Goal: Task Accomplishment & Management: Manage account settings

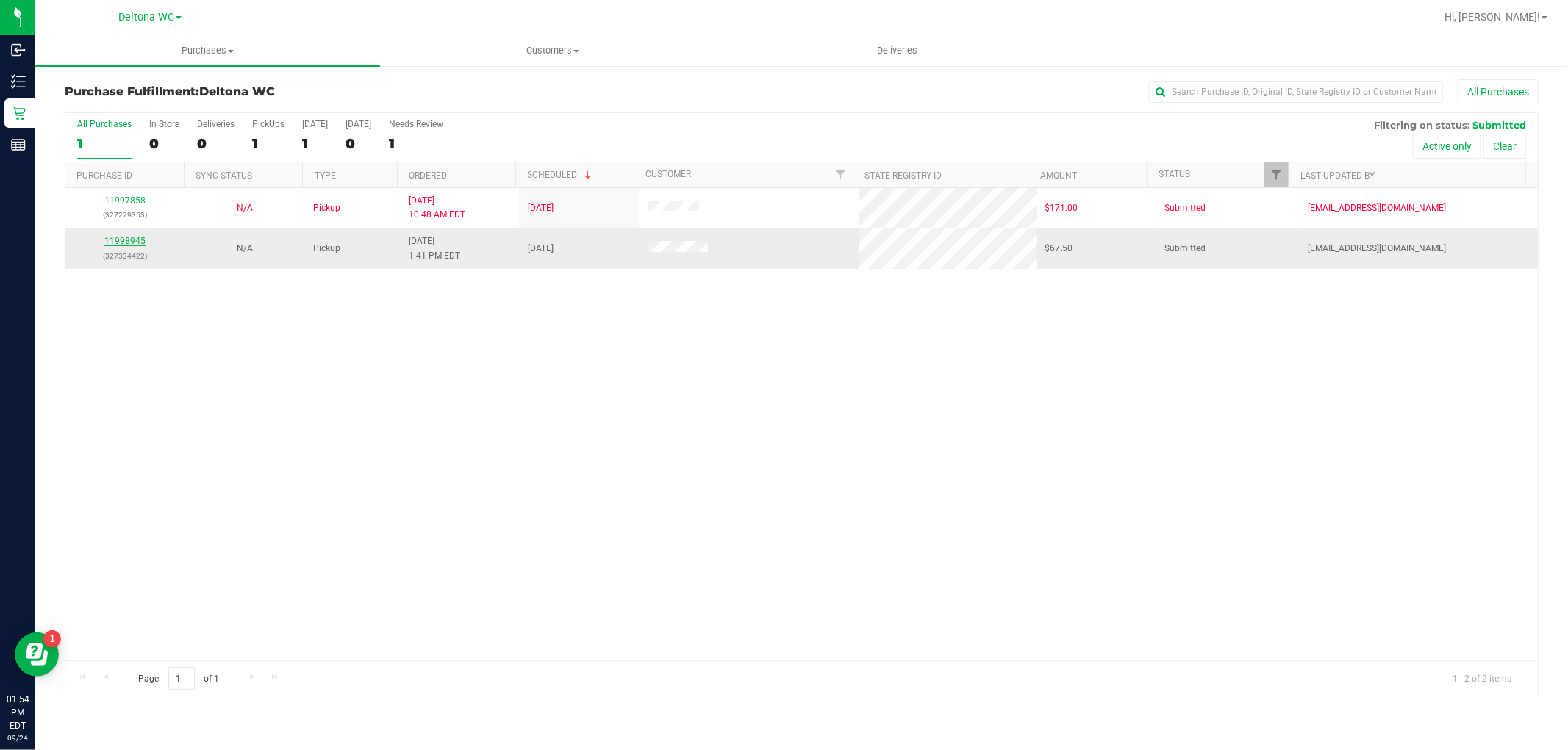
click at [130, 245] on link "11998945" at bounding box center [125, 241] width 41 height 10
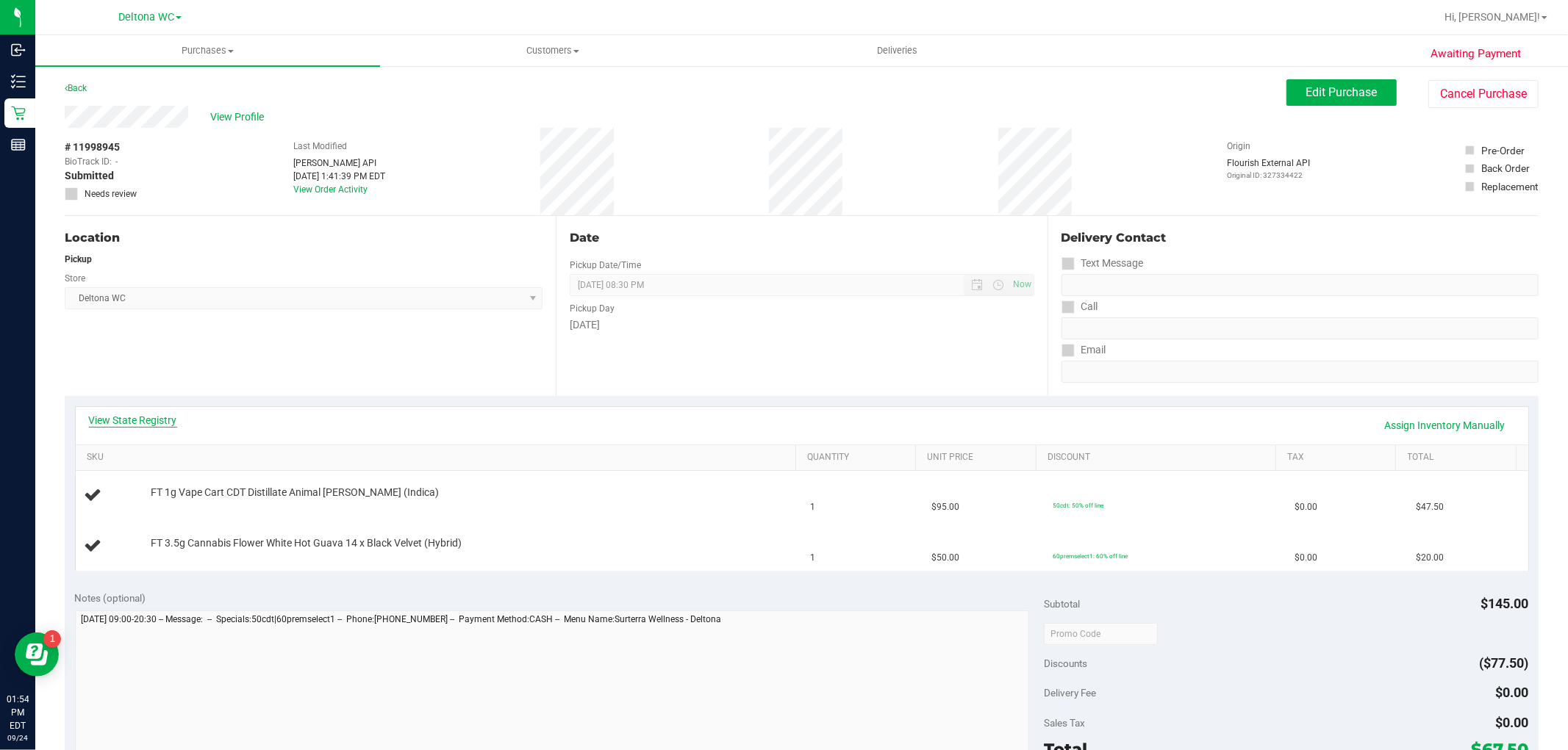
click at [148, 419] on link "View State Registry" at bounding box center [132, 420] width 88 height 15
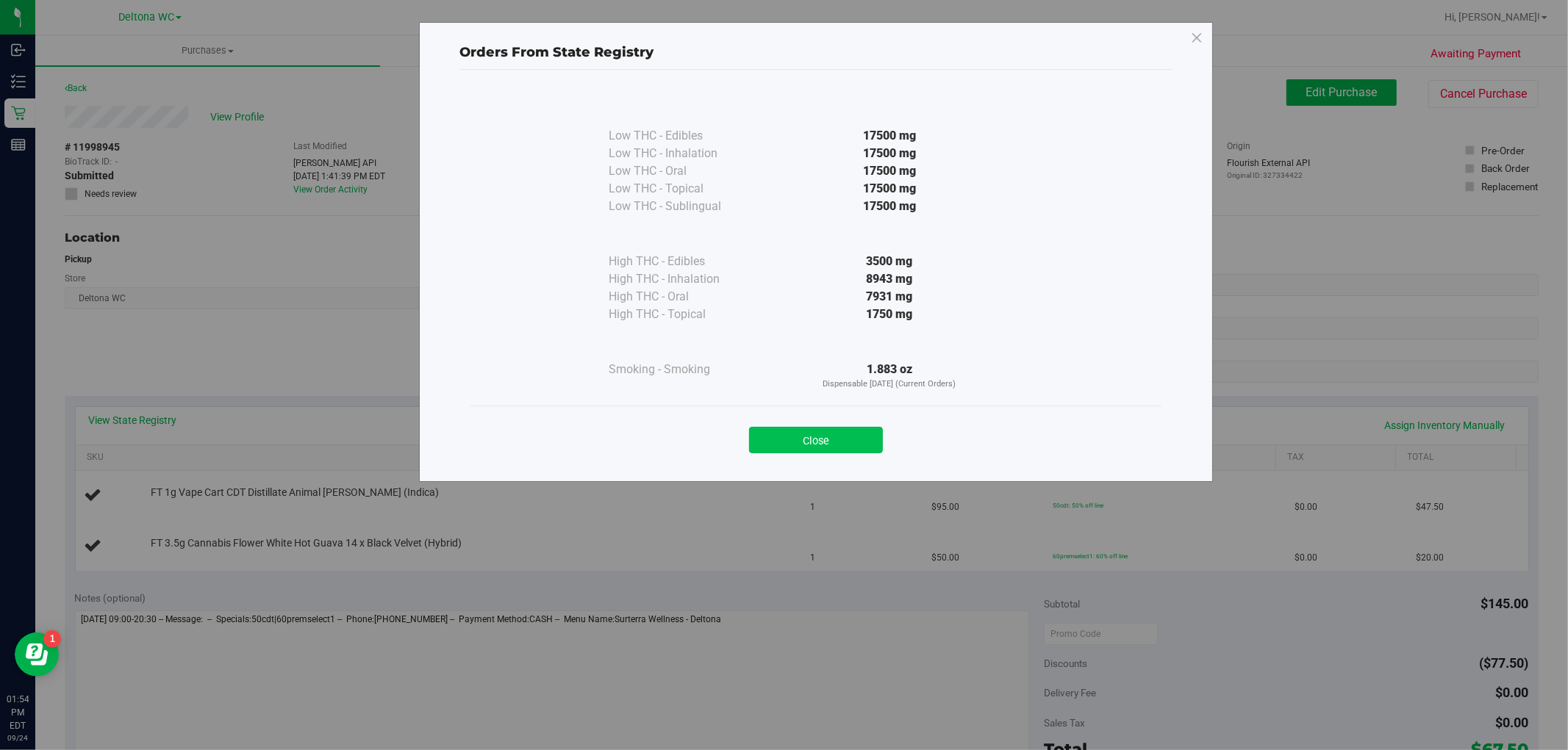
click at [796, 434] on button "Close" at bounding box center [815, 439] width 134 height 26
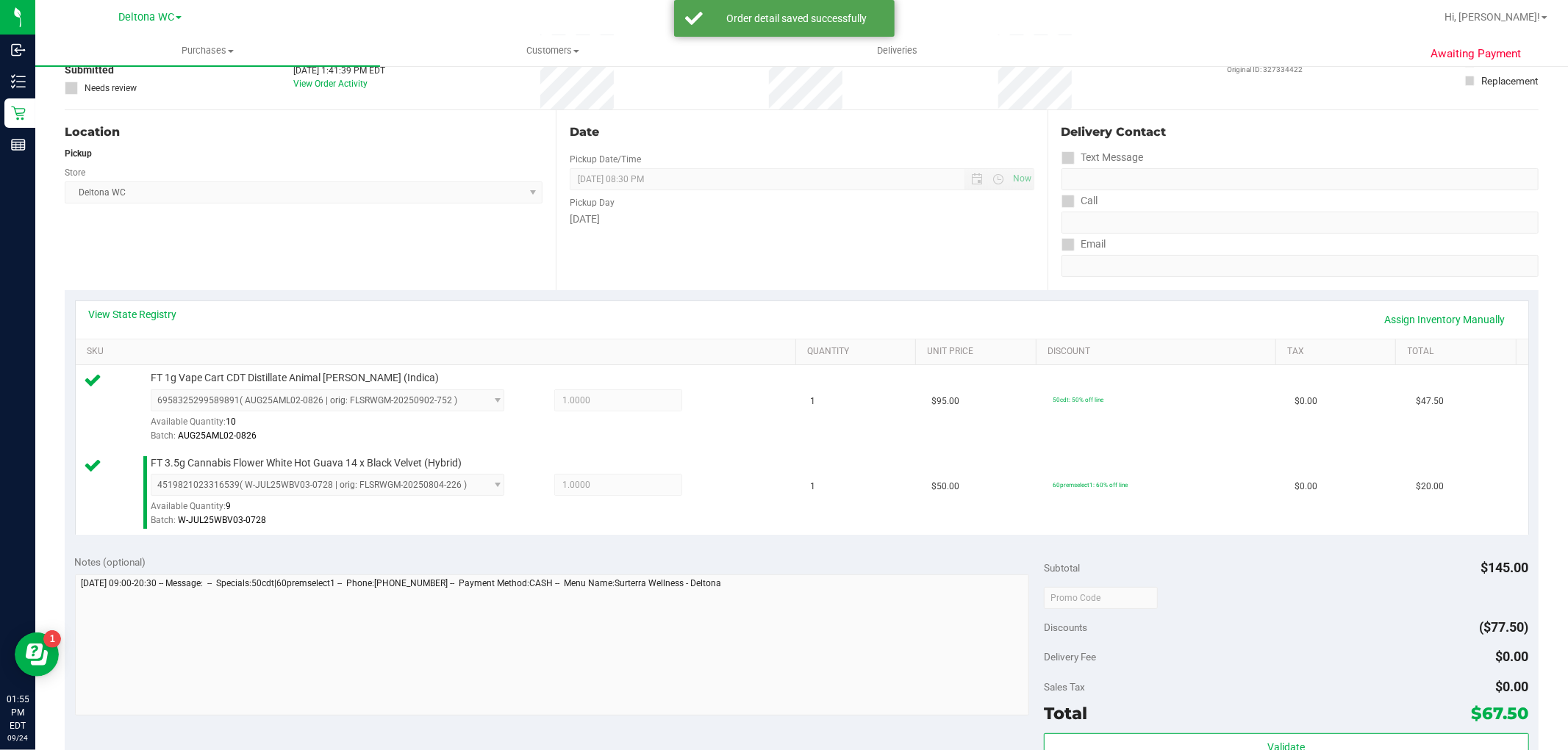
scroll to position [489, 0]
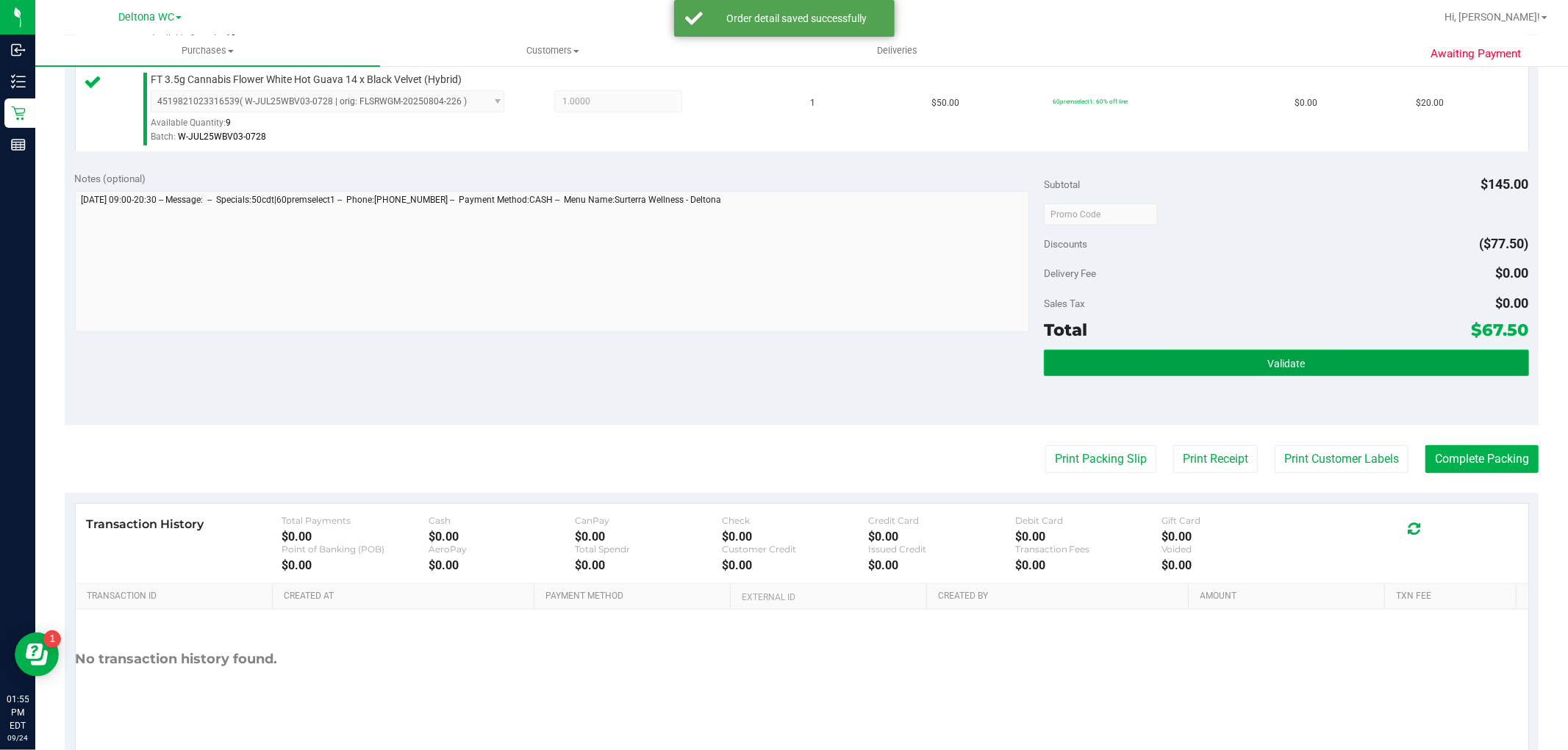
click at [1262, 370] on button "Validate" at bounding box center [1286, 362] width 484 height 26
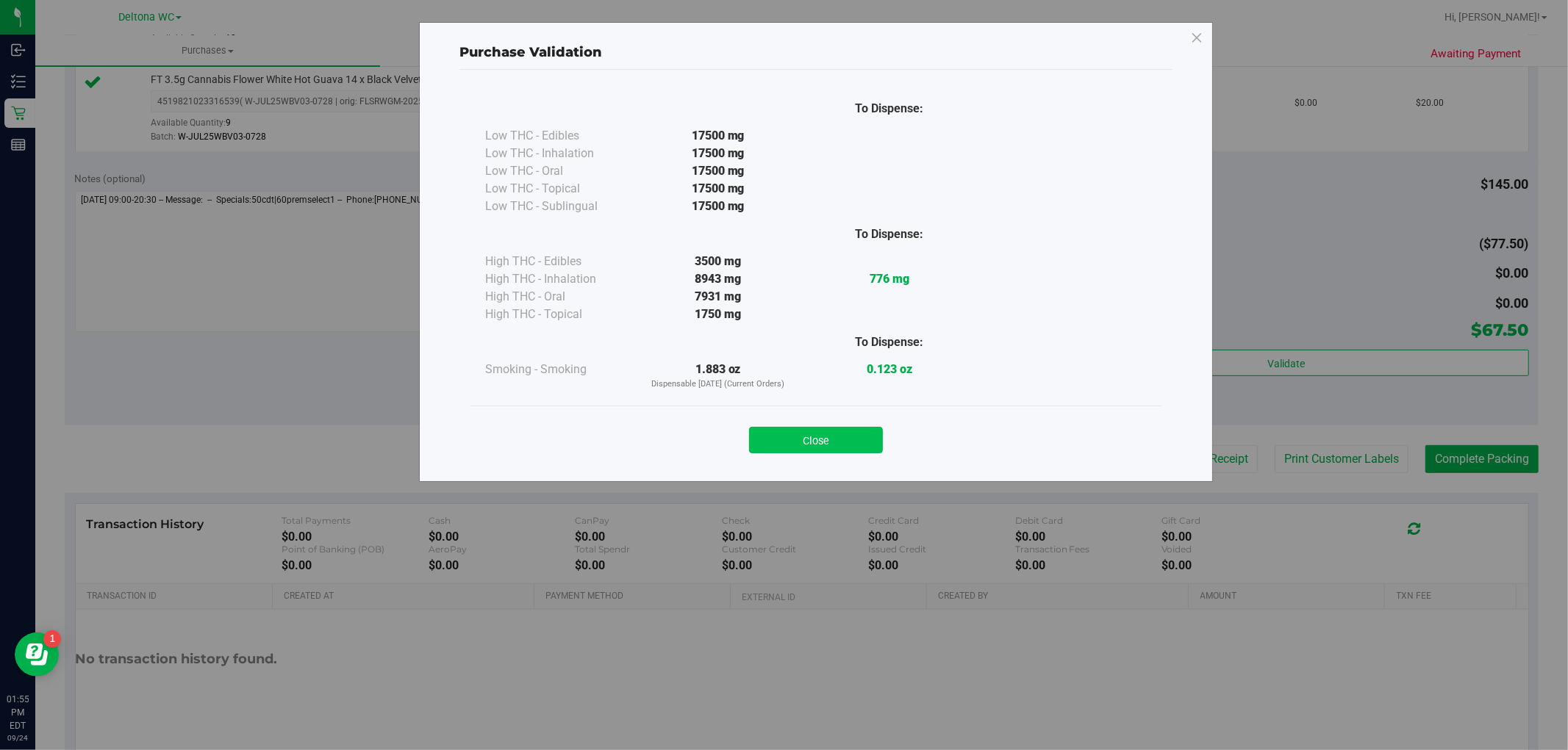
click at [829, 441] on button "Close" at bounding box center [815, 439] width 134 height 26
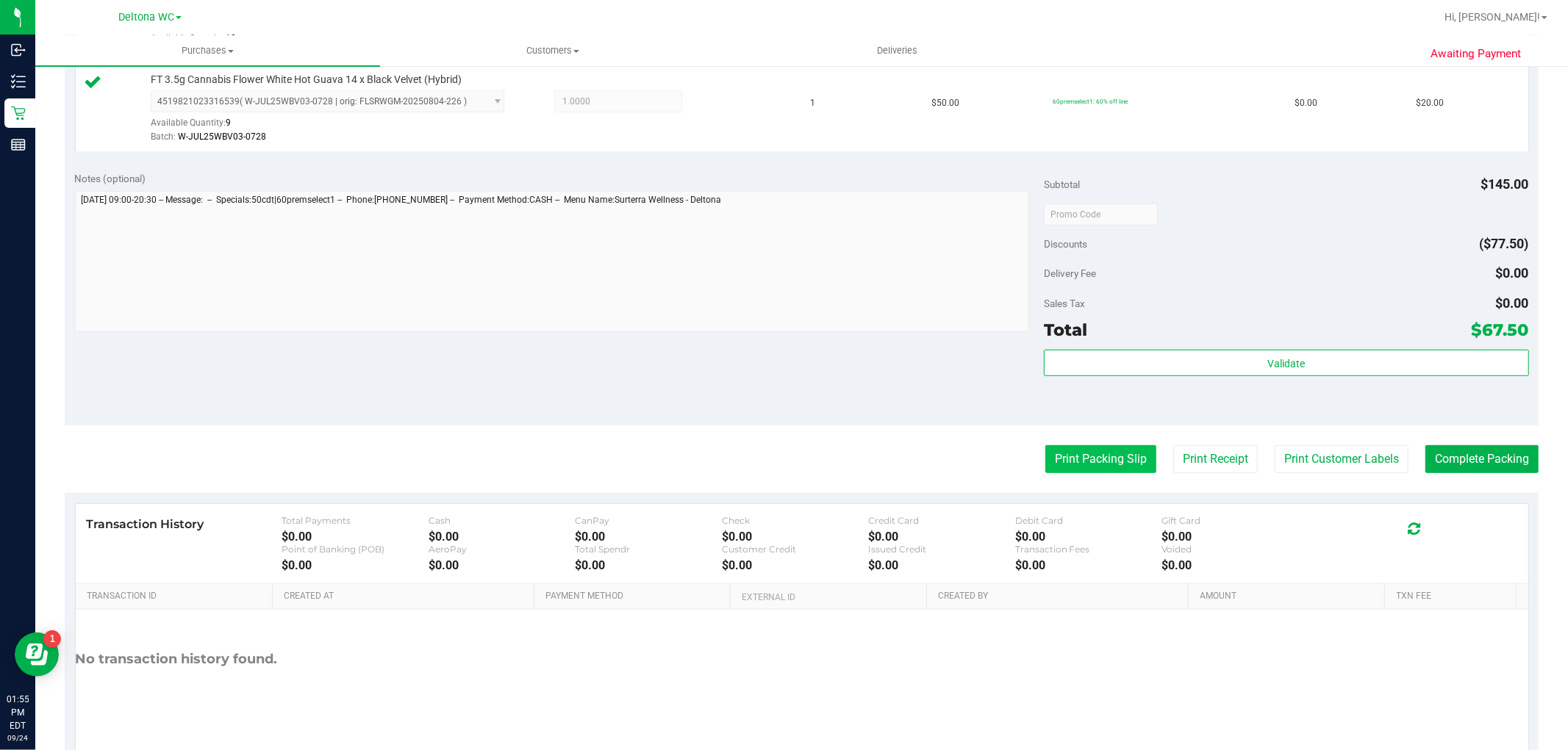
click at [1078, 453] on button "Print Packing Slip" at bounding box center [1100, 459] width 111 height 28
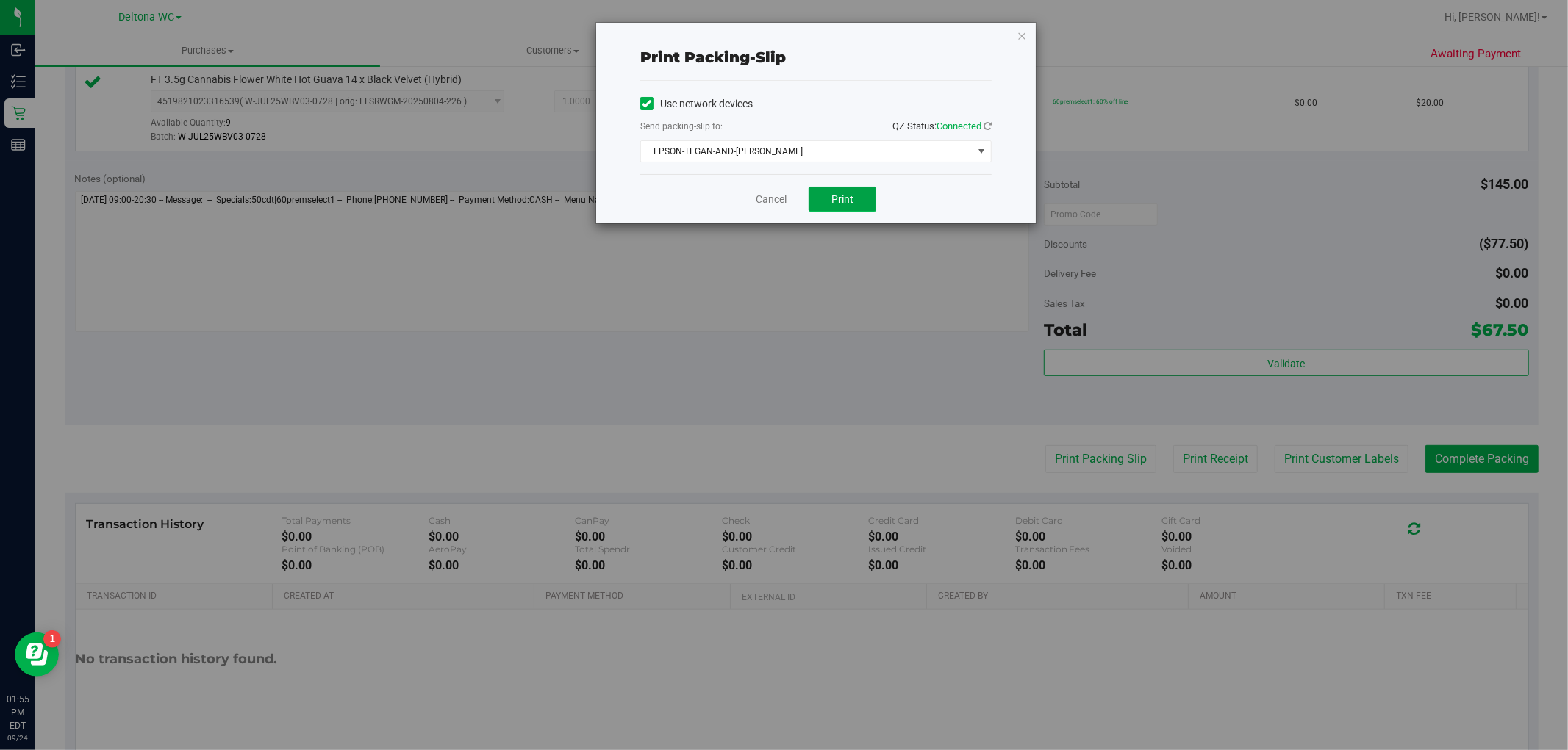
click at [849, 196] on span "Print" at bounding box center [842, 199] width 22 height 12
click at [761, 191] on link "Cancel" at bounding box center [771, 199] width 31 height 15
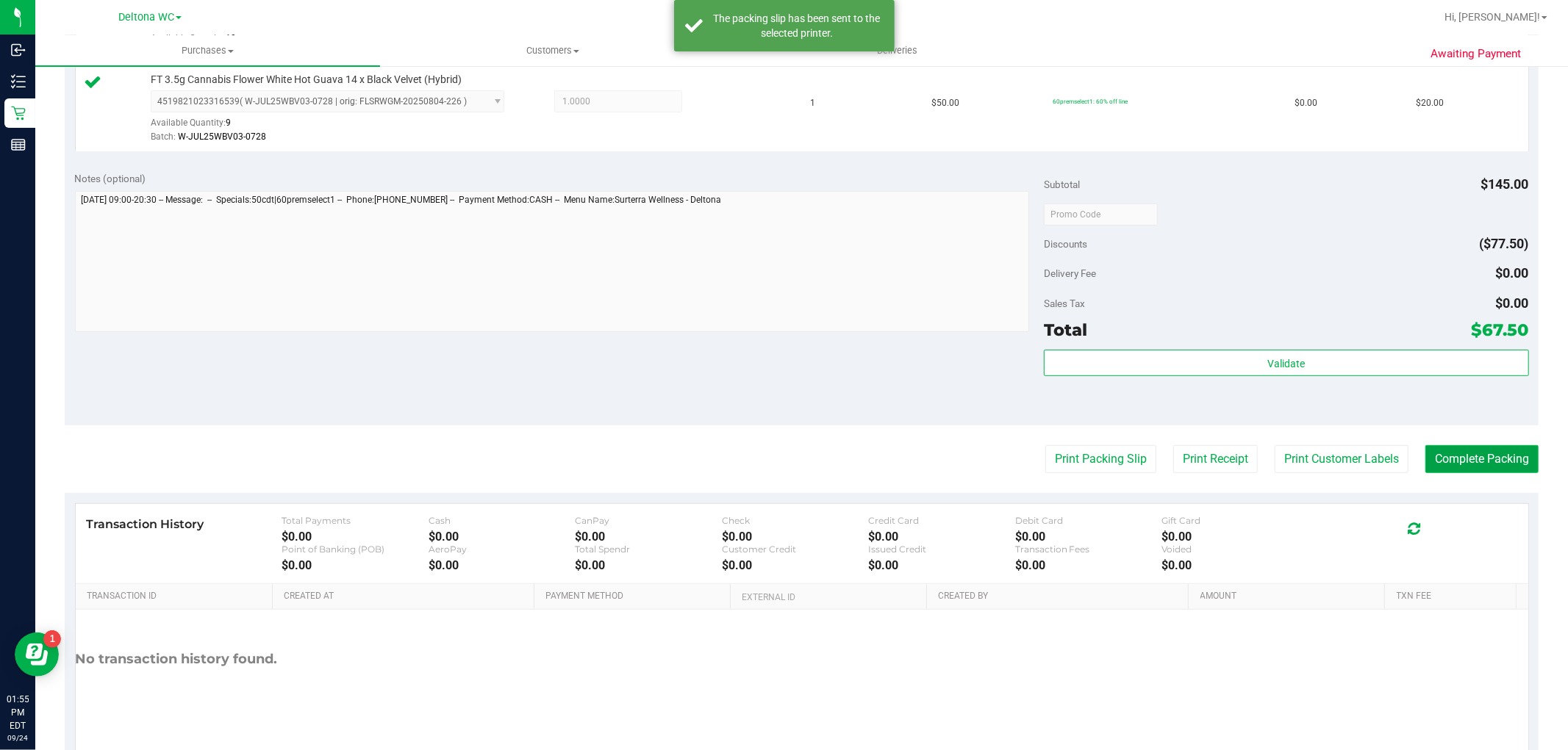
click at [1505, 453] on button "Complete Packing" at bounding box center [1481, 459] width 113 height 28
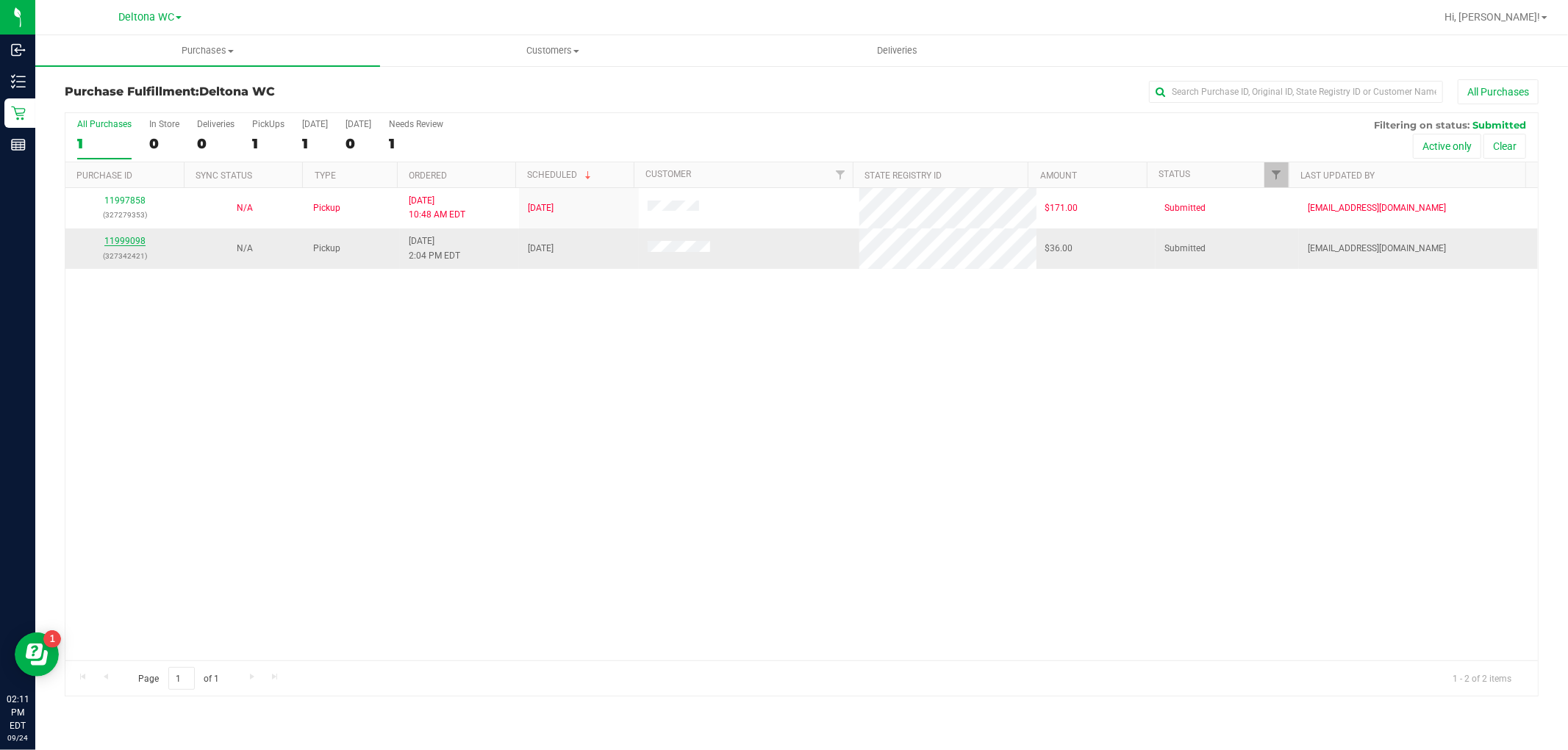
click at [112, 241] on link "11999098" at bounding box center [125, 241] width 41 height 10
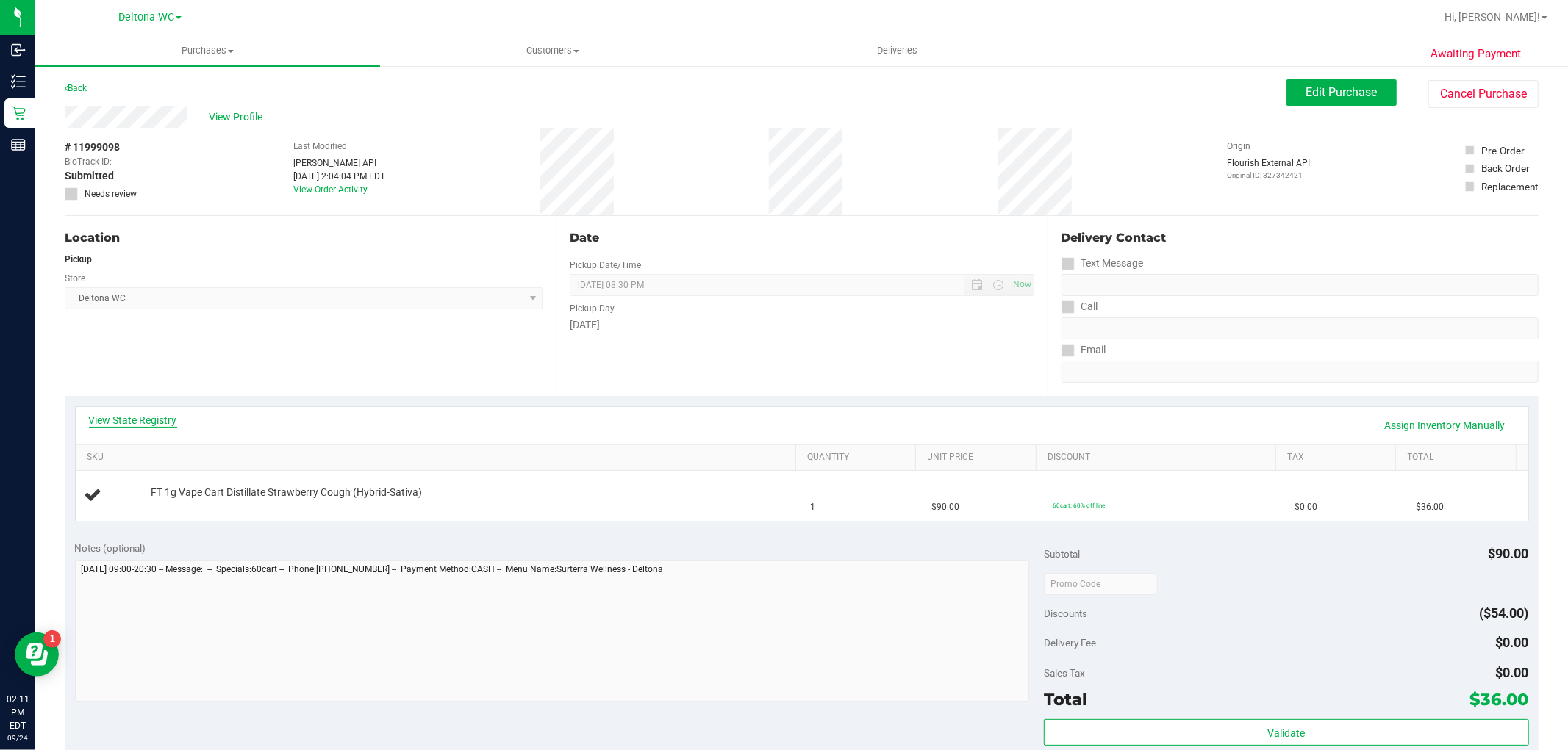
click at [139, 417] on link "View State Registry" at bounding box center [132, 420] width 88 height 15
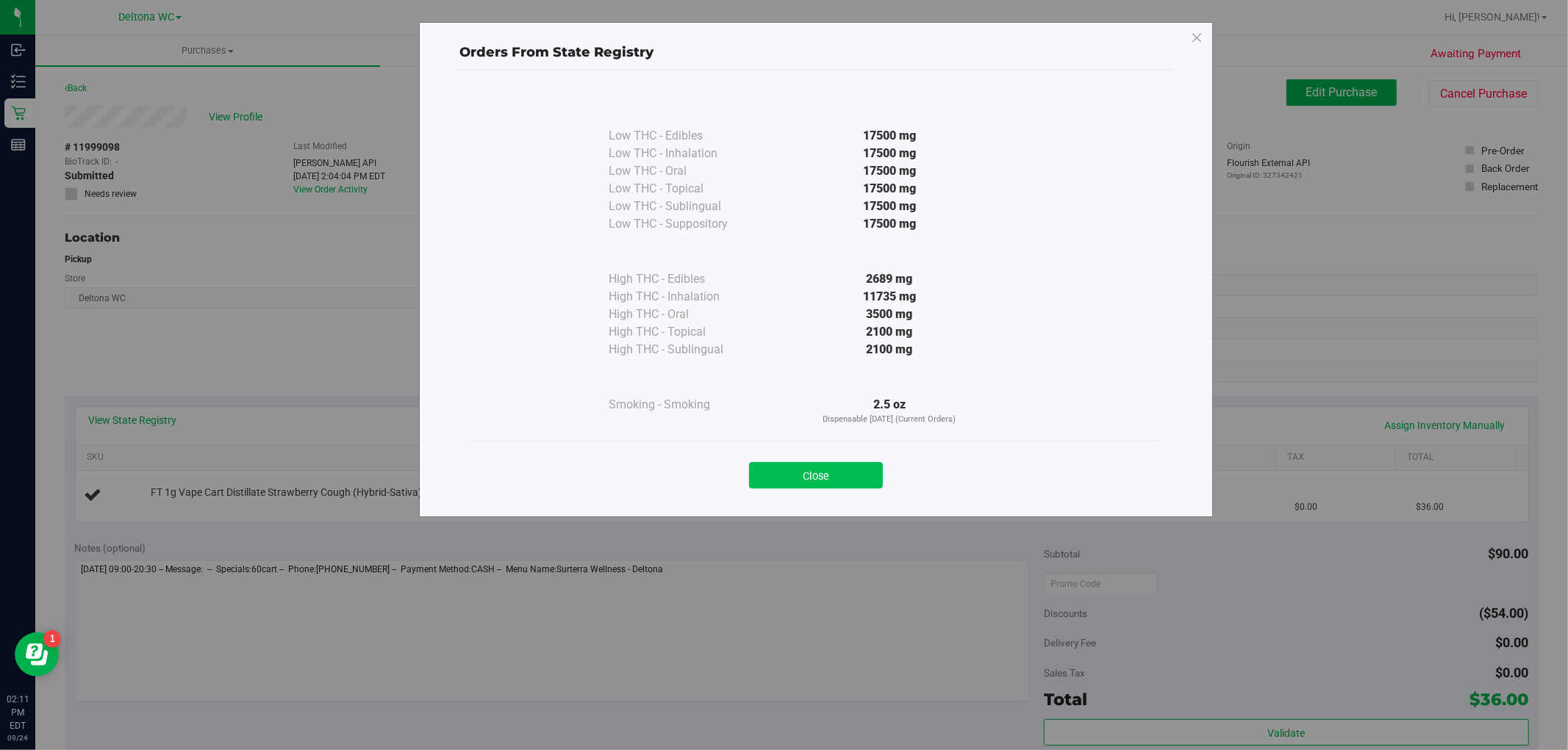
click at [768, 482] on button "Close" at bounding box center [815, 475] width 134 height 26
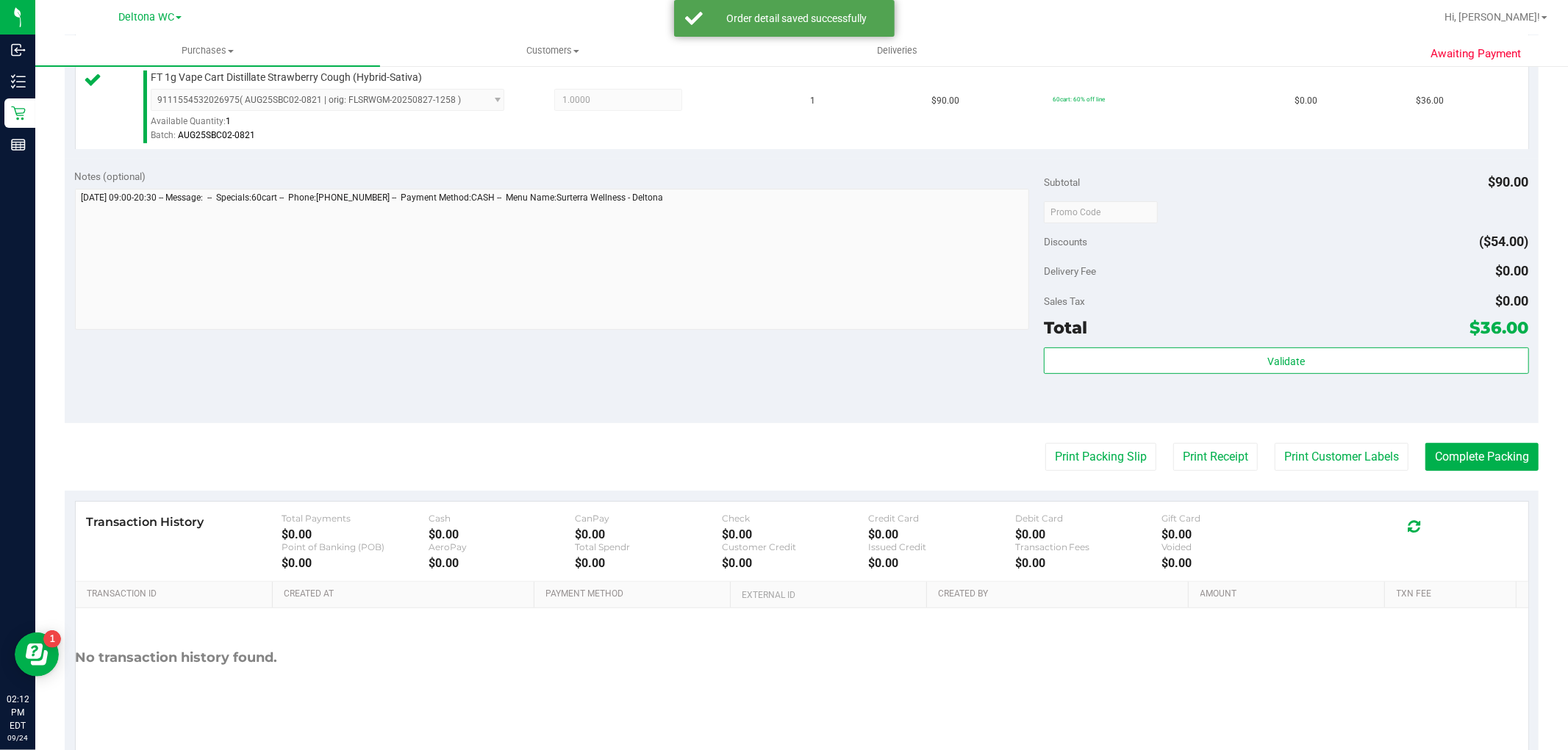
scroll to position [407, 0]
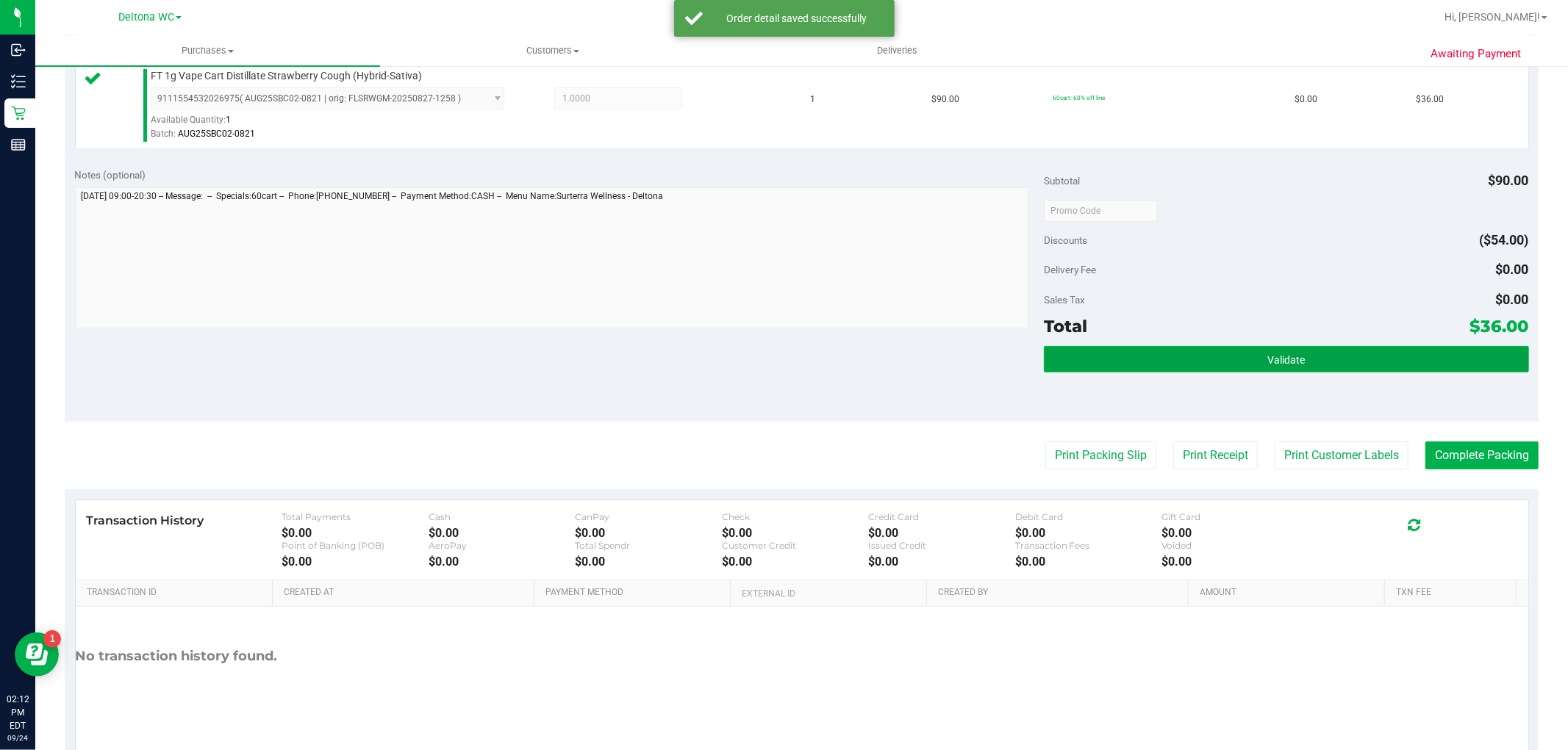
click at [1273, 354] on span "Validate" at bounding box center [1285, 360] width 37 height 12
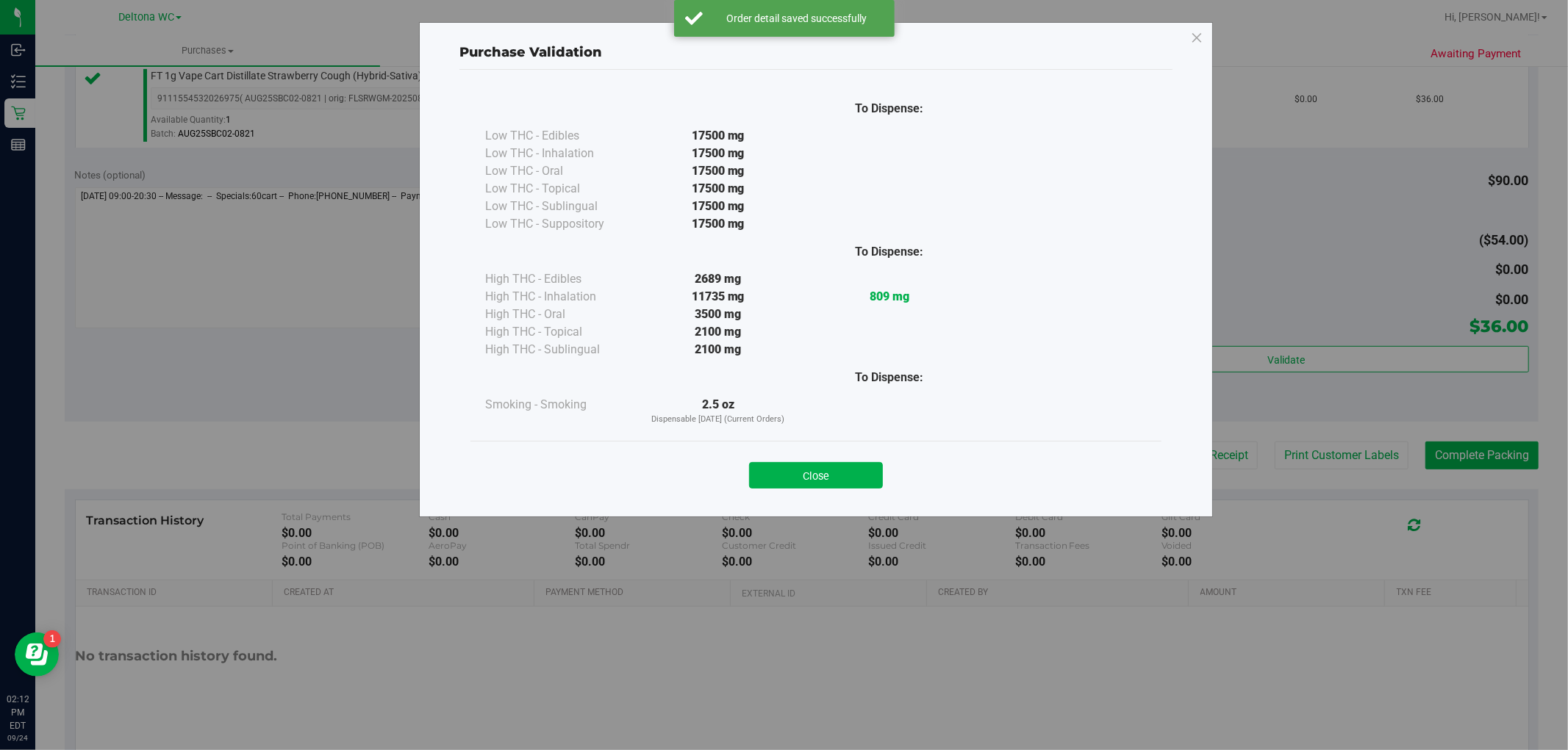
click at [849, 488] on div "Close" at bounding box center [815, 470] width 691 height 59
click at [869, 468] on button "Close" at bounding box center [815, 475] width 134 height 26
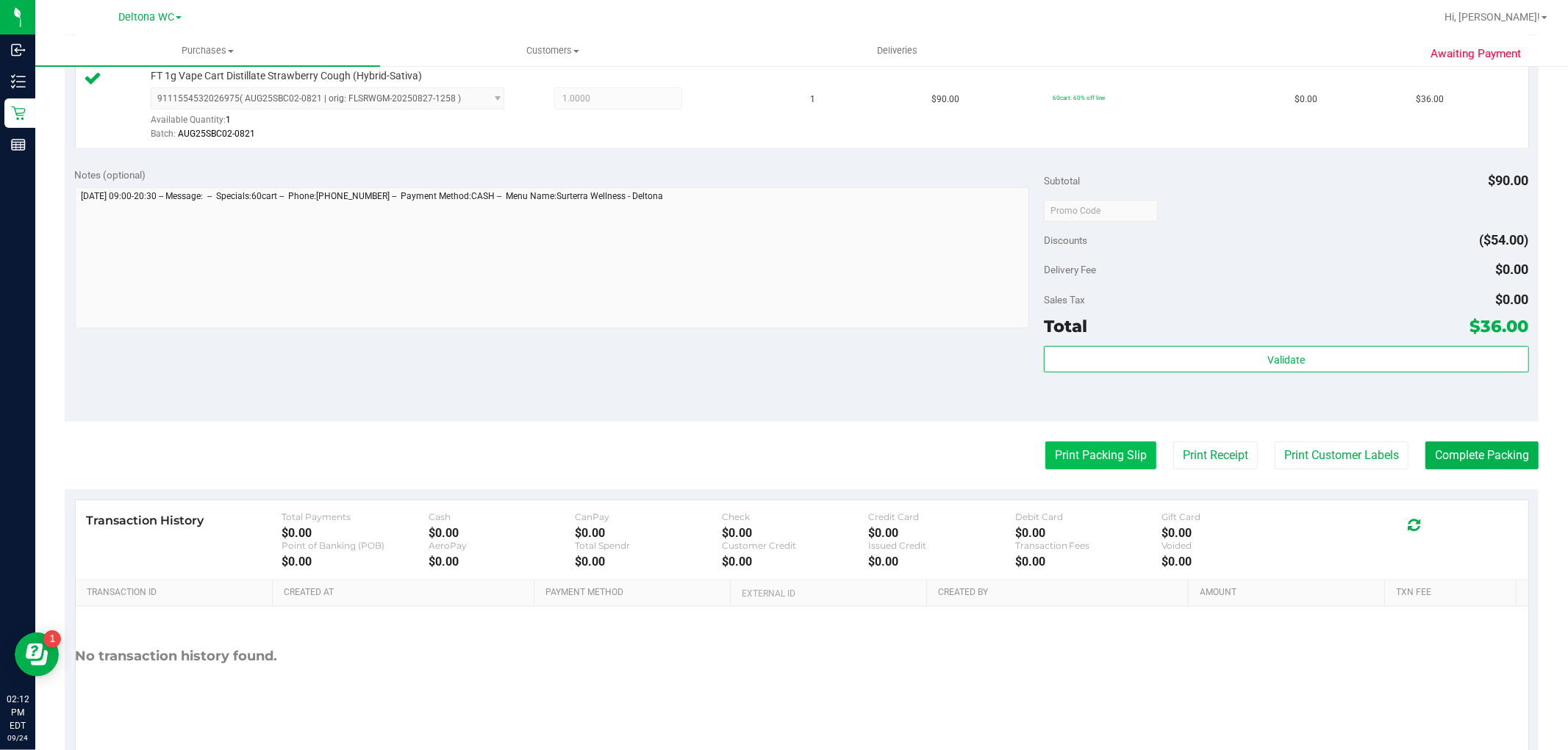
click at [1107, 457] on button "Print Packing Slip" at bounding box center [1100, 455] width 111 height 28
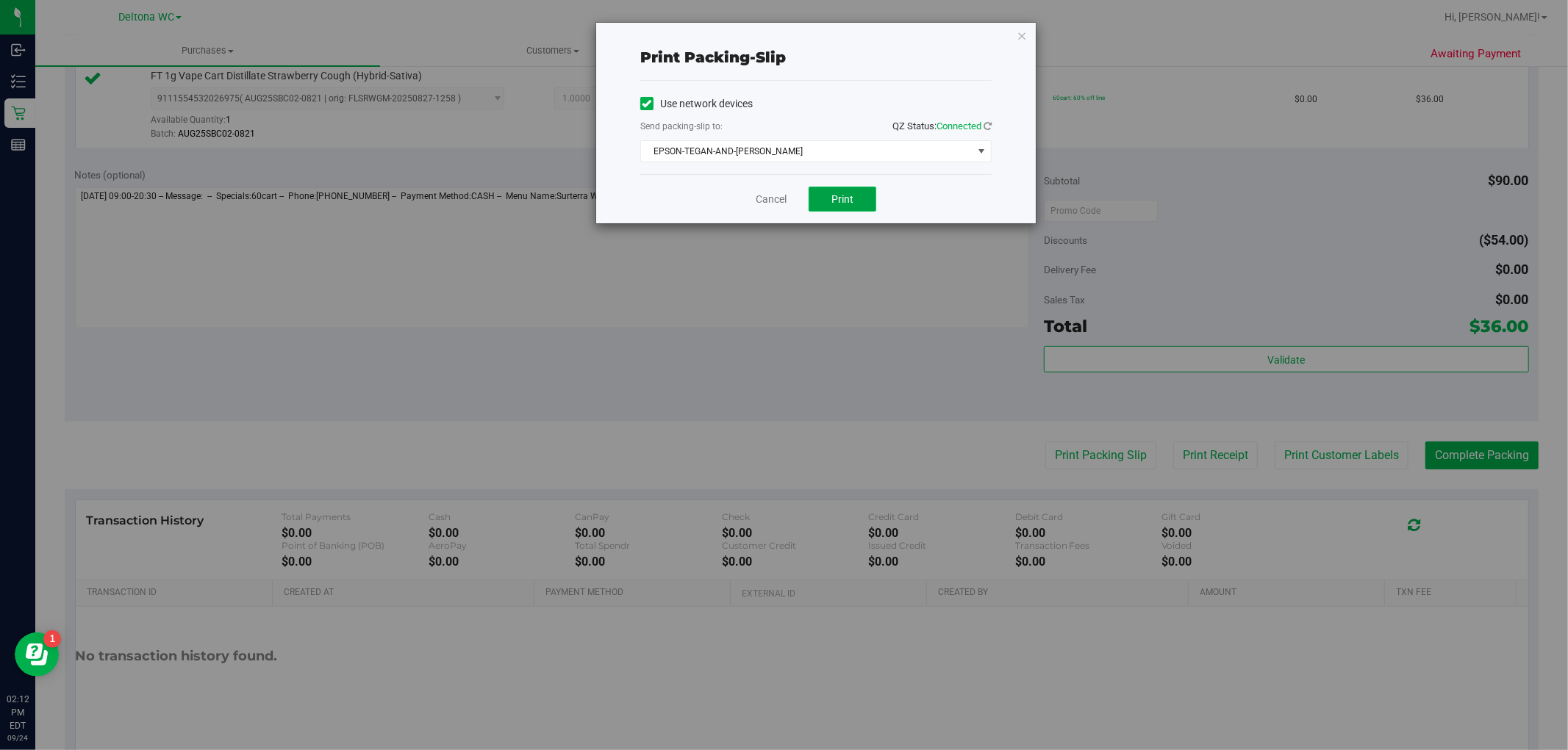
click at [836, 210] on button "Print" at bounding box center [841, 199] width 67 height 25
click at [767, 197] on link "Cancel" at bounding box center [771, 199] width 31 height 15
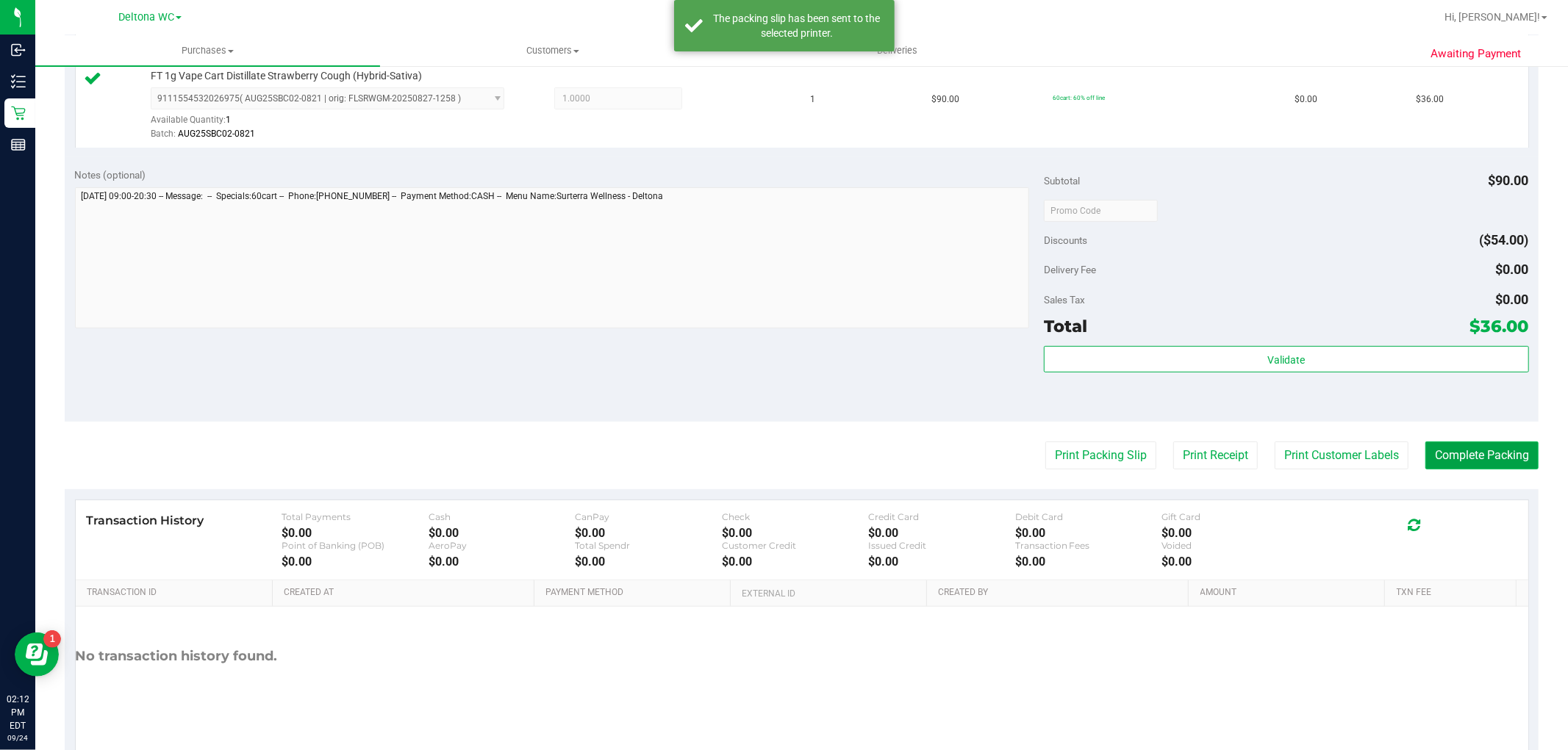
click at [1450, 458] on button "Complete Packing" at bounding box center [1481, 455] width 113 height 28
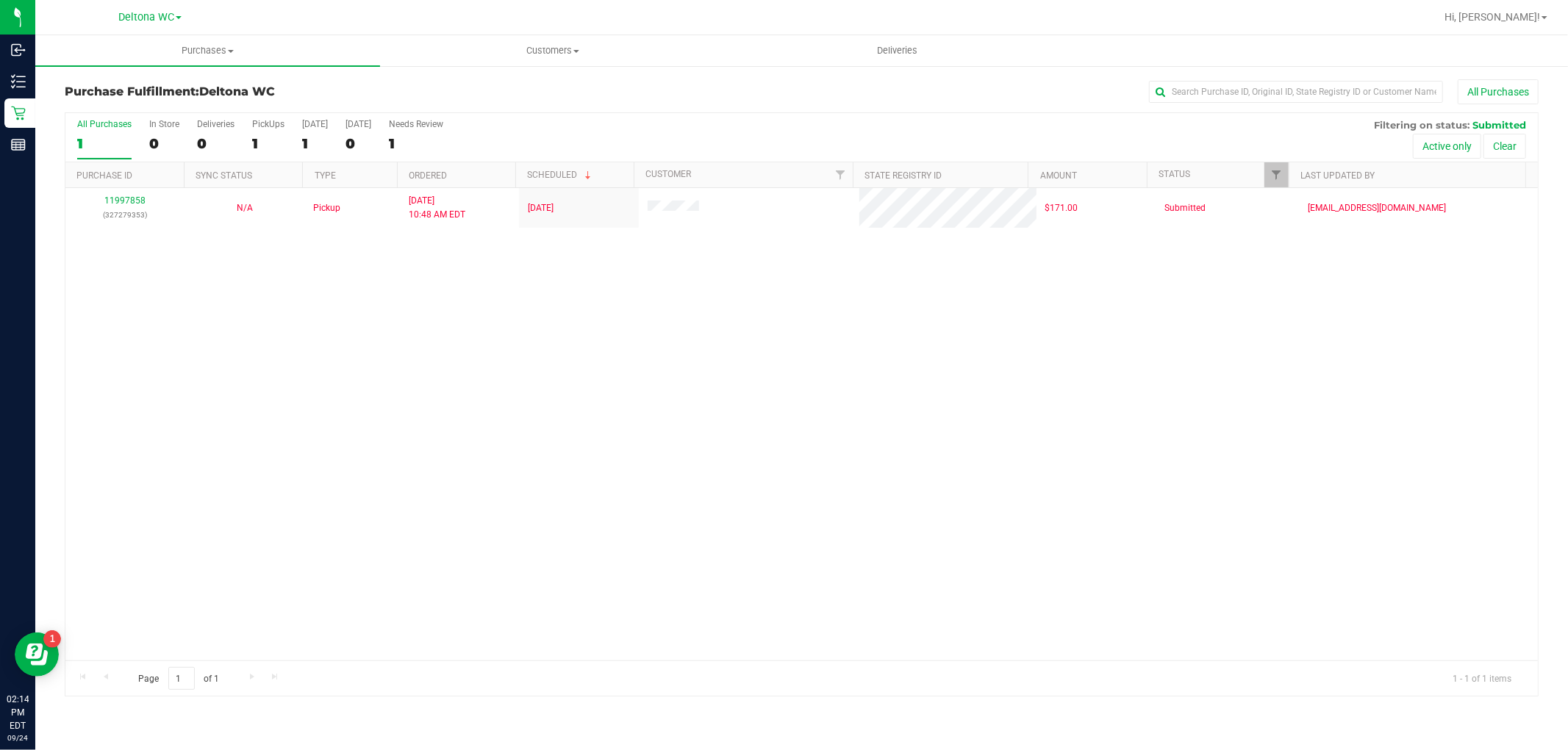
click at [545, 574] on div "11997858 (327279353) N/A Pickup [DATE] 10:48 AM EDT 9/24/2025 $171.00 Submitted…" at bounding box center [802, 424] width 1472 height 472
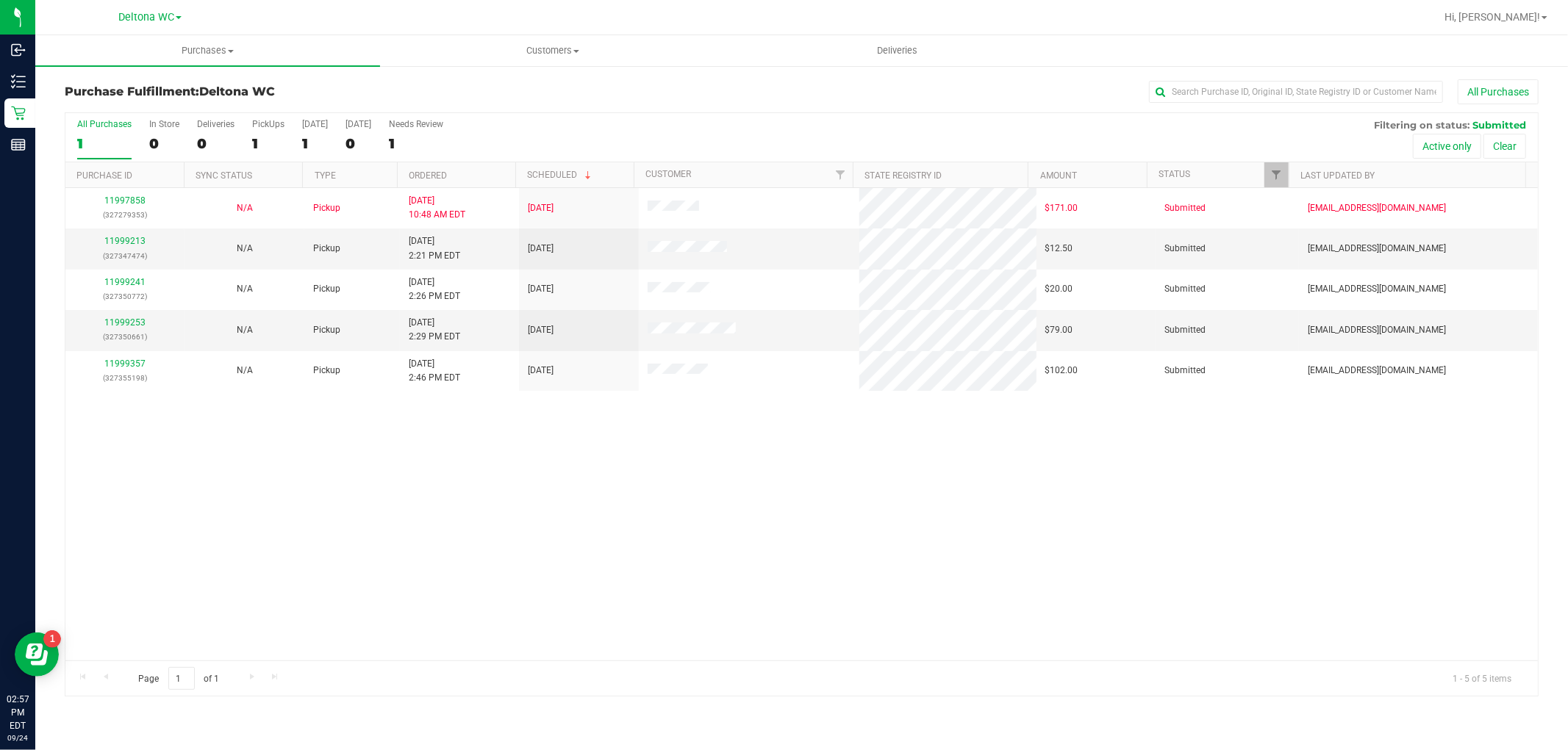
click at [400, 159] on div "All Purchases 1 In Store 0 Deliveries 0 PickUps 1 [DATE] 1 [DATE] 0 Needs Revie…" at bounding box center [802, 138] width 1472 height 49
click at [416, 168] on th "Ordered" at bounding box center [455, 175] width 118 height 25
click at [146, 240] on div "11999213 (327347474)" at bounding box center [125, 248] width 101 height 28
click at [127, 238] on link "11999213" at bounding box center [125, 241] width 41 height 10
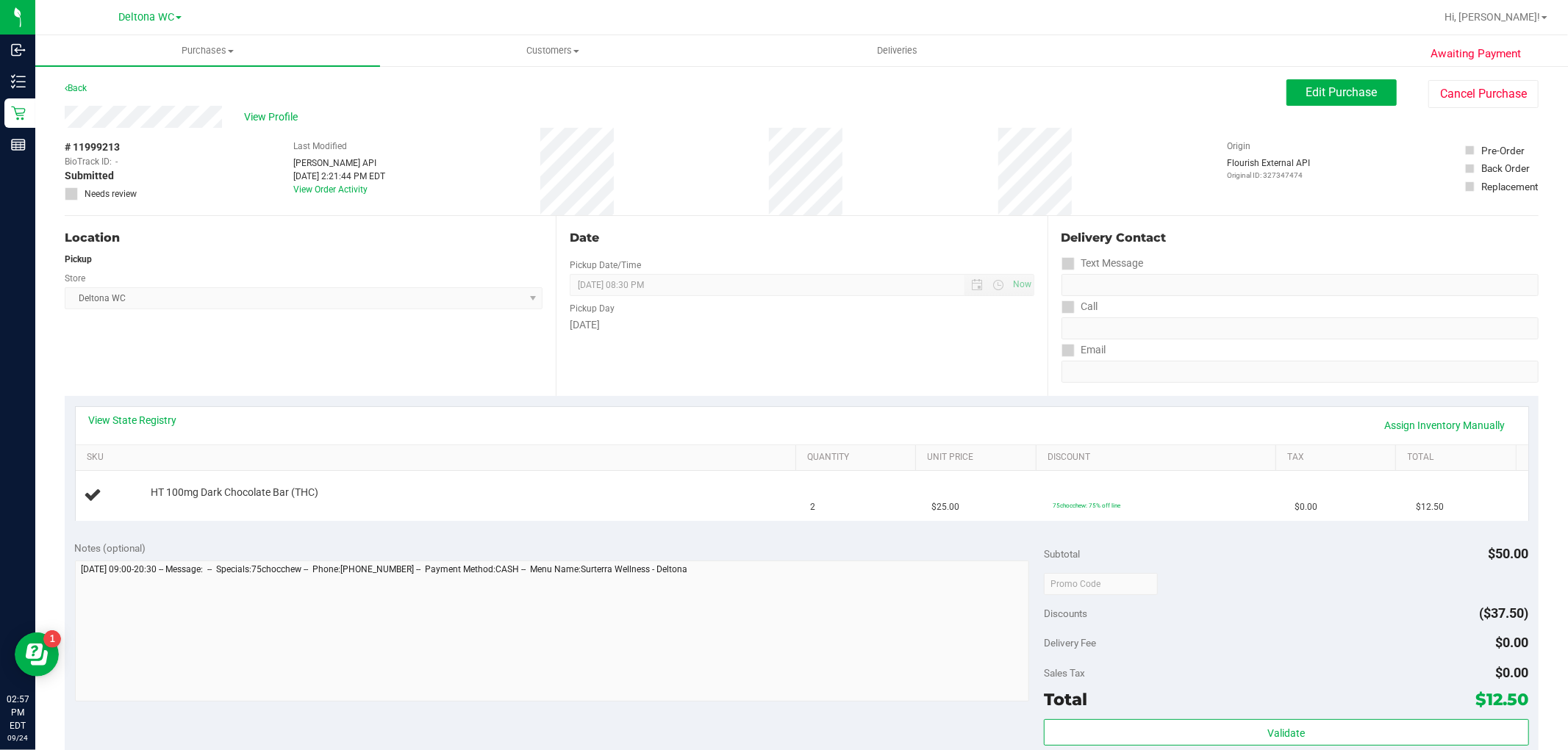
click at [484, 248] on div "Location Pickup Store Deltona WC Select Store [PERSON_NAME][GEOGRAPHIC_DATA] [P…" at bounding box center [310, 305] width 491 height 180
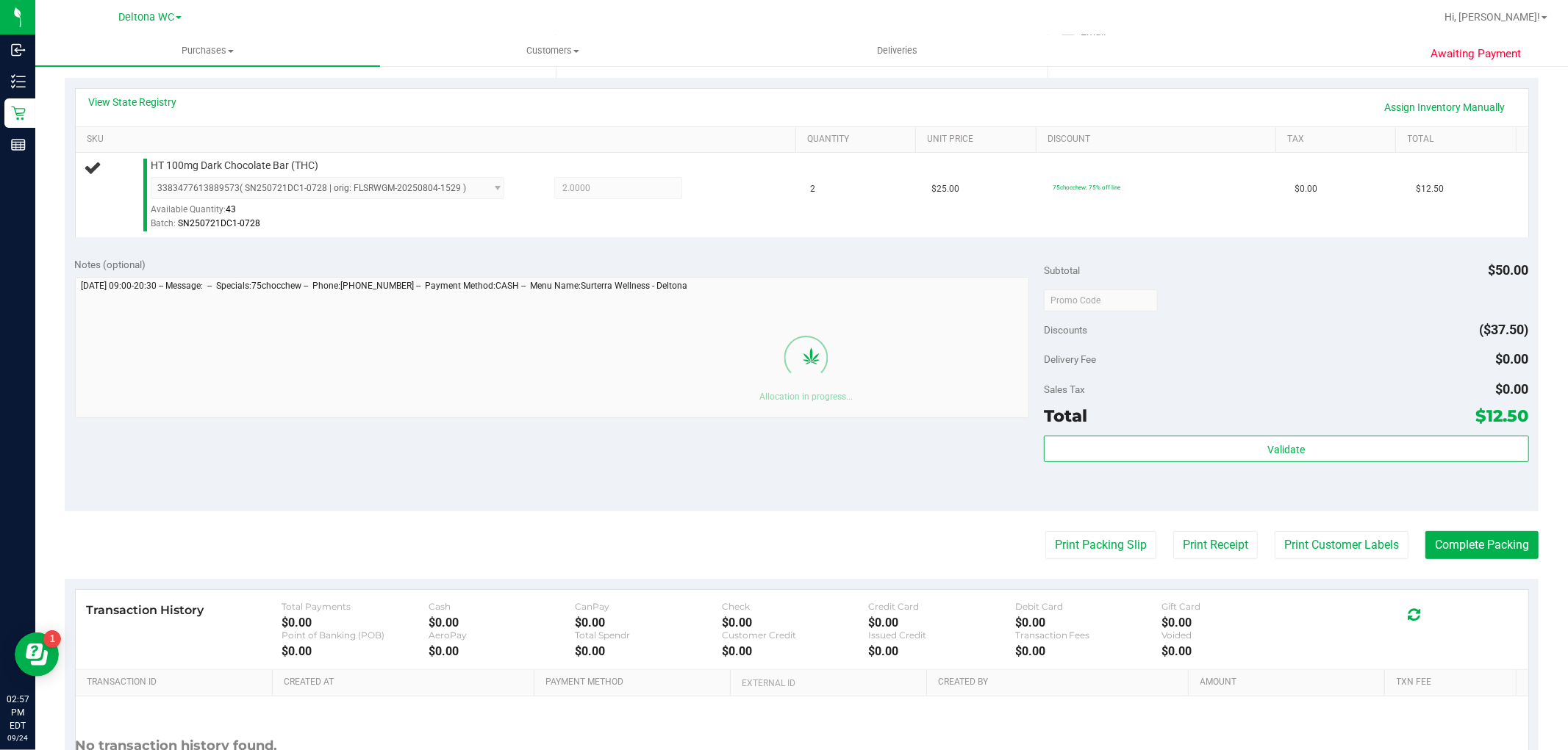
scroll to position [343, 0]
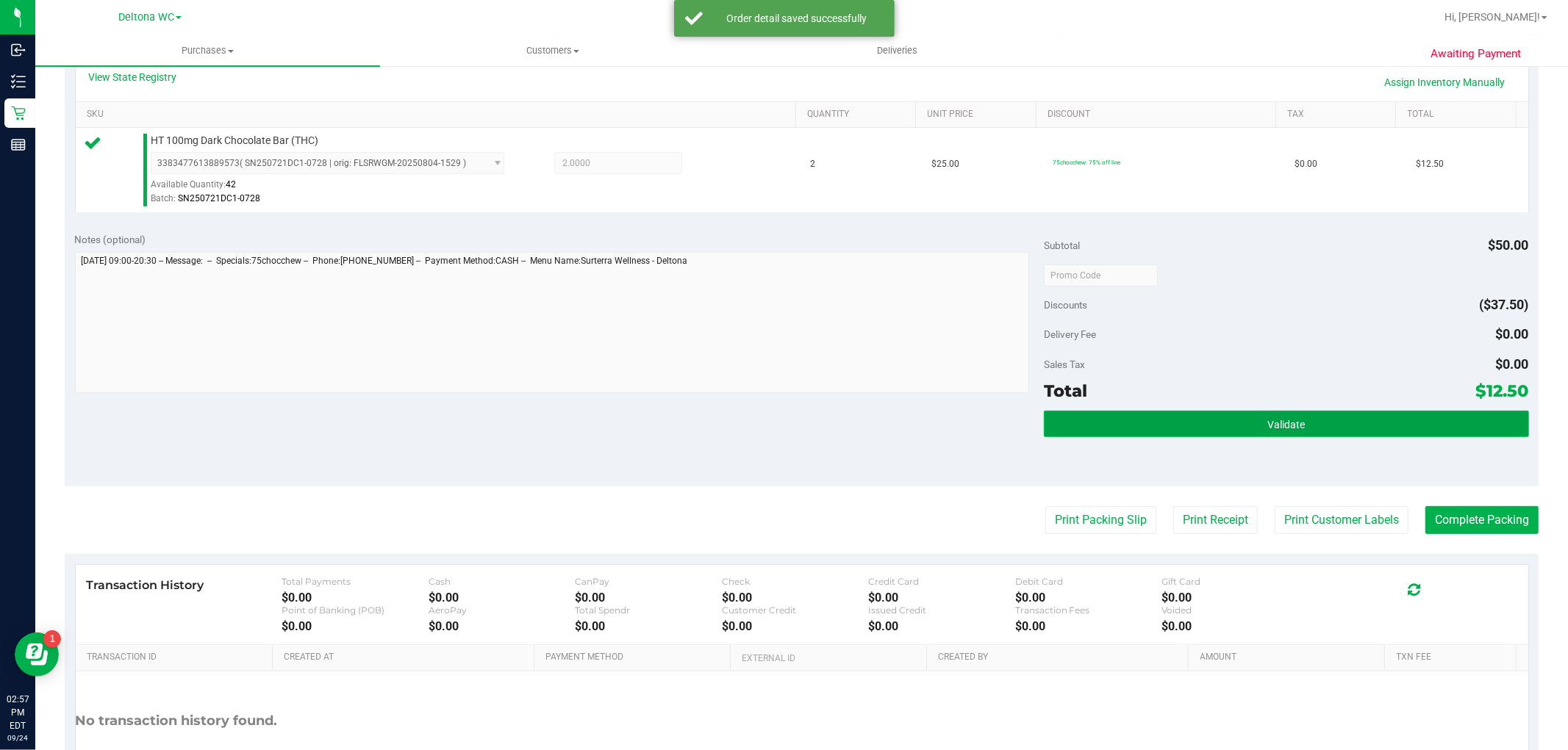
click at [1236, 415] on button "Validate" at bounding box center [1286, 423] width 484 height 26
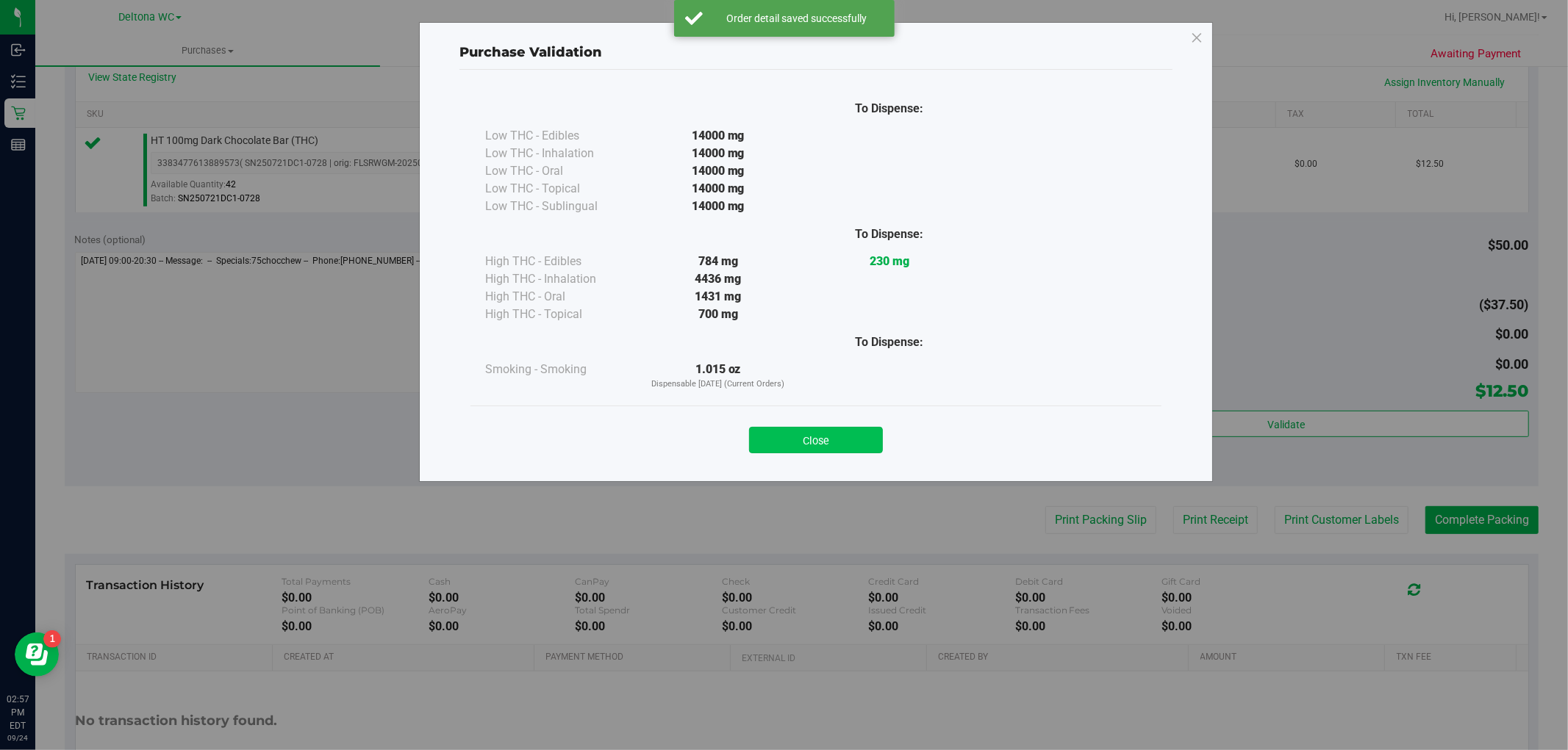
click at [843, 439] on button "Close" at bounding box center [815, 439] width 134 height 26
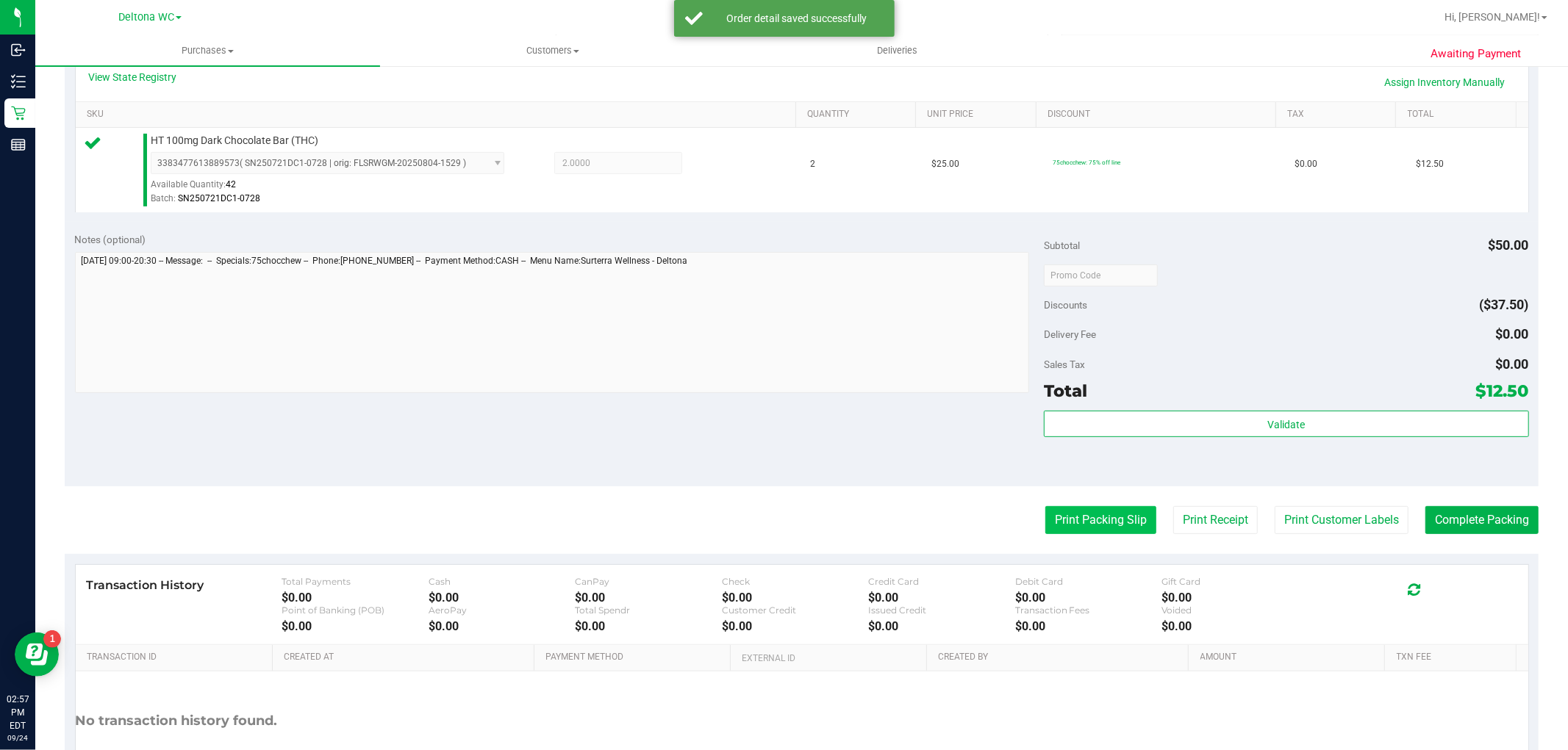
click at [1080, 528] on button "Print Packing Slip" at bounding box center [1100, 520] width 111 height 28
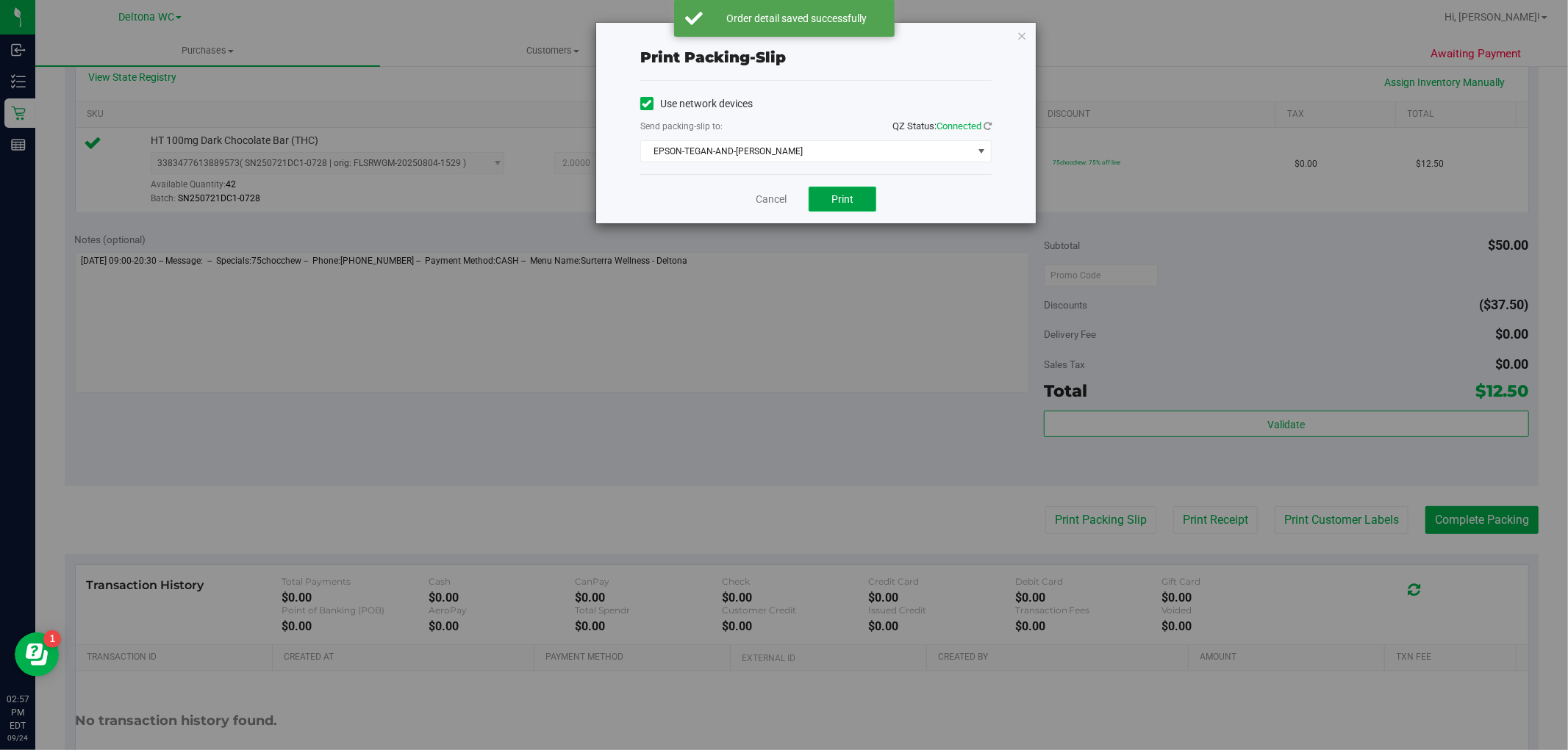
click at [842, 200] on span "Print" at bounding box center [842, 199] width 22 height 12
click at [765, 195] on link "Cancel" at bounding box center [771, 199] width 31 height 15
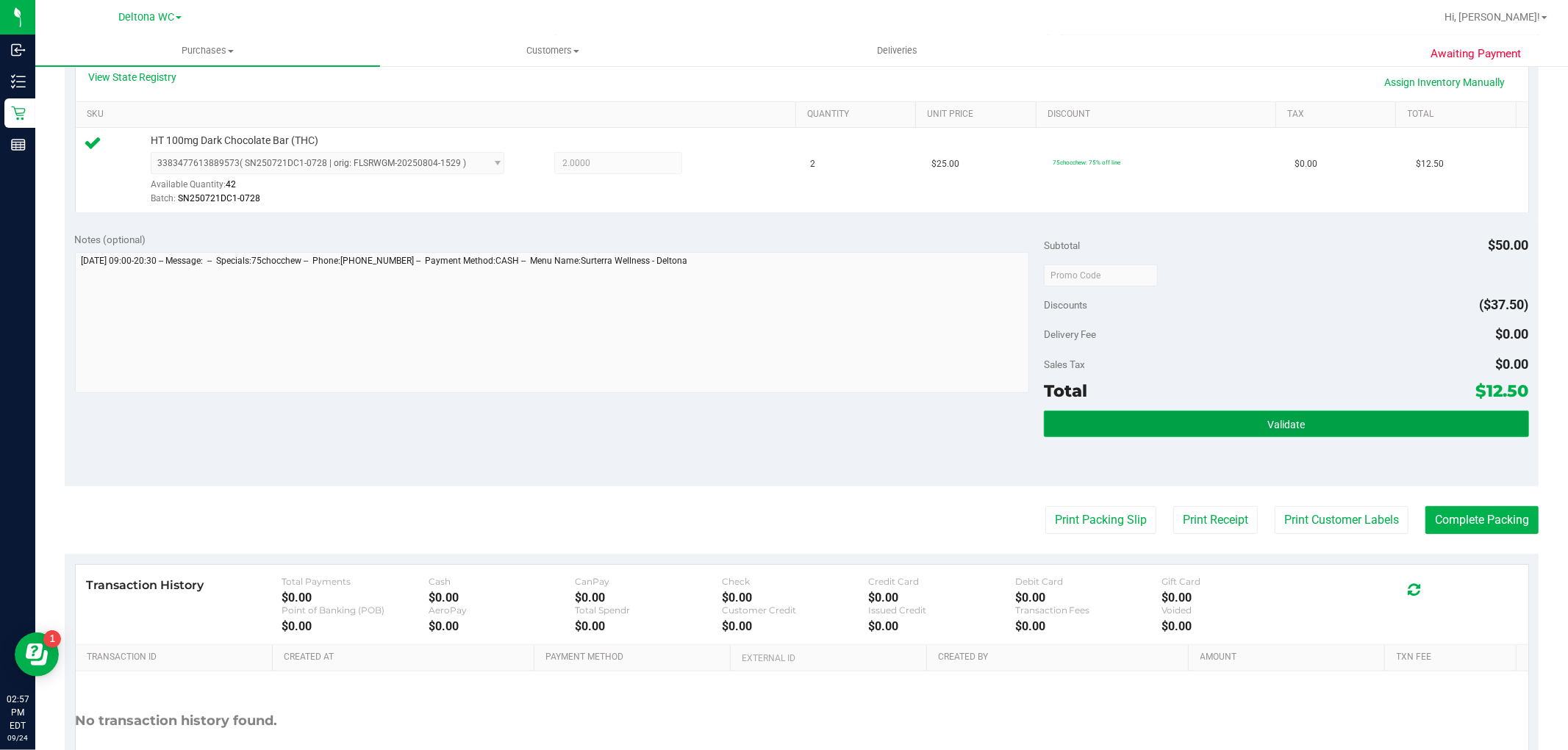
click at [1235, 415] on button "Validate" at bounding box center [1286, 423] width 484 height 26
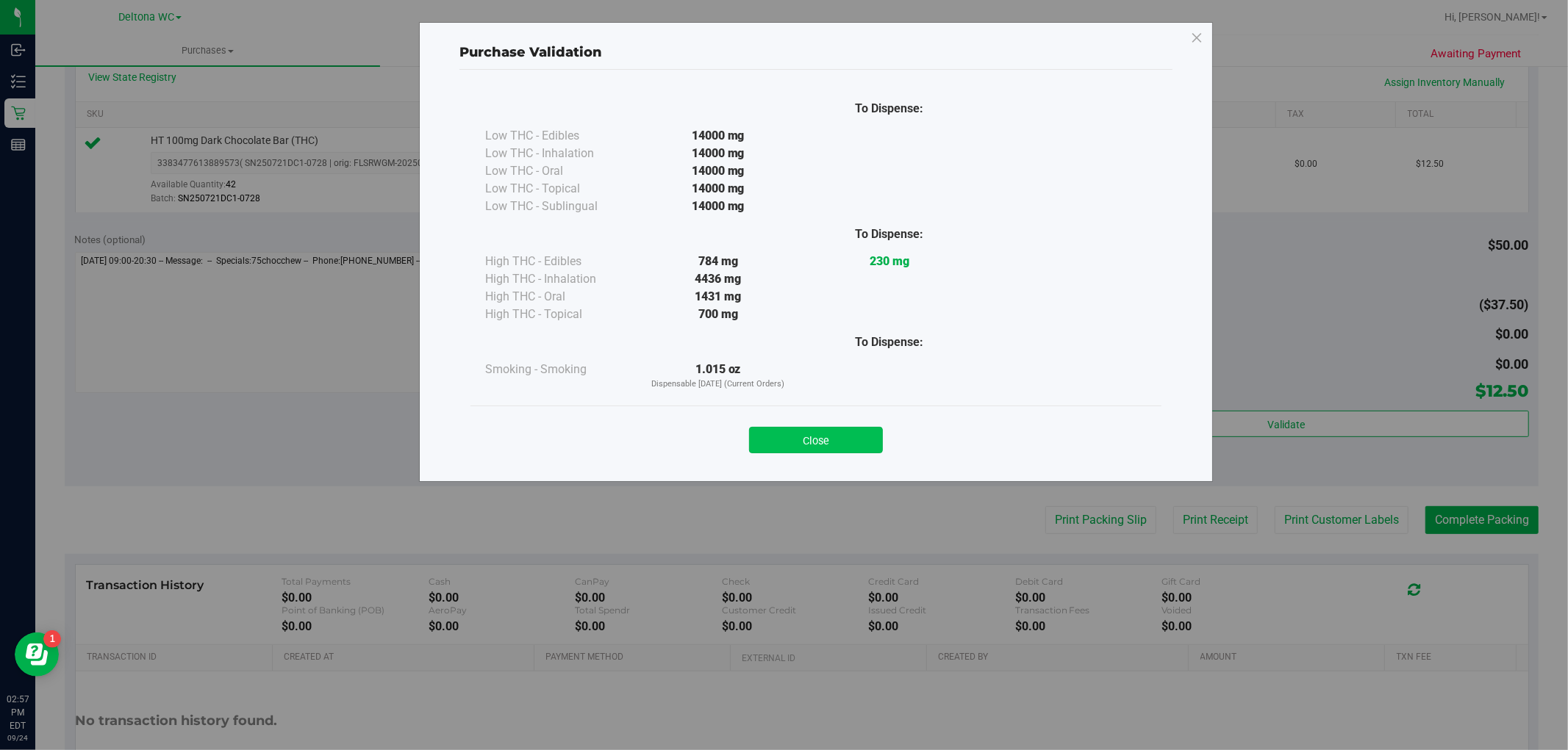
click at [828, 447] on button "Close" at bounding box center [815, 439] width 134 height 26
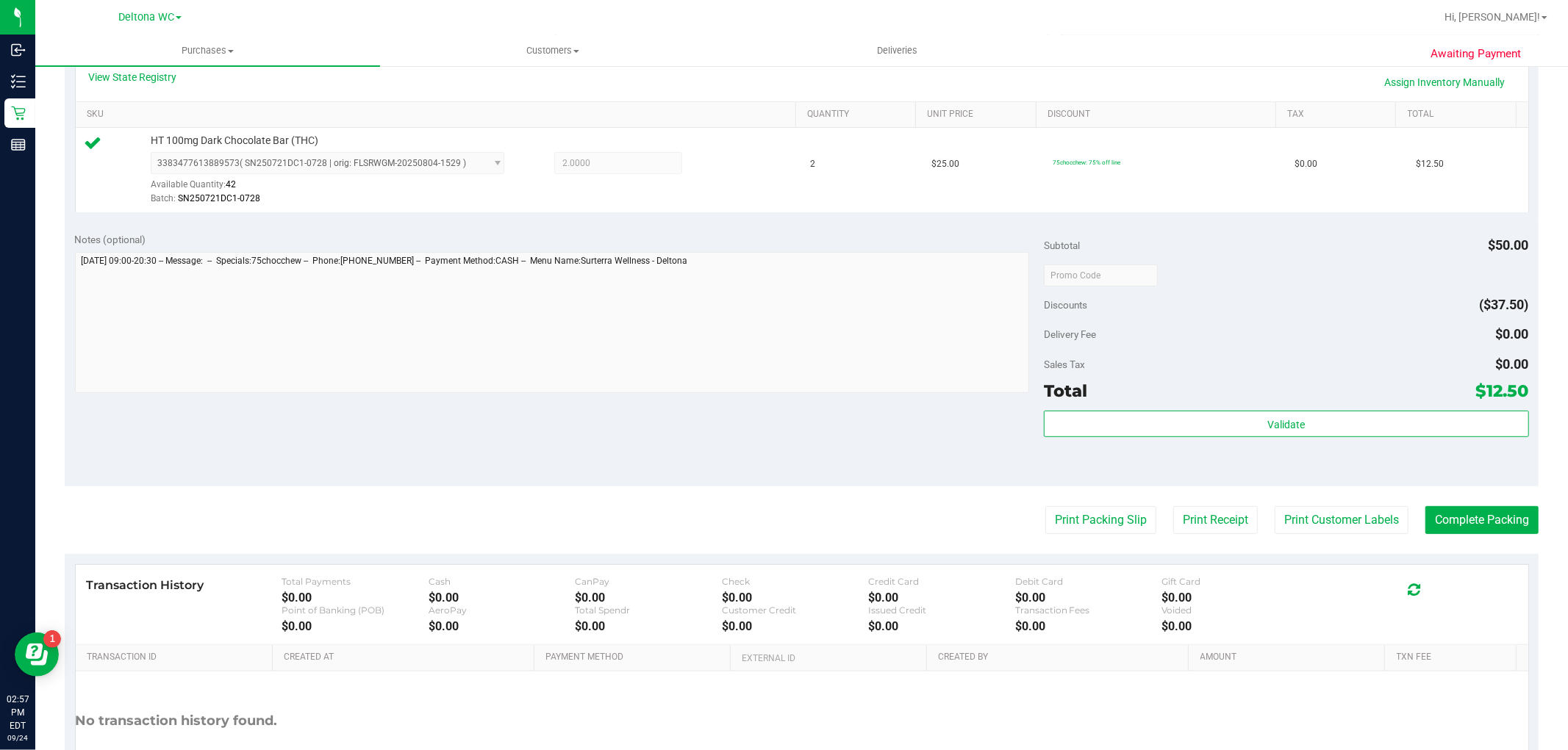
click at [1509, 548] on purchase-details "Back Edit Purchase Cancel Purchase View Profile # 11999213 BioTrack ID: - Submi…" at bounding box center [802, 282] width 1474 height 1093
click at [1478, 509] on button "Complete Packing" at bounding box center [1481, 520] width 113 height 28
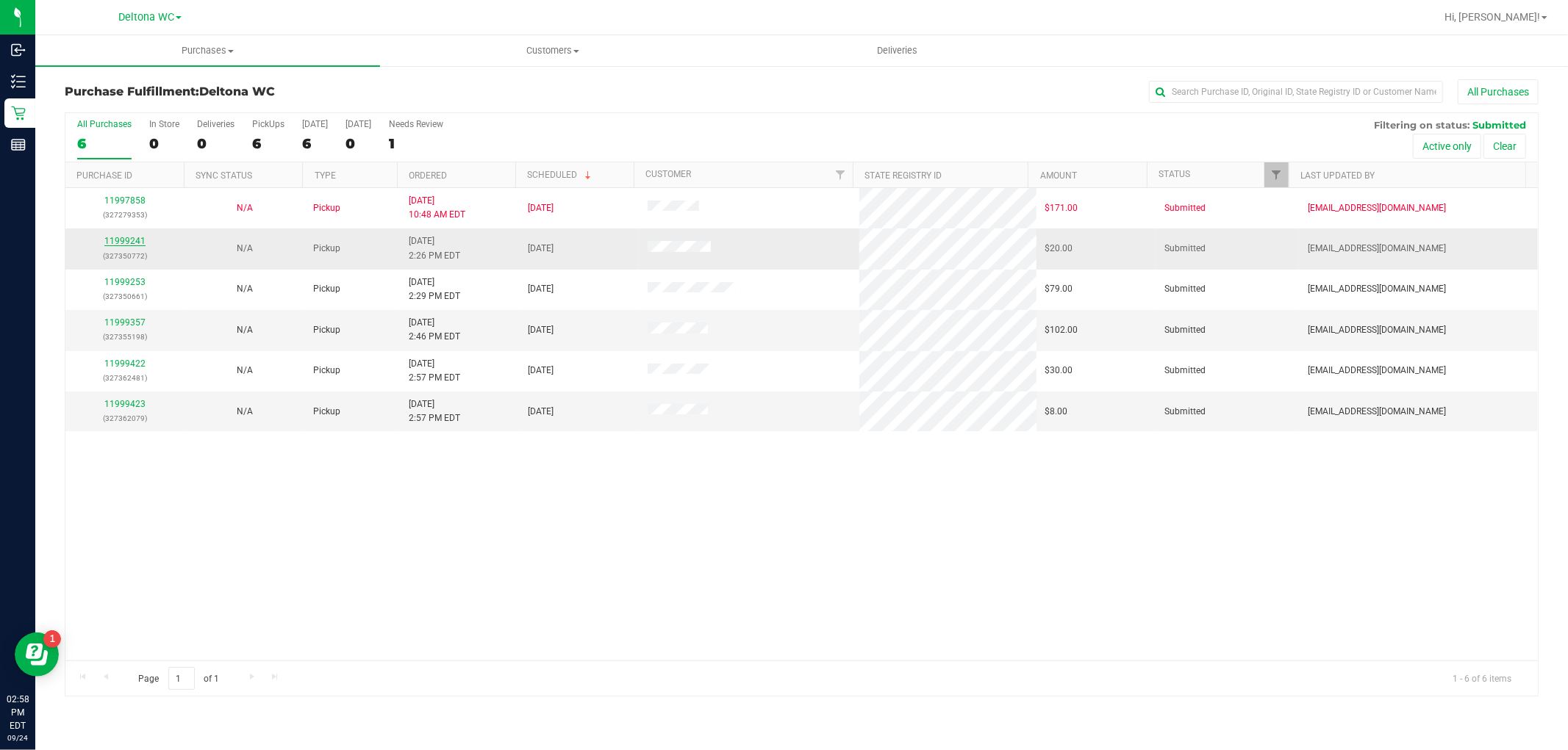
click at [130, 244] on link "11999241" at bounding box center [125, 241] width 41 height 10
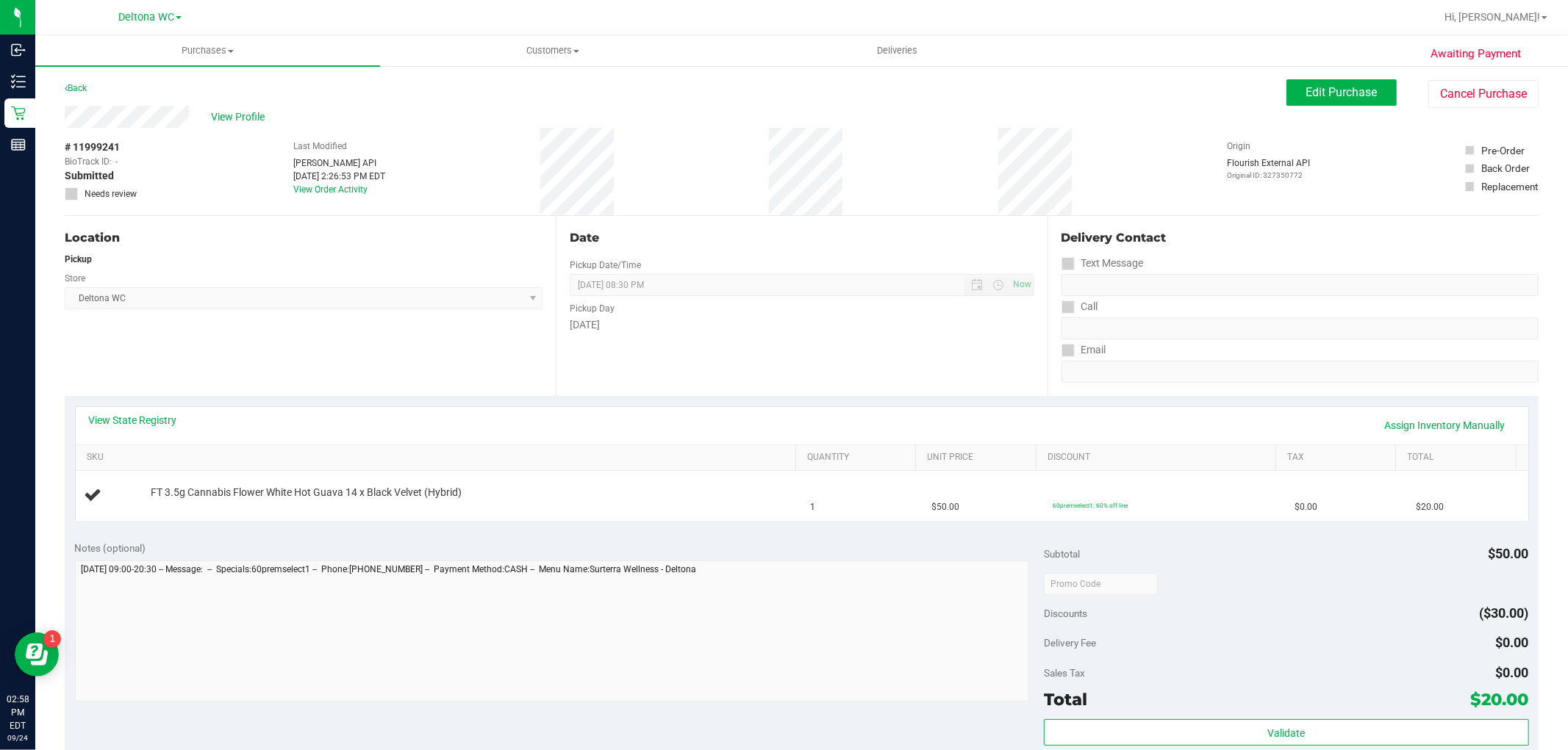
click at [858, 354] on div "Date Pickup Date/Time [DATE] Now [DATE] 08:30 PM Now Pickup Day [DATE]" at bounding box center [801, 305] width 491 height 180
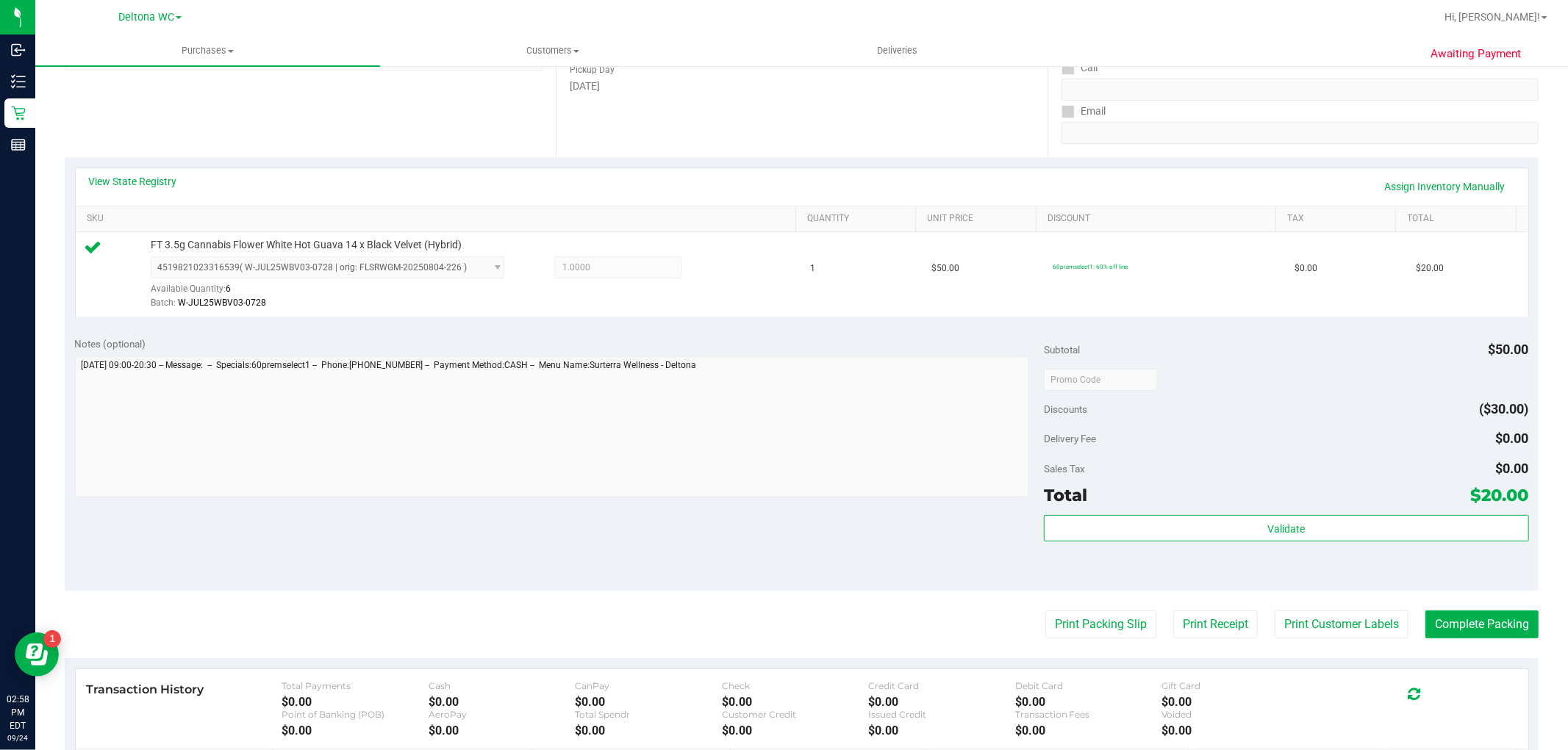
scroll to position [246, 0]
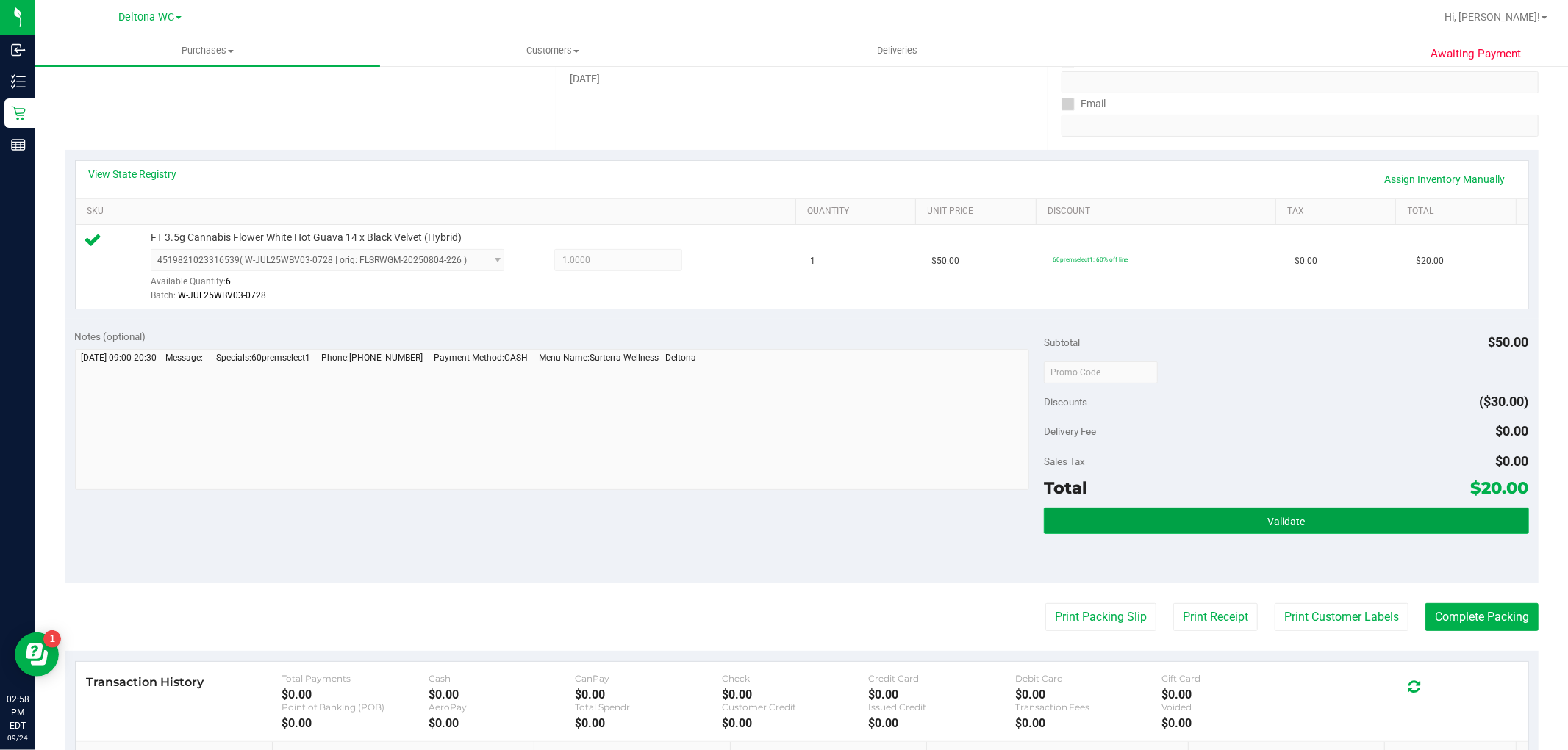
click at [1126, 509] on button "Validate" at bounding box center [1286, 521] width 484 height 26
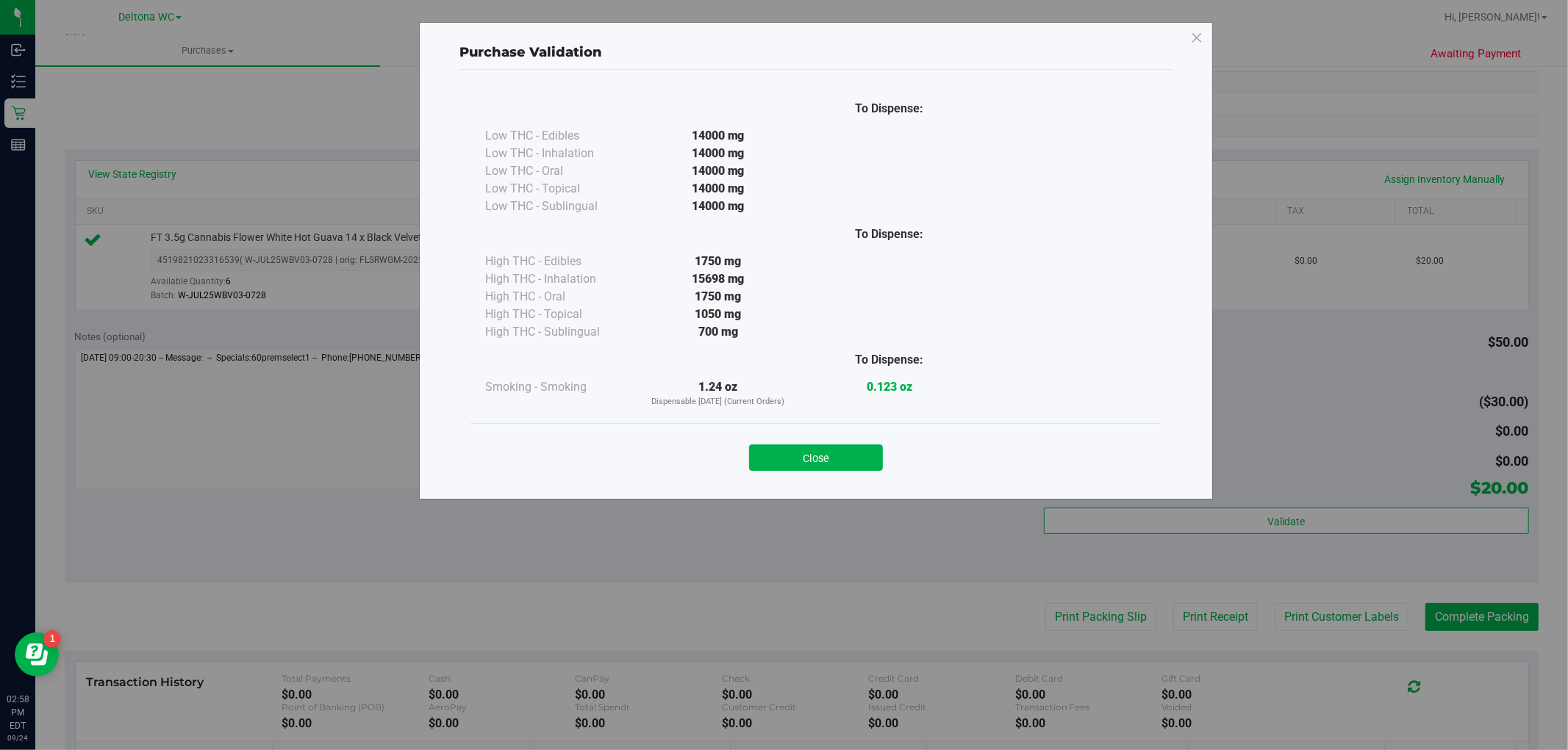
click at [1058, 625] on div "Purchase Validation To Dispense: Low THC - Edibles 14000 mg" at bounding box center [789, 375] width 1579 height 750
click at [814, 466] on button "Close" at bounding box center [815, 457] width 134 height 26
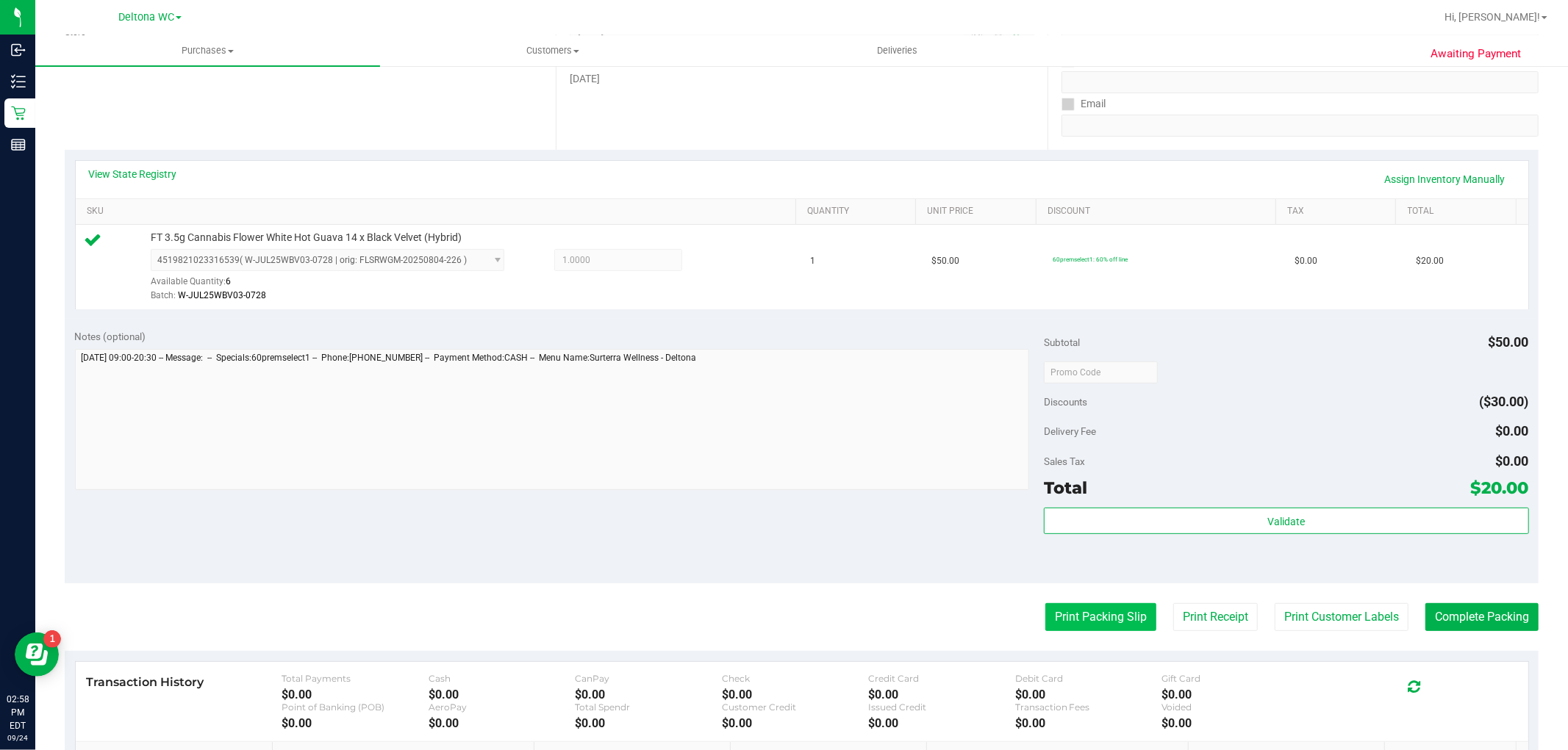
click at [1066, 627] on button "Print Packing Slip" at bounding box center [1100, 616] width 111 height 28
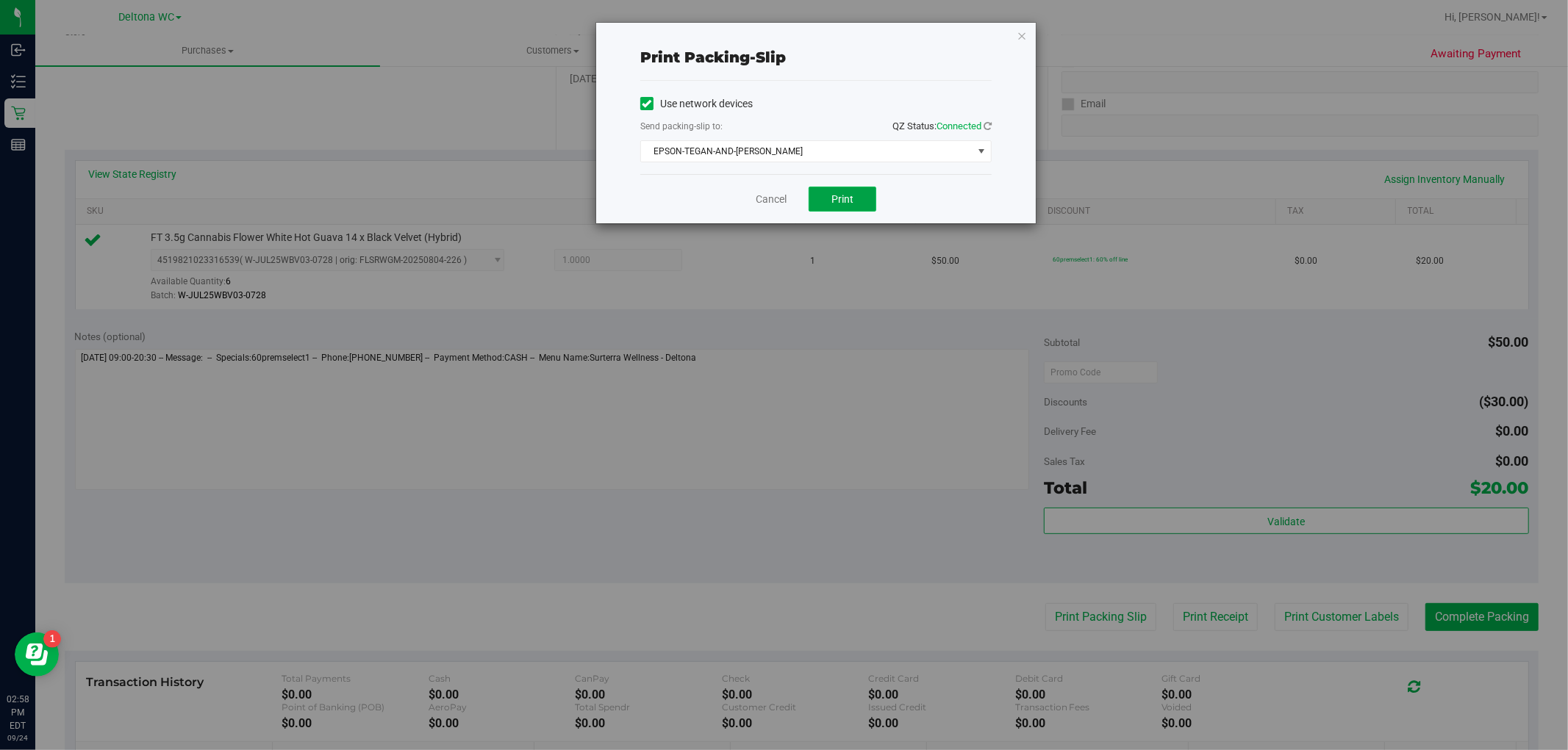
click at [834, 208] on button "Print" at bounding box center [841, 199] width 67 height 25
click at [770, 193] on link "Cancel" at bounding box center [771, 199] width 31 height 15
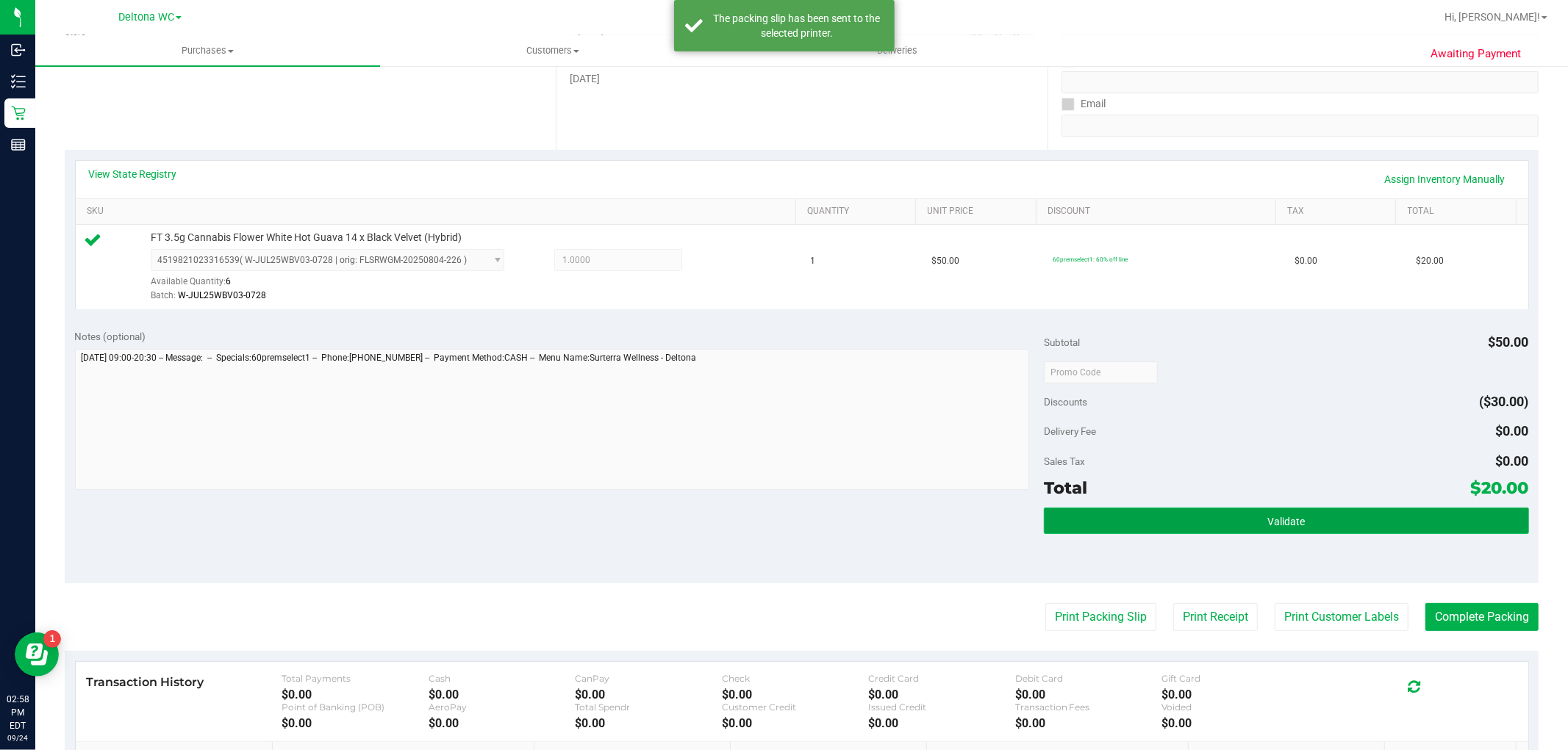
click at [1261, 533] on button "Validate" at bounding box center [1286, 521] width 484 height 26
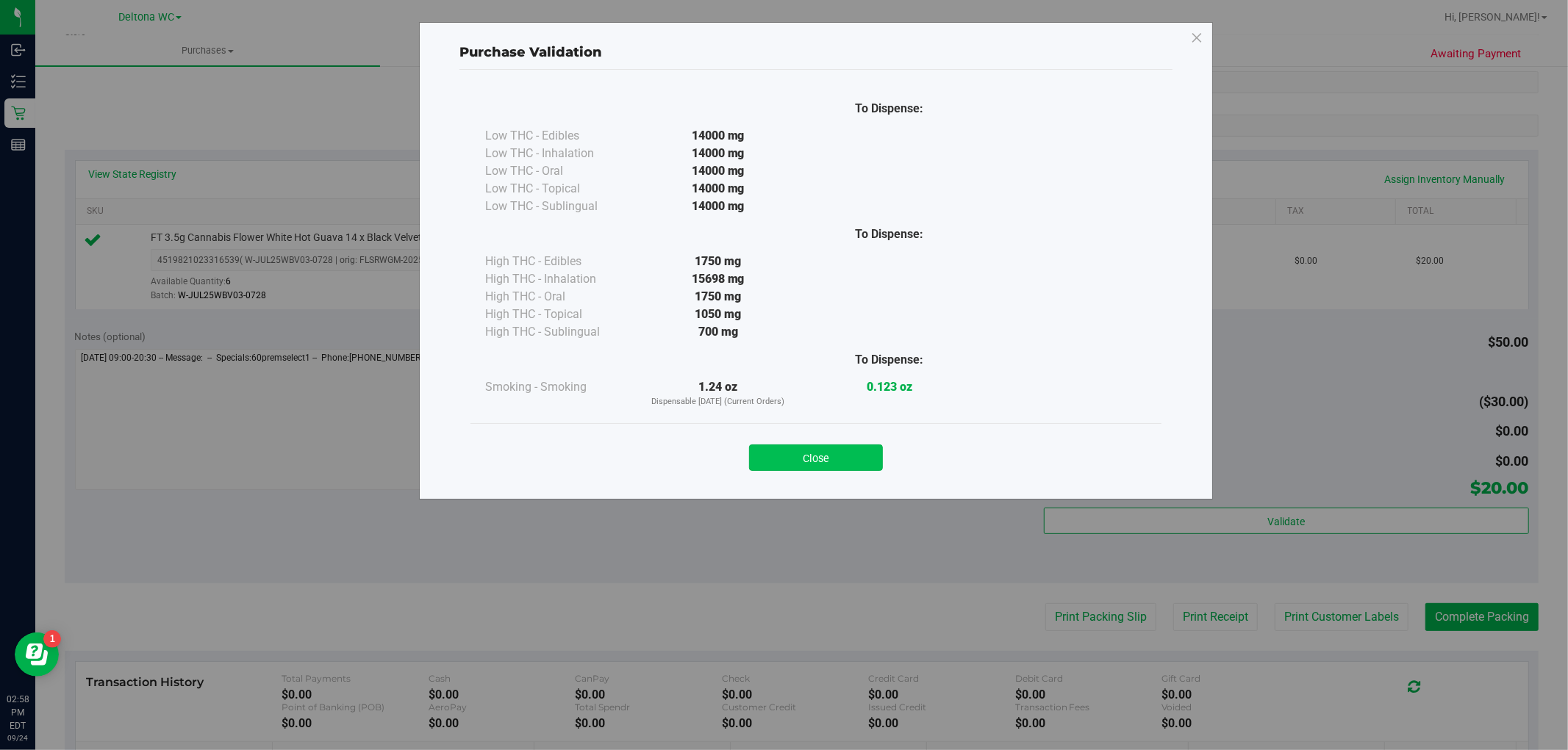
click at [821, 448] on button "Close" at bounding box center [815, 457] width 134 height 26
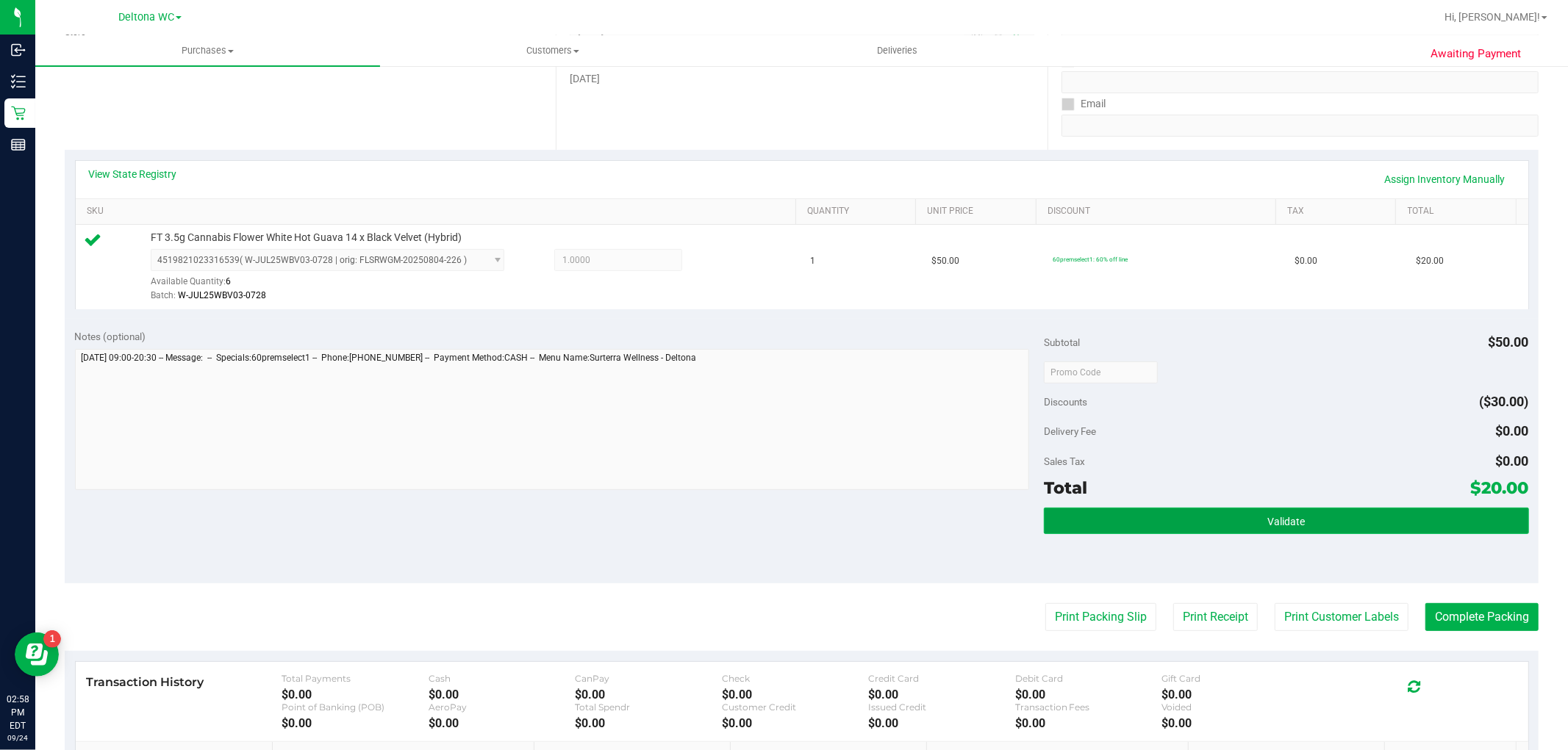
click at [1174, 513] on button "Validate" at bounding box center [1286, 521] width 484 height 26
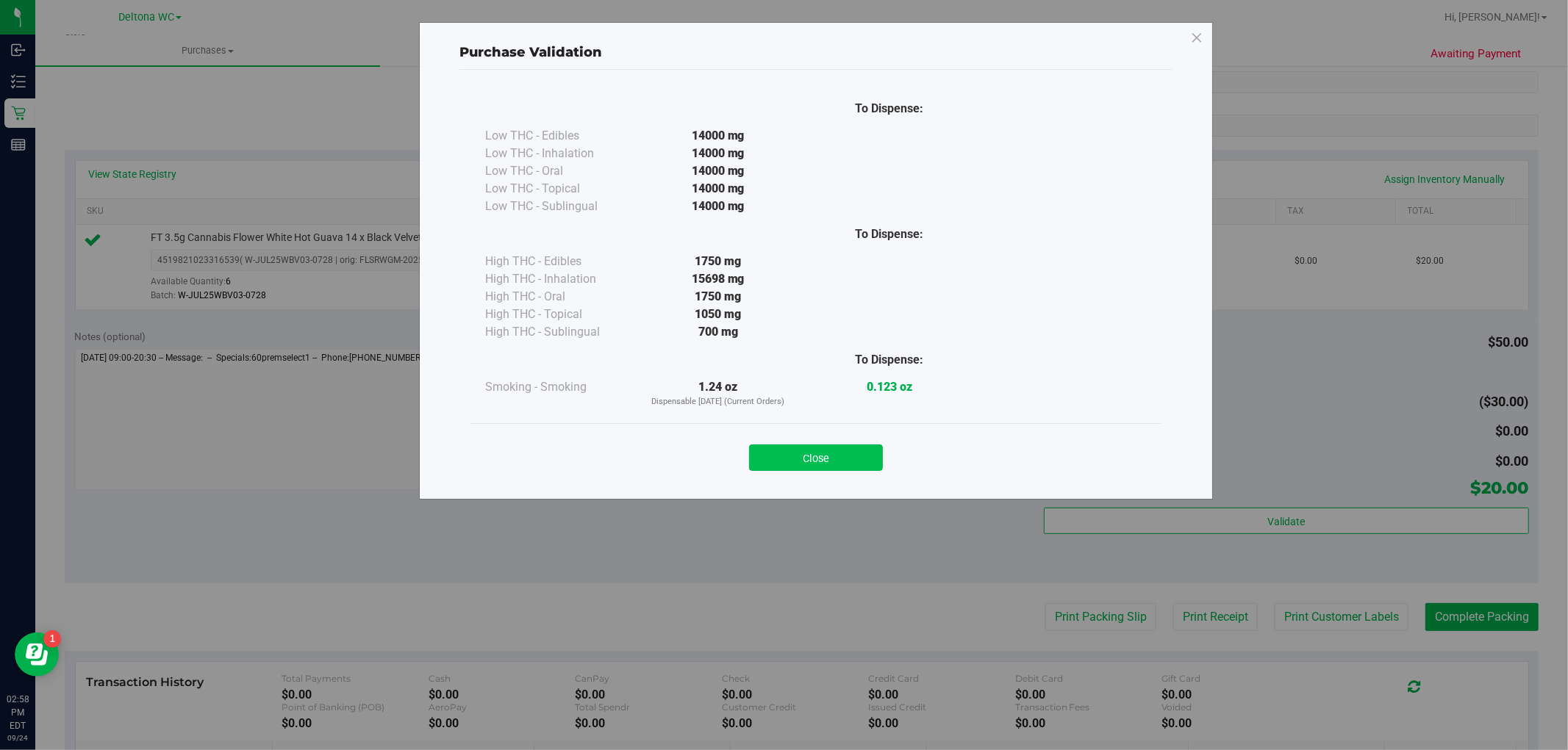
click at [822, 458] on button "Close" at bounding box center [815, 457] width 134 height 26
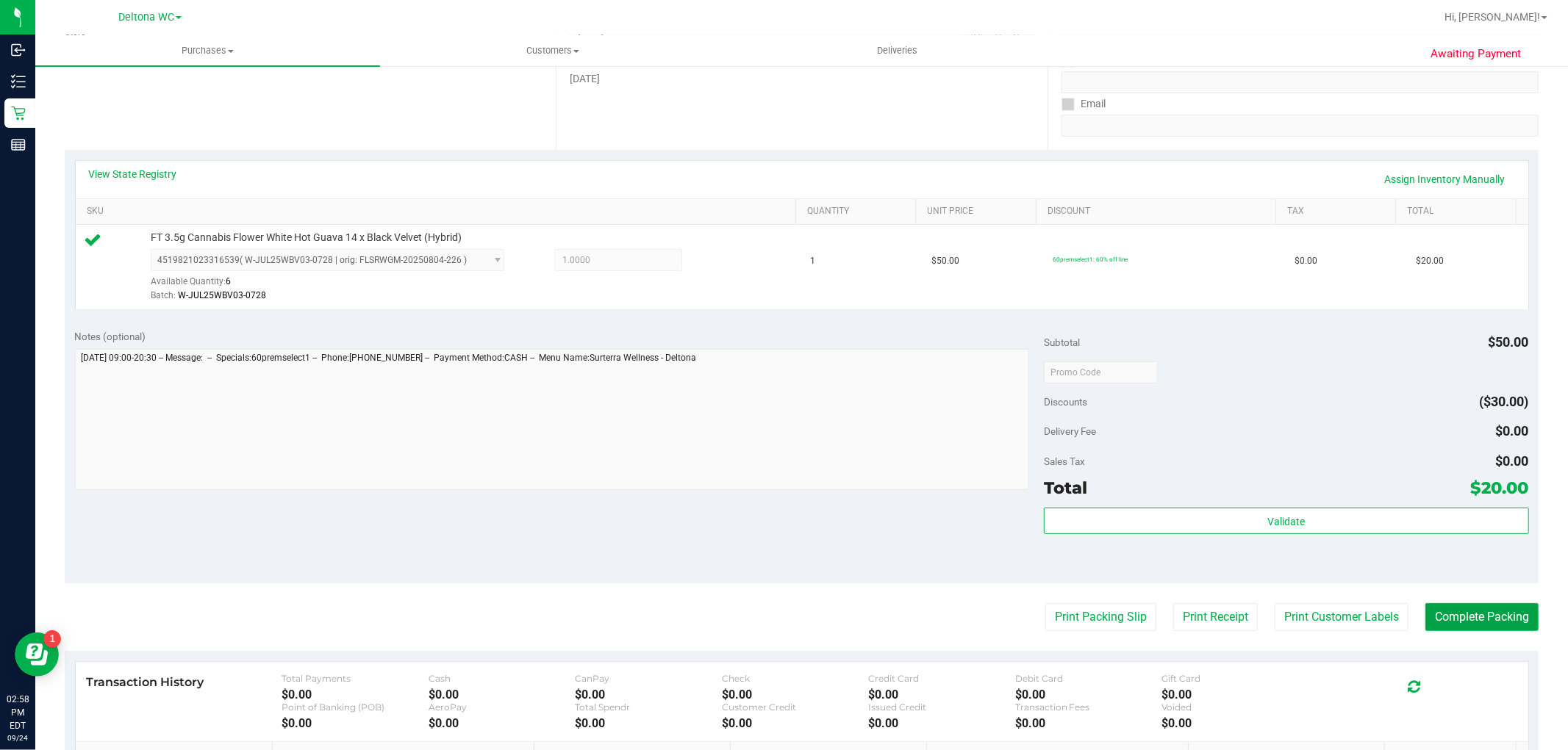
click at [1485, 612] on button "Complete Packing" at bounding box center [1481, 616] width 113 height 28
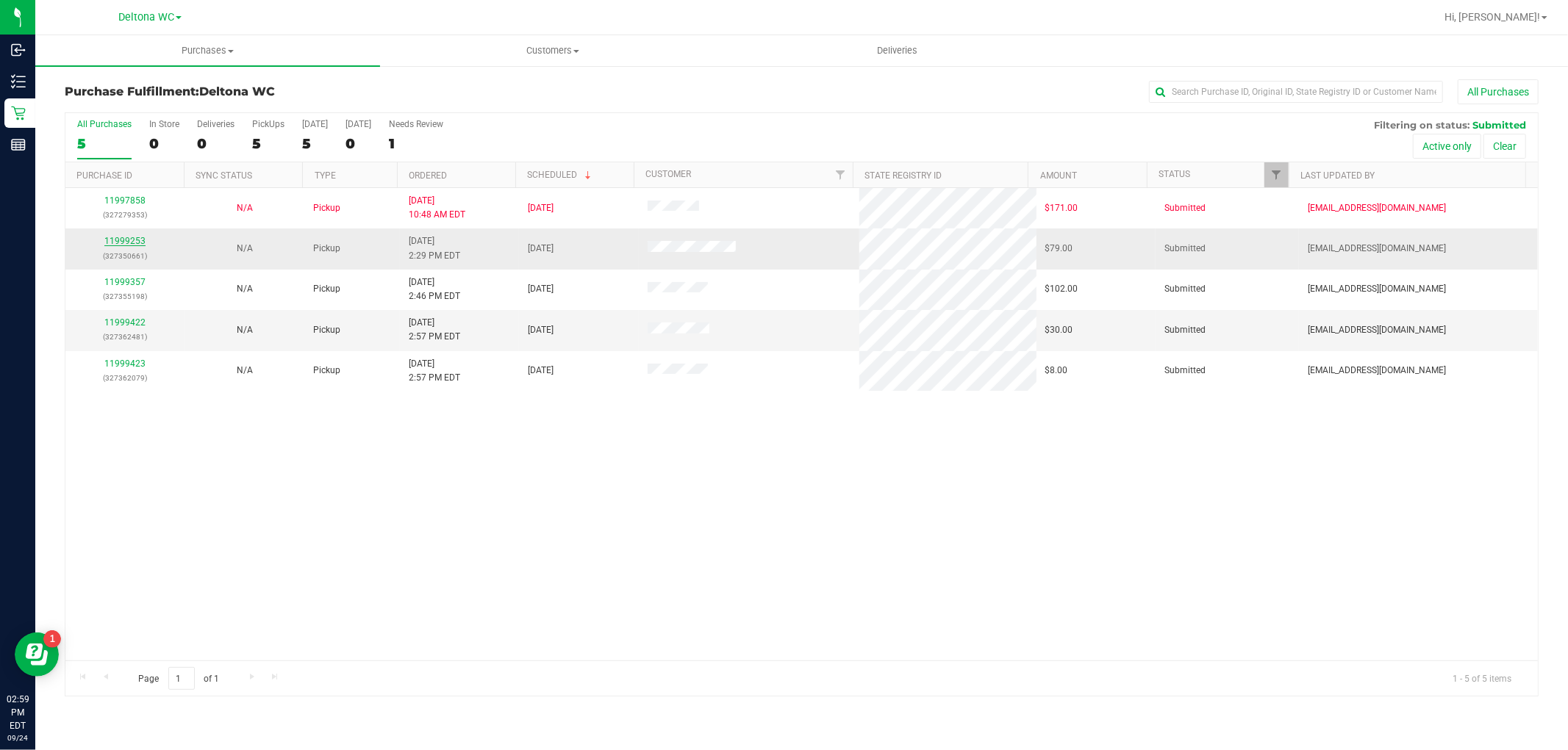
click at [123, 243] on link "11999253" at bounding box center [125, 241] width 41 height 10
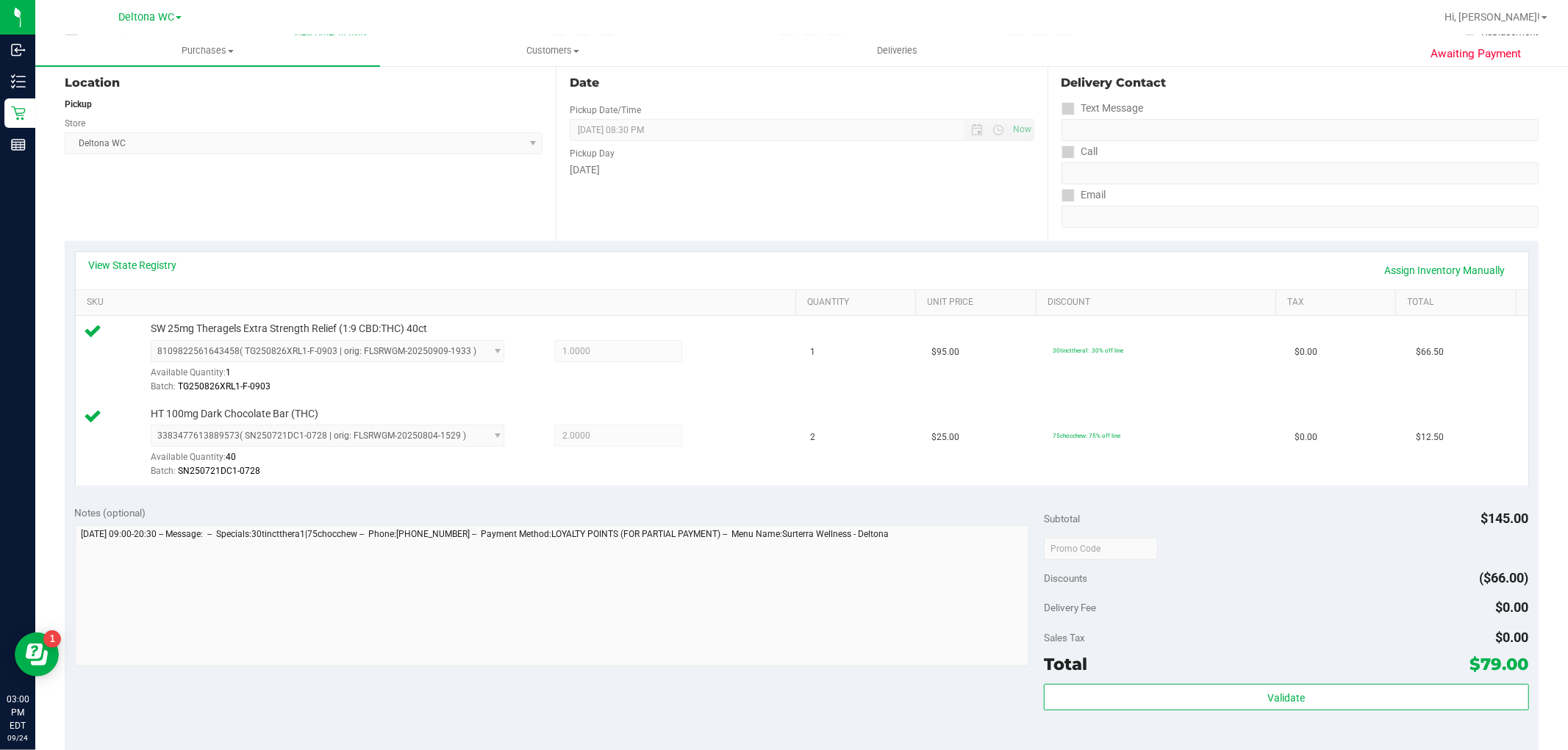
scroll to position [373, 0]
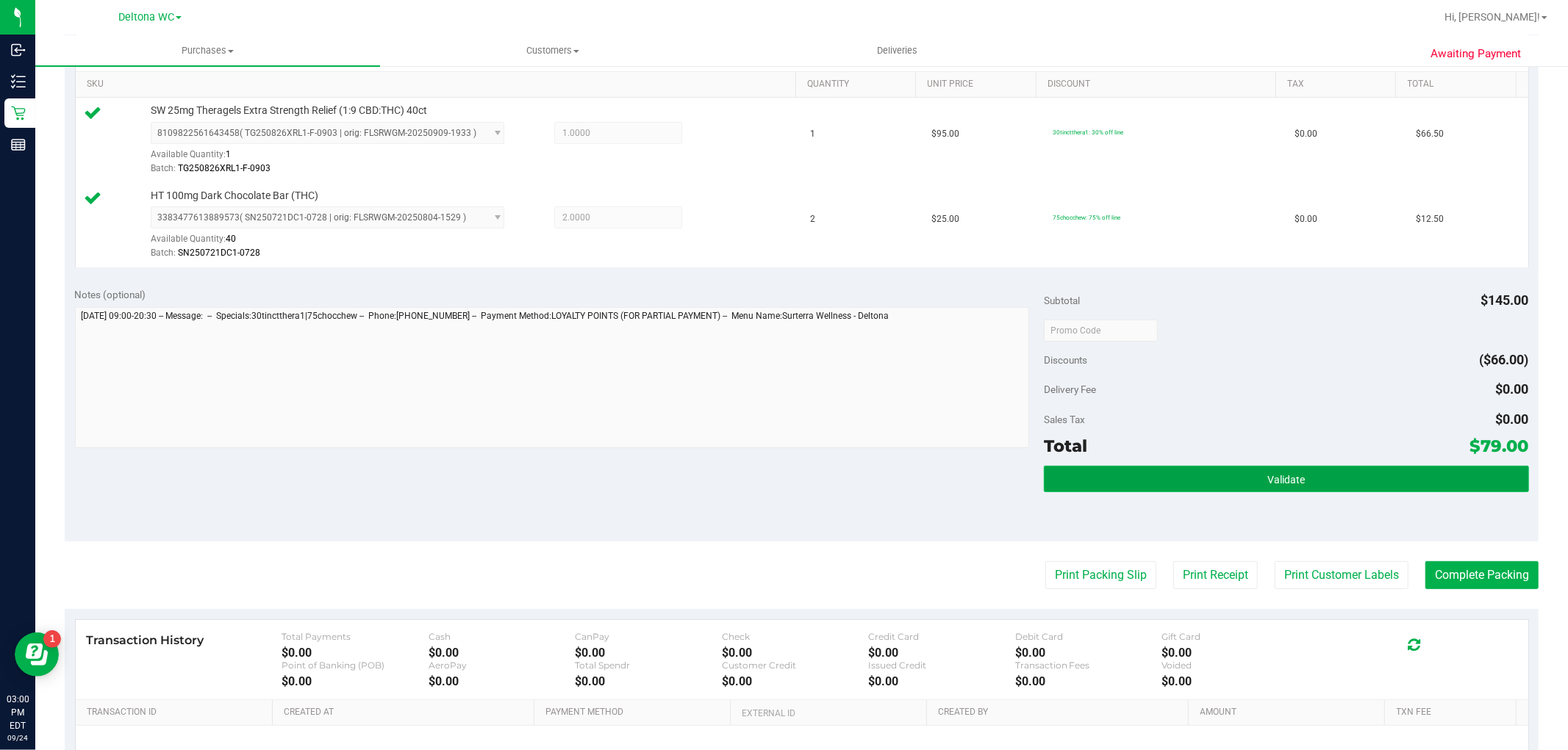
click at [1118, 491] on button "Validate" at bounding box center [1286, 479] width 484 height 26
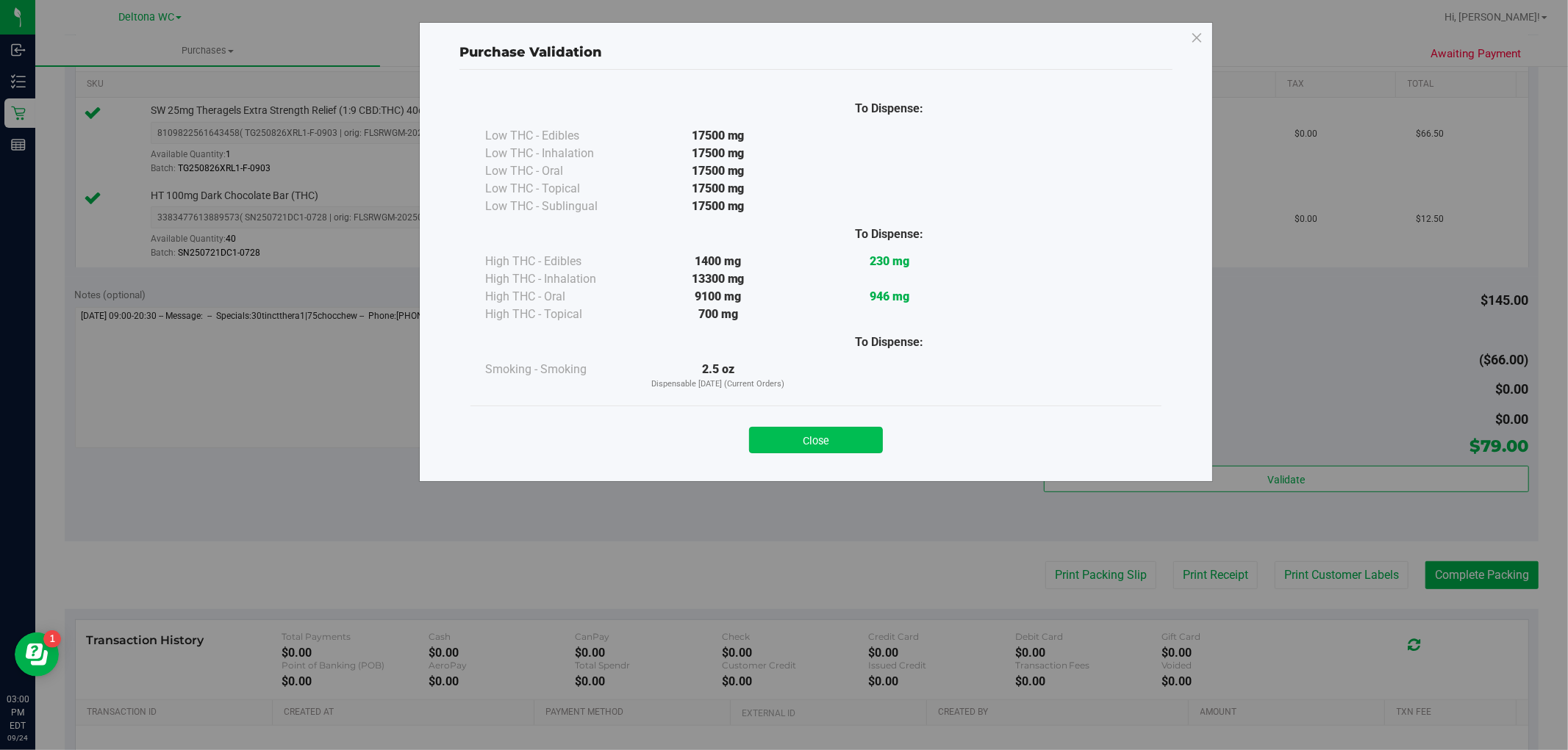
click at [852, 439] on button "Close" at bounding box center [815, 439] width 134 height 26
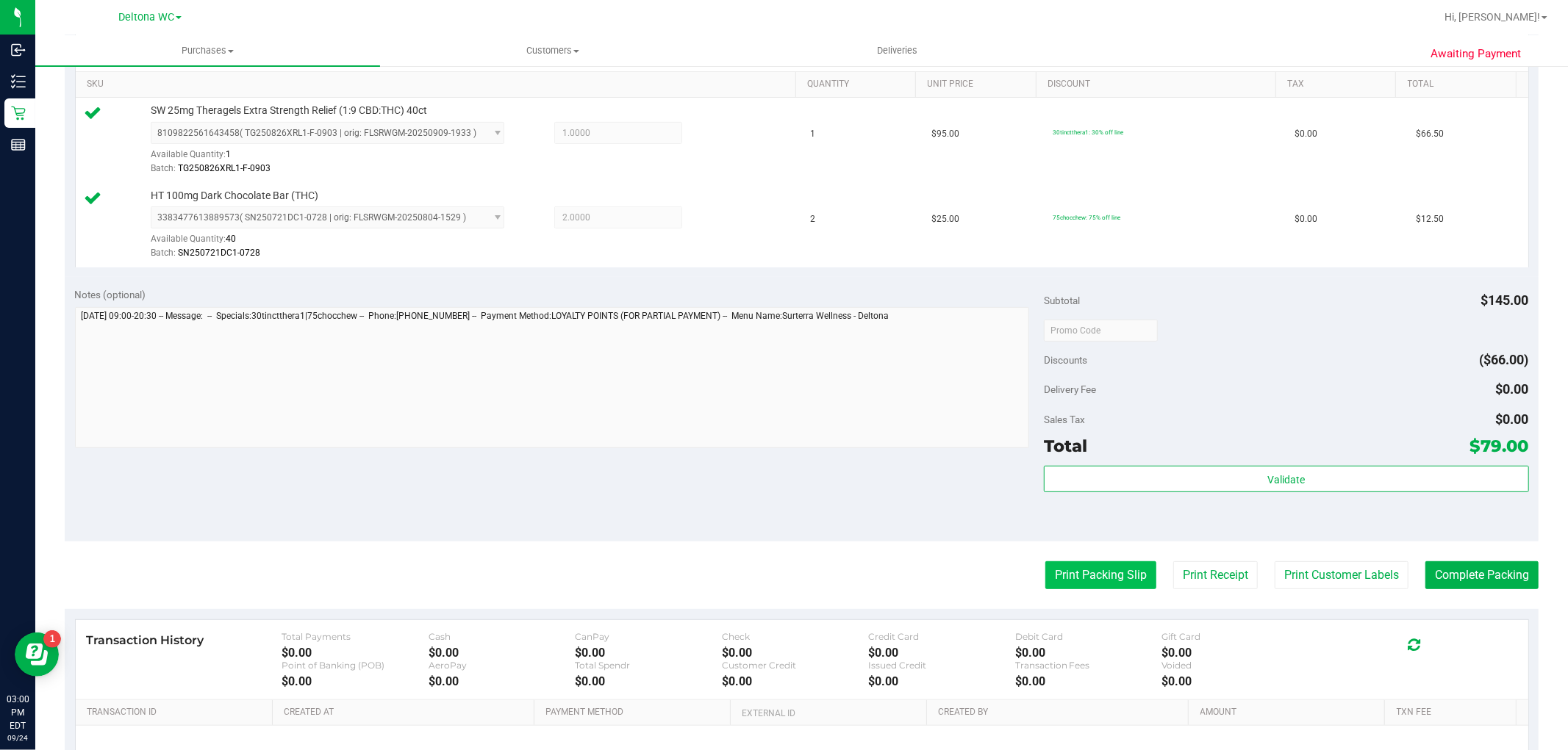
click at [1085, 582] on button "Print Packing Slip" at bounding box center [1100, 574] width 111 height 28
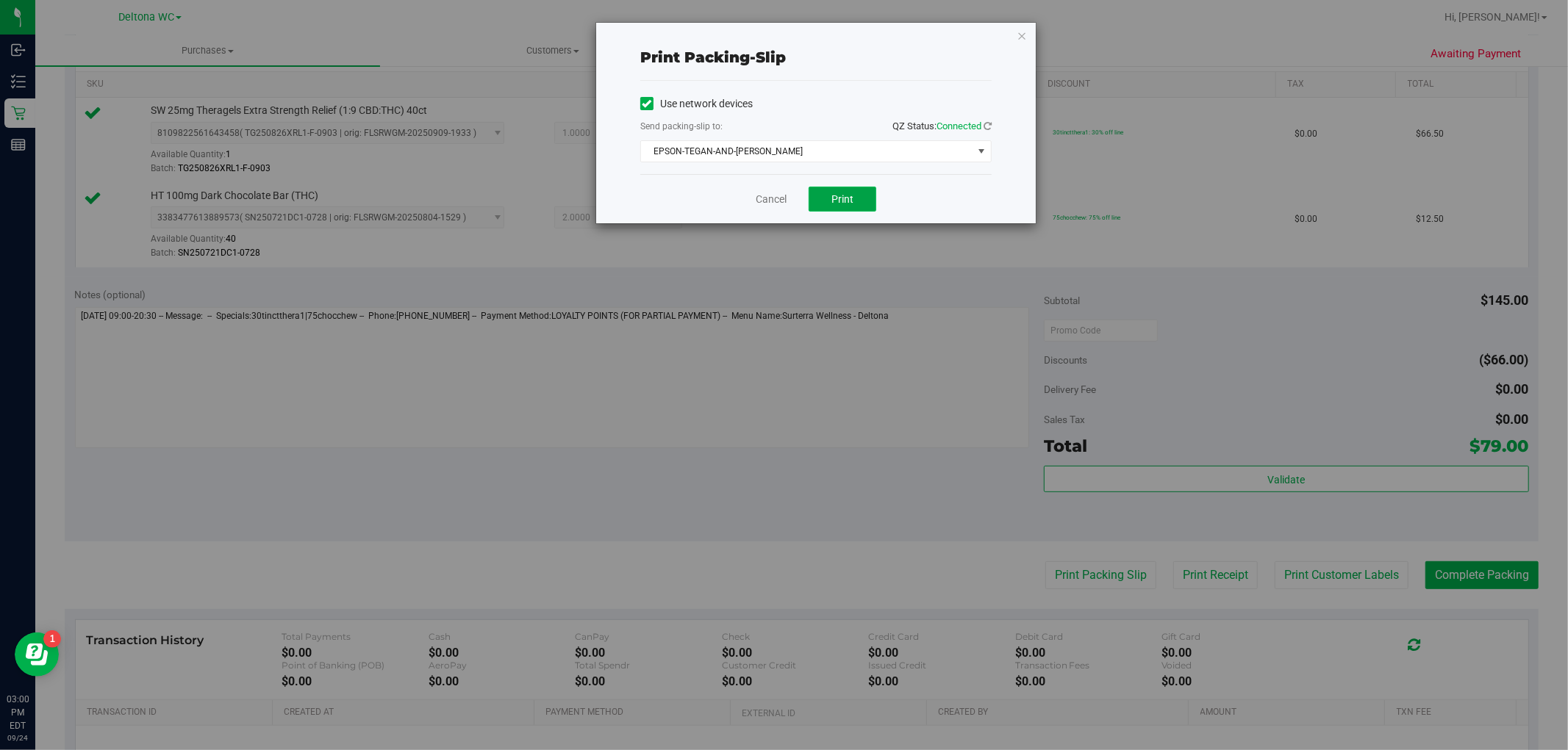
click at [849, 199] on span "Print" at bounding box center [842, 199] width 22 height 12
click at [765, 199] on link "Cancel" at bounding box center [771, 199] width 31 height 15
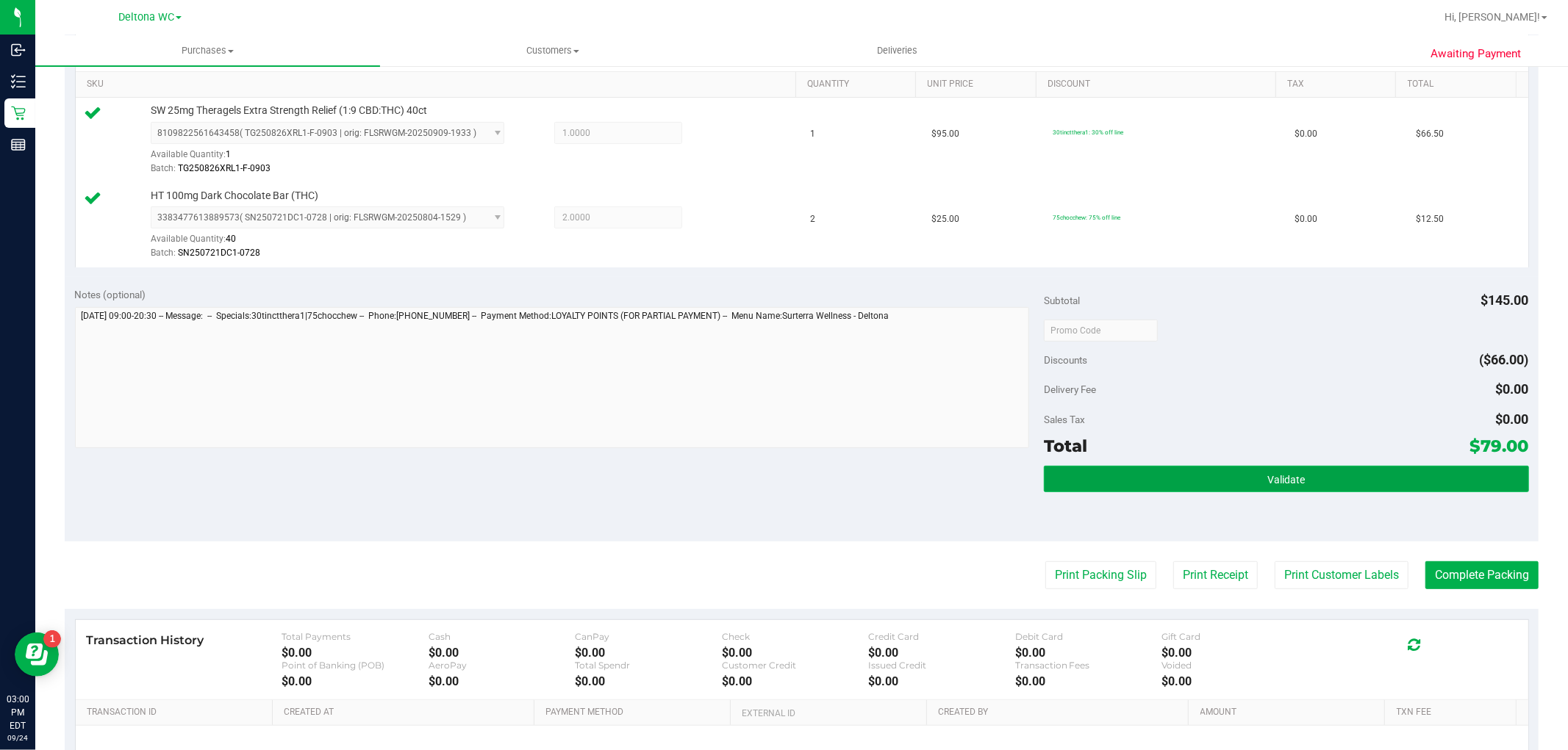
click at [1118, 468] on button "Validate" at bounding box center [1286, 479] width 484 height 26
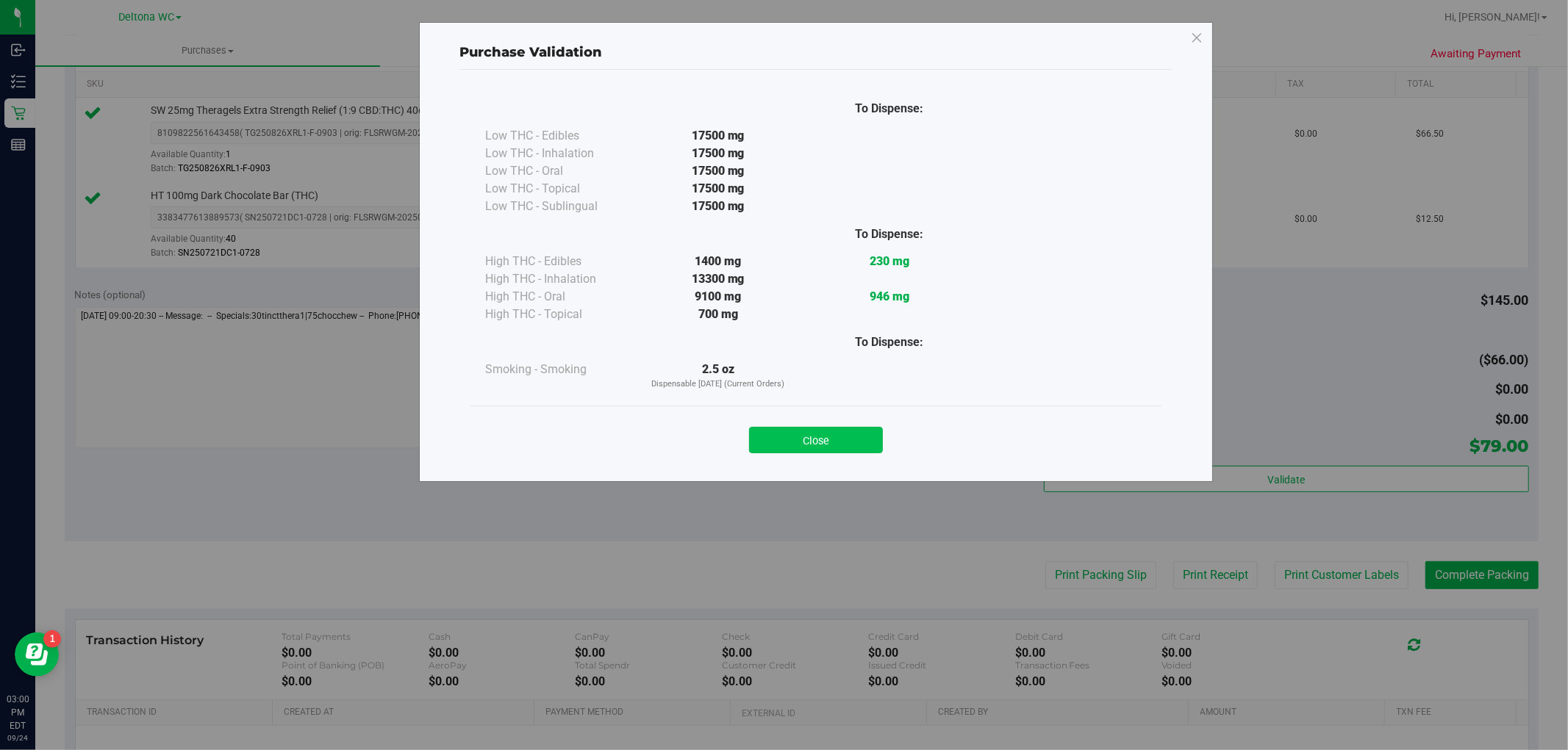
click at [805, 434] on button "Close" at bounding box center [815, 439] width 134 height 26
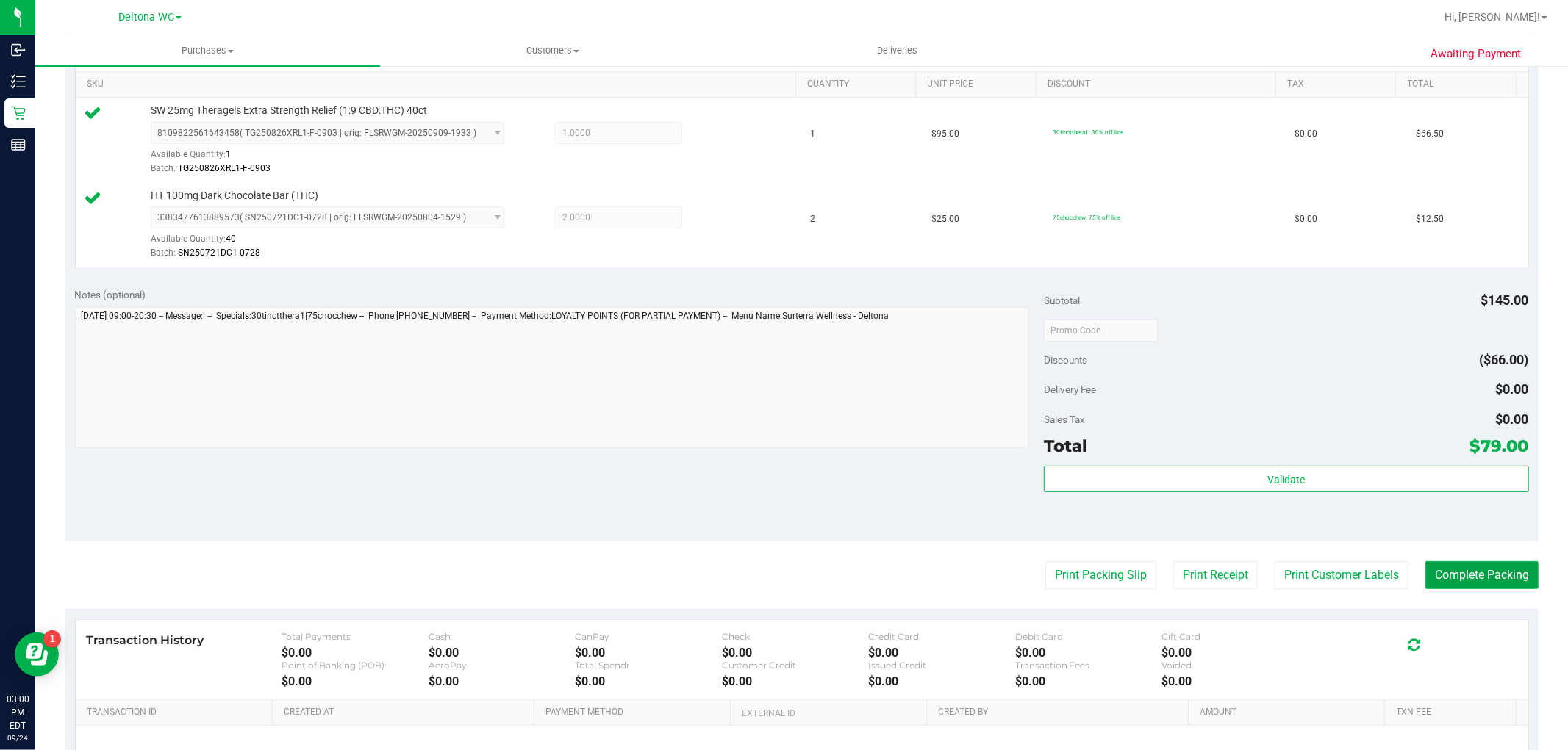
click at [1471, 568] on button "Complete Packing" at bounding box center [1481, 574] width 113 height 28
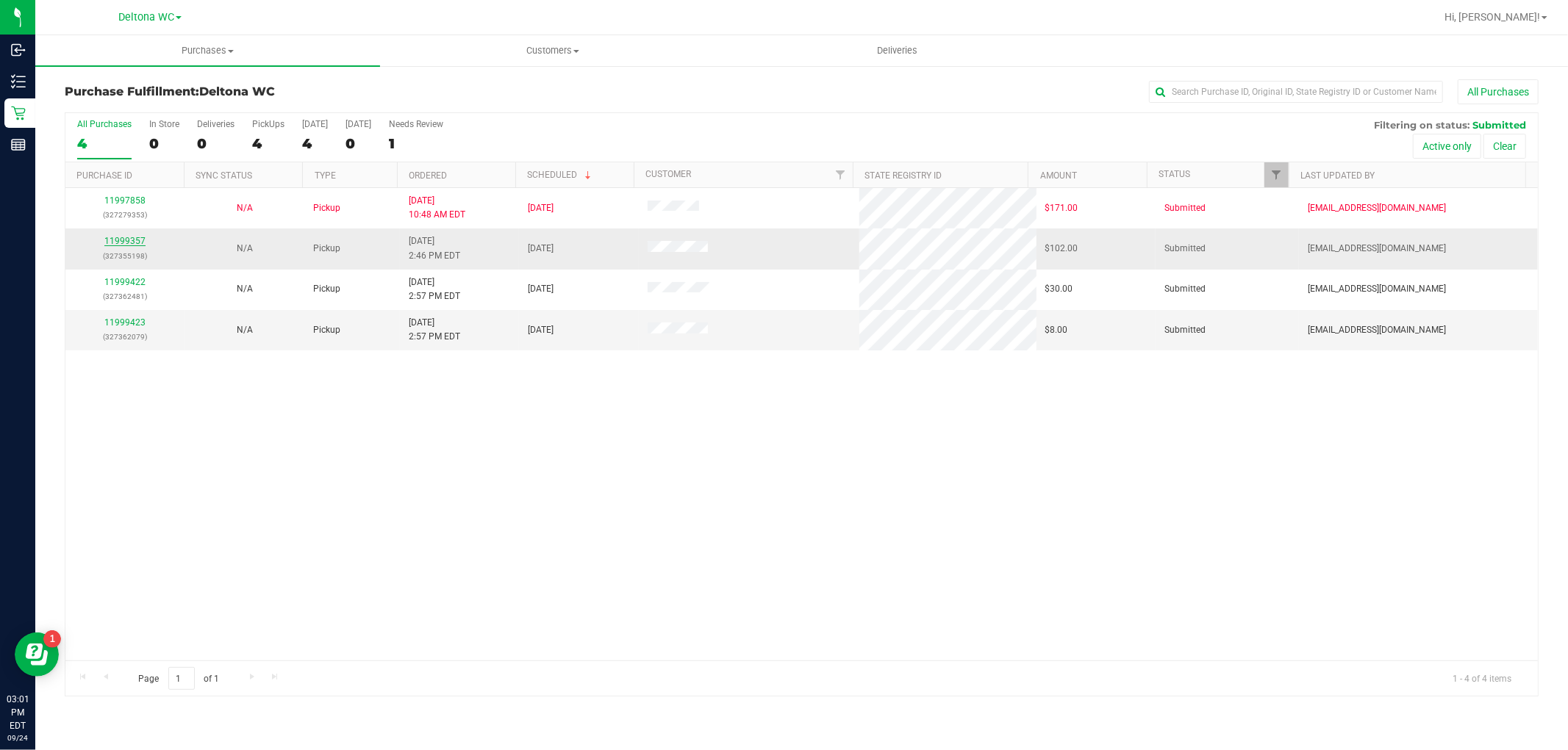
click at [139, 238] on link "11999357" at bounding box center [125, 241] width 41 height 10
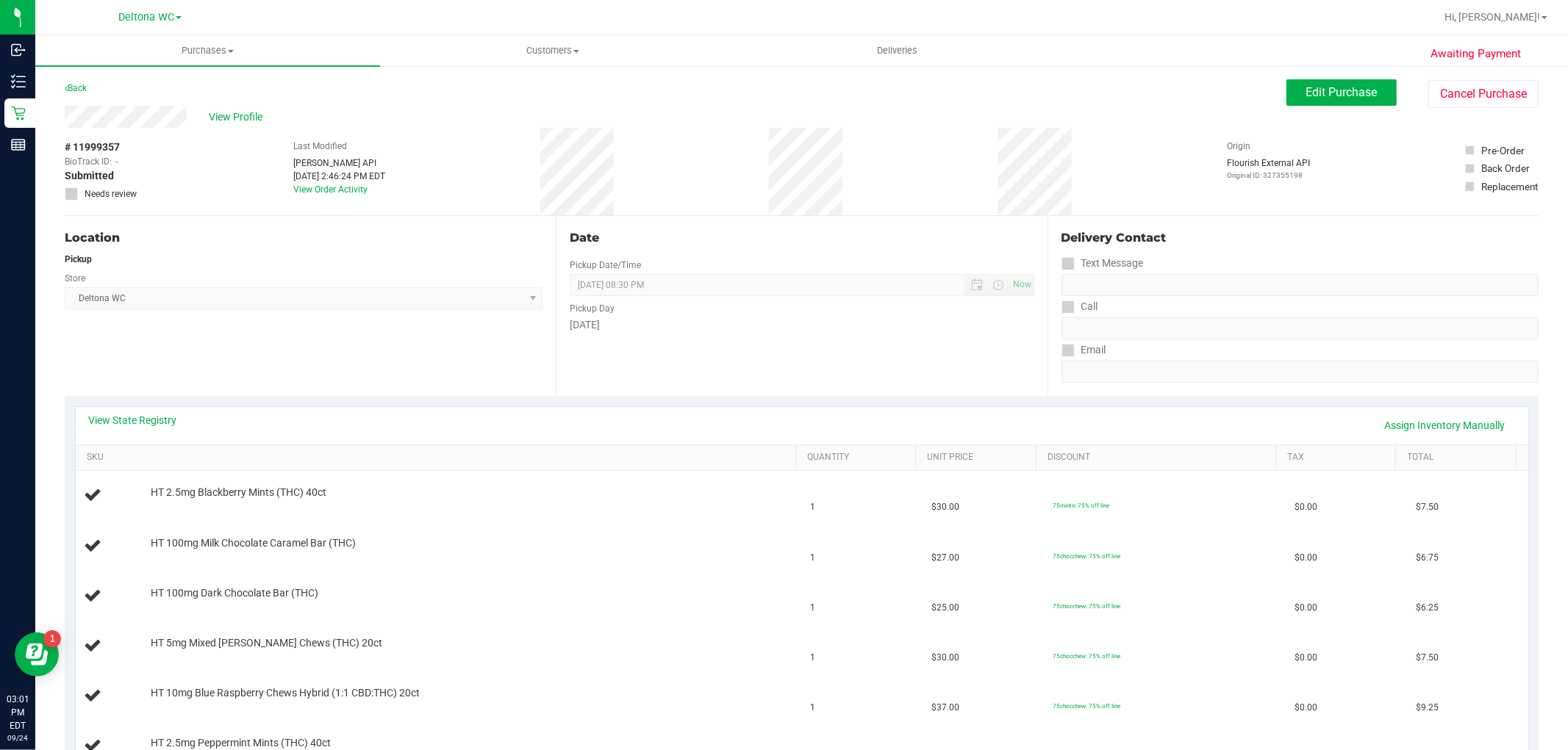
click at [972, 260] on div "Date Pickup Date/Time [DATE] Now [DATE] 08:30 PM Now Pickup Day [DATE]" at bounding box center [801, 305] width 491 height 180
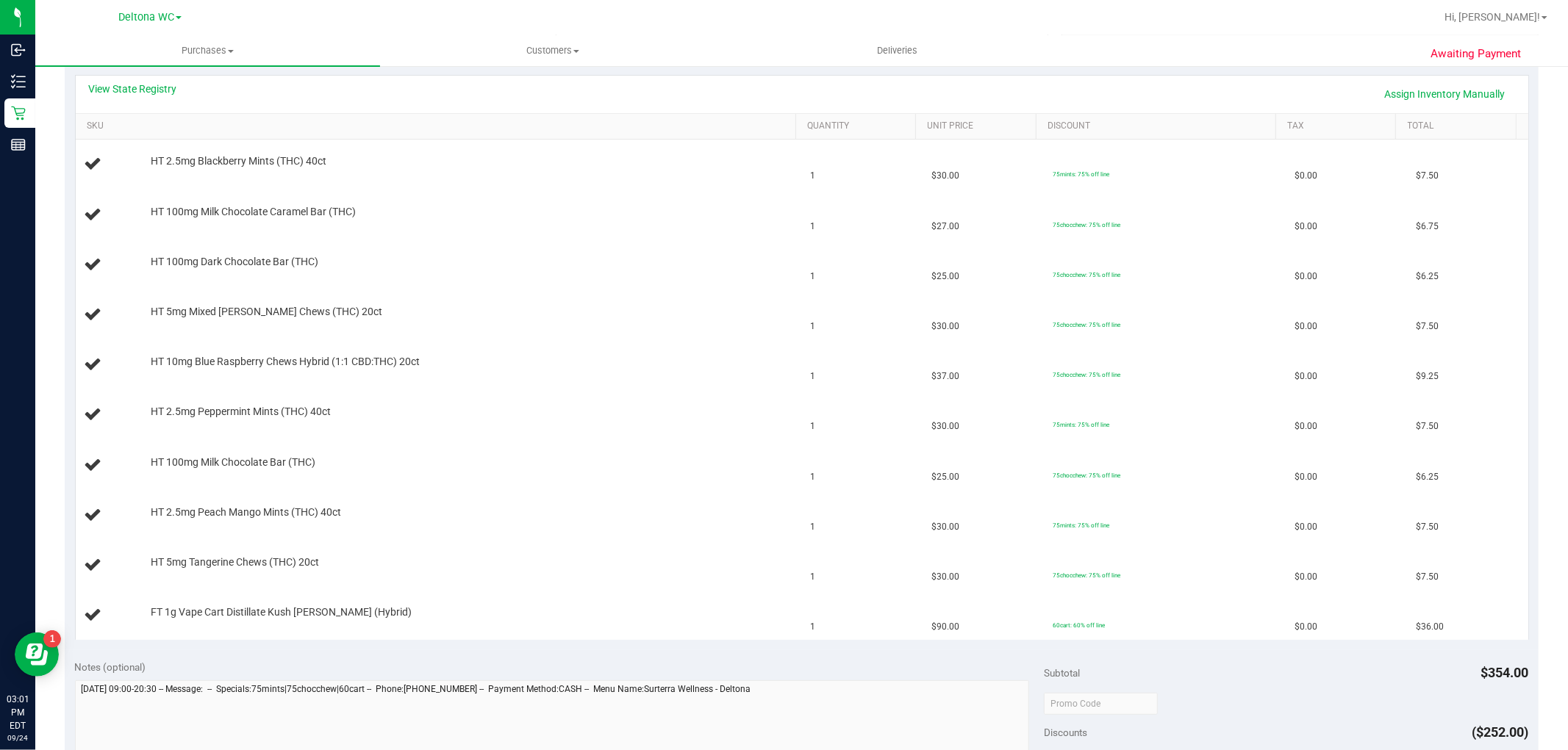
scroll to position [163, 0]
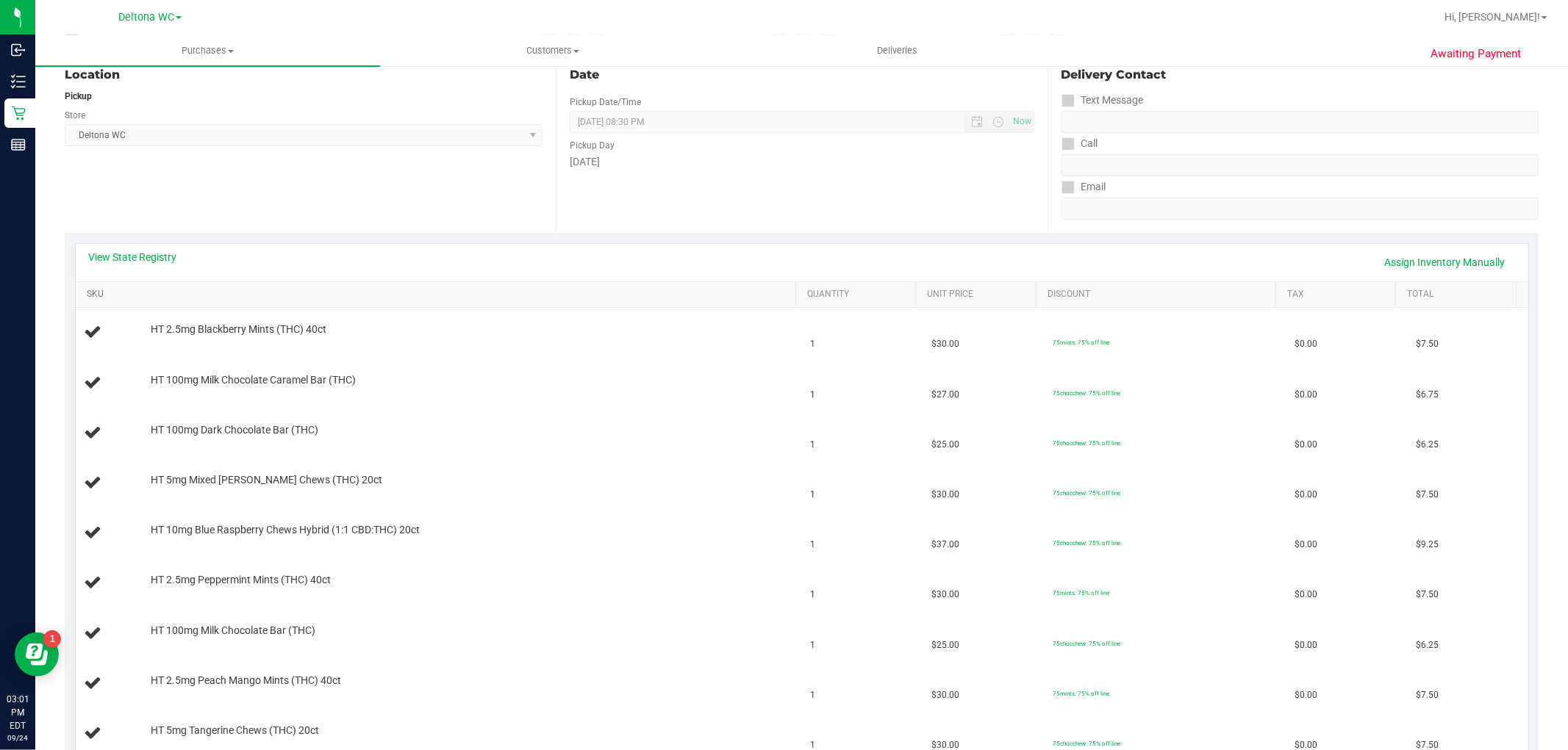
click at [435, 297] on link "SKU" at bounding box center [439, 294] width 704 height 12
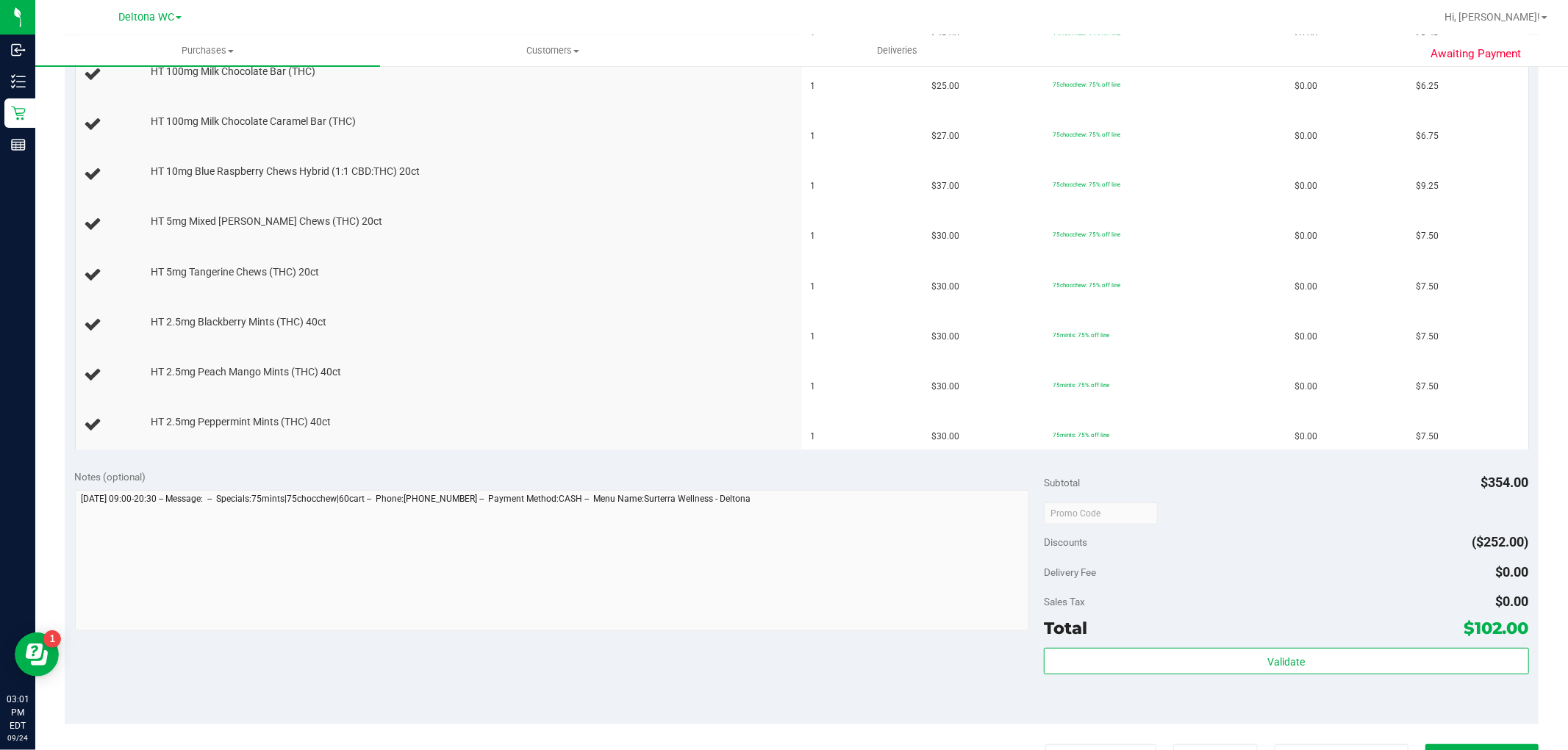
scroll to position [570, 0]
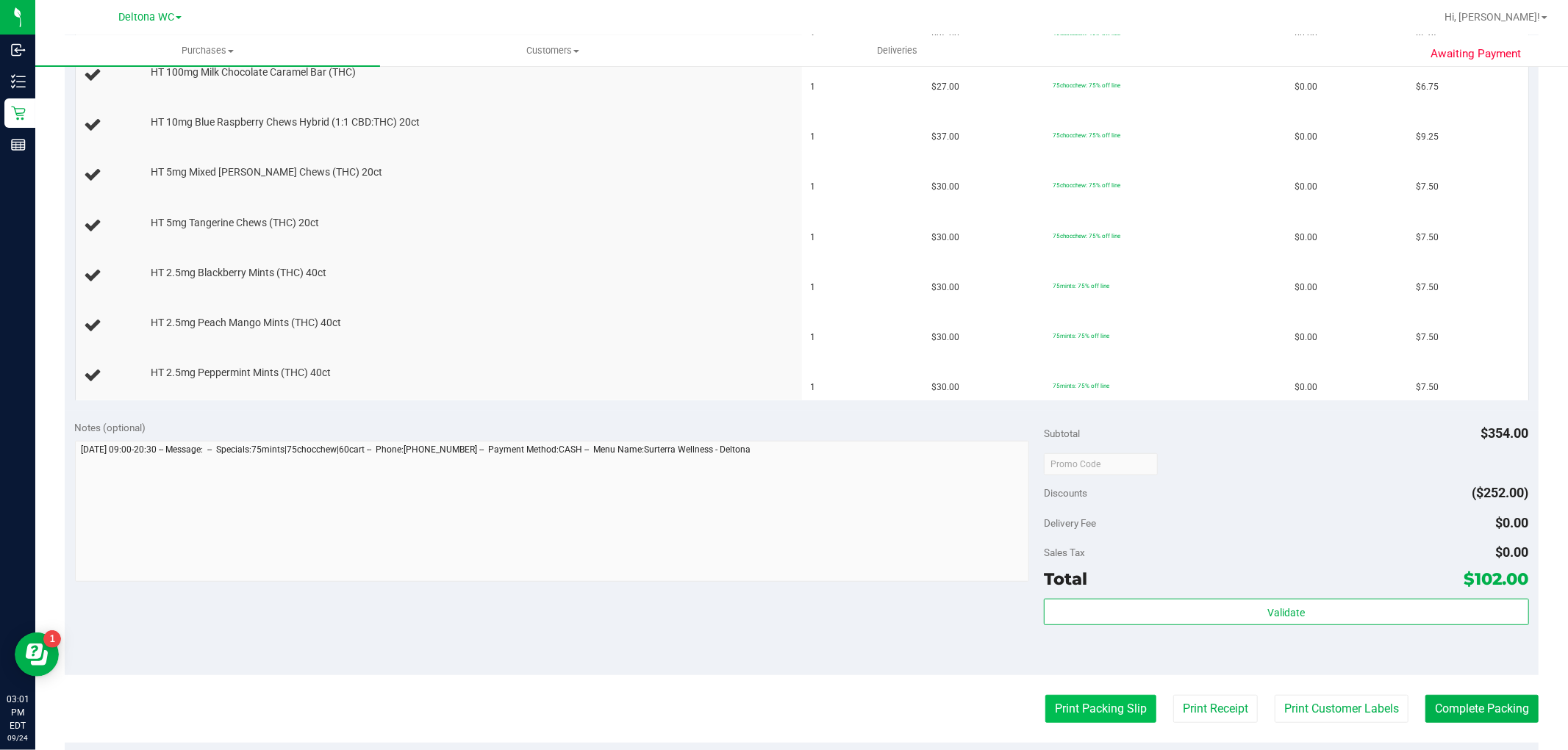
click at [1091, 707] on button "Print Packing Slip" at bounding box center [1100, 708] width 111 height 28
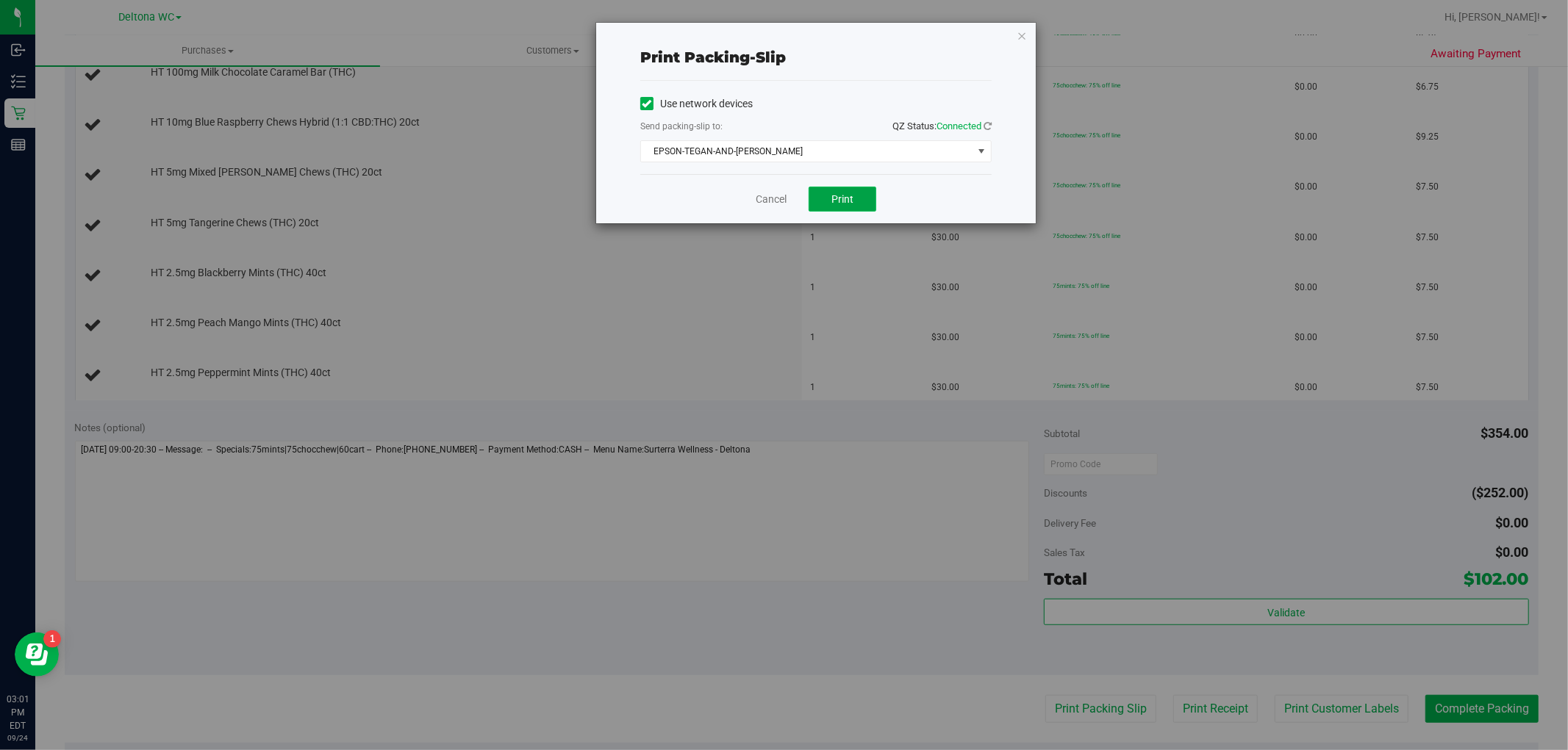
click at [838, 207] on button "Print" at bounding box center [841, 199] width 67 height 25
click at [776, 206] on link "Cancel" at bounding box center [771, 199] width 31 height 15
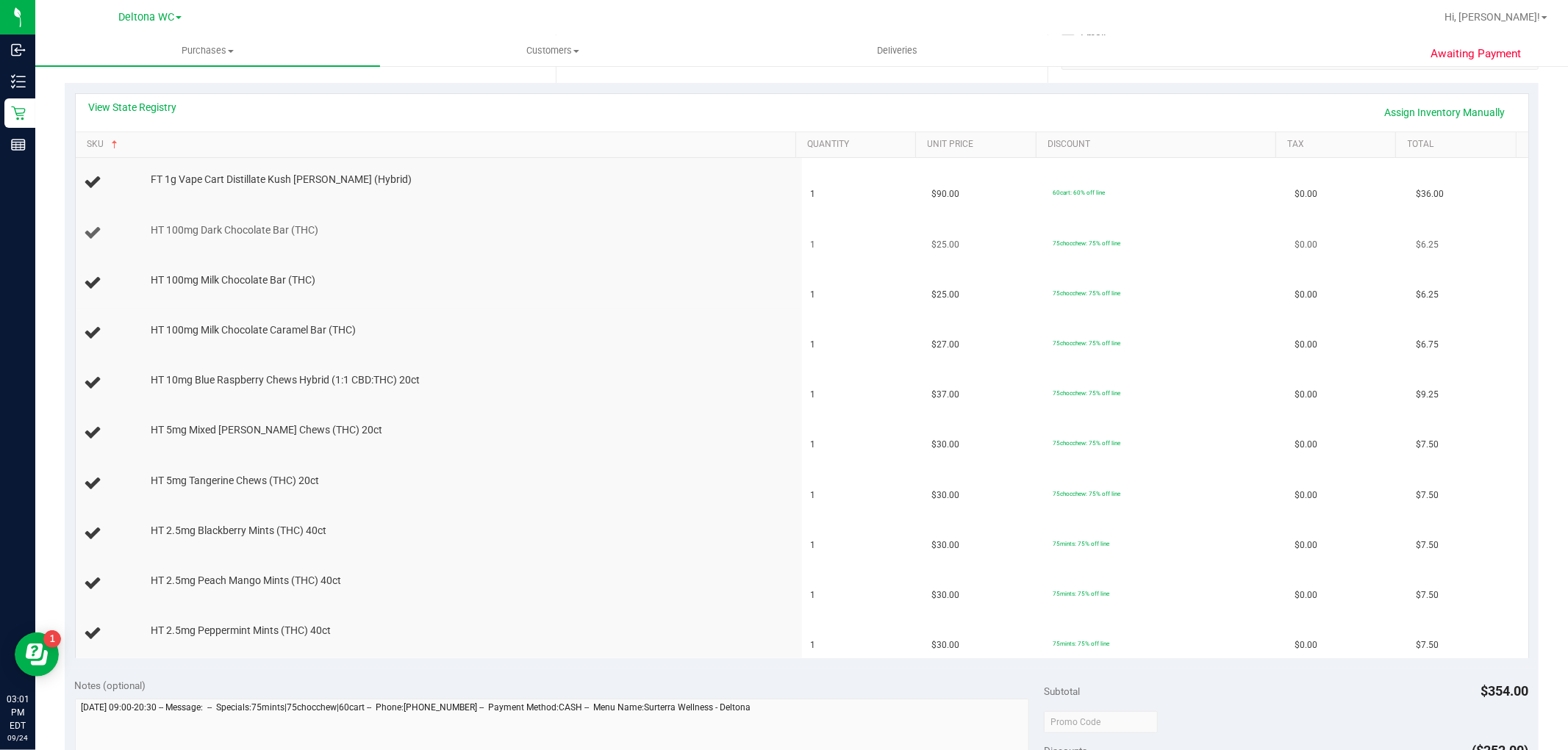
scroll to position [244, 0]
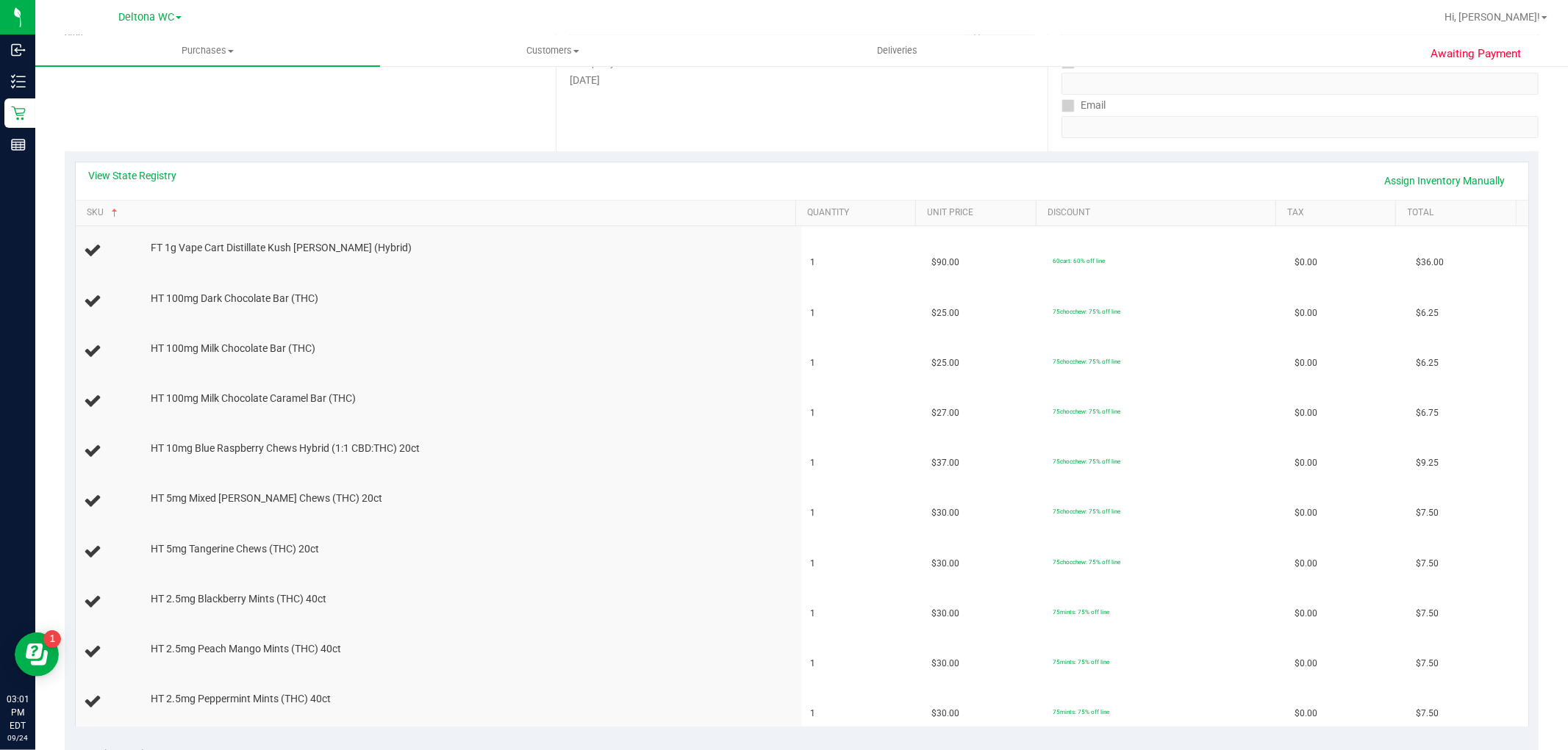
click at [131, 159] on div "View State Registry Assign Inventory Manually SKU Quantity Unit Price Discount …" at bounding box center [802, 444] width 1474 height 585
click at [132, 167] on div "View State Registry Assign Inventory Manually" at bounding box center [802, 180] width 1452 height 37
click at [128, 178] on link "View State Registry" at bounding box center [132, 176] width 88 height 15
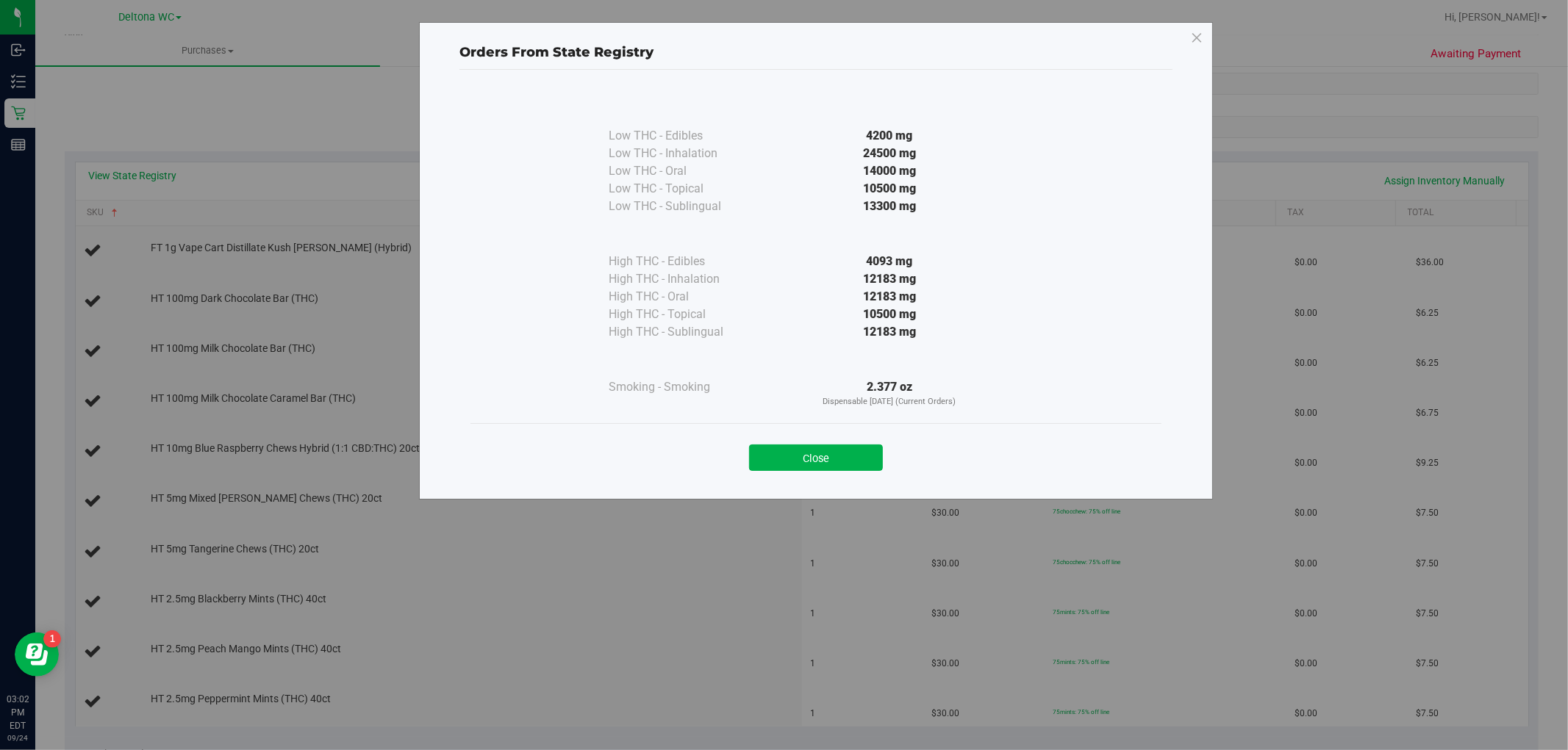
click at [1190, 41] on icon at bounding box center [1196, 38] width 13 height 24
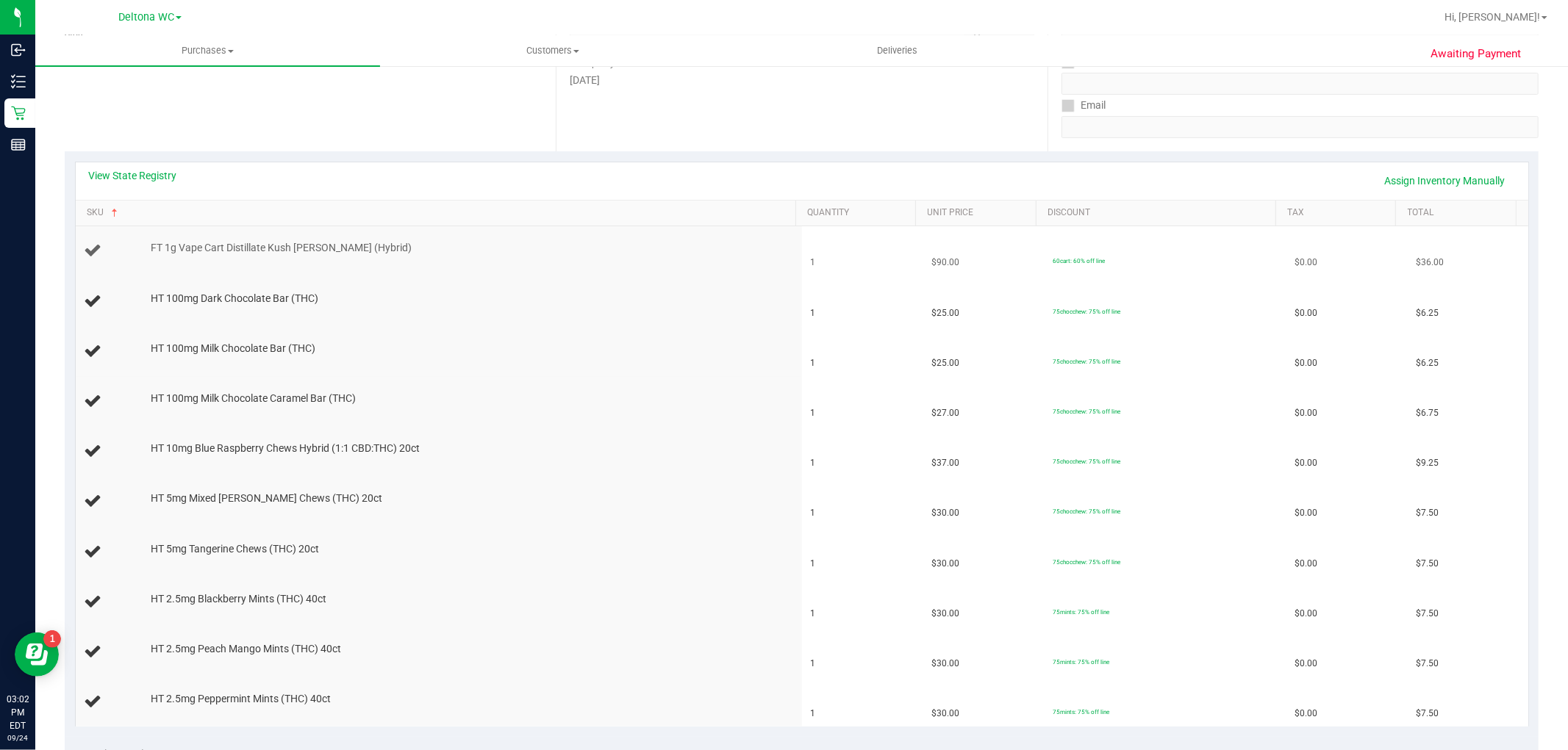
click at [408, 261] on td "FT 1g Vape Cart Distillate Kush [PERSON_NAME] (Hybrid)" at bounding box center [439, 251] width 726 height 50
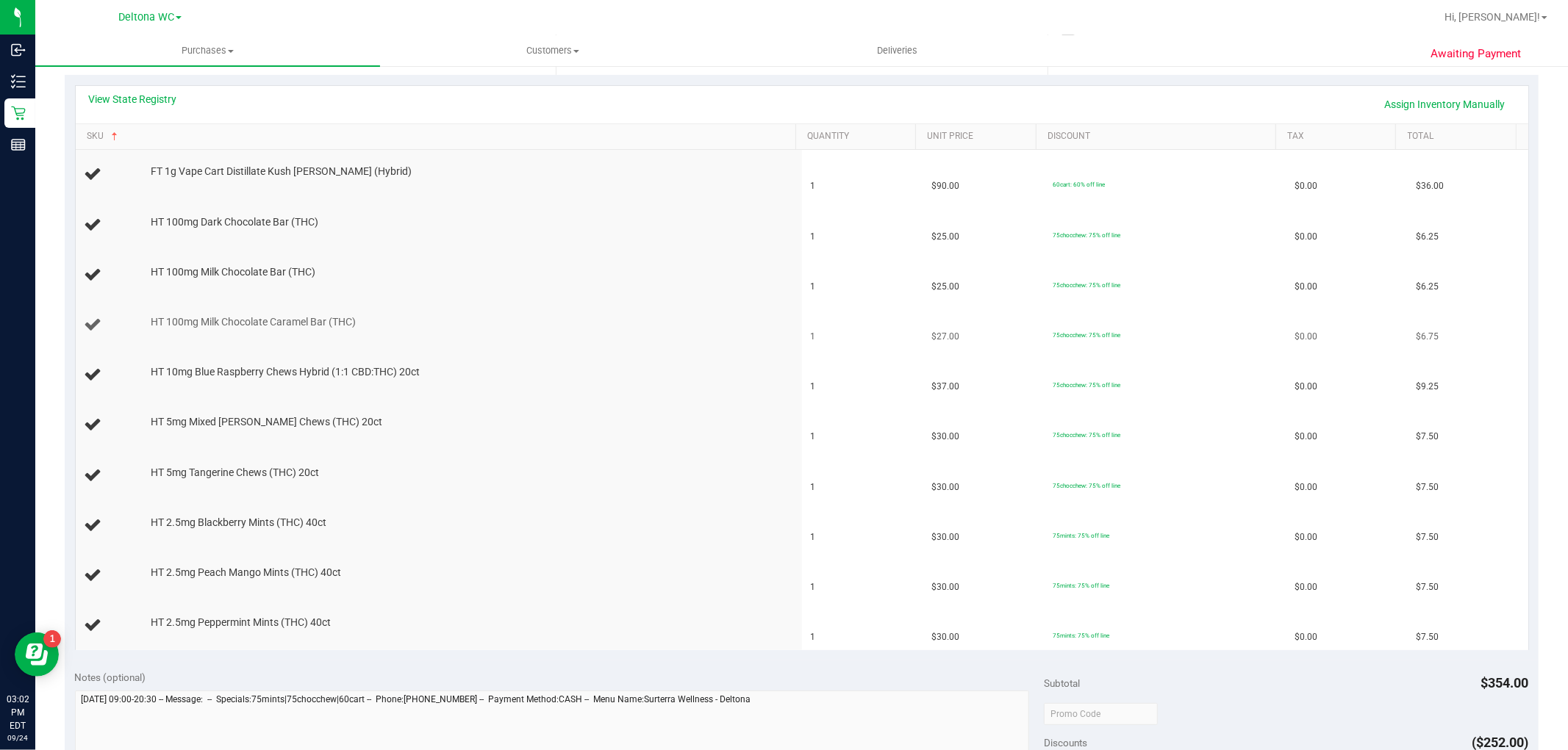
scroll to position [407, 0]
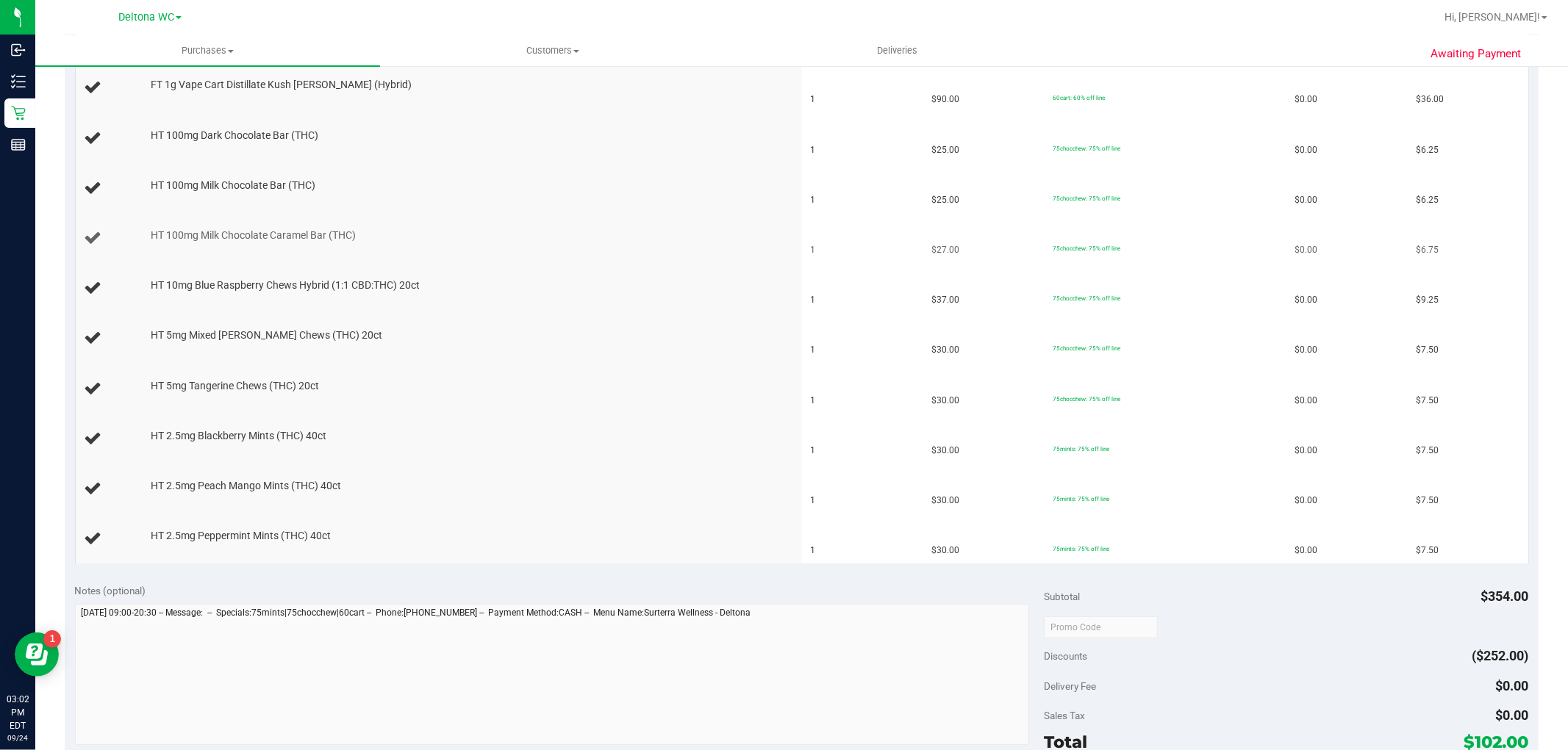
click at [435, 261] on td "HT 100mg Milk Chocolate Caramel Bar (THC)" at bounding box center [439, 238] width 726 height 50
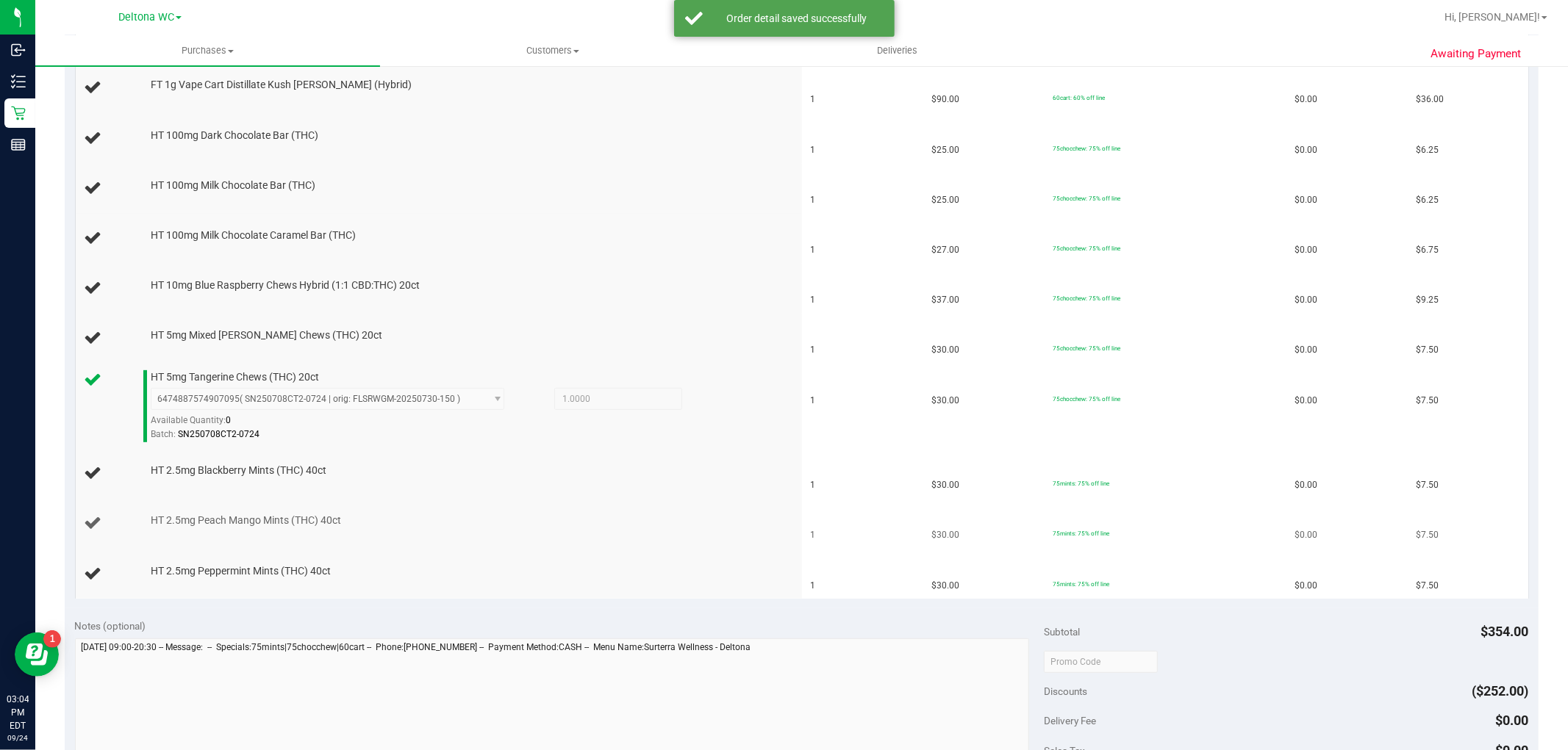
click at [1430, 508] on td "$7.50" at bounding box center [1467, 523] width 121 height 50
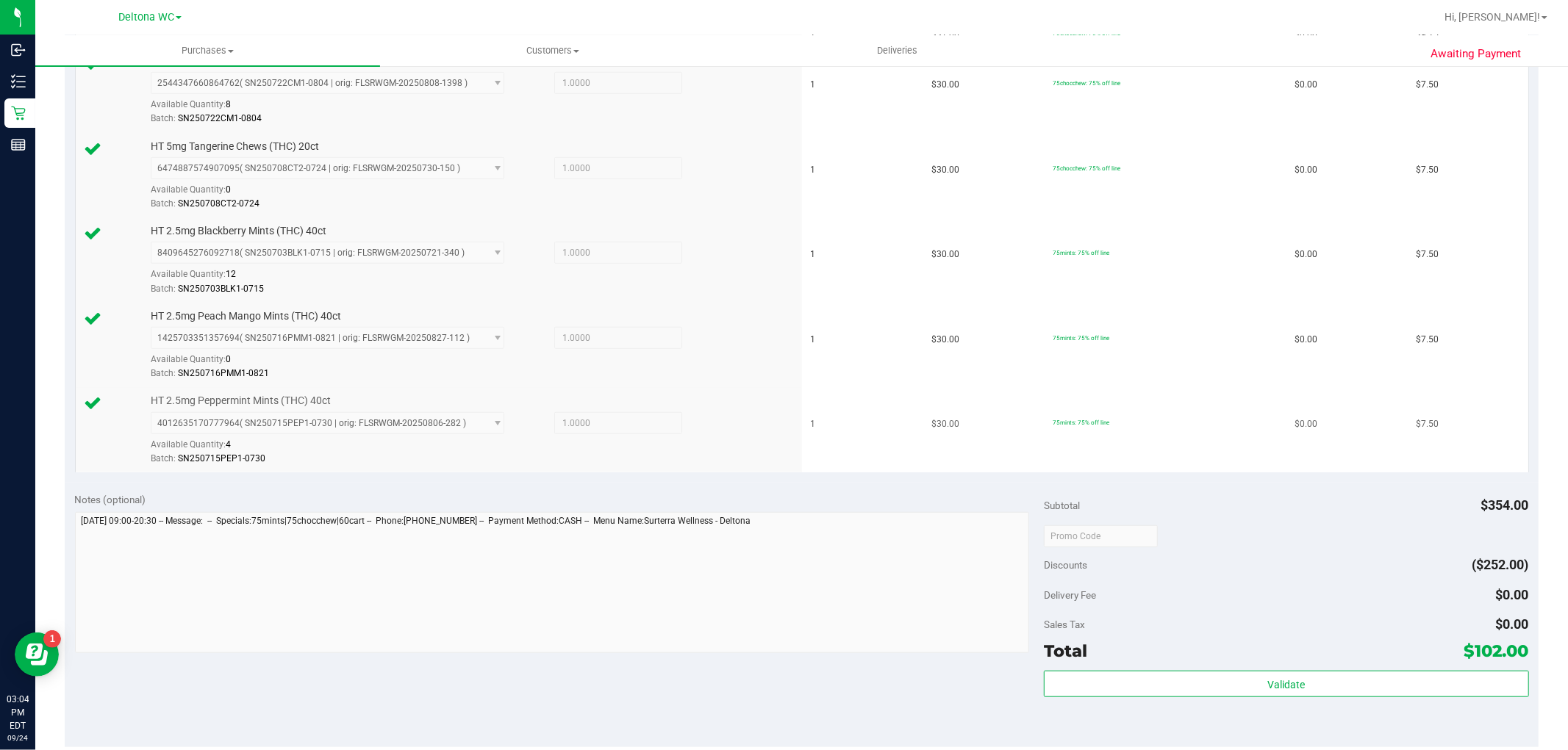
scroll to position [816, 0]
click at [934, 412] on td "$30.00" at bounding box center [982, 426] width 121 height 85
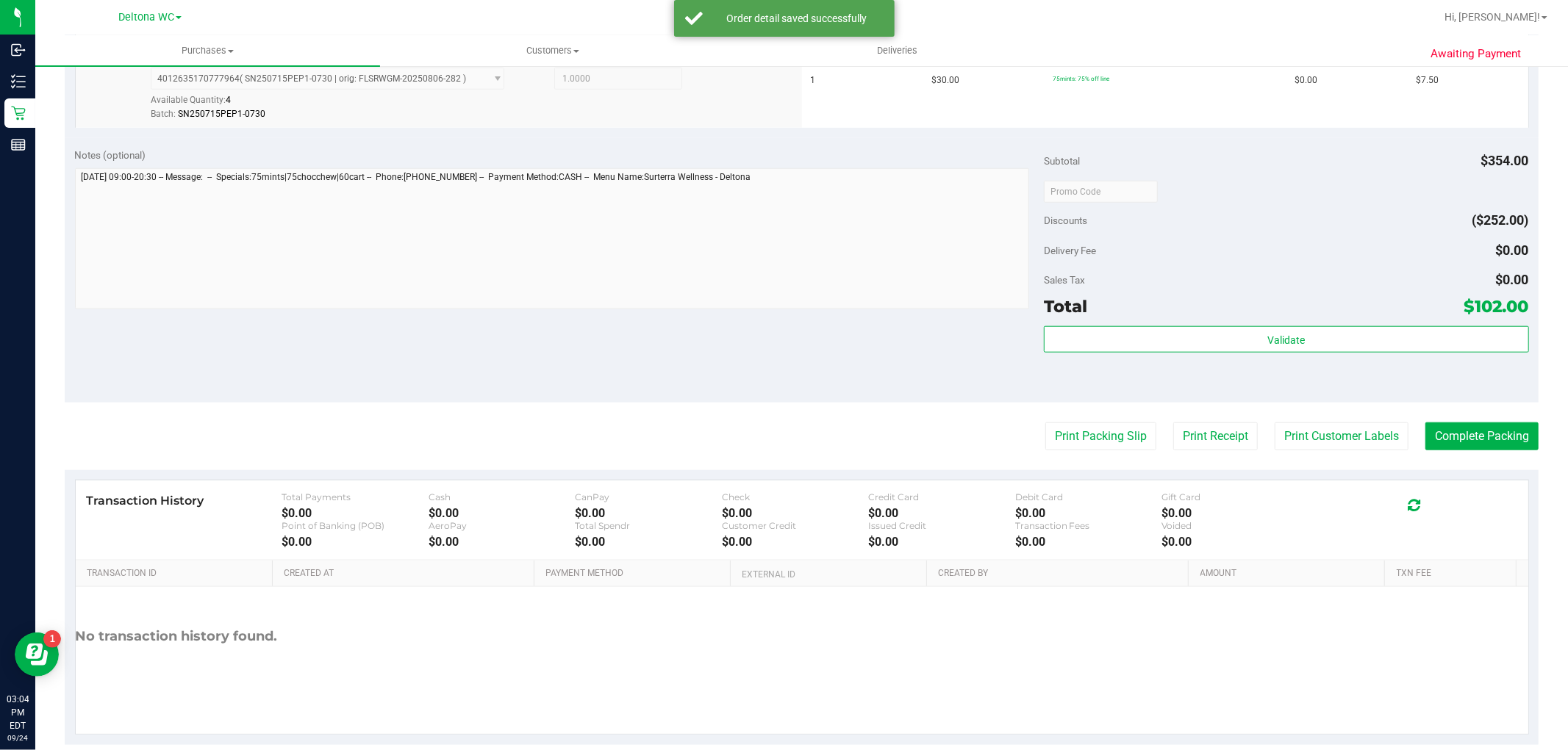
scroll to position [1218, 0]
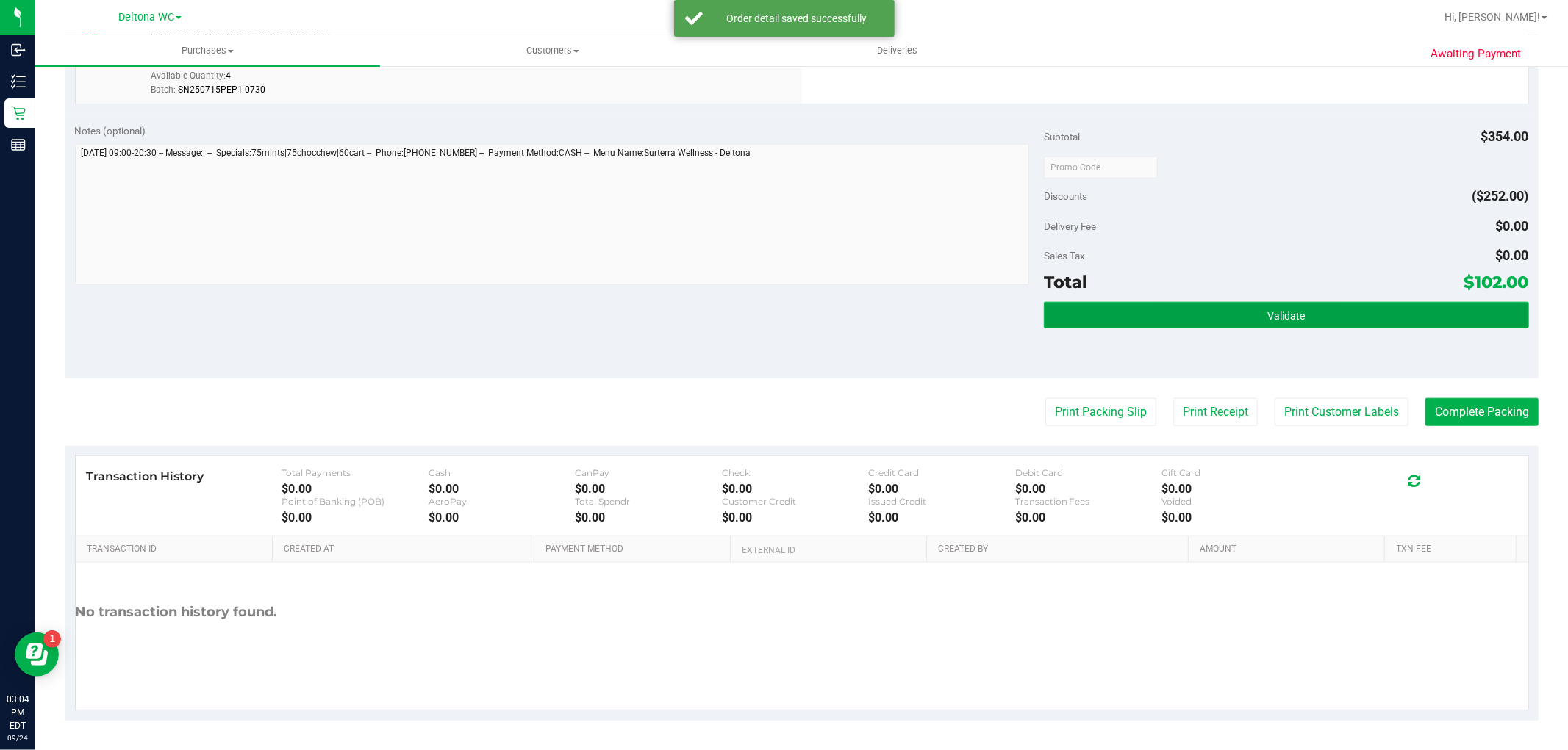
click at [1114, 313] on button "Validate" at bounding box center [1286, 315] width 484 height 26
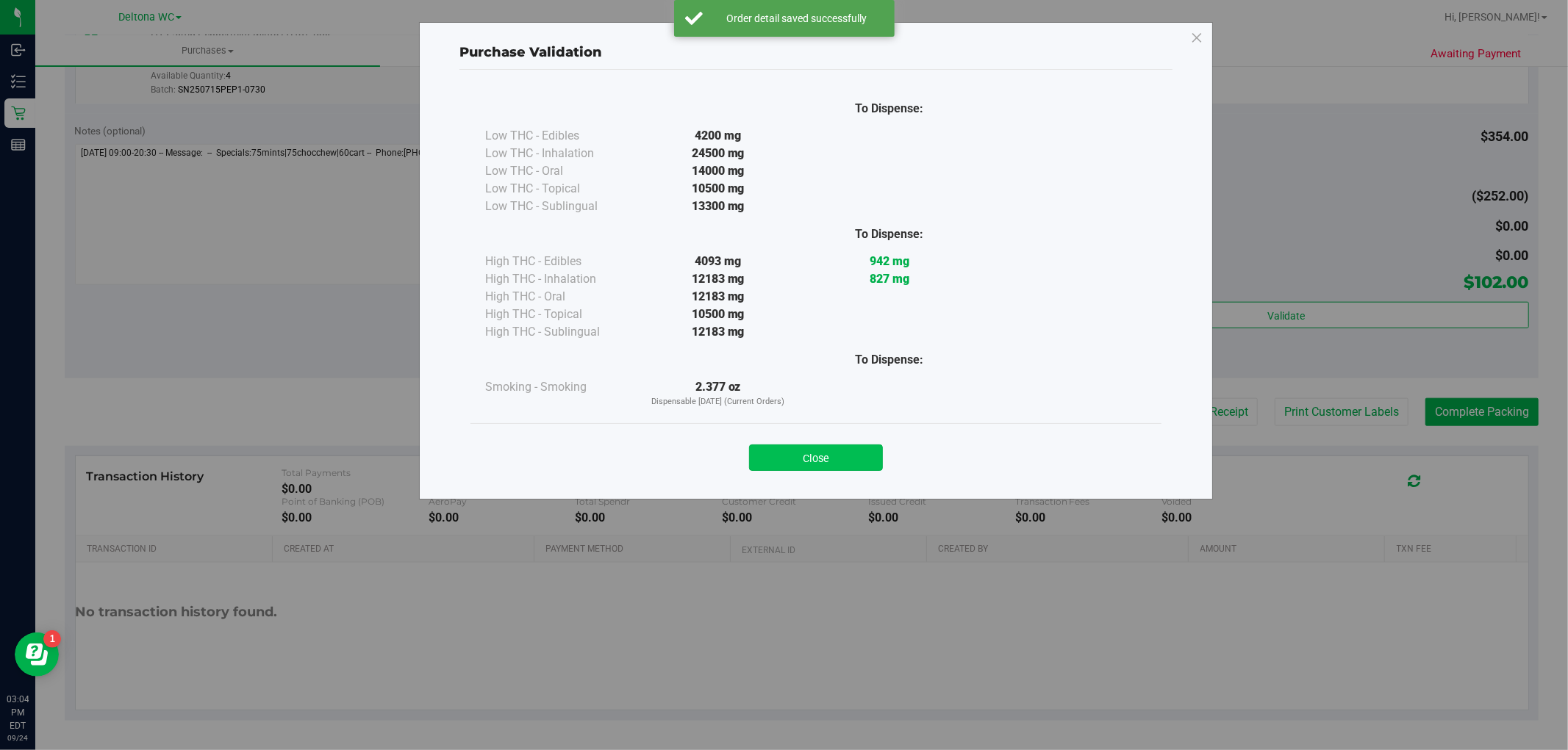
click at [776, 472] on div "Close" at bounding box center [815, 453] width 691 height 59
drag, startPoint x: 784, startPoint y: 464, endPoint x: 805, endPoint y: 453, distance: 23.7
click at [785, 464] on button "Close" at bounding box center [815, 457] width 134 height 26
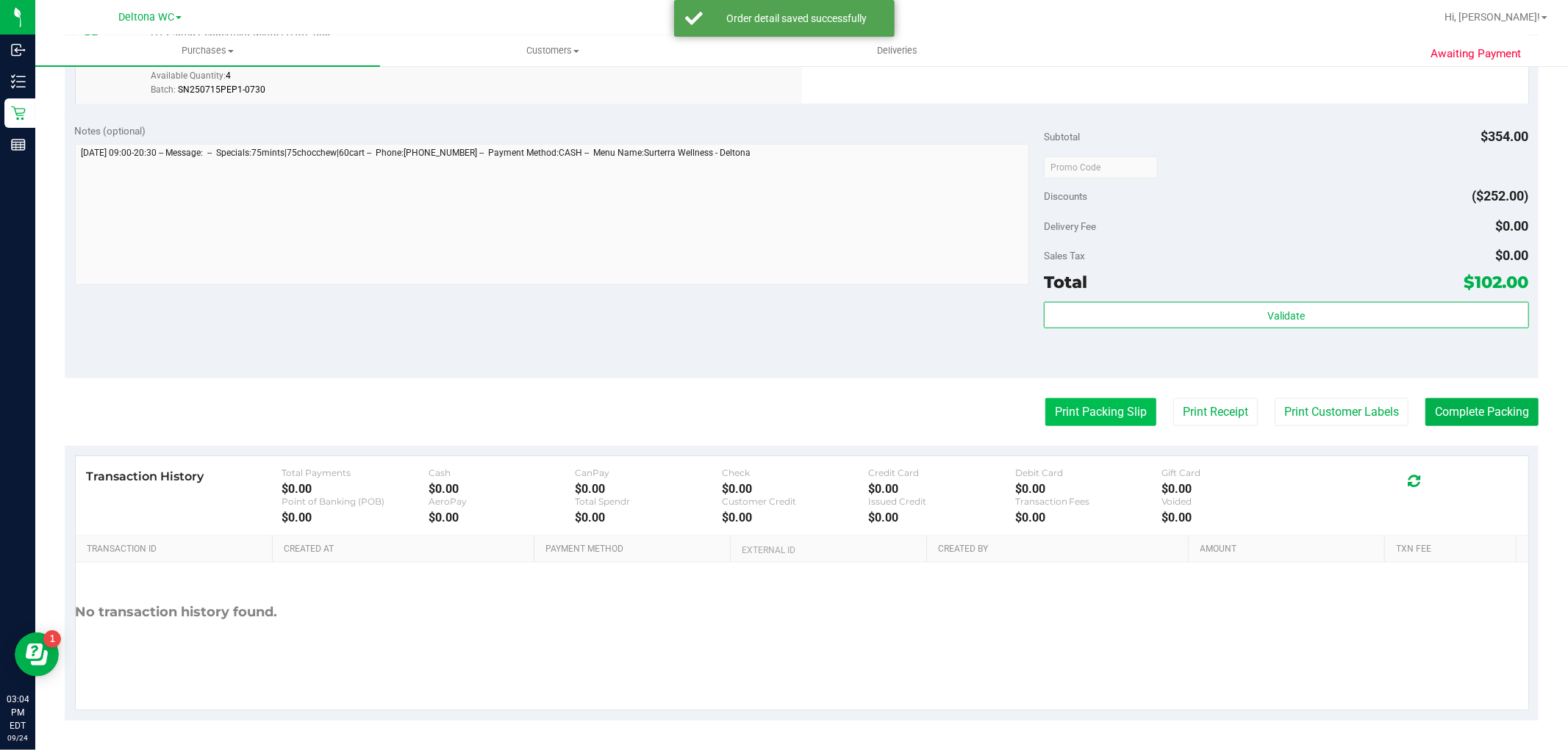
click at [1075, 407] on button "Print Packing Slip" at bounding box center [1100, 411] width 111 height 28
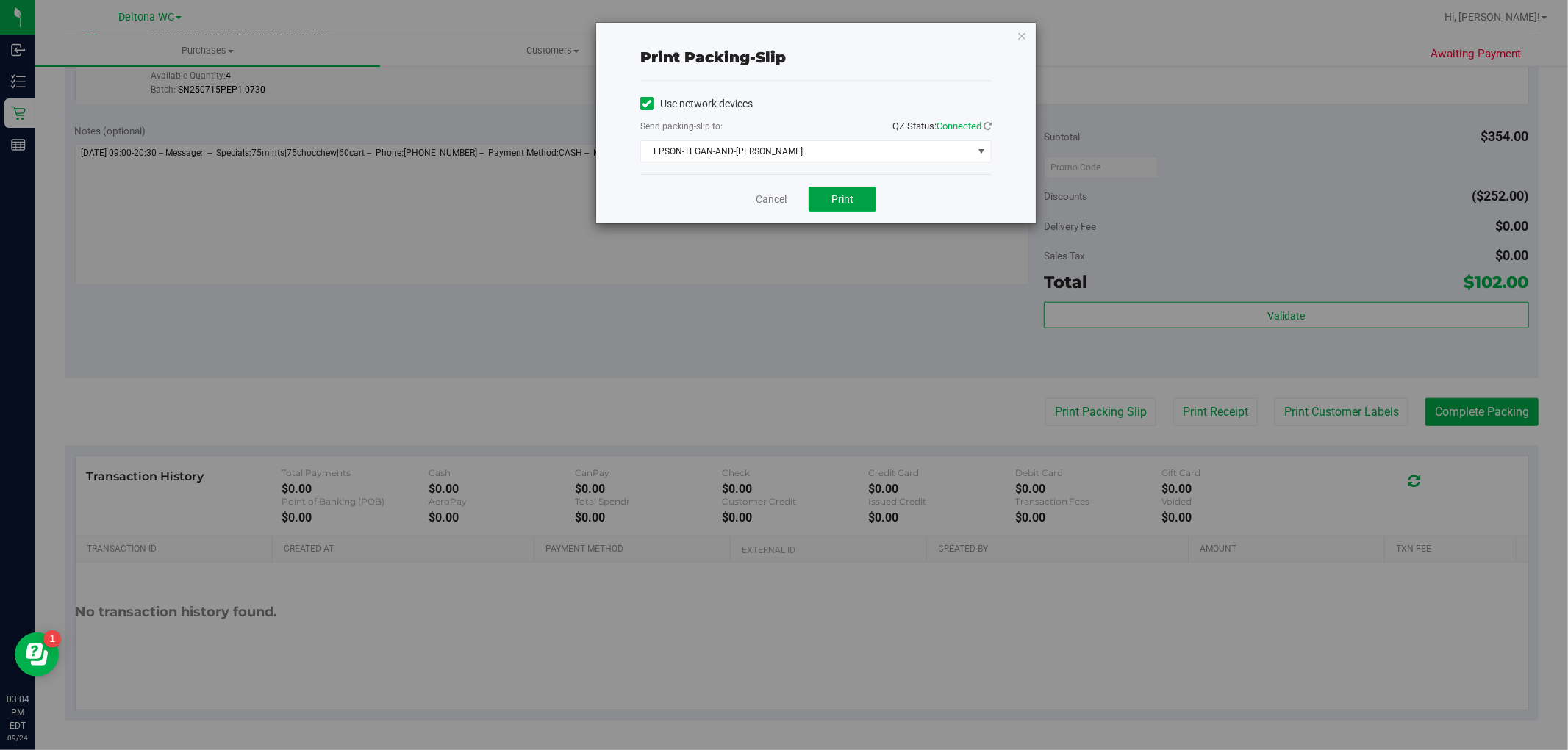
click at [831, 191] on button "Print" at bounding box center [841, 199] width 67 height 25
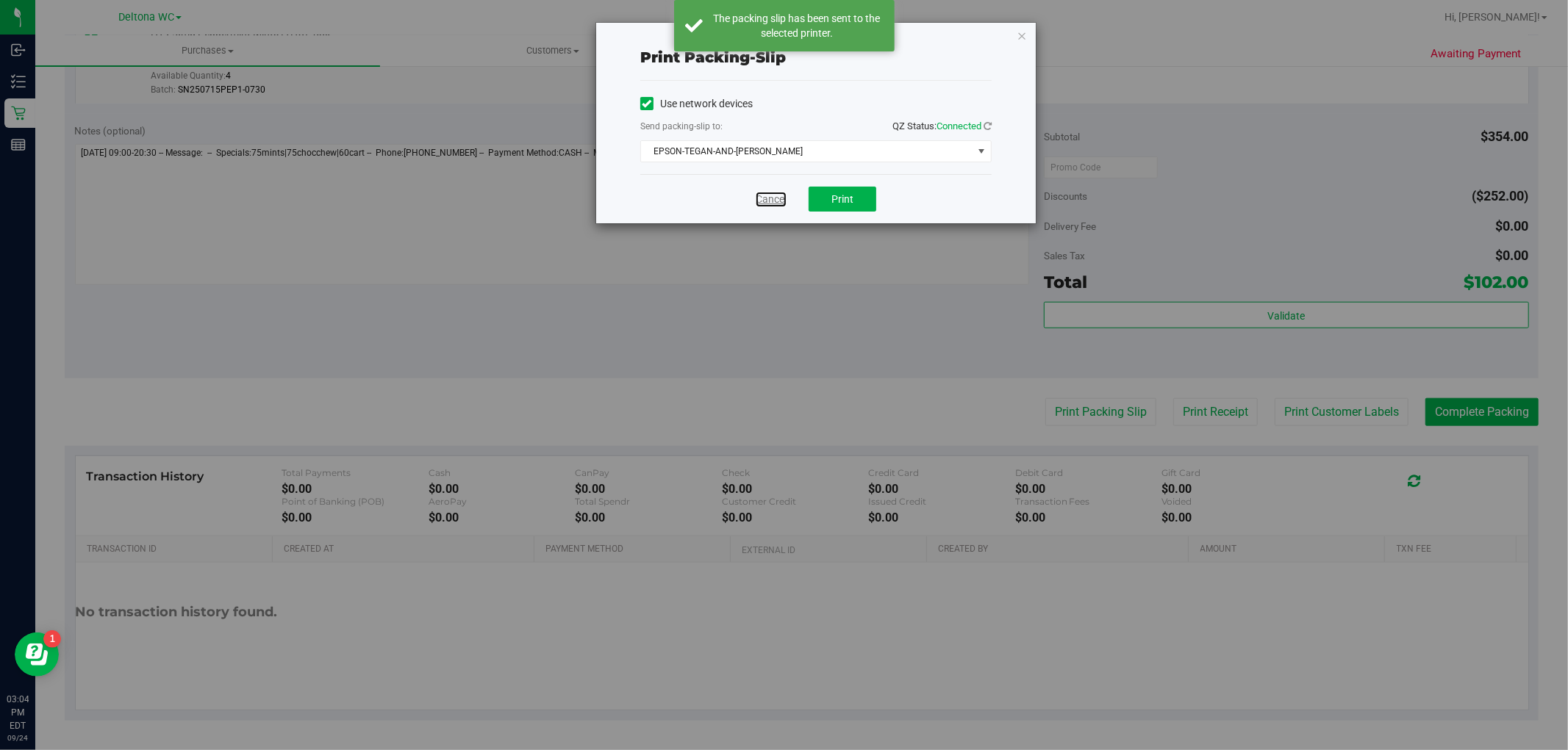
click at [763, 200] on link "Cancel" at bounding box center [771, 199] width 31 height 15
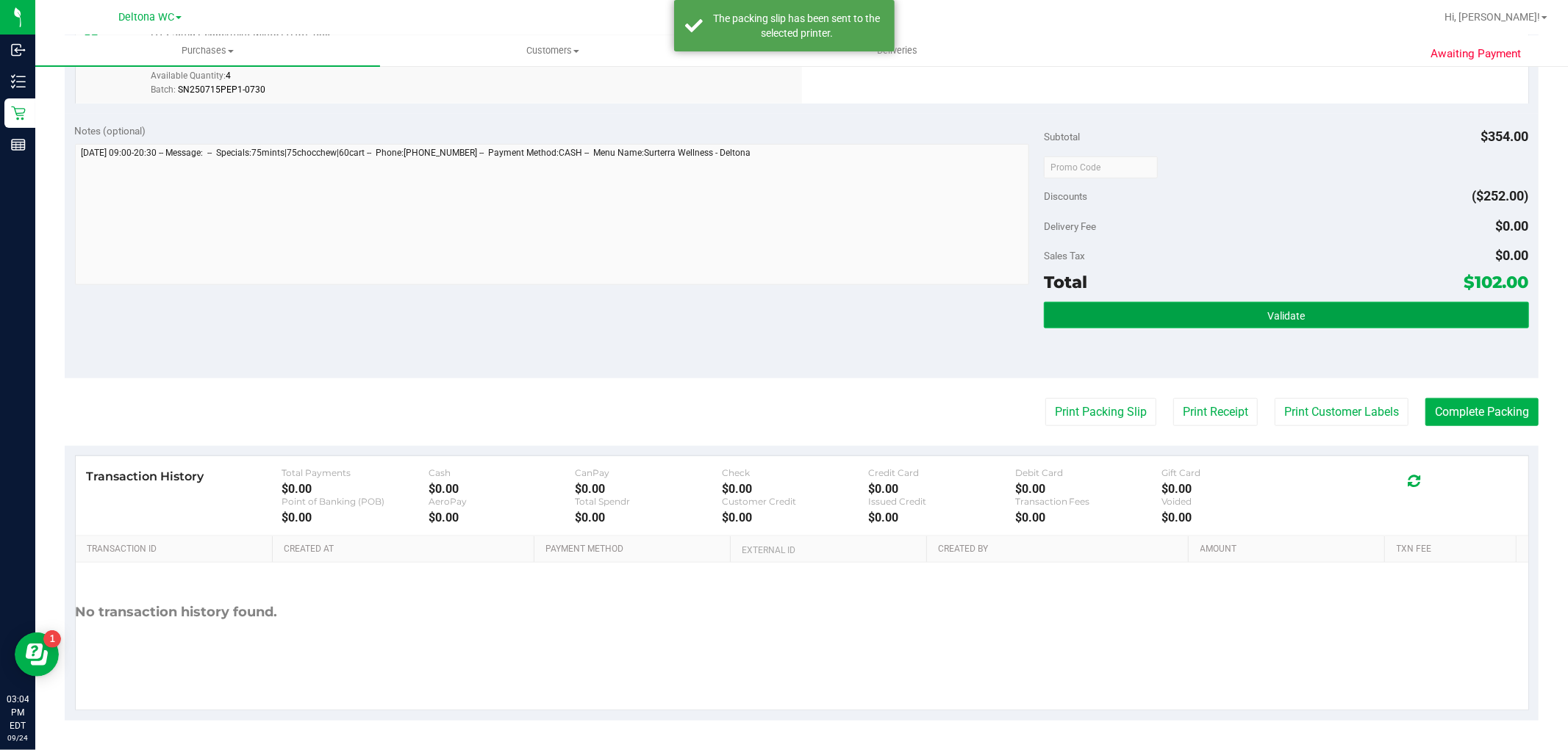
click at [1232, 304] on button "Validate" at bounding box center [1286, 315] width 484 height 26
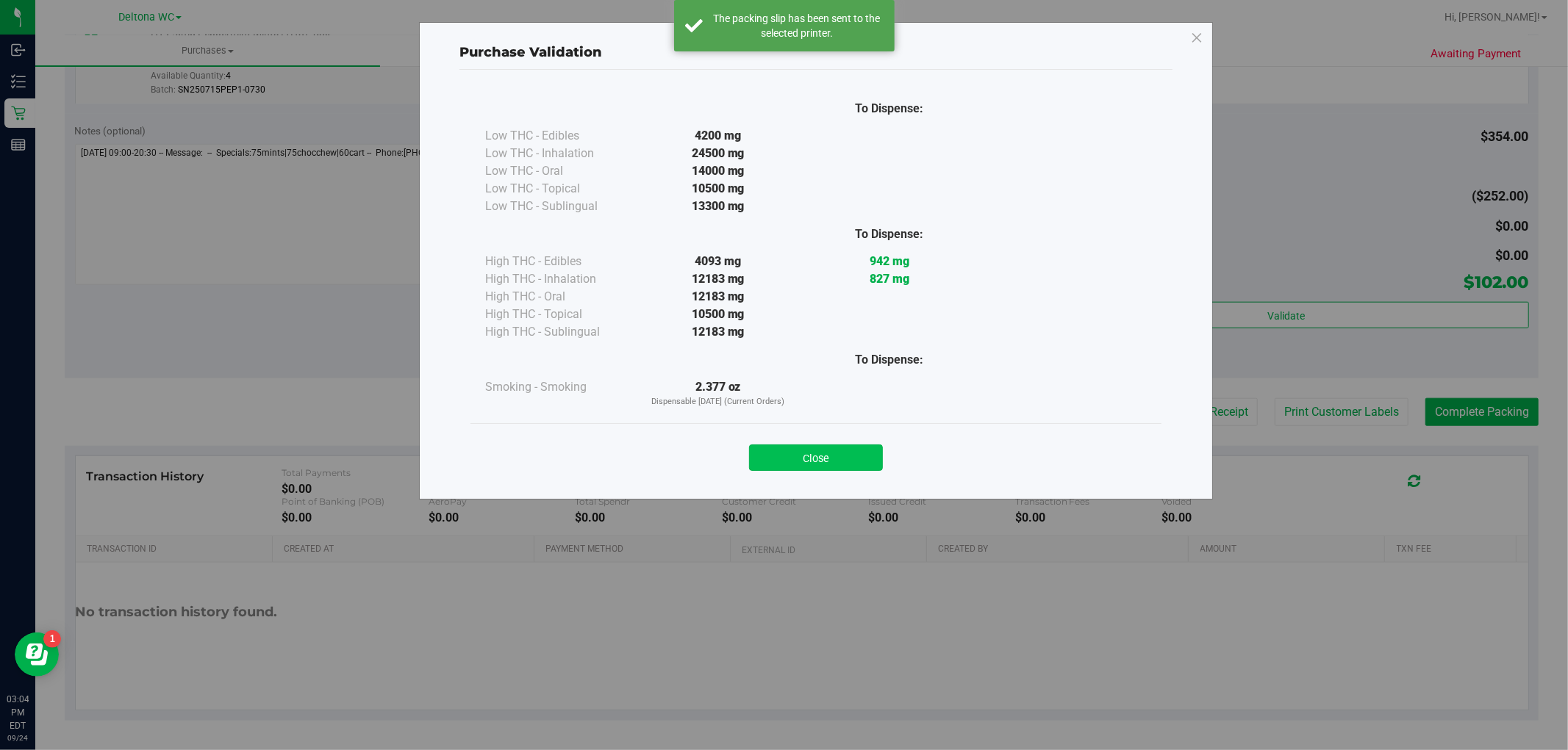
drag, startPoint x: 805, startPoint y: 423, endPoint x: 785, endPoint y: 459, distance: 41.2
click at [797, 437] on div "To Dispense: Low THC - Edibles 4200 mg" at bounding box center [815, 278] width 713 height 416
click at [785, 464] on button "Close" at bounding box center [815, 457] width 134 height 26
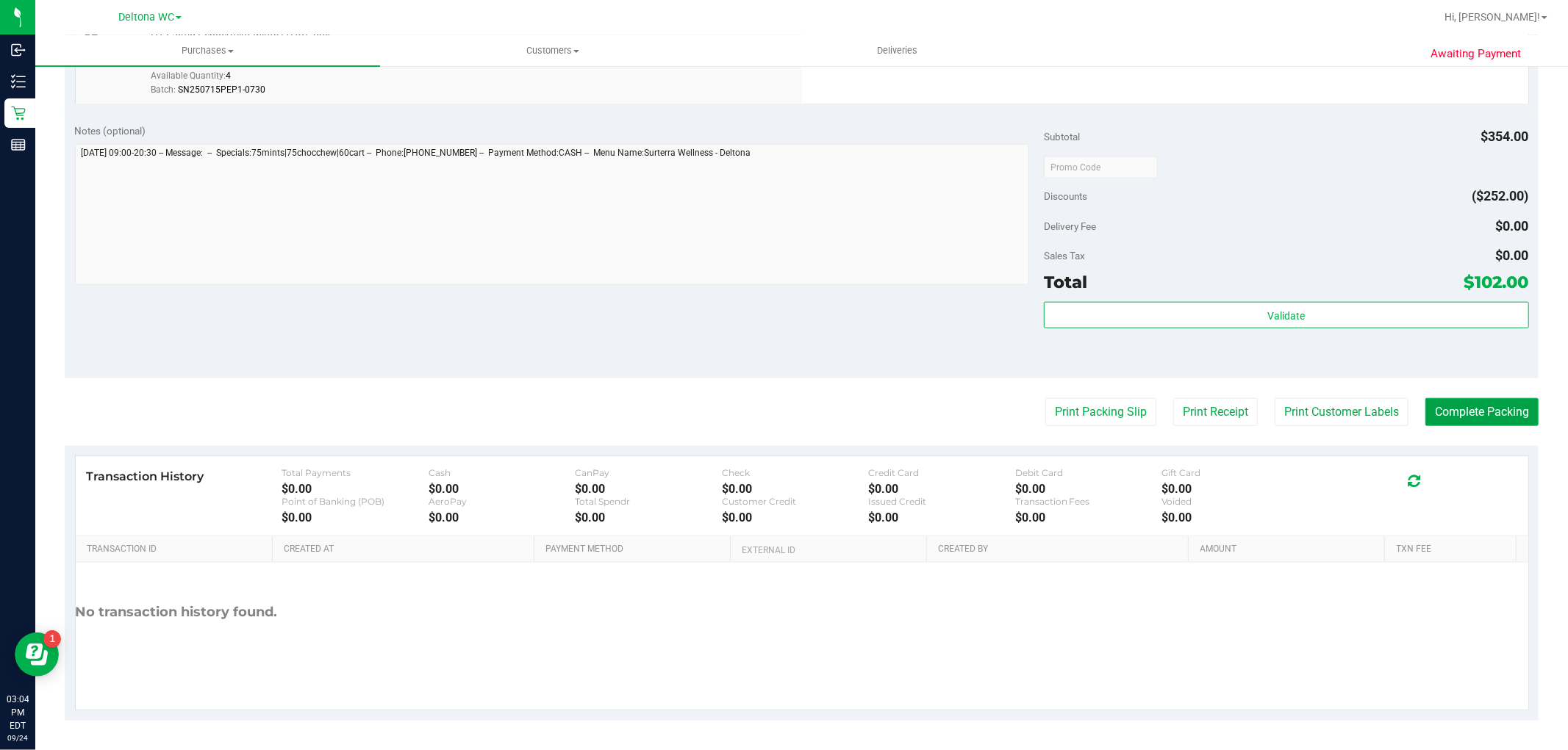
click at [1438, 408] on button "Complete Packing" at bounding box center [1481, 411] width 113 height 28
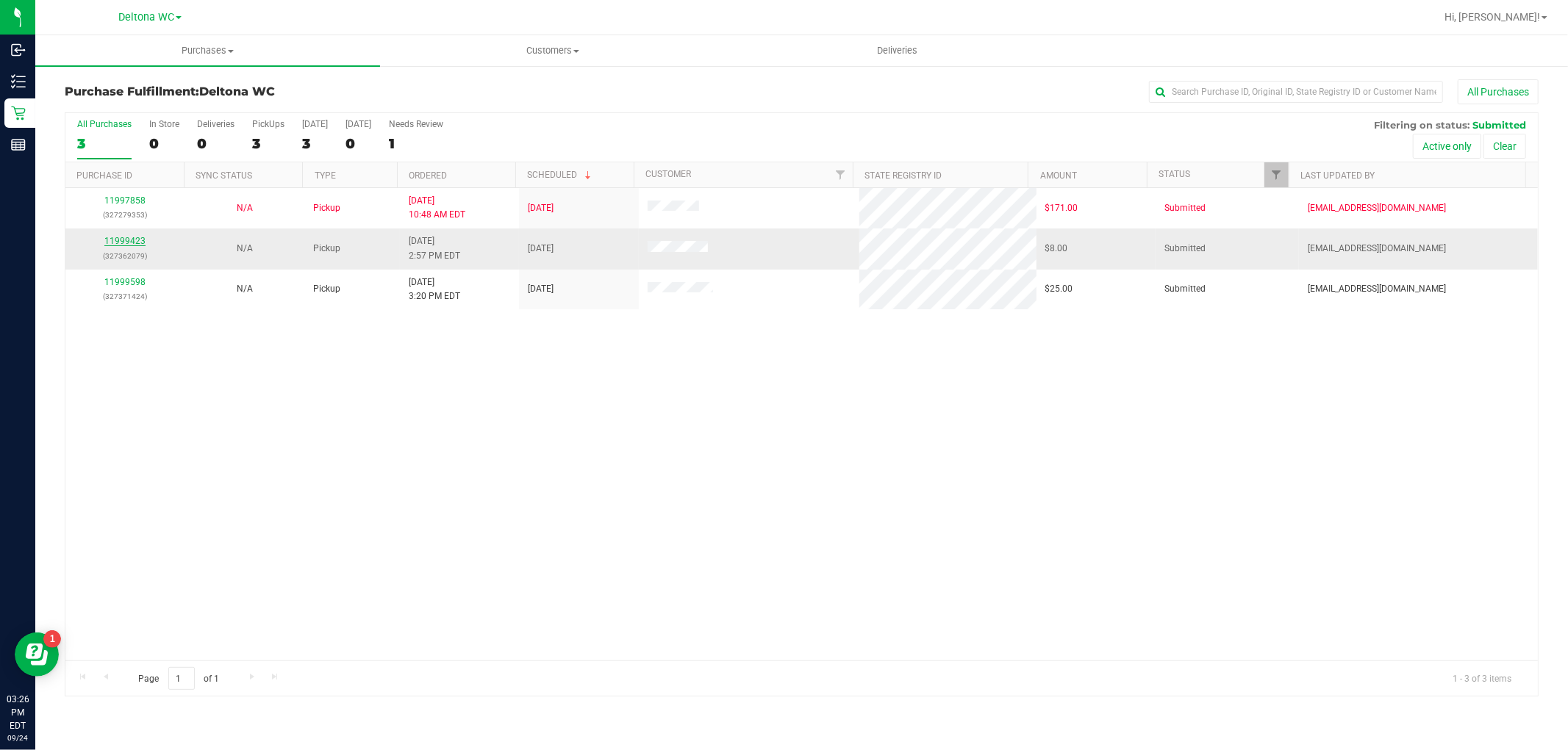
click at [127, 240] on link "11999423" at bounding box center [125, 241] width 41 height 10
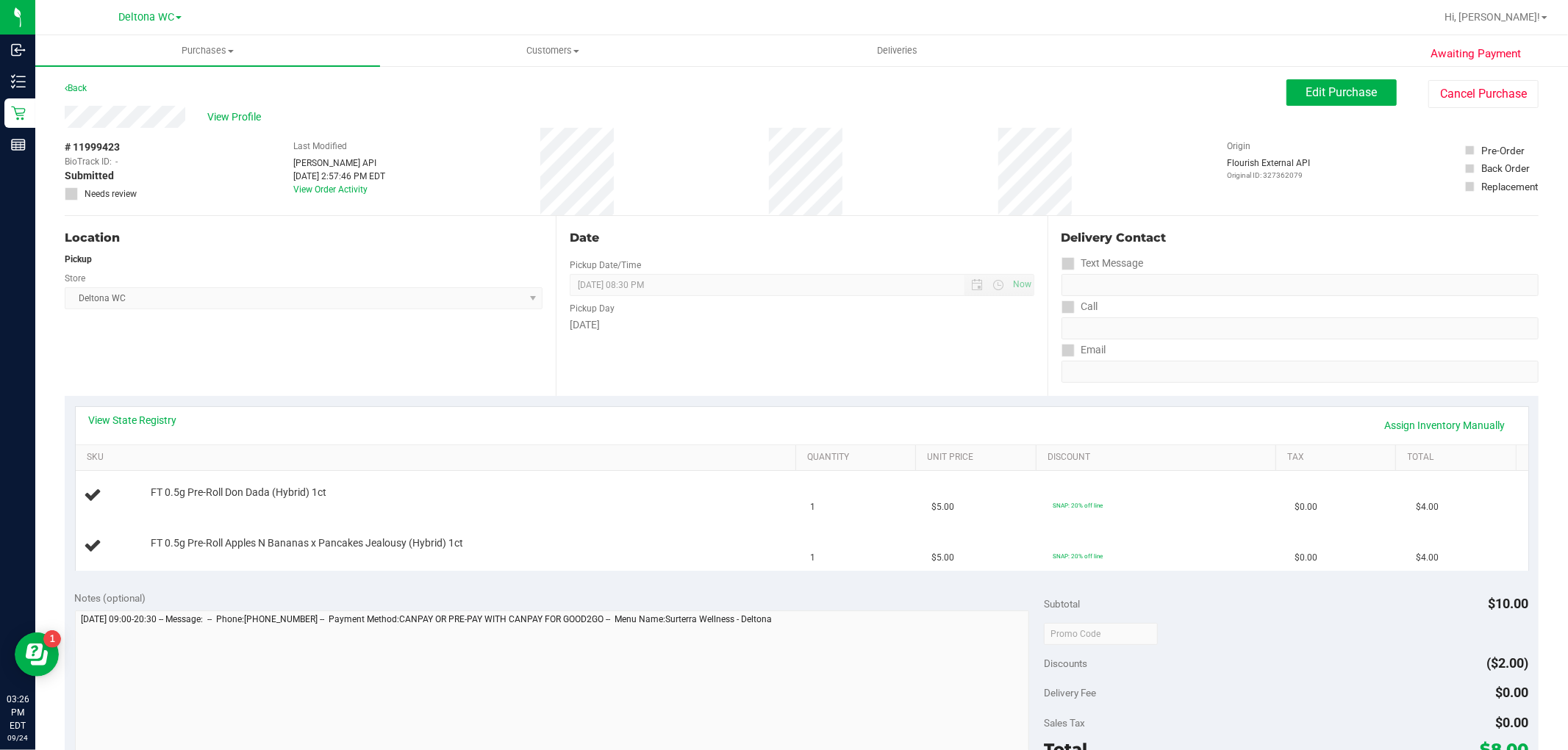
click at [260, 348] on div "Location Pickup Store Deltona WC Select Store [PERSON_NAME][GEOGRAPHIC_DATA] [P…" at bounding box center [310, 305] width 491 height 180
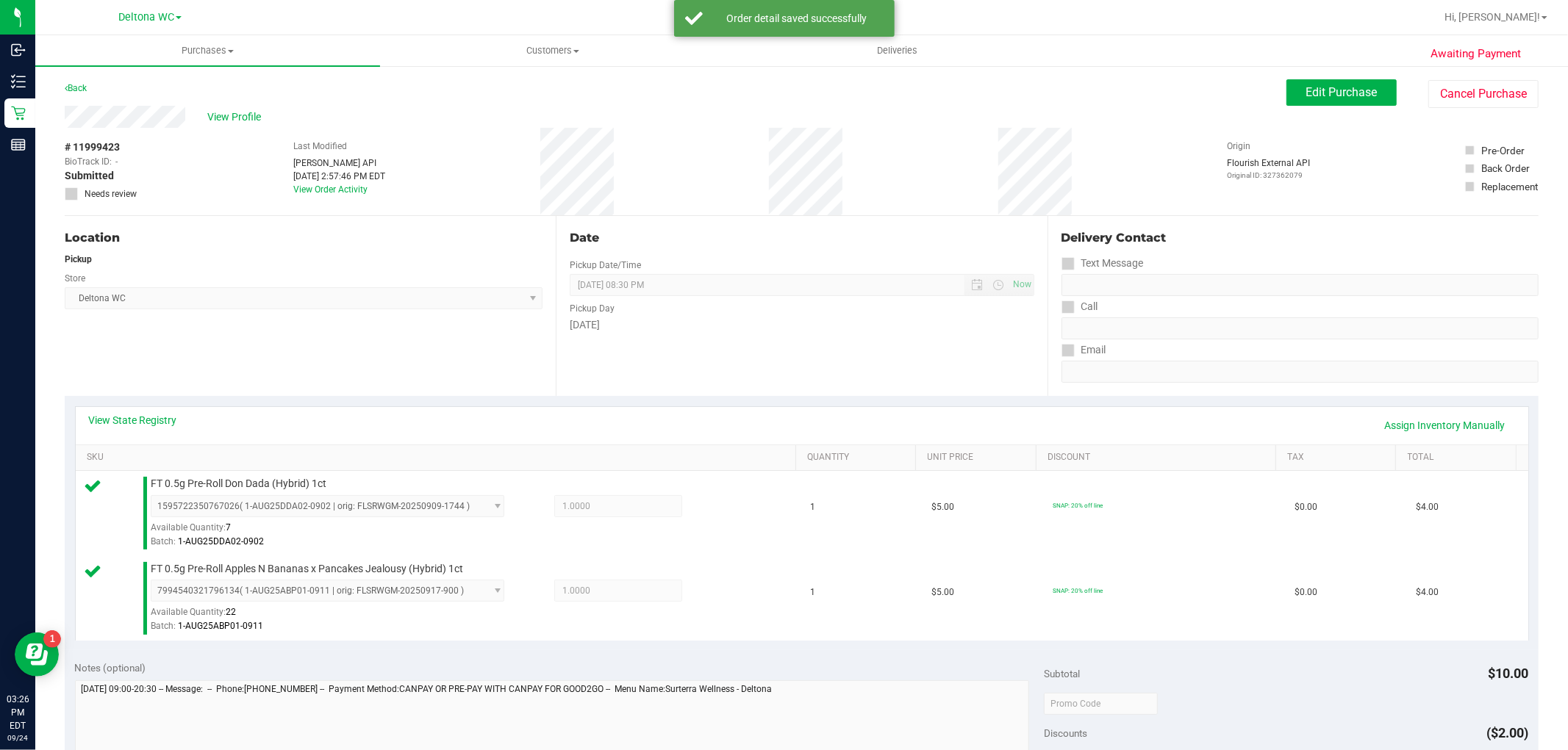
scroll to position [326, 0]
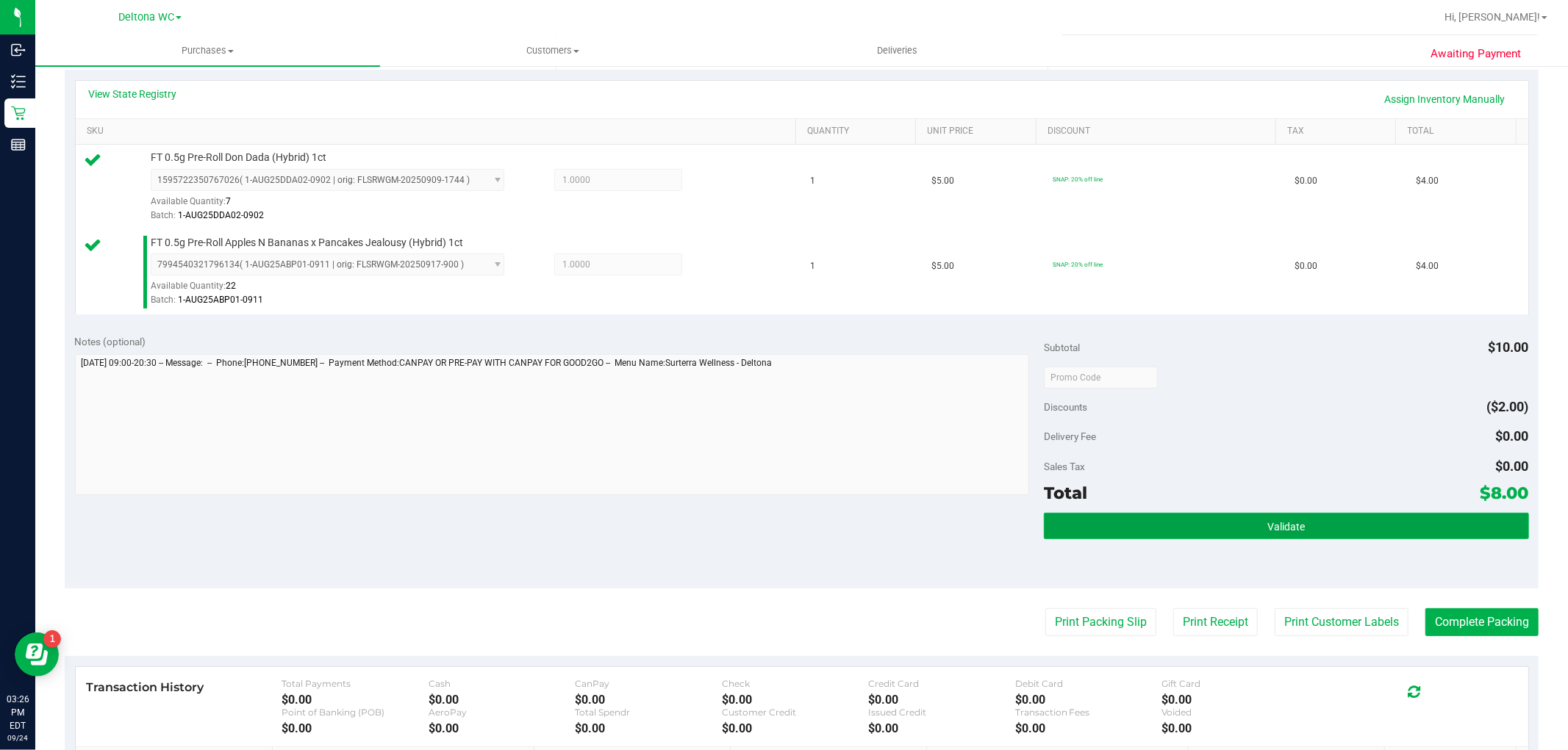
click at [1230, 529] on button "Validate" at bounding box center [1286, 525] width 484 height 26
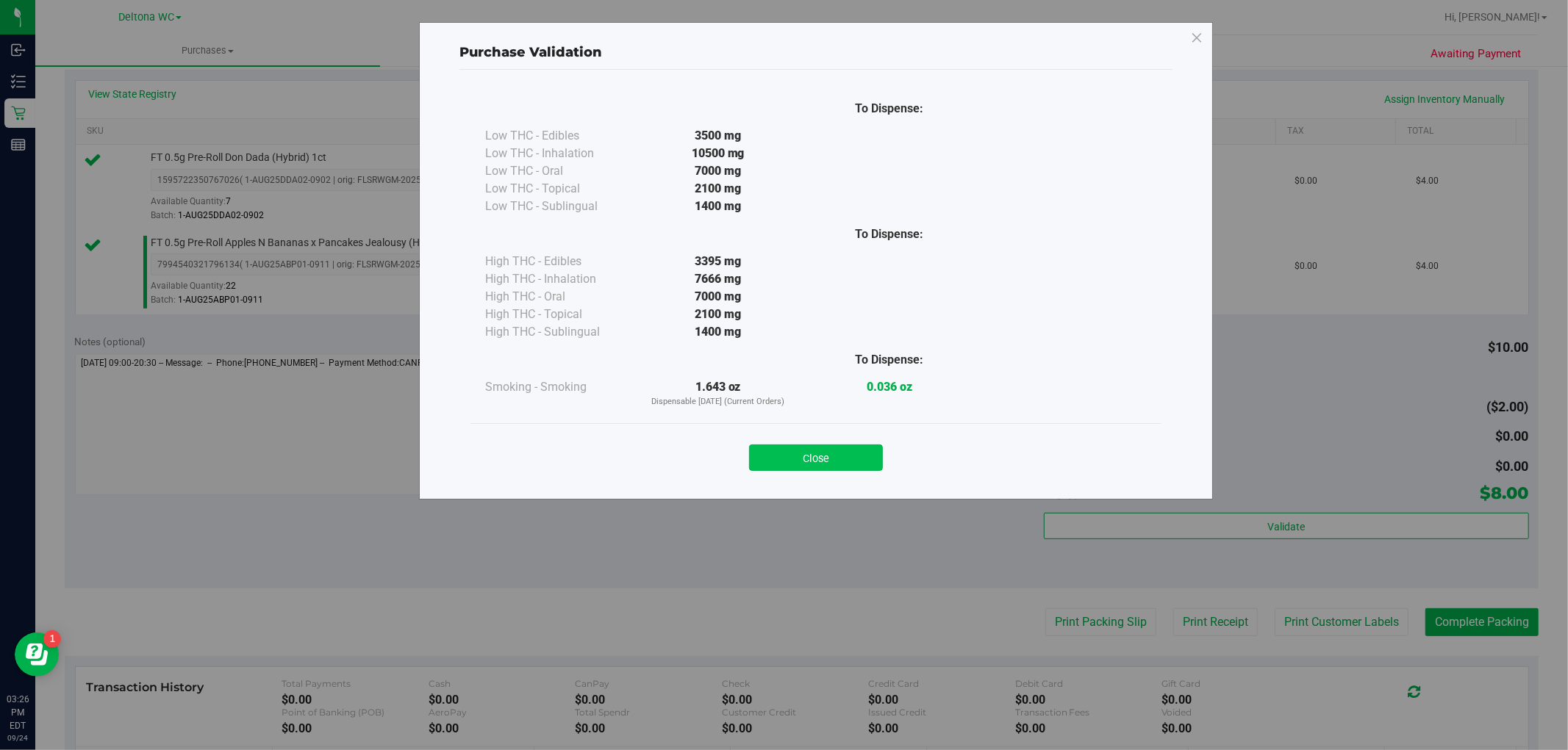
click at [841, 468] on button "Close" at bounding box center [815, 457] width 134 height 26
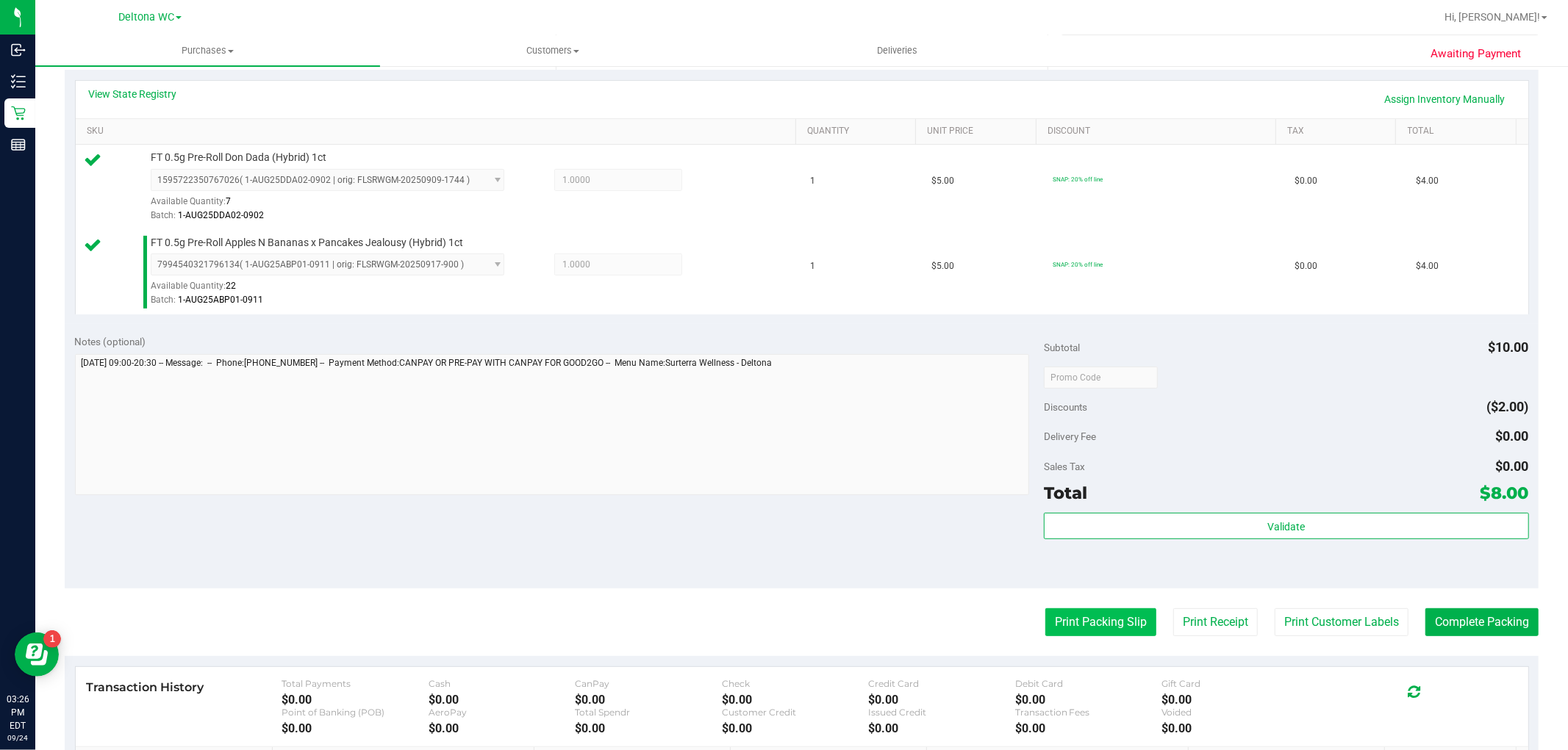
click at [1066, 613] on button "Print Packing Slip" at bounding box center [1100, 622] width 111 height 28
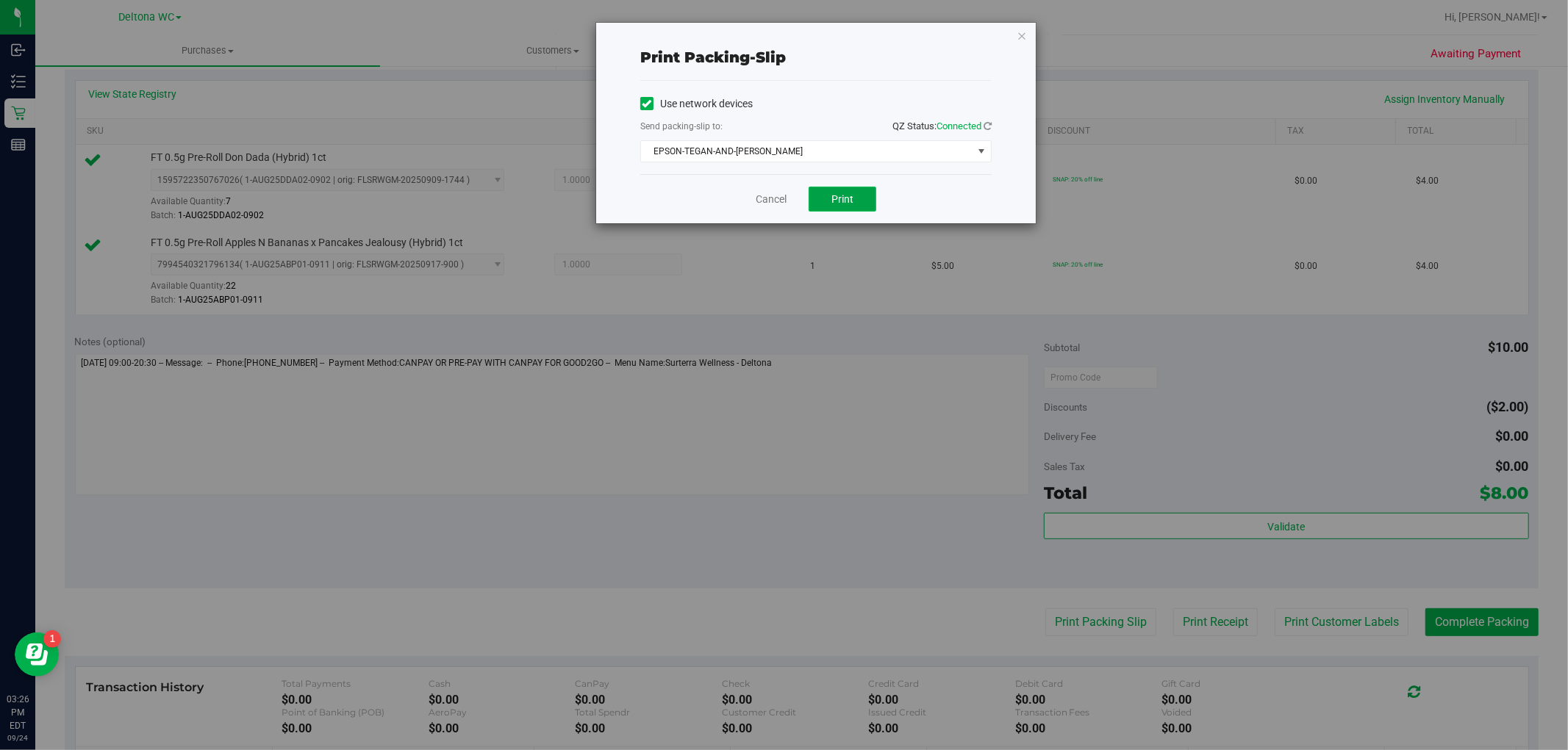
click at [833, 195] on span "Print" at bounding box center [842, 199] width 22 height 12
click at [775, 191] on div "Cancel Print" at bounding box center [816, 199] width 351 height 49
click at [775, 195] on link "Cancel" at bounding box center [771, 199] width 31 height 15
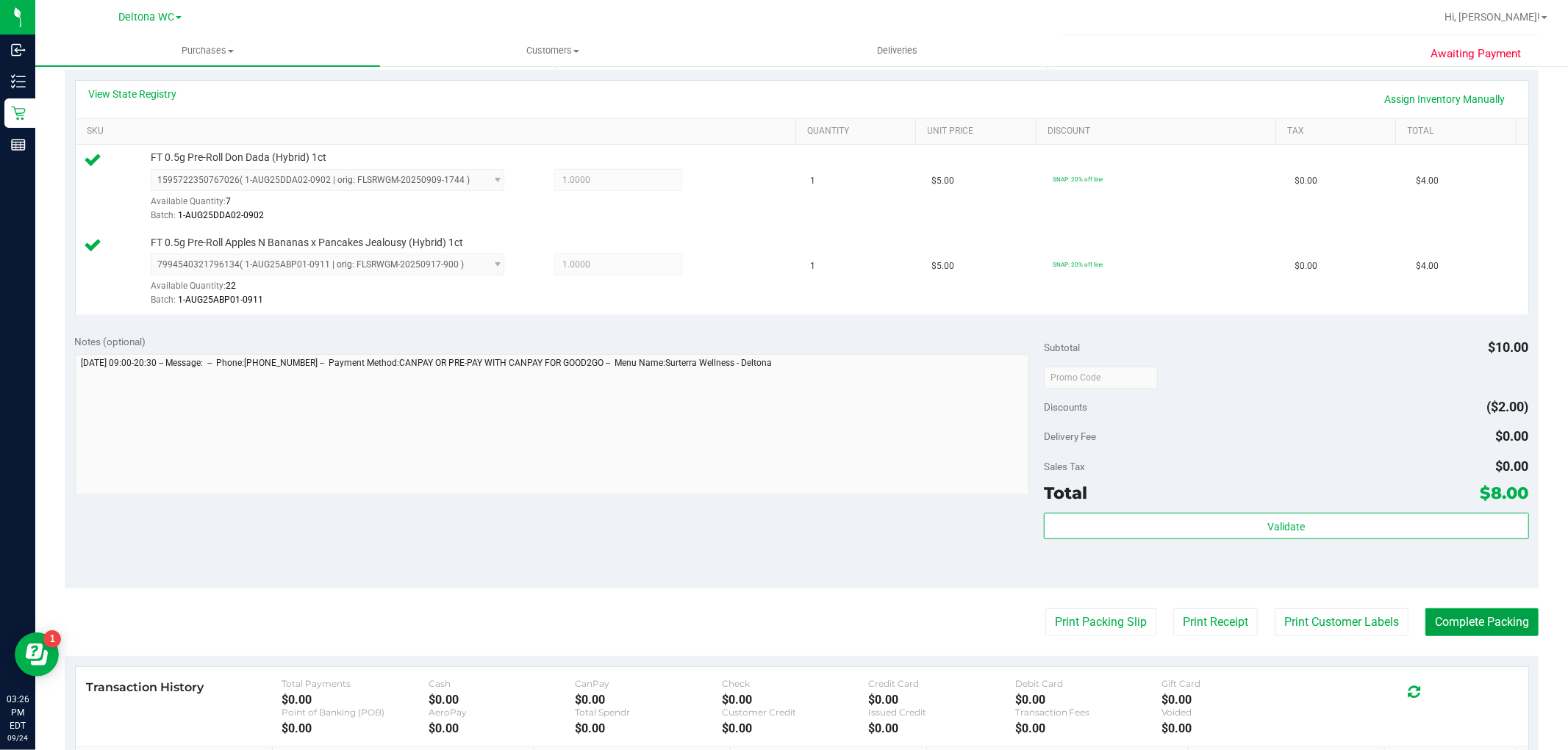
click at [1464, 622] on button "Complete Packing" at bounding box center [1481, 622] width 113 height 28
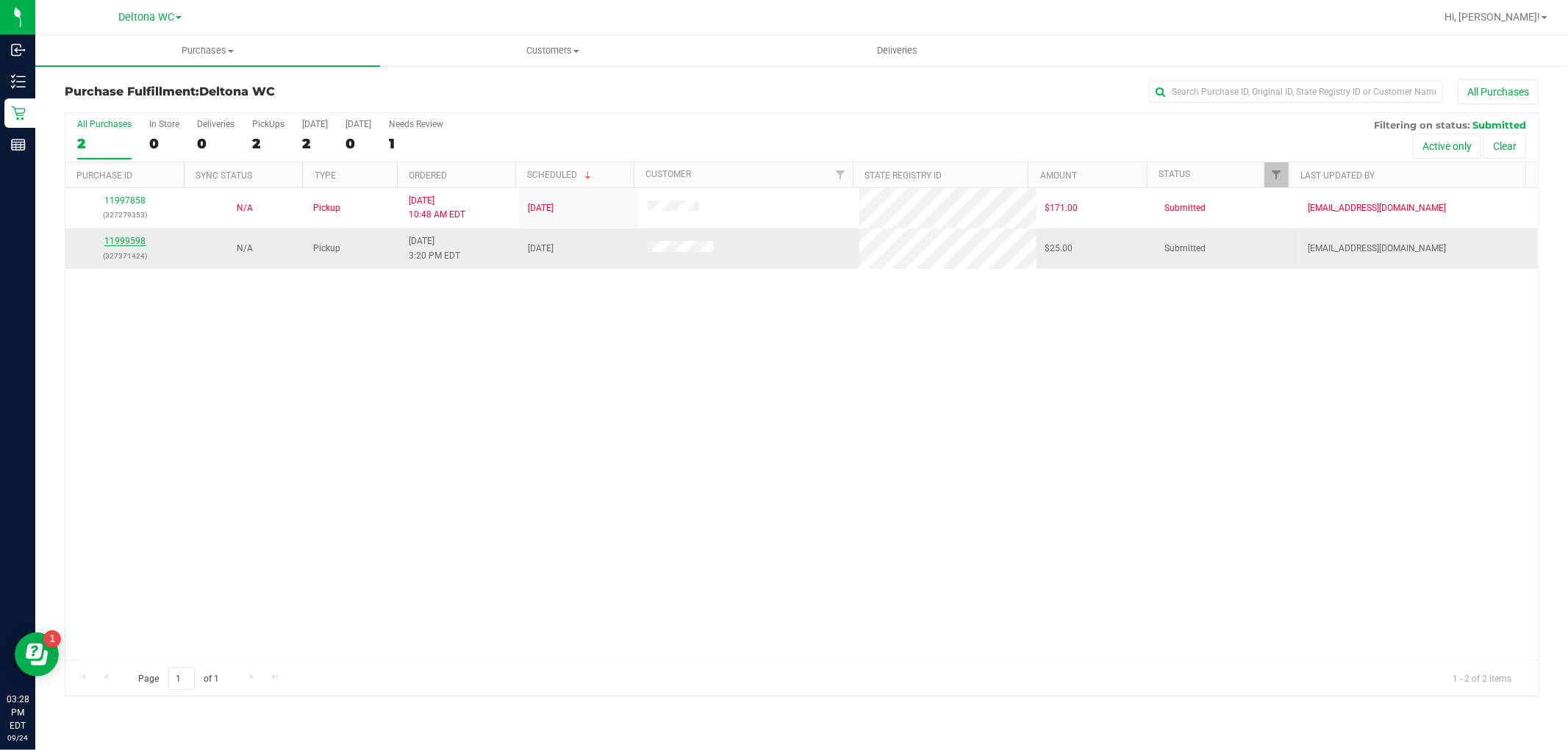
click at [139, 246] on div "11999598 (327371424)" at bounding box center [125, 248] width 101 height 28
click at [139, 245] on link "11999598" at bounding box center [125, 241] width 41 height 10
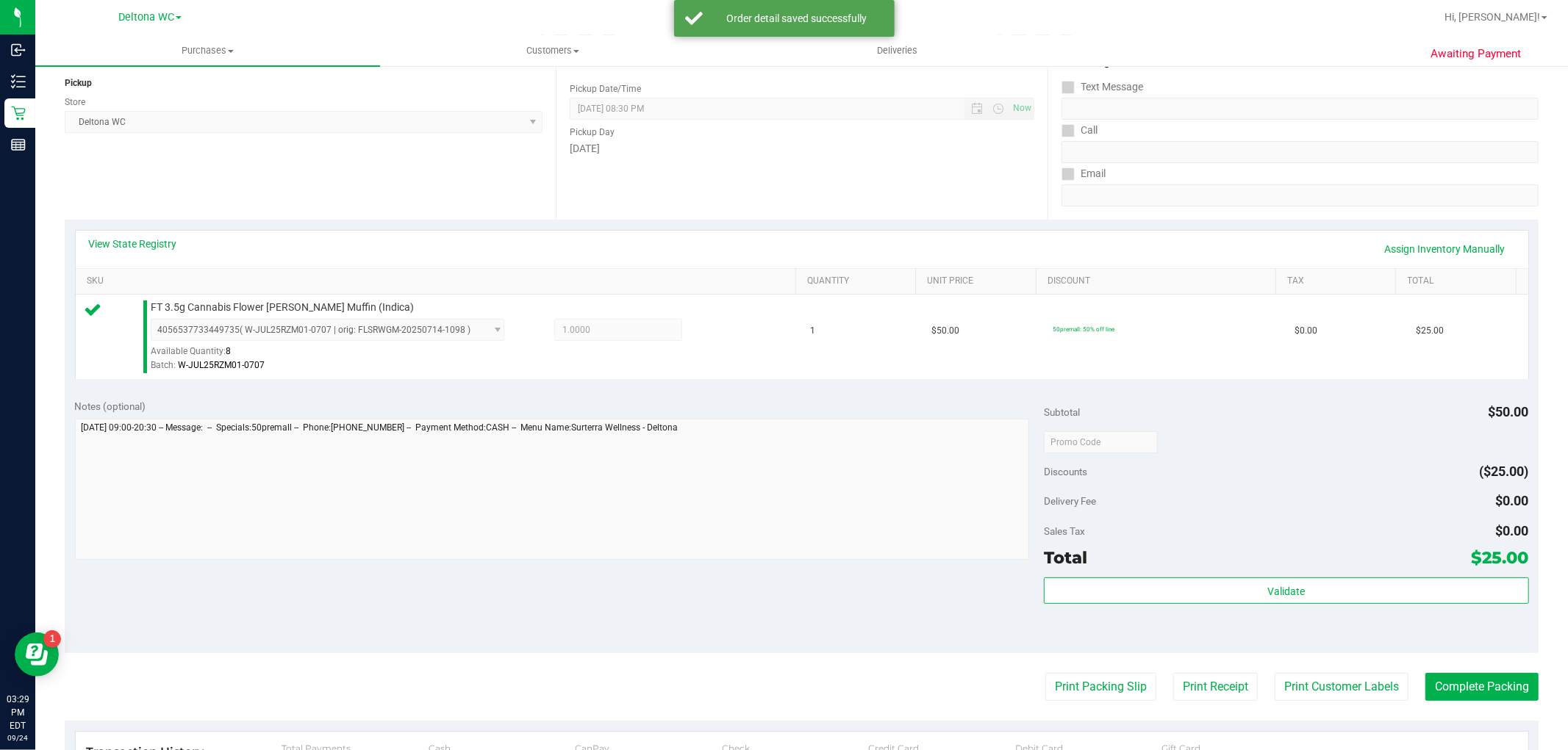
scroll to position [452, 0]
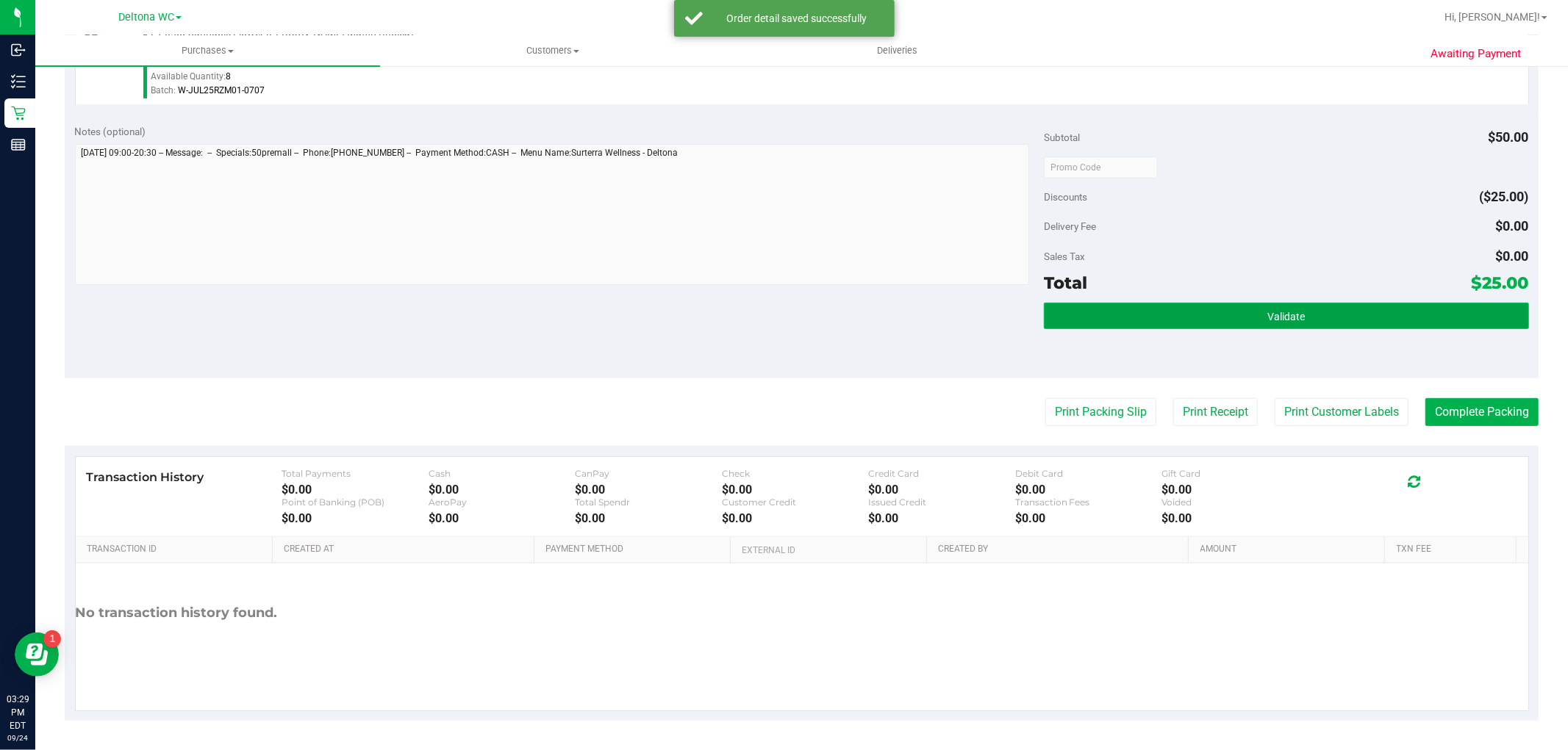
click at [1252, 320] on button "Validate" at bounding box center [1286, 316] width 484 height 26
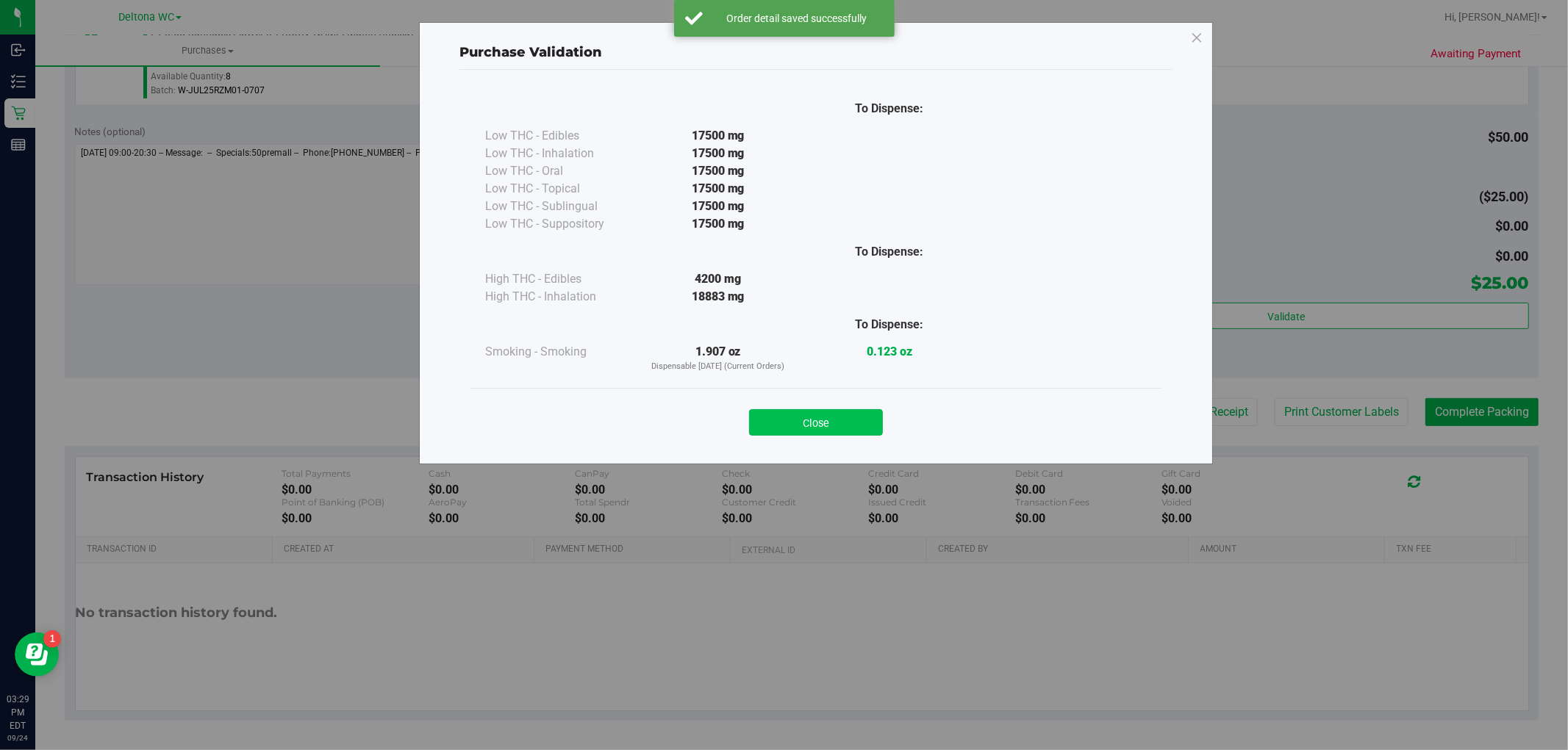
click at [871, 412] on button "Close" at bounding box center [815, 422] width 134 height 26
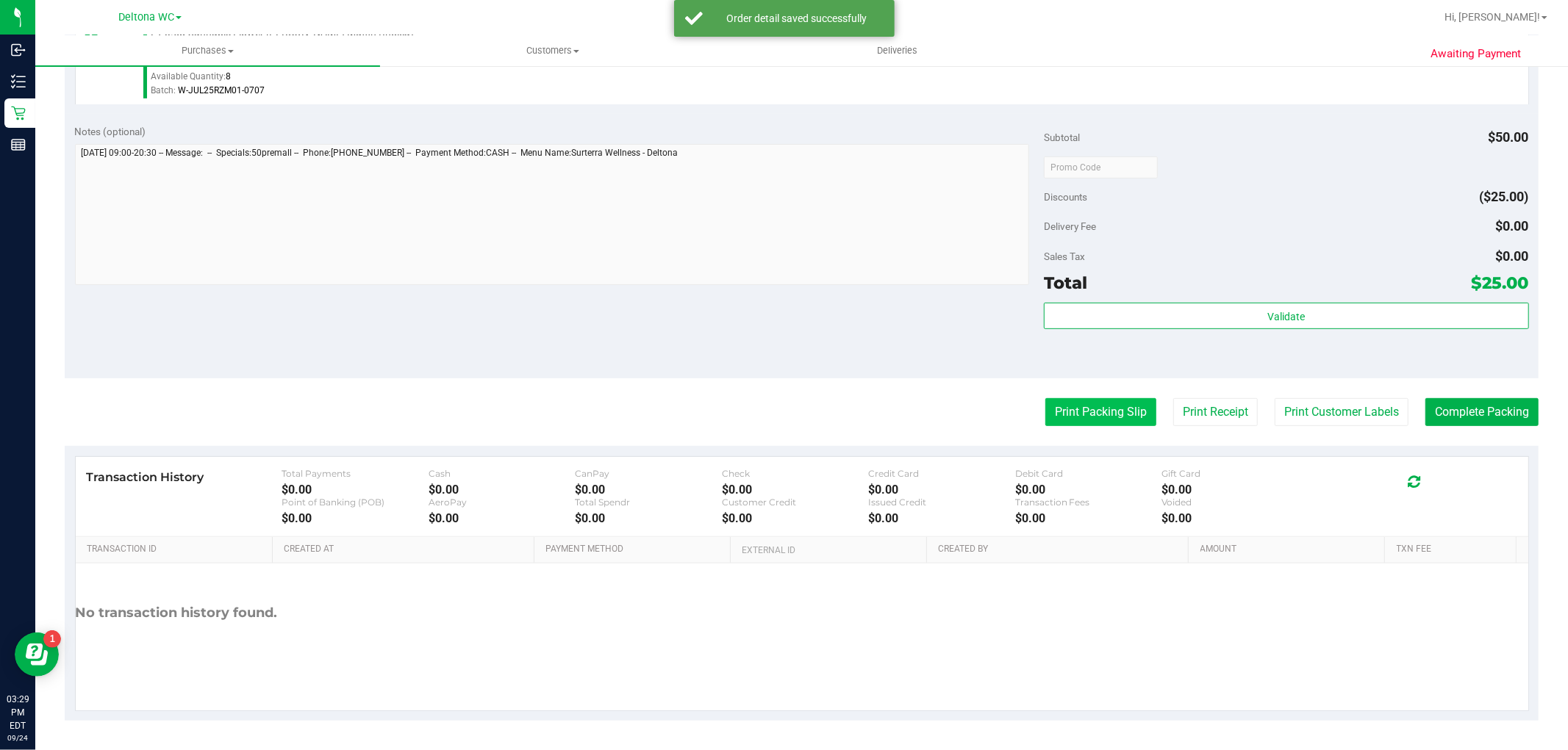
click at [1069, 408] on button "Print Packing Slip" at bounding box center [1100, 411] width 111 height 28
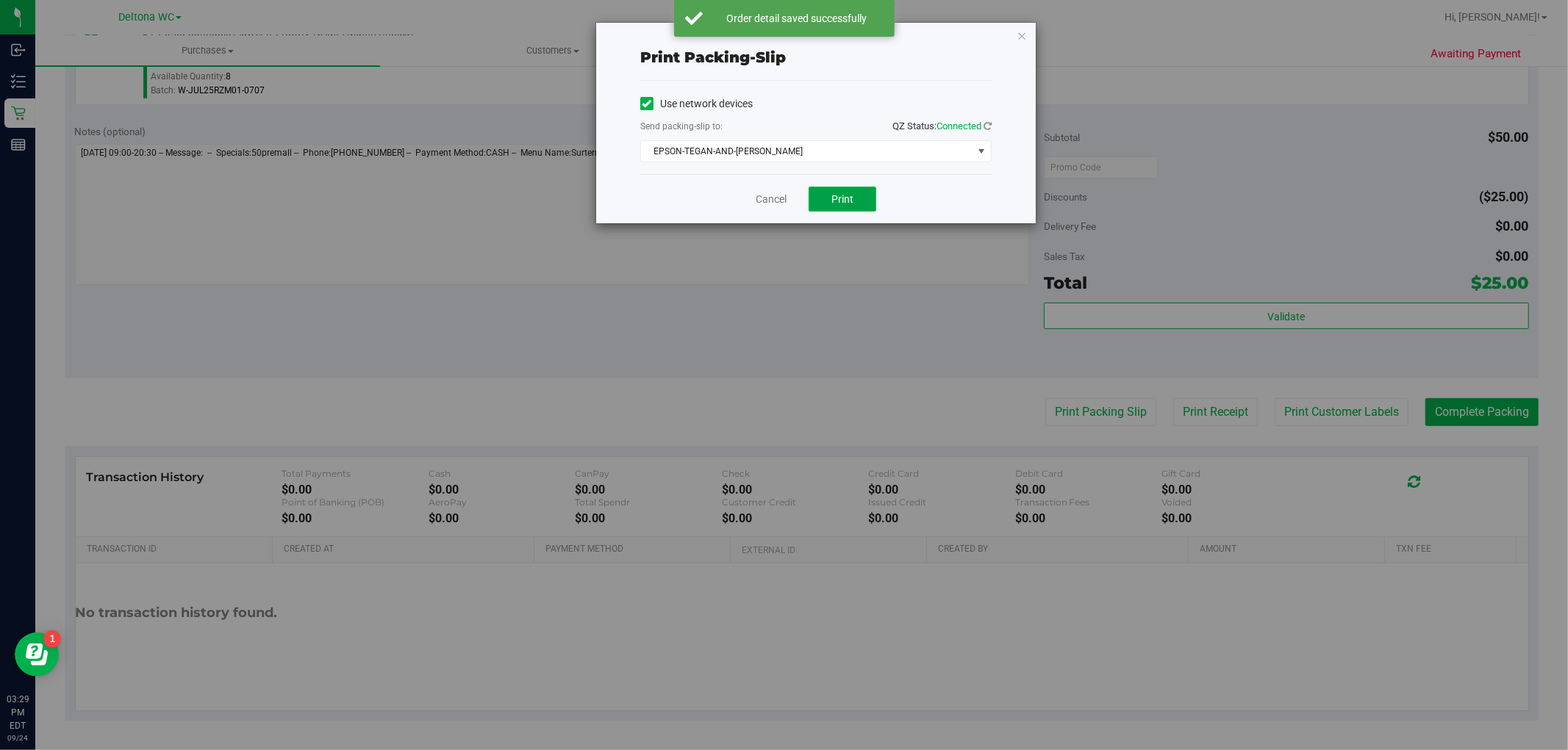
click at [849, 191] on button "Print" at bounding box center [841, 199] width 67 height 25
click at [770, 199] on link "Cancel" at bounding box center [771, 199] width 31 height 15
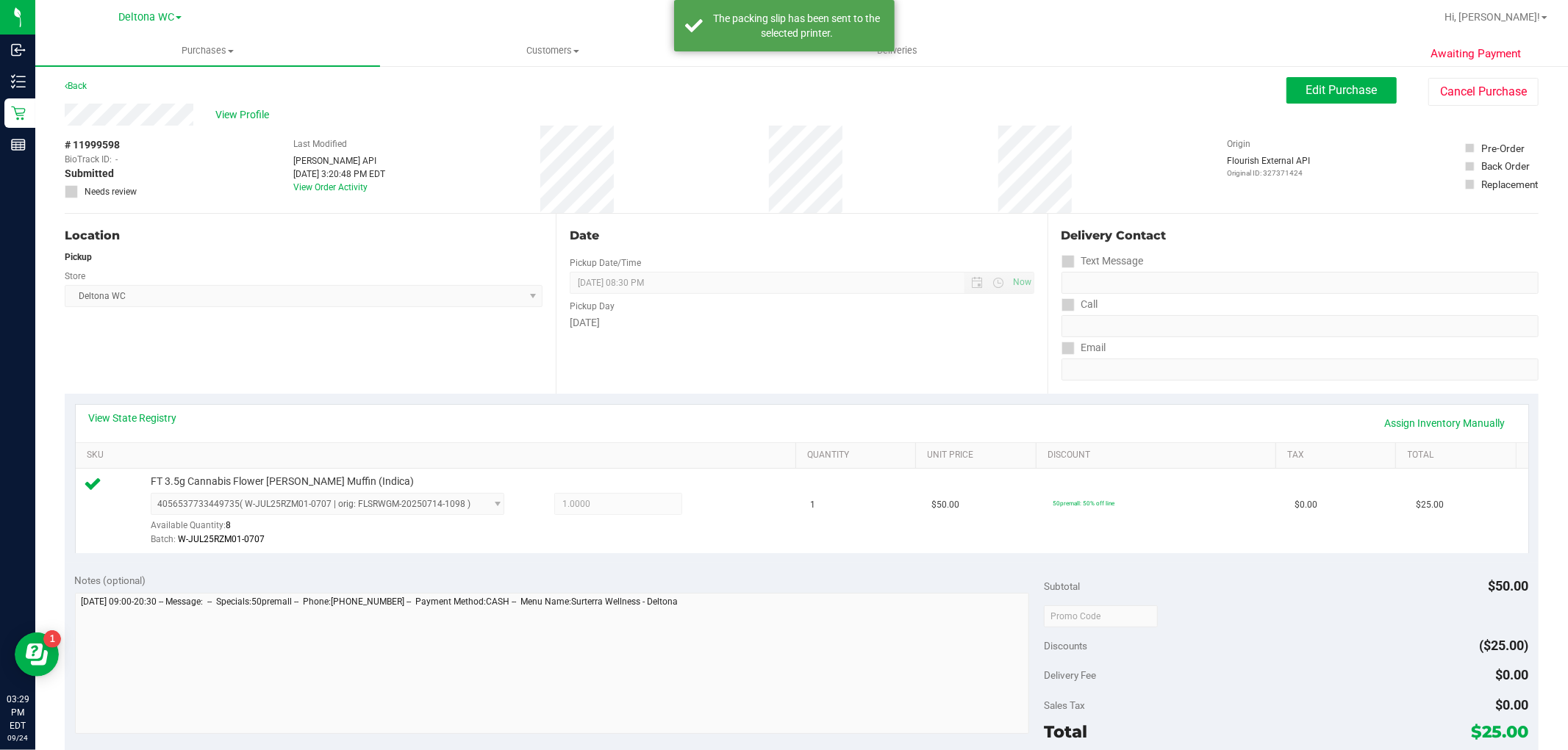
scroll to position [0, 0]
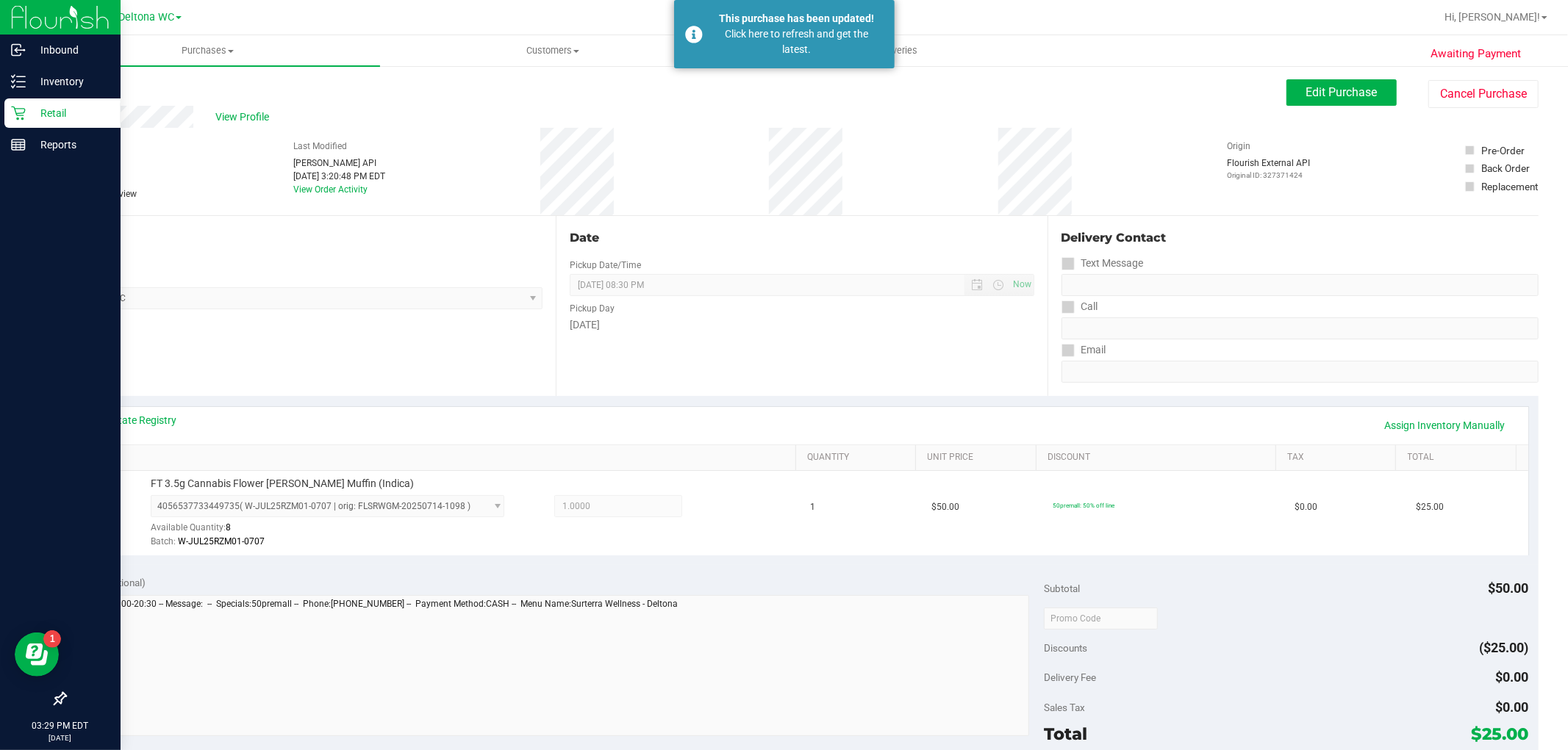
click at [25, 108] on p "Retail" at bounding box center [69, 113] width 88 height 17
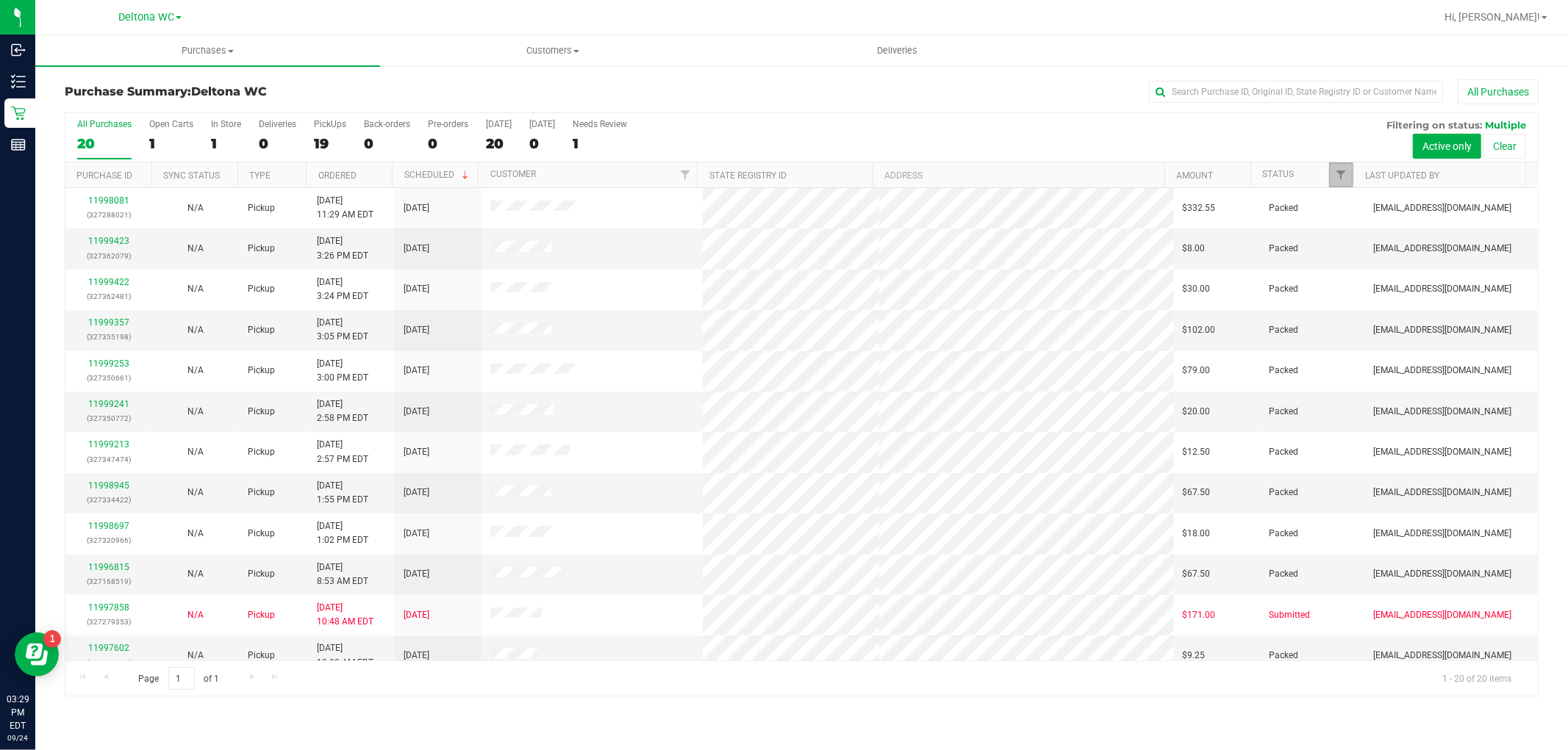
click at [1342, 181] on link "Filter" at bounding box center [1341, 175] width 25 height 25
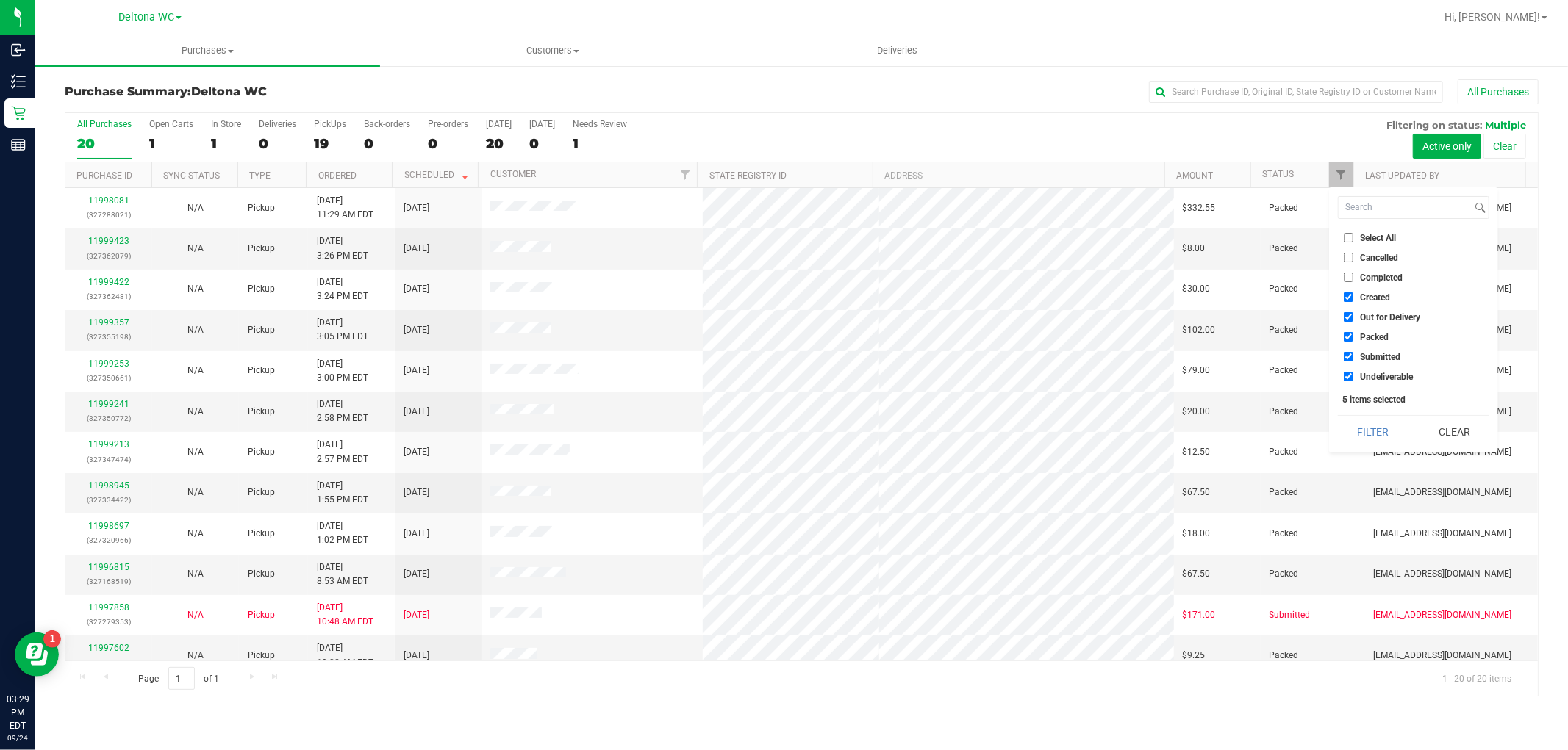
click at [1380, 237] on span "Select All" at bounding box center [1377, 237] width 36 height 9
click at [1353, 237] on input "Select All" at bounding box center [1348, 237] width 9 height 9
checkbox input "true"
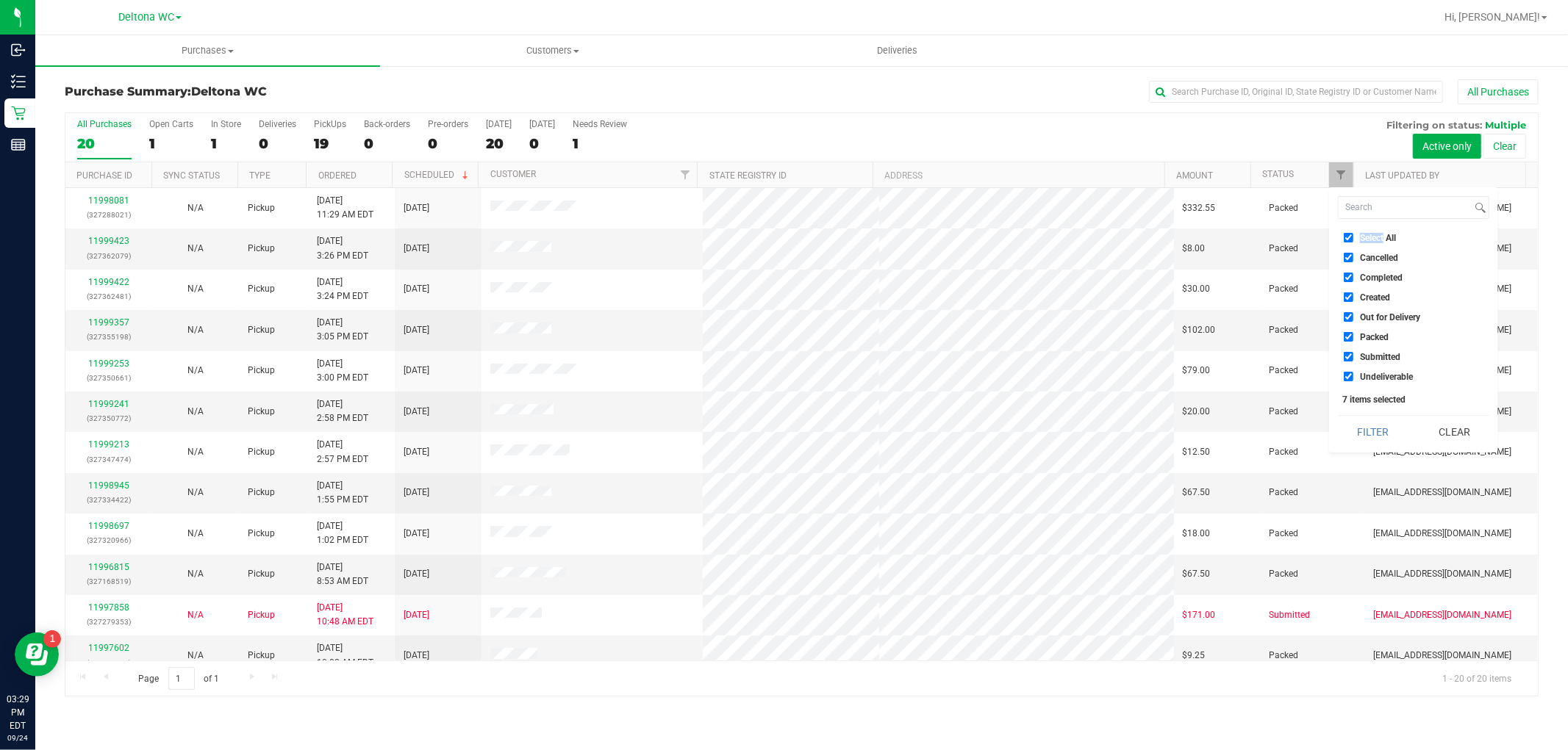
click at [1380, 237] on span "Select All" at bounding box center [1377, 237] width 36 height 9
click at [1353, 237] on input "Select All" at bounding box center [1348, 237] width 9 height 9
checkbox input "false"
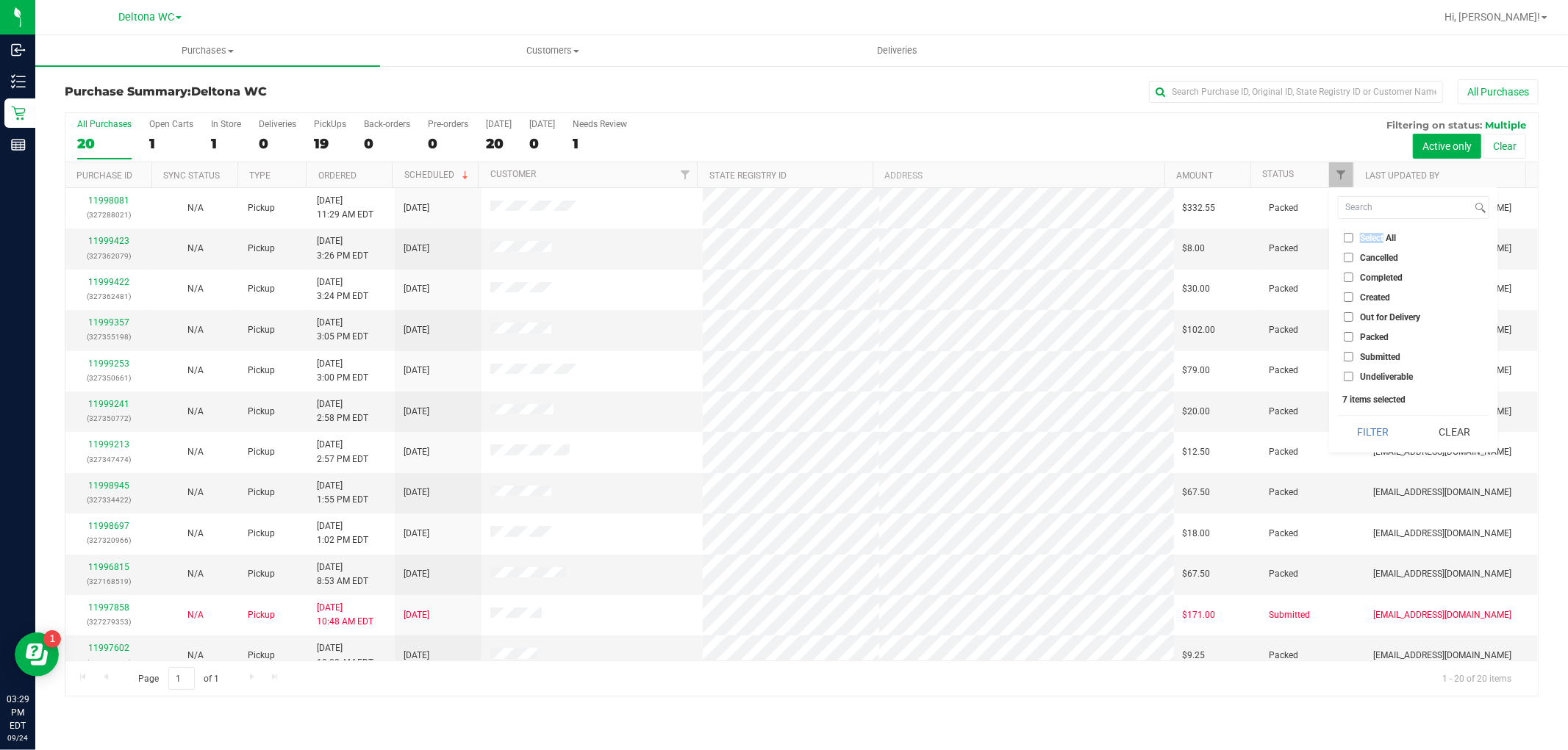
checkbox input "false"
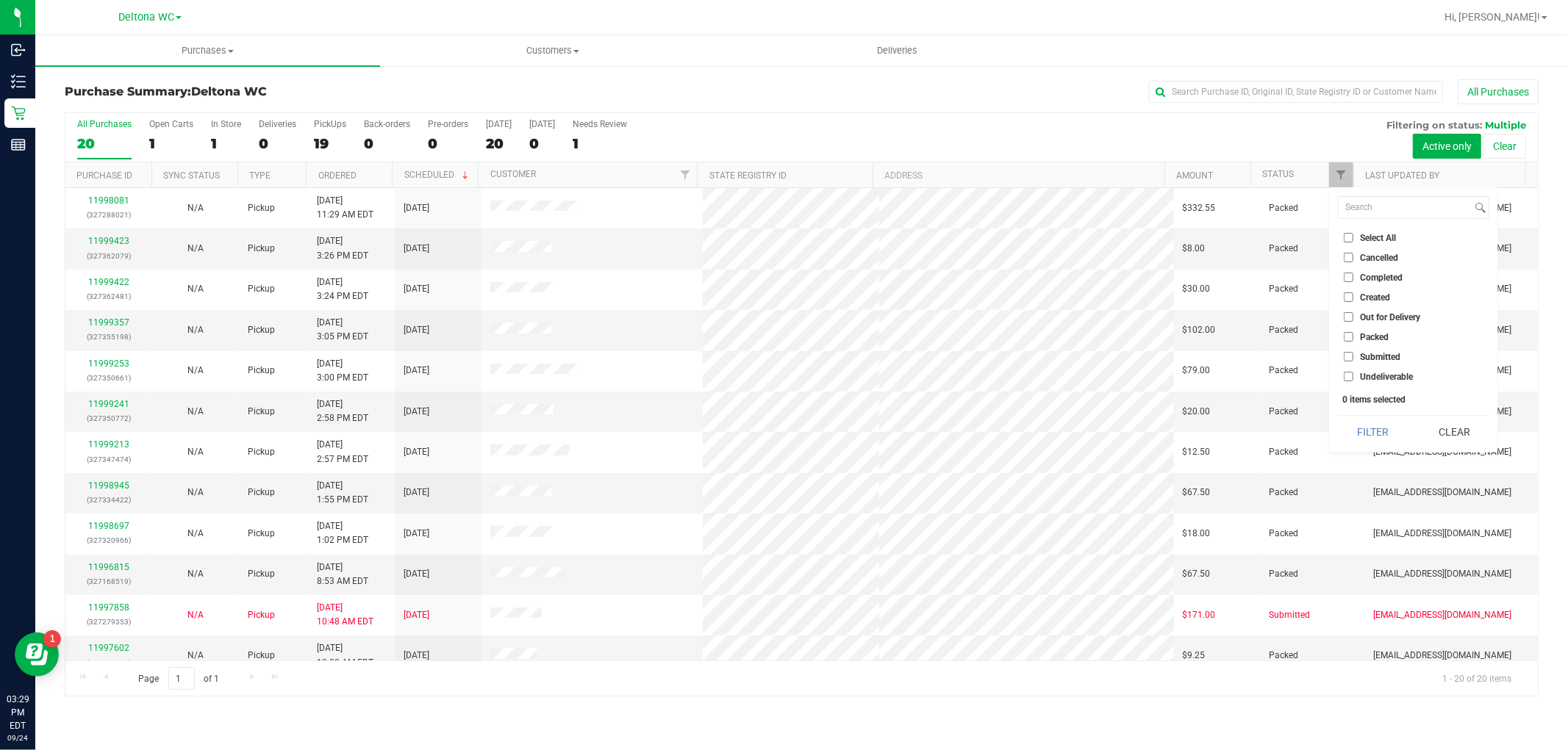
click at [1389, 355] on span "Submitted" at bounding box center [1380, 357] width 40 height 9
click at [1353, 355] on input "Submitted" at bounding box center [1348, 357] width 9 height 9
checkbox input "true"
click at [1372, 439] on button "Filter" at bounding box center [1372, 432] width 70 height 32
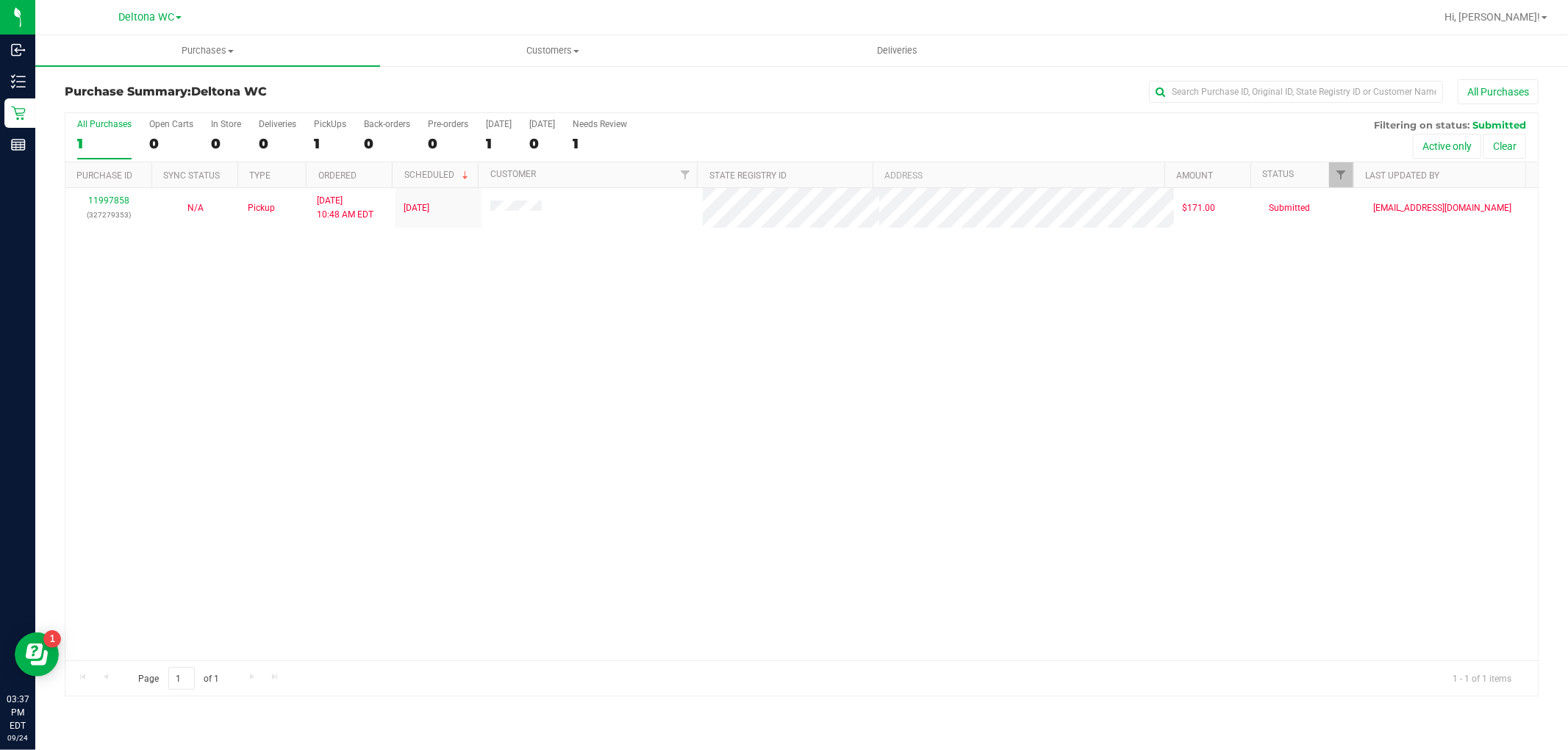
click at [578, 350] on div "11997858 (327279353) N/A Pickup [DATE] 10:48 AM EDT 9/24/2025 $171.00 Submitted…" at bounding box center [802, 424] width 1472 height 472
click at [789, 459] on div "11997858 (327279353) N/A Pickup [DATE] 10:48 AM EDT 9/24/2025 $171.00 Submitted…" at bounding box center [802, 424] width 1472 height 472
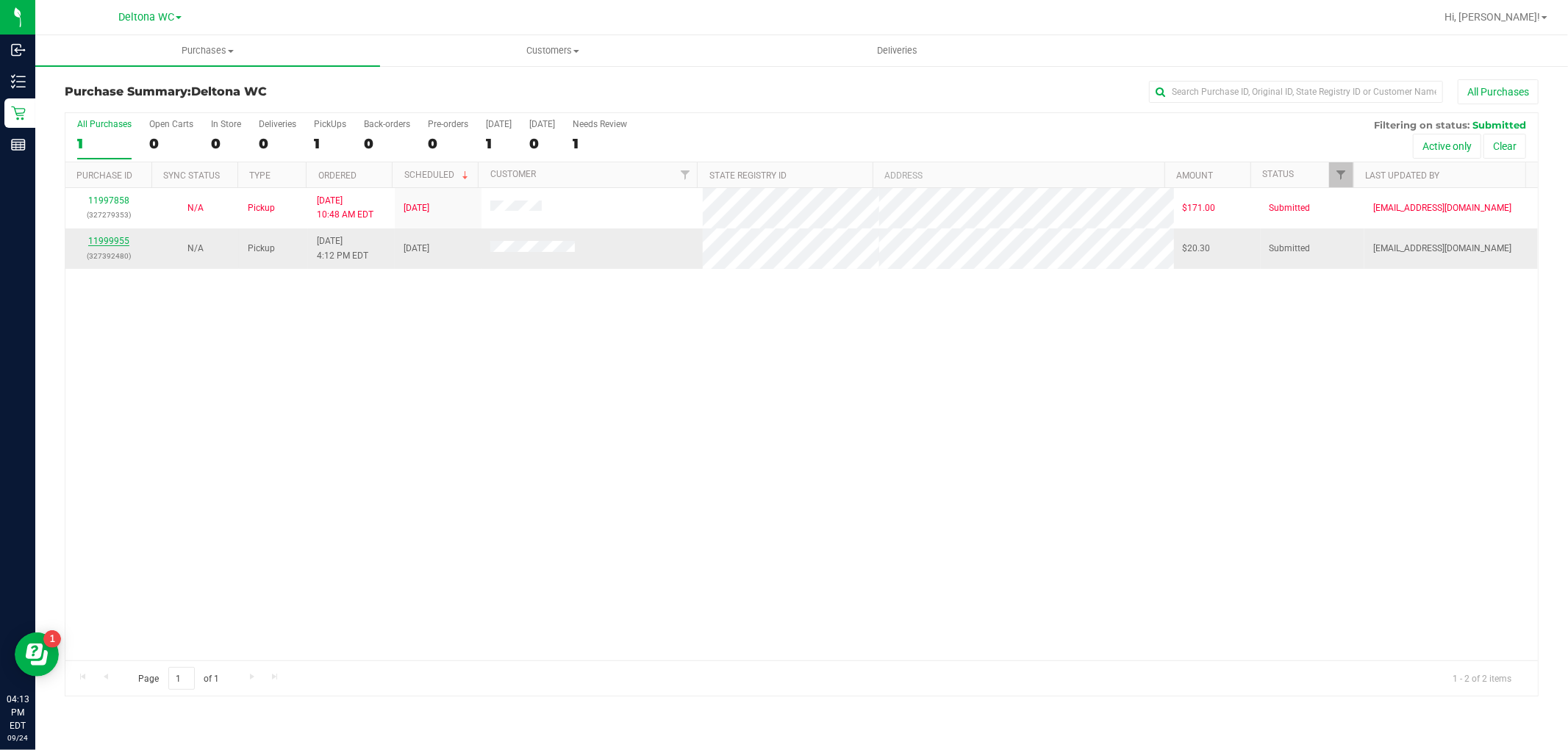
click at [118, 238] on link "11999955" at bounding box center [108, 241] width 41 height 10
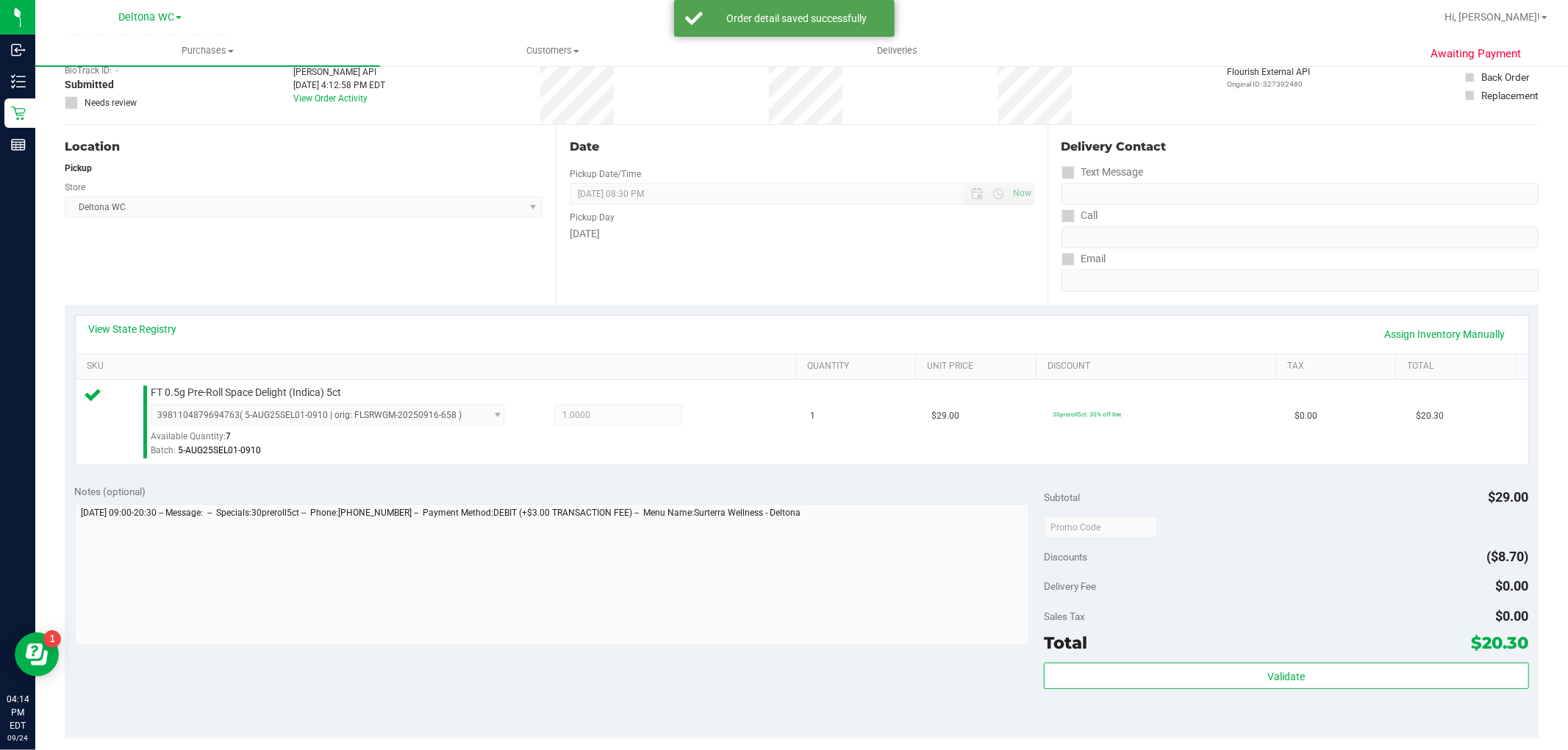
scroll to position [326, 0]
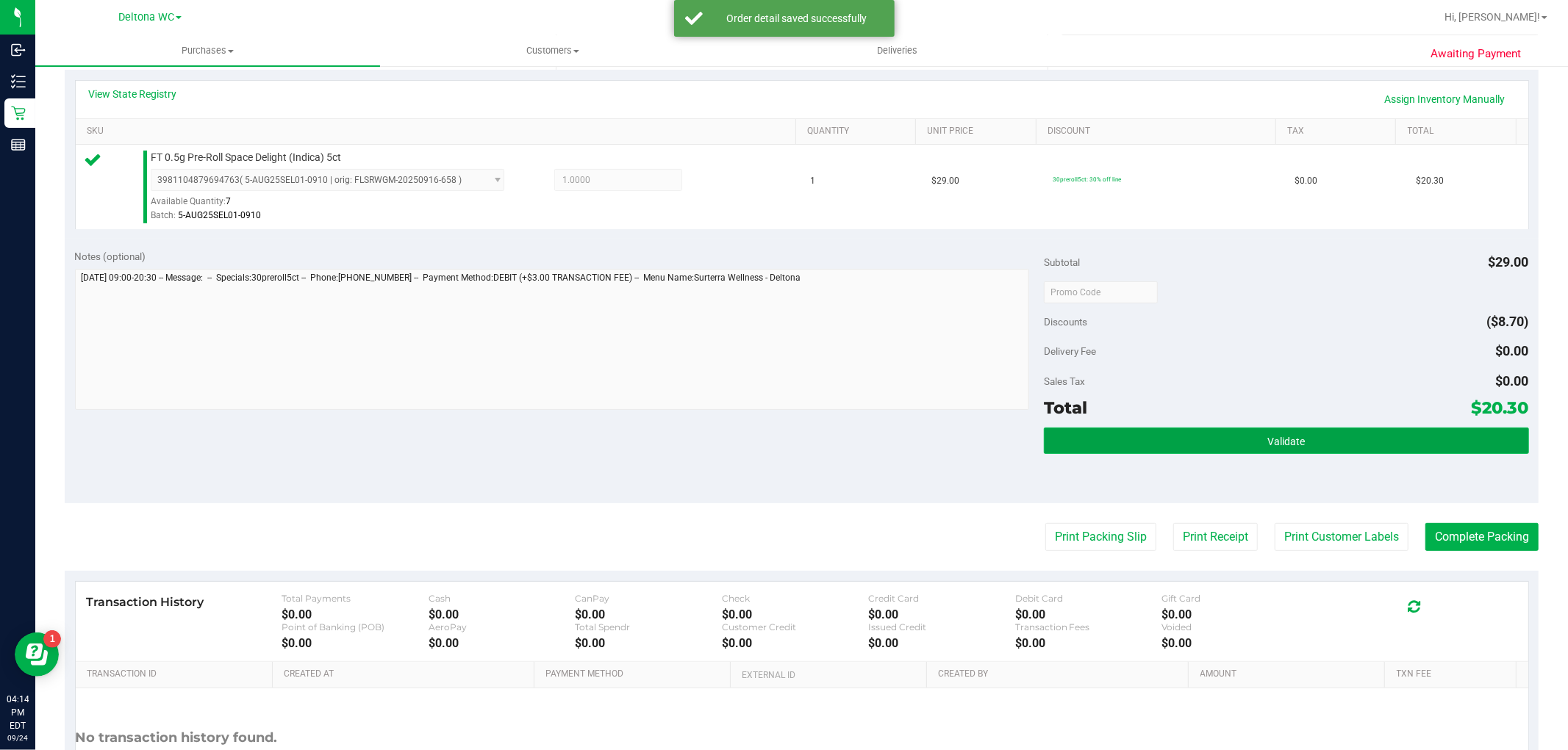
click at [1228, 438] on button "Validate" at bounding box center [1286, 440] width 484 height 26
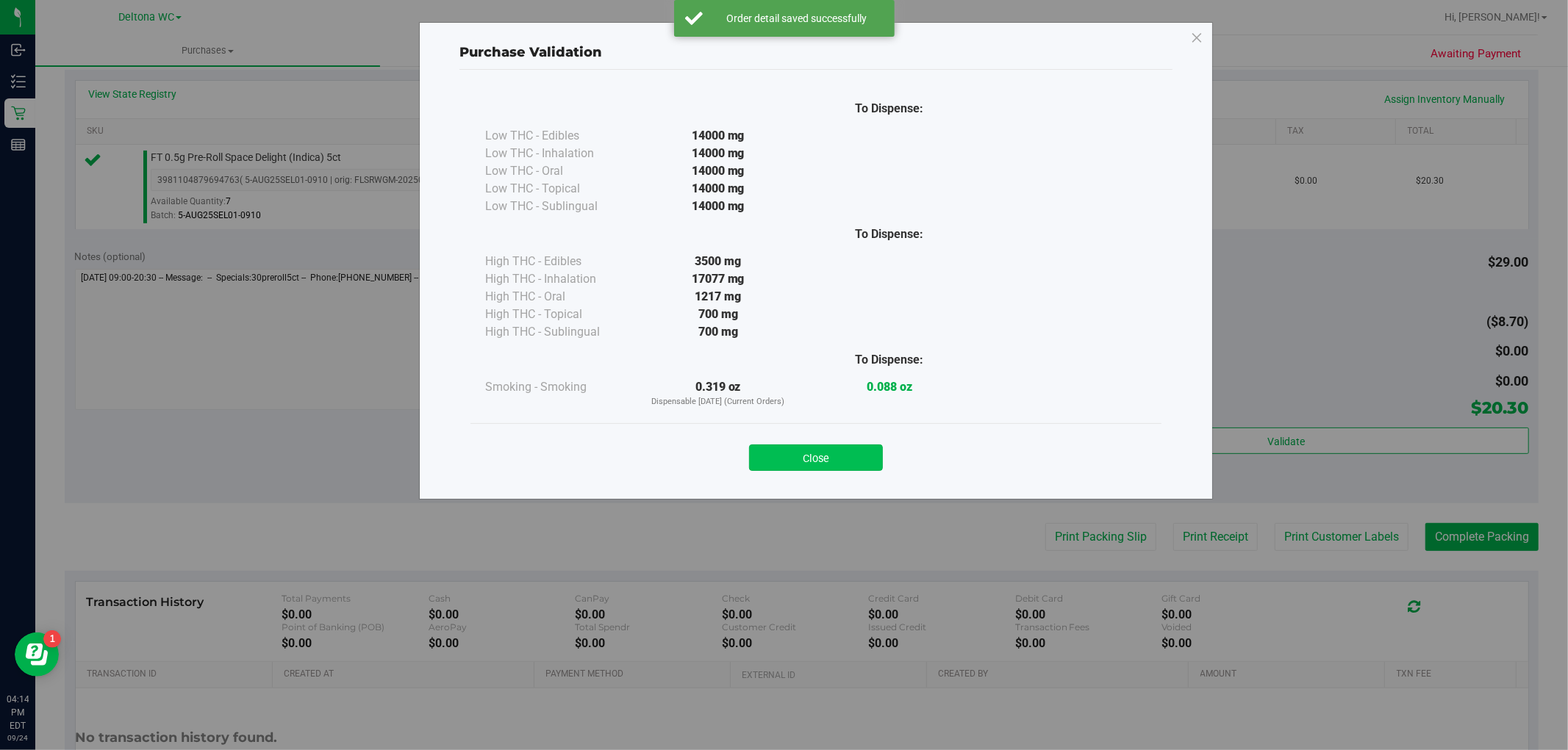
drag, startPoint x: 852, startPoint y: 456, endPoint x: 955, endPoint y: 487, distance: 107.6
click at [855, 456] on button "Close" at bounding box center [815, 457] width 134 height 26
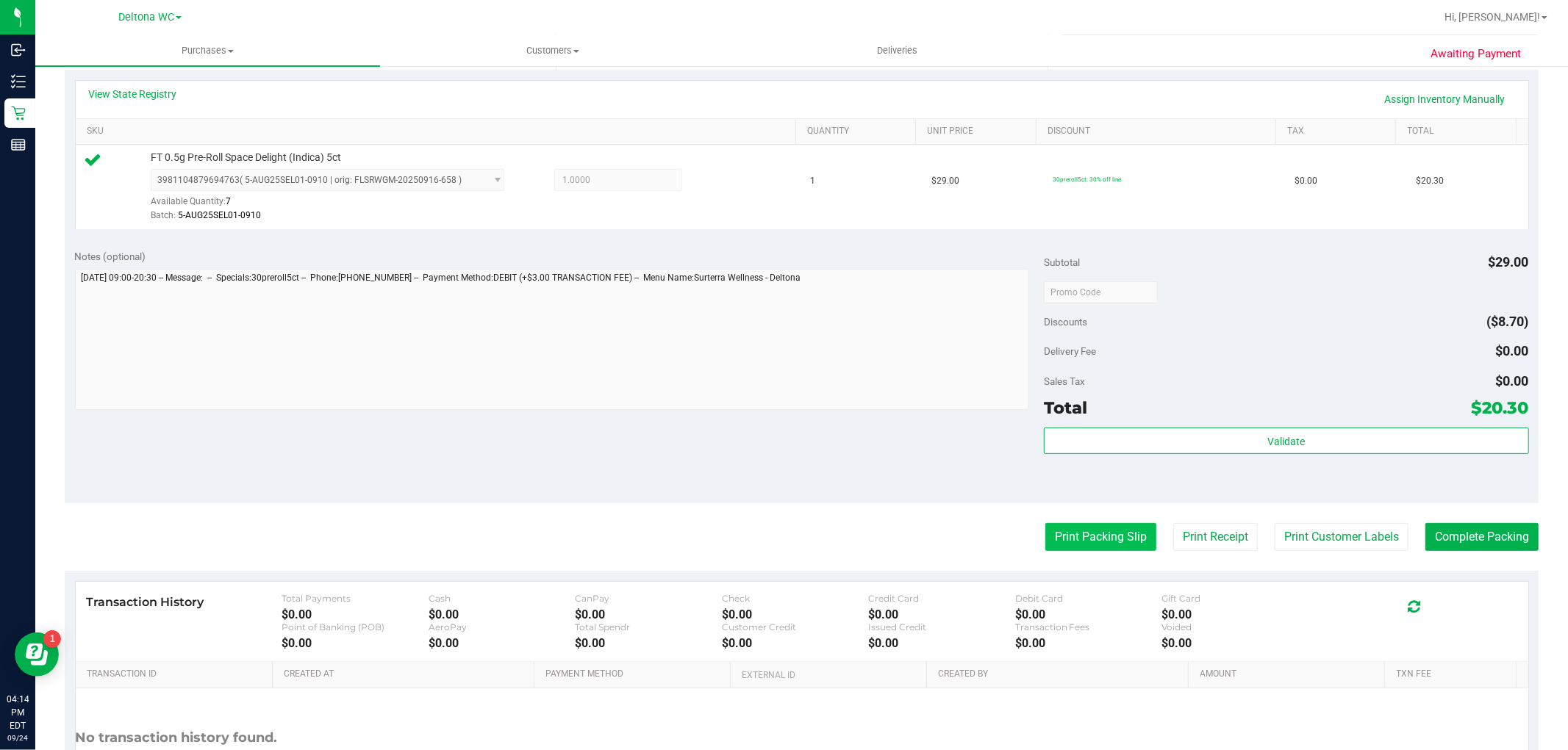
click at [1068, 535] on button "Print Packing Slip" at bounding box center [1100, 536] width 111 height 28
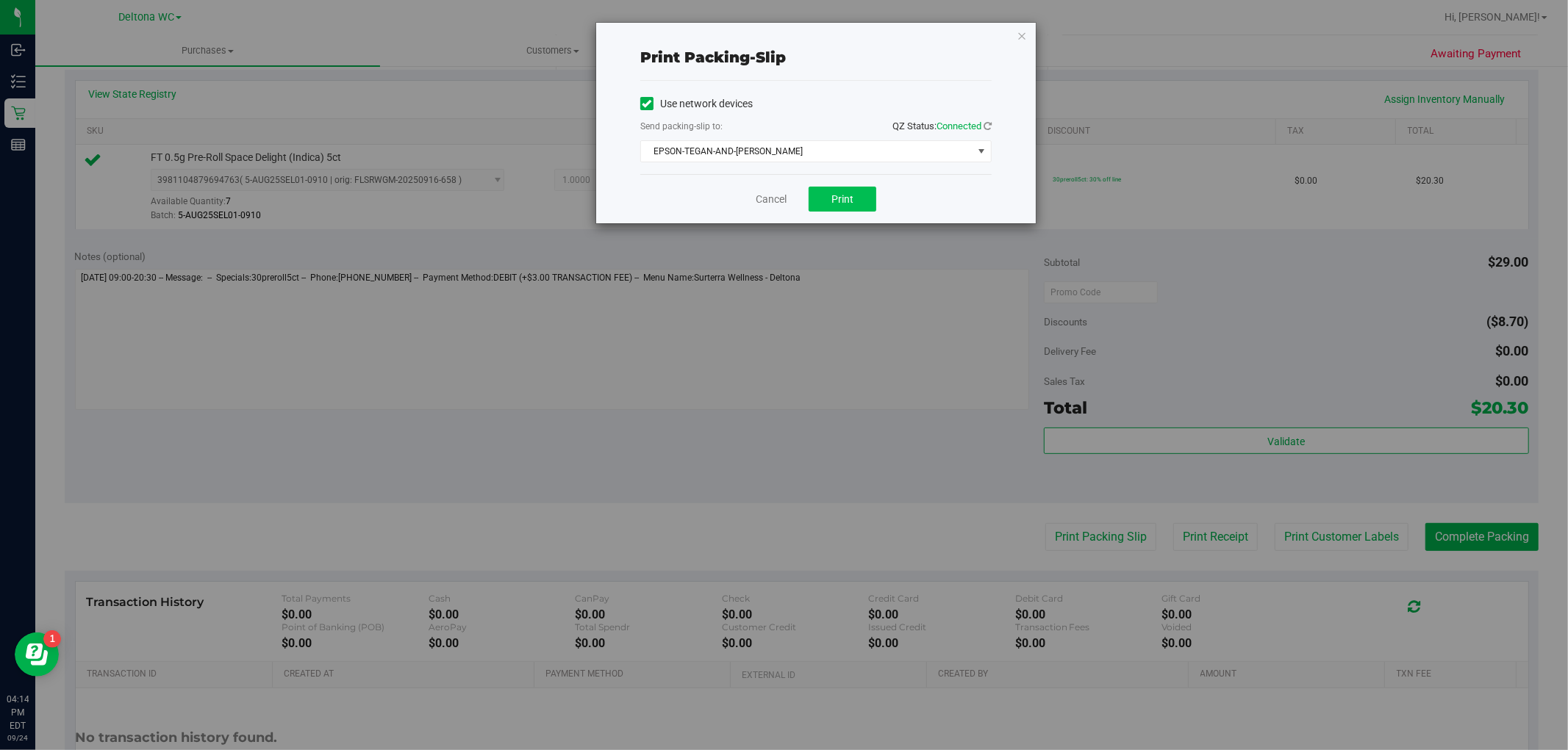
click at [878, 195] on div "Cancel Print" at bounding box center [816, 199] width 351 height 49
click at [875, 195] on button "Print" at bounding box center [841, 199] width 67 height 25
click at [1023, 39] on icon "button" at bounding box center [1021, 35] width 10 height 17
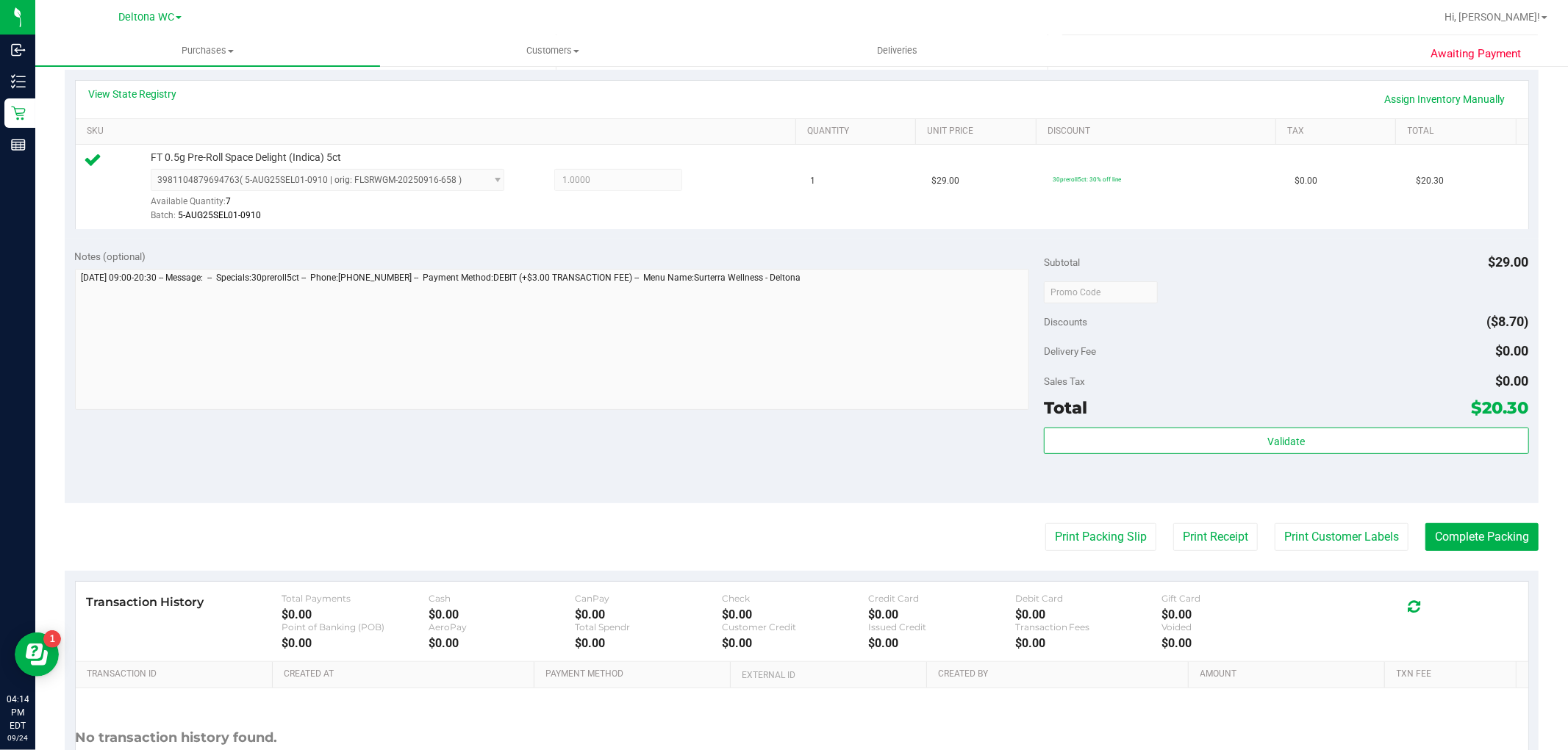
click at [1451, 556] on purchase-details "Back Edit Purchase Cancel Purchase View Profile # 11999955 BioTrack ID: - Submi…" at bounding box center [802, 299] width 1474 height 1093
click at [1458, 544] on button "Complete Packing" at bounding box center [1481, 536] width 113 height 28
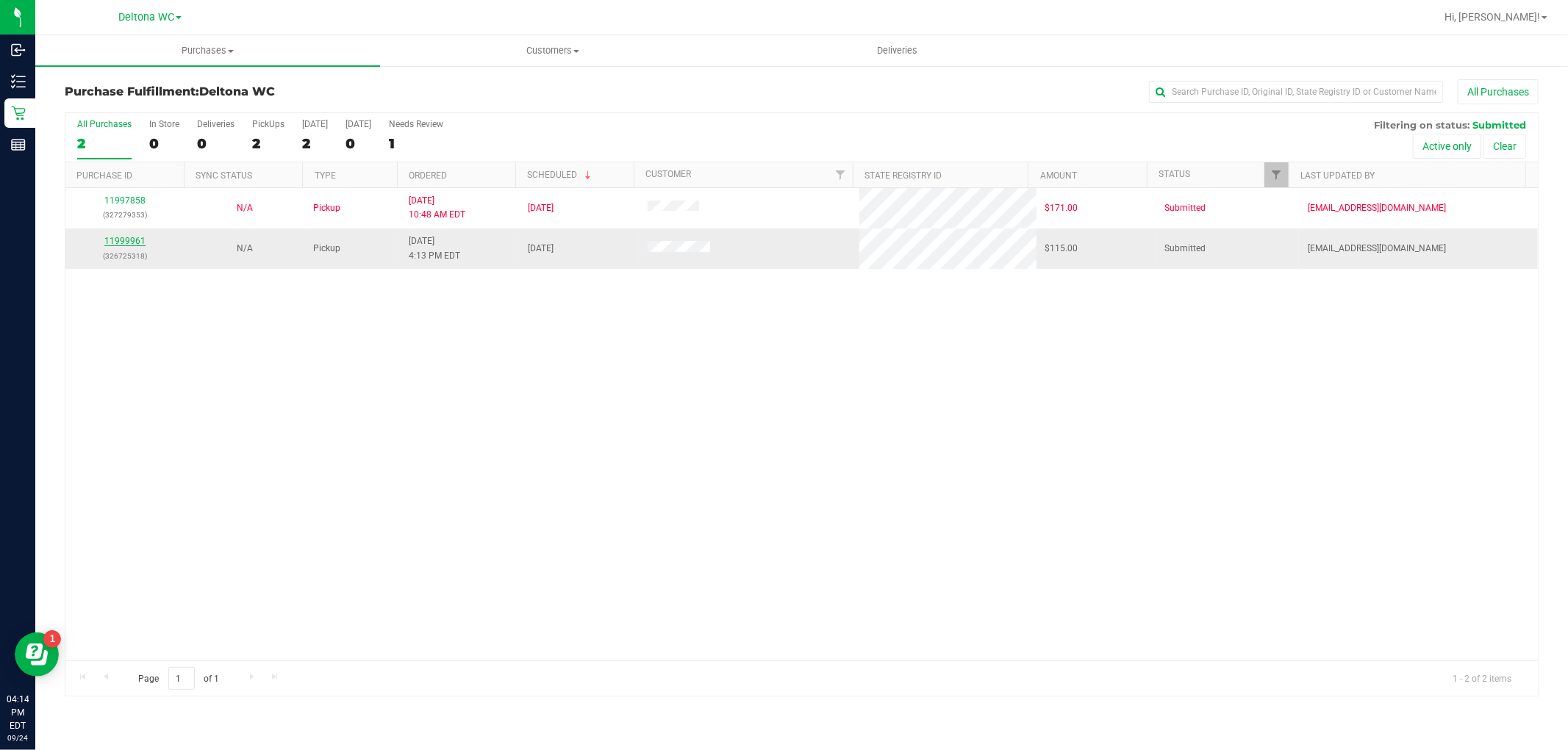
click at [123, 238] on link "11999961" at bounding box center [125, 241] width 41 height 10
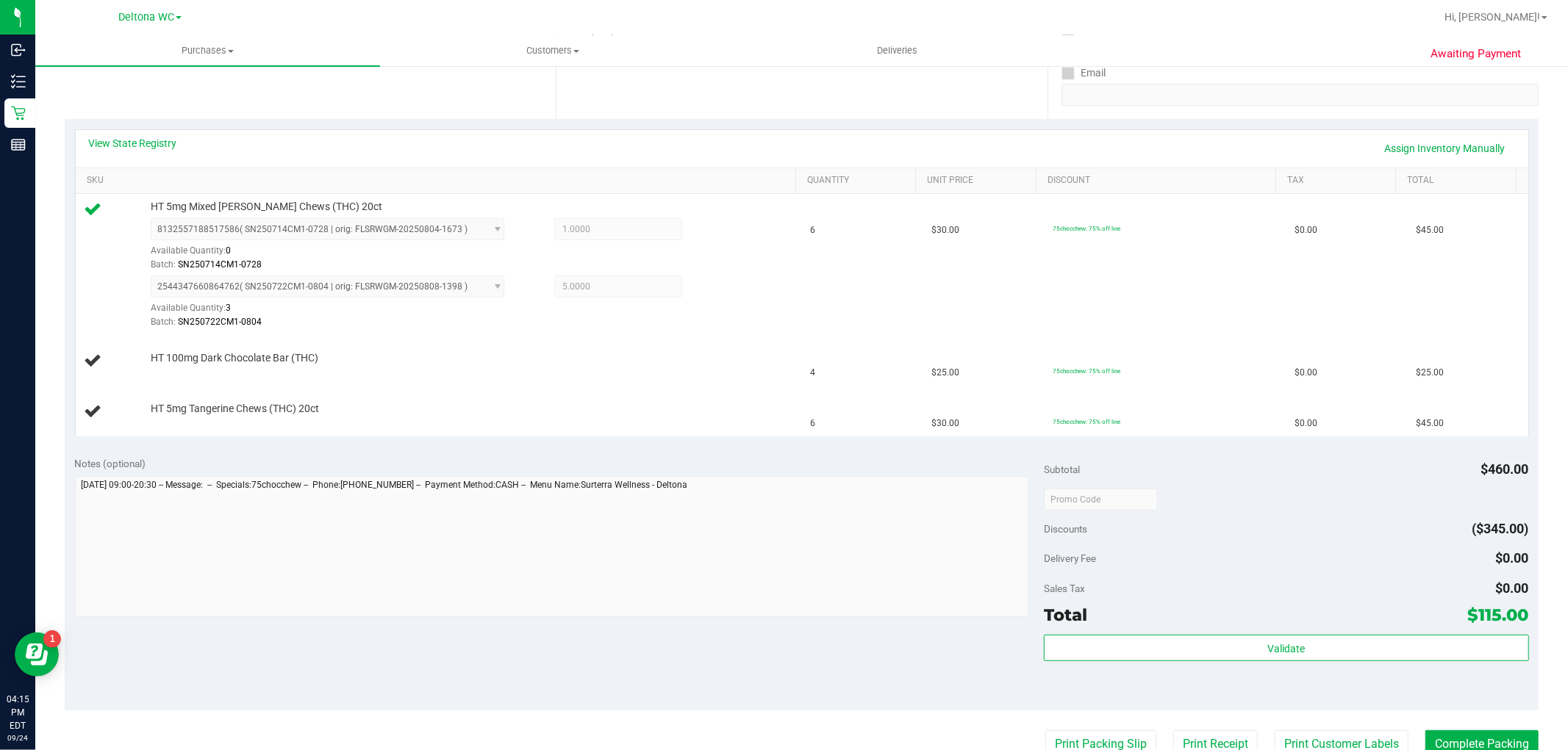
scroll to position [81, 0]
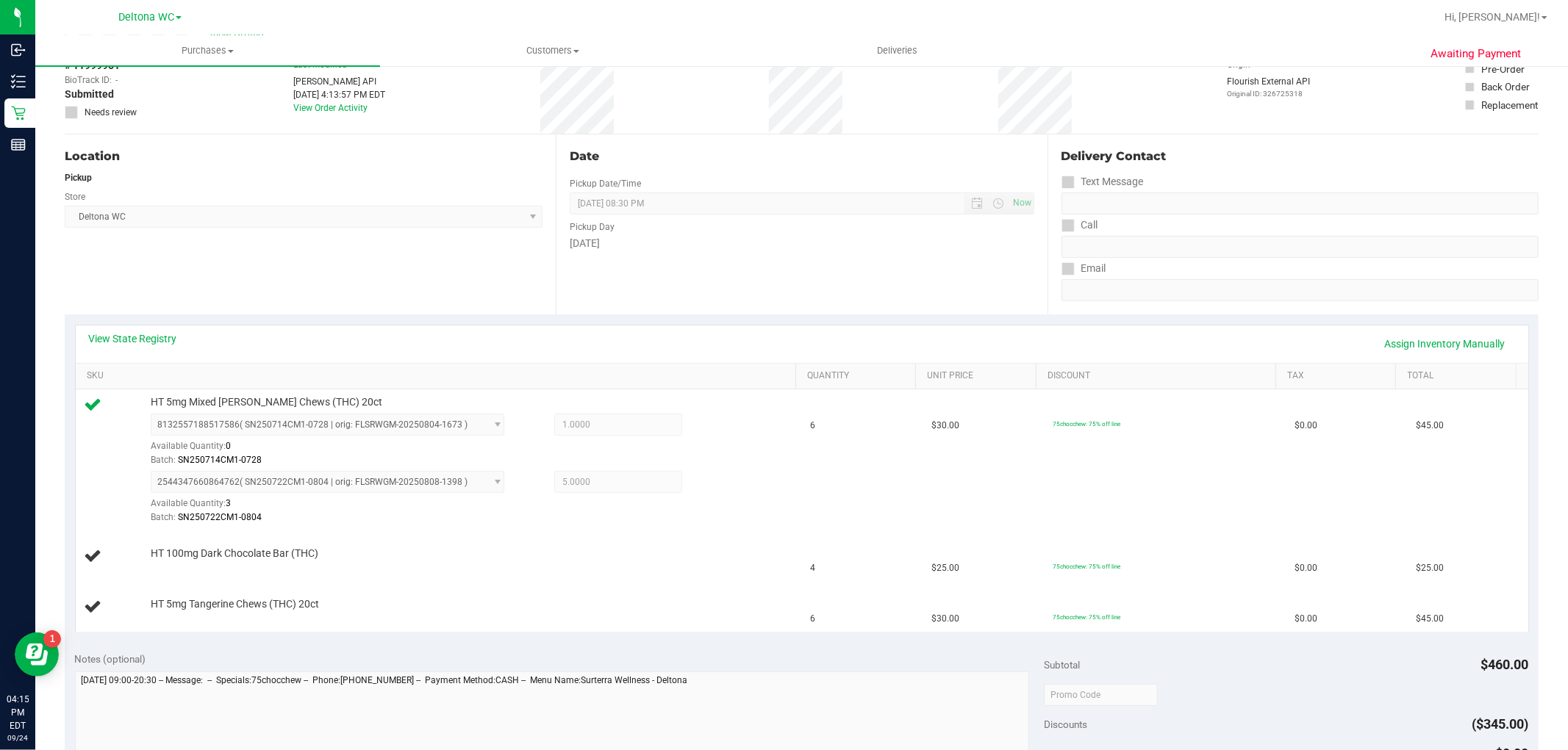
click at [123, 346] on div "View State Registry Assign Inventory Manually" at bounding box center [801, 344] width 1426 height 25
click at [128, 339] on link "View State Registry" at bounding box center [132, 339] width 88 height 15
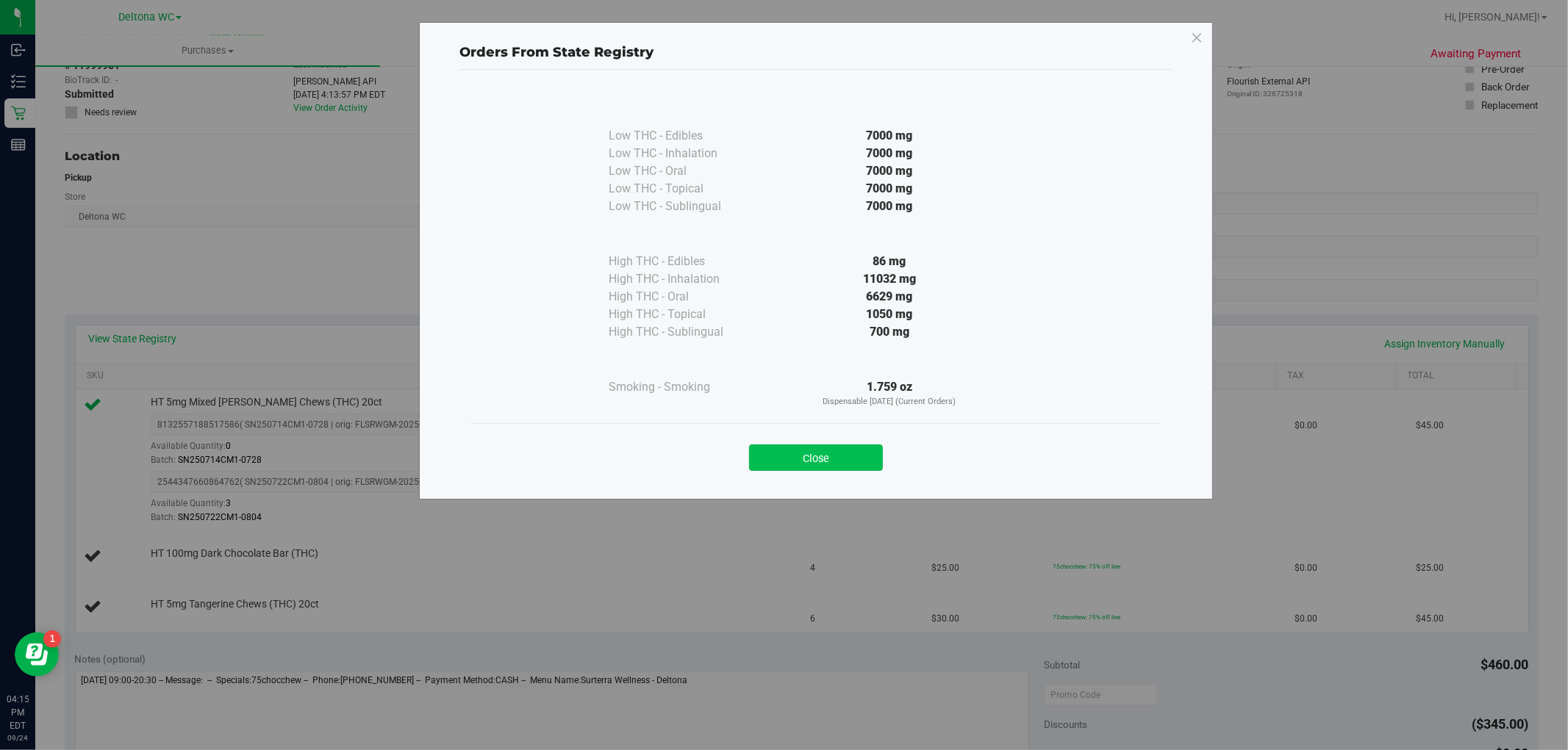
click at [796, 464] on button "Close" at bounding box center [815, 457] width 134 height 26
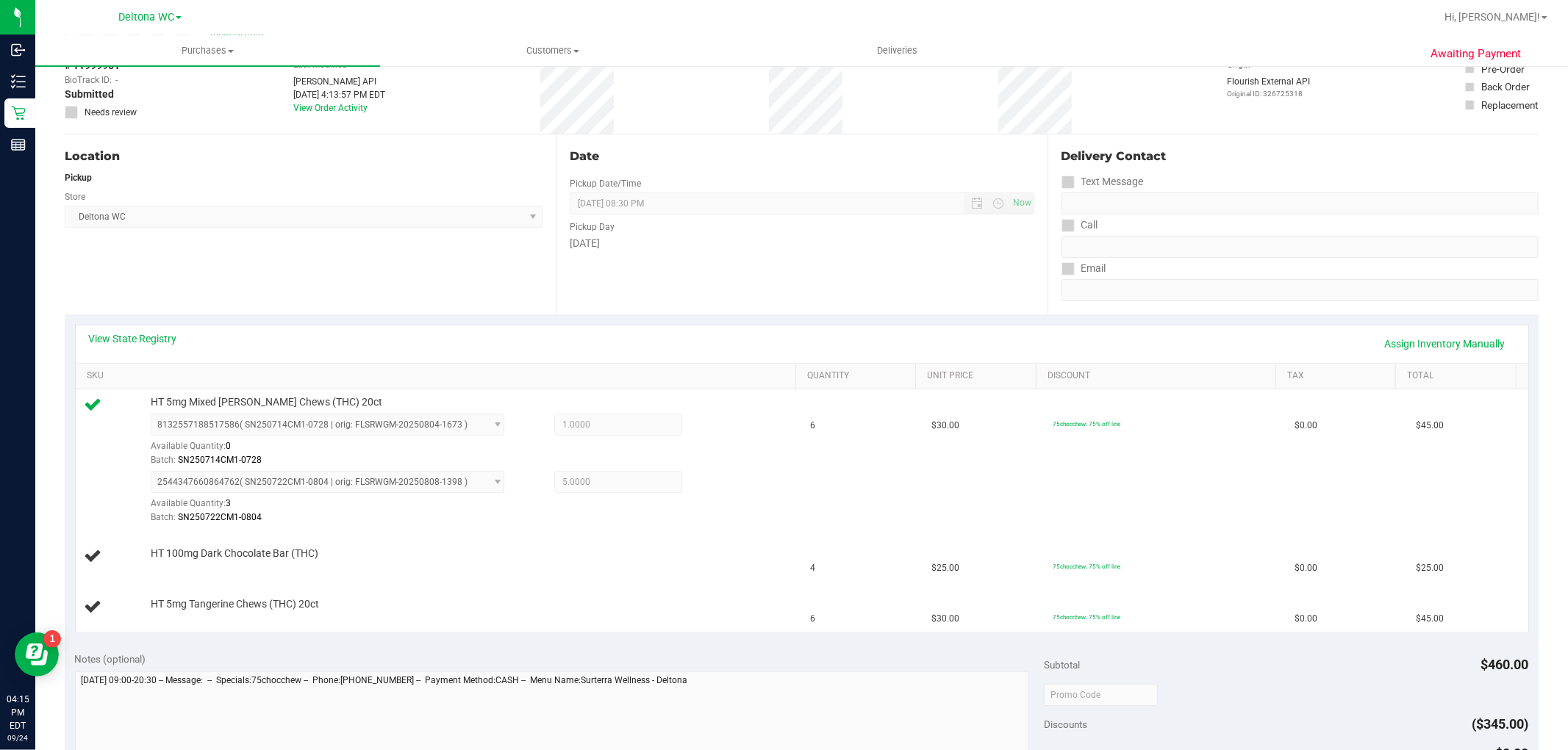
scroll to position [0, 0]
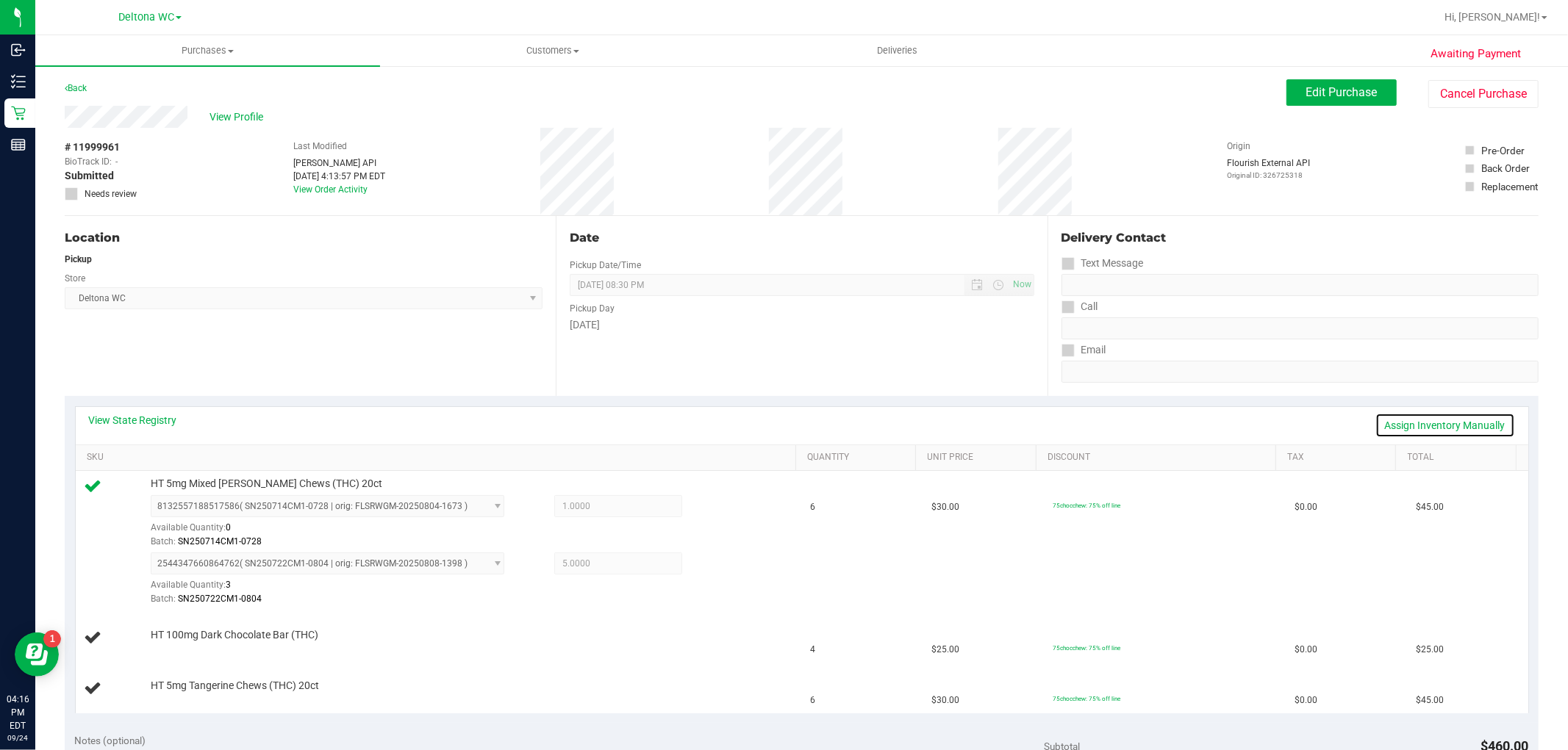
click at [1475, 419] on link "Assign Inventory Manually" at bounding box center [1445, 426] width 139 height 25
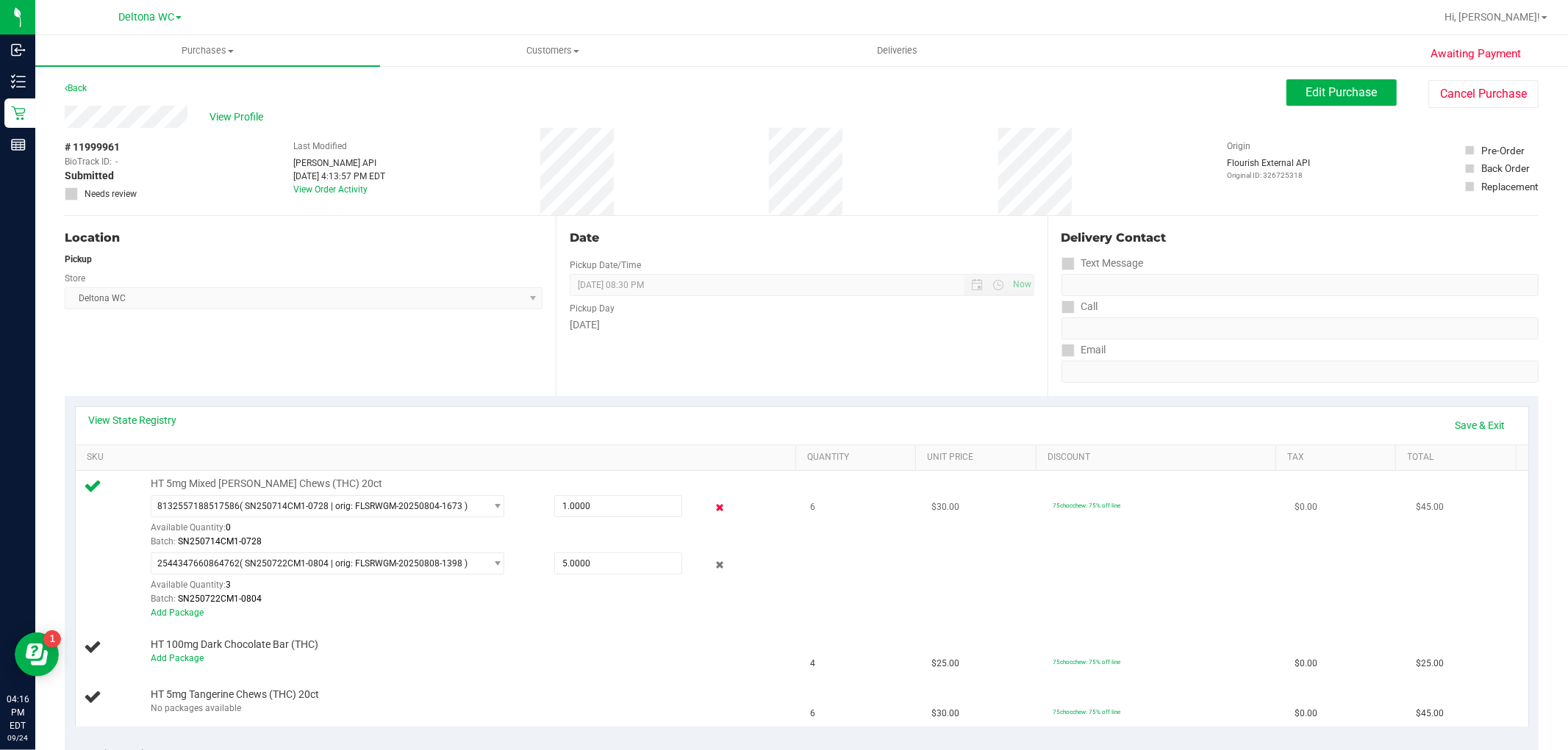
click at [712, 504] on icon at bounding box center [719, 507] width 15 height 17
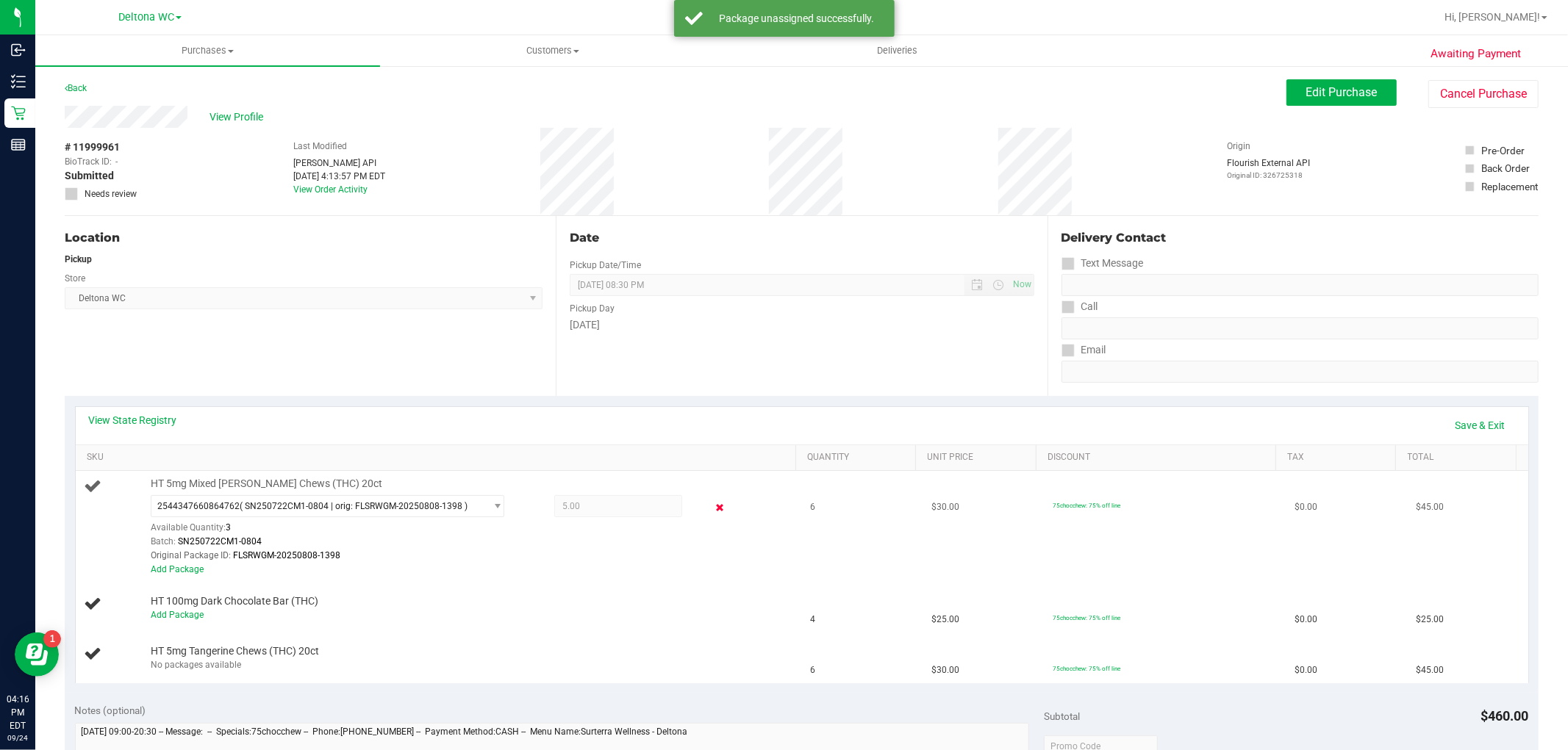
click at [712, 507] on icon at bounding box center [719, 507] width 15 height 17
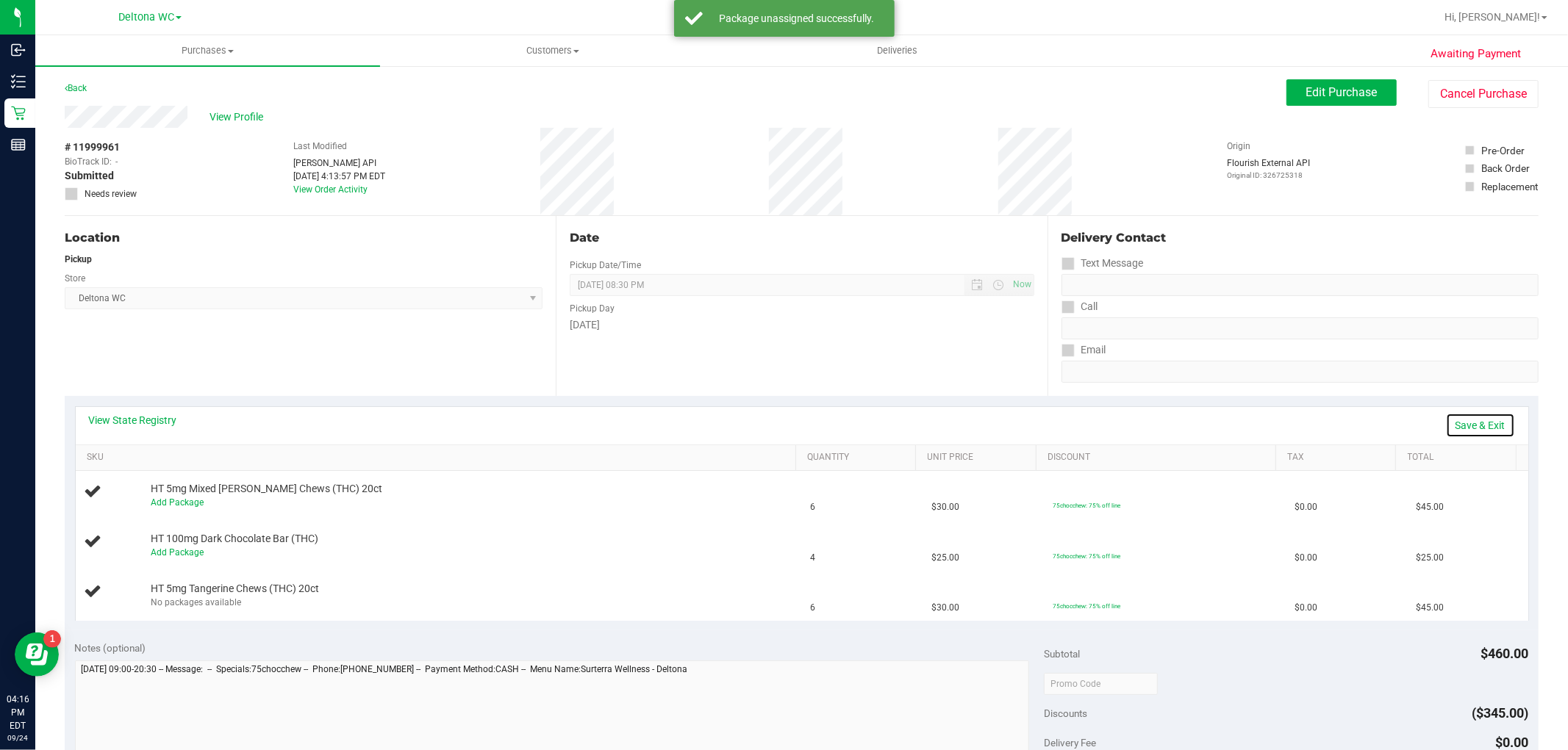
click at [1473, 426] on link "Save & Exit" at bounding box center [1479, 426] width 69 height 25
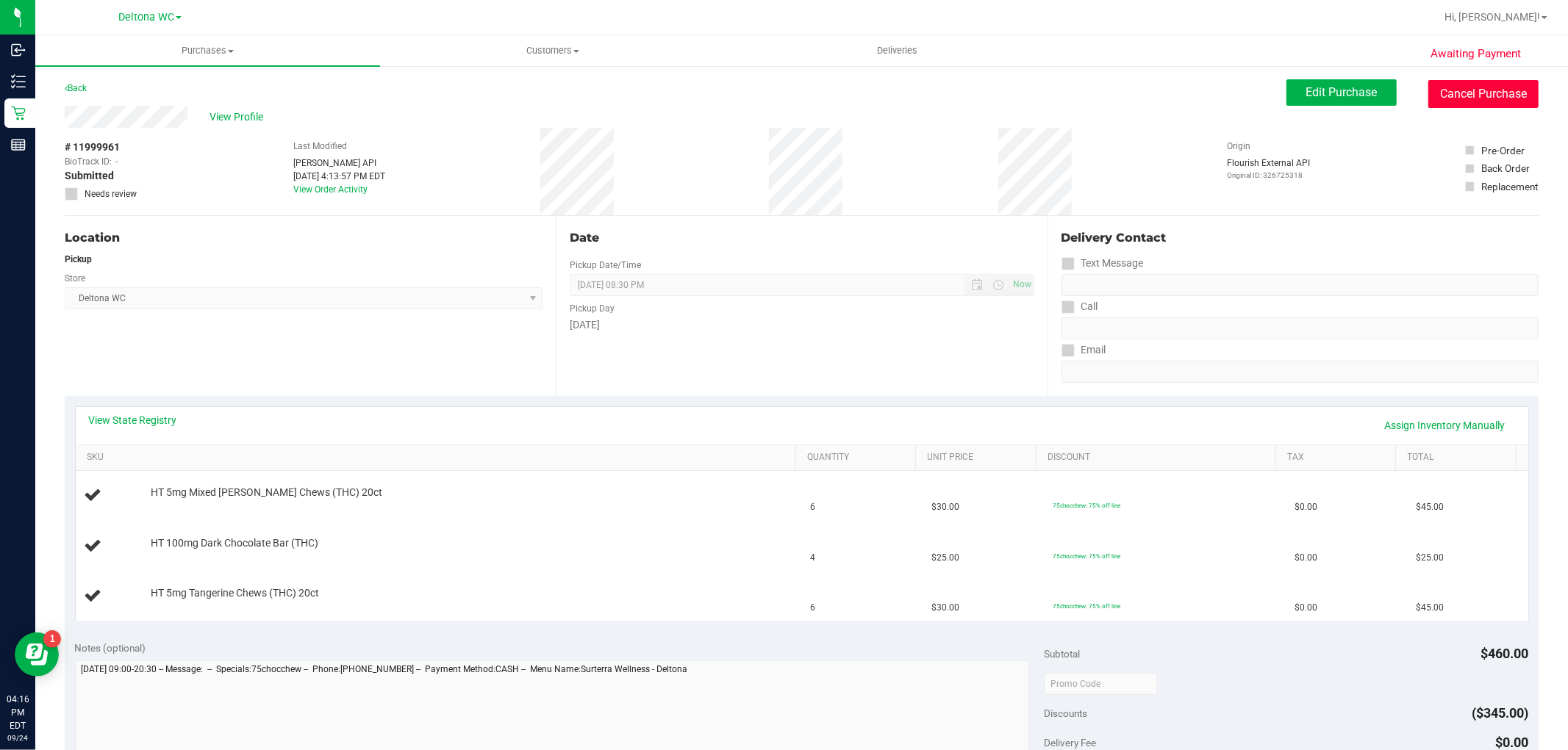
click at [1485, 89] on button "Cancel Purchase" at bounding box center [1483, 93] width 110 height 28
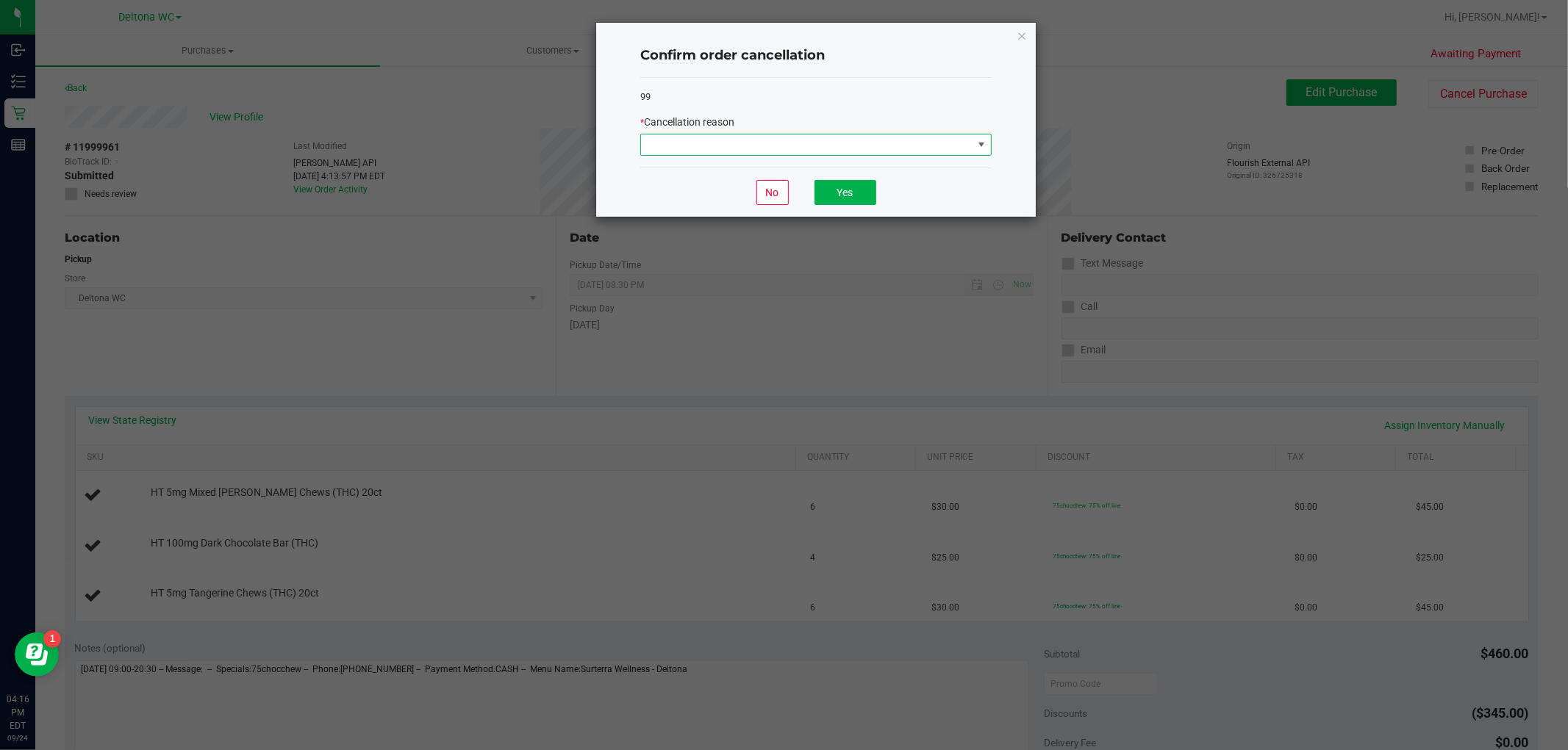
click at [914, 151] on span at bounding box center [807, 145] width 332 height 21
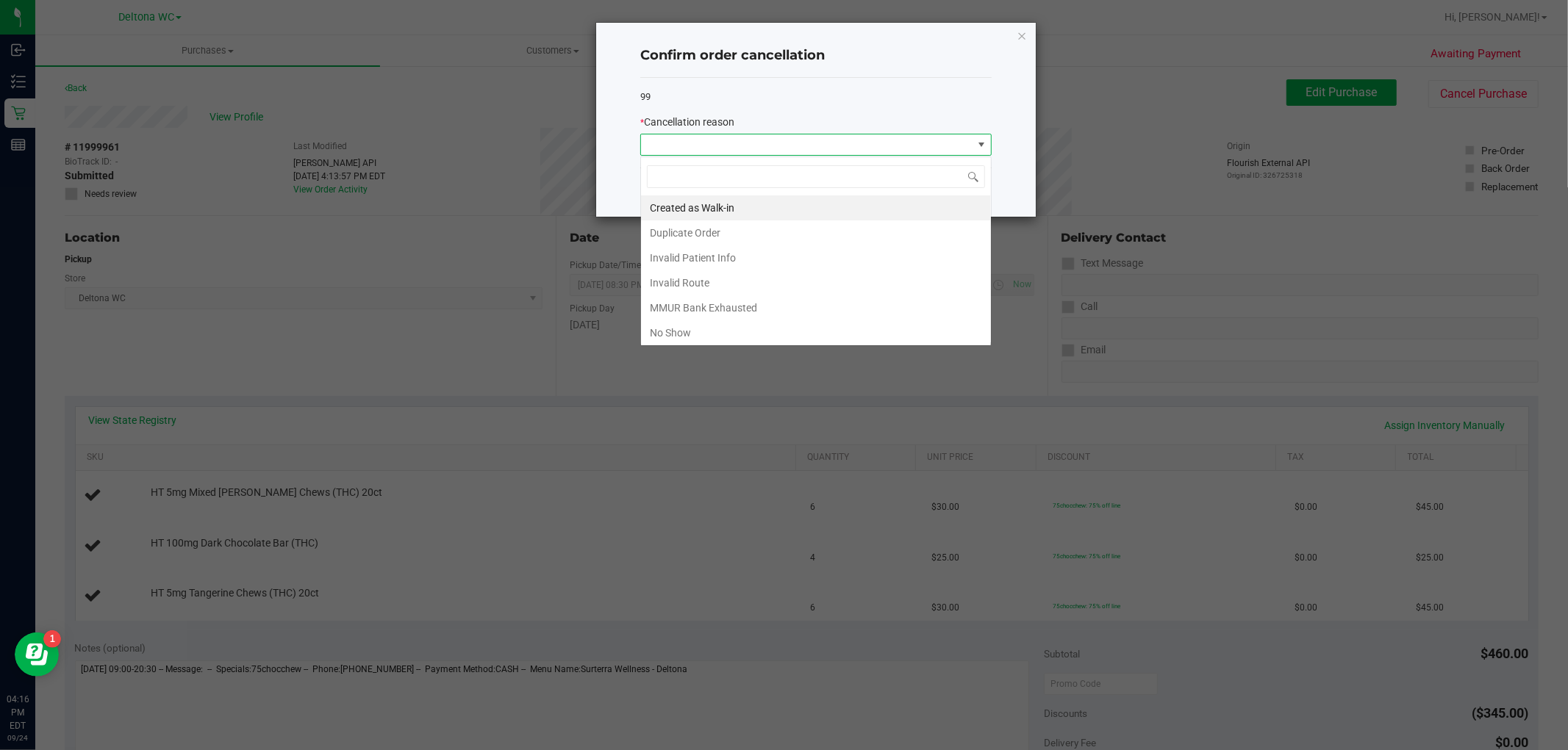
scroll to position [22, 351]
click at [746, 314] on li "MMUR Bank Exhausted" at bounding box center [816, 308] width 350 height 25
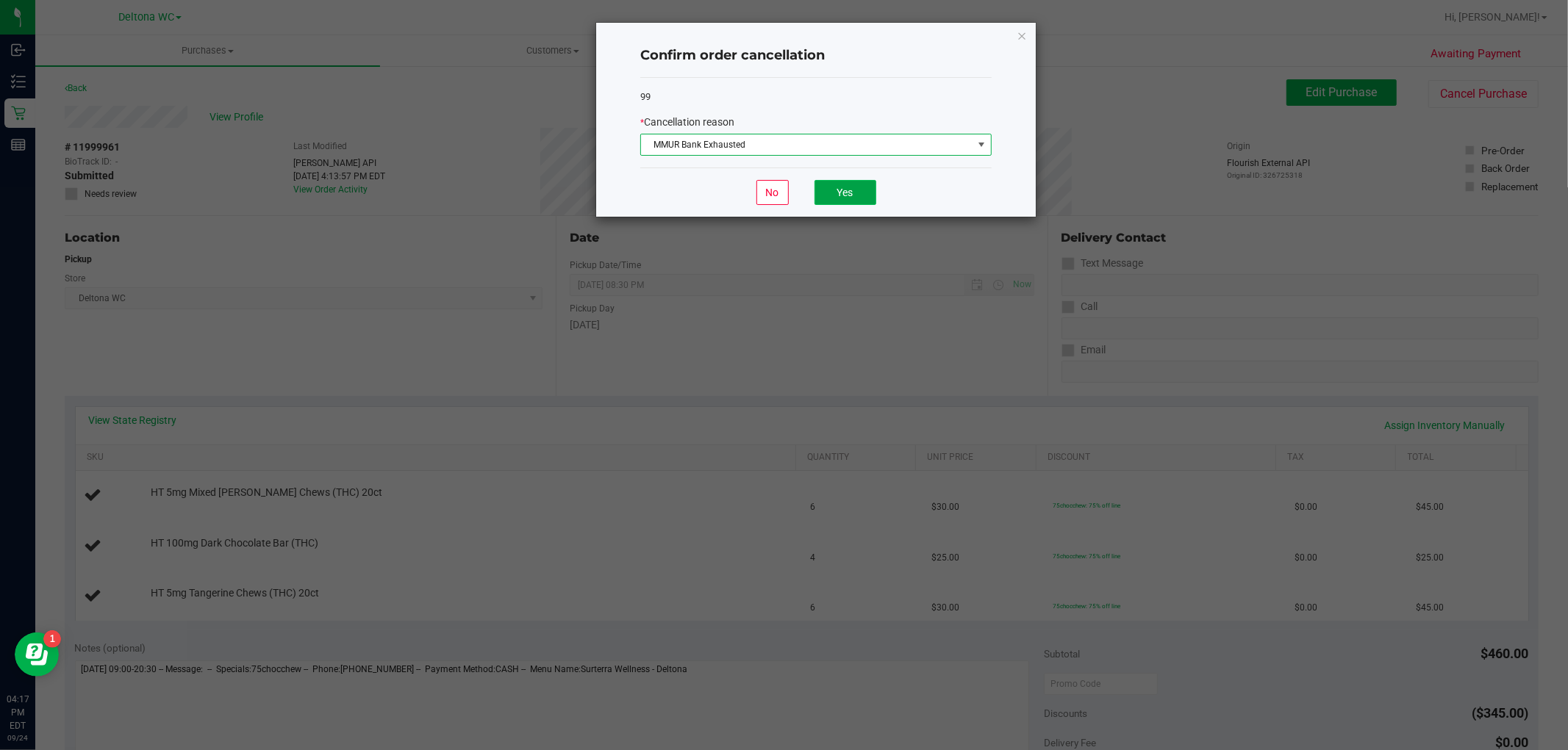
click at [858, 199] on button "Yes" at bounding box center [845, 192] width 62 height 25
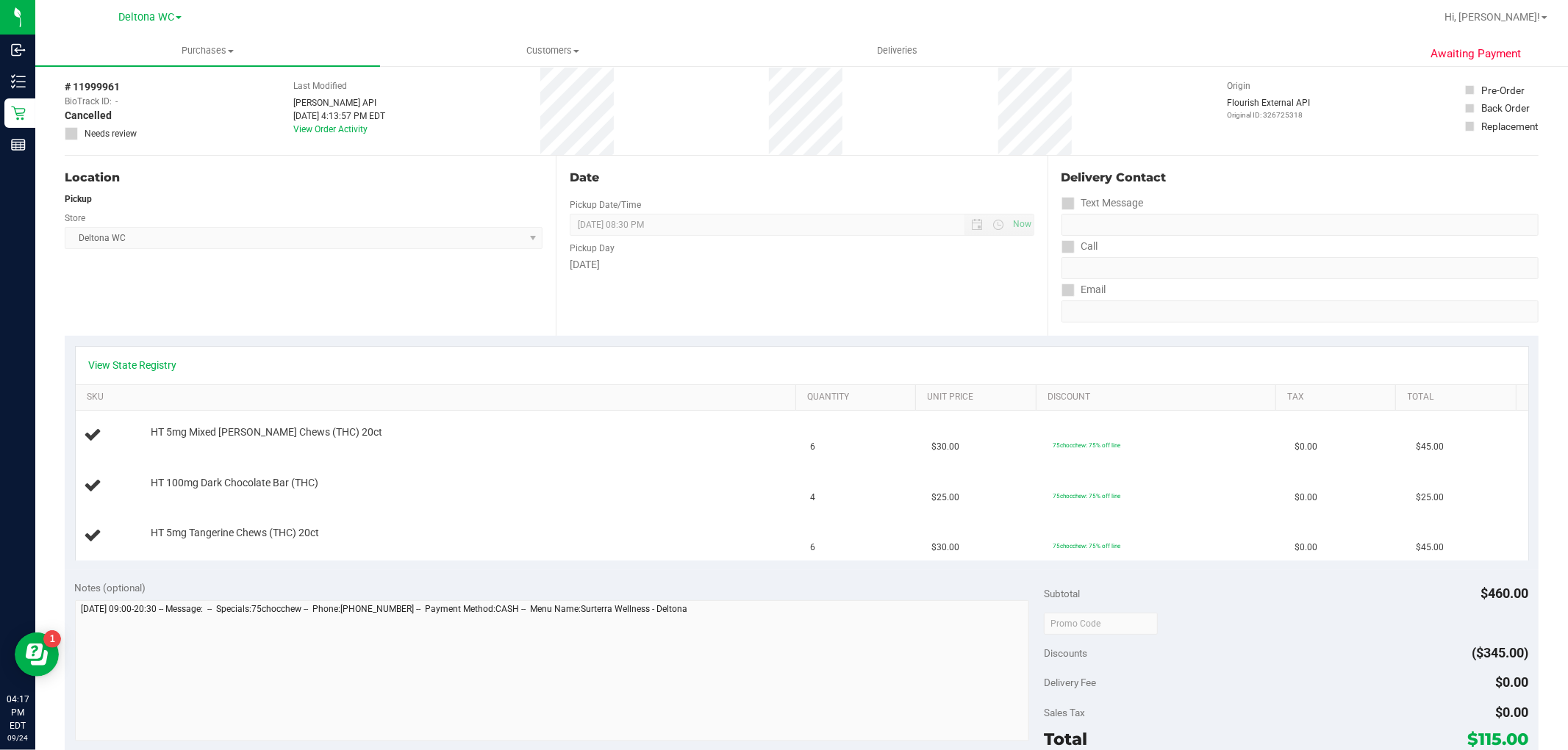
scroll to position [0, 0]
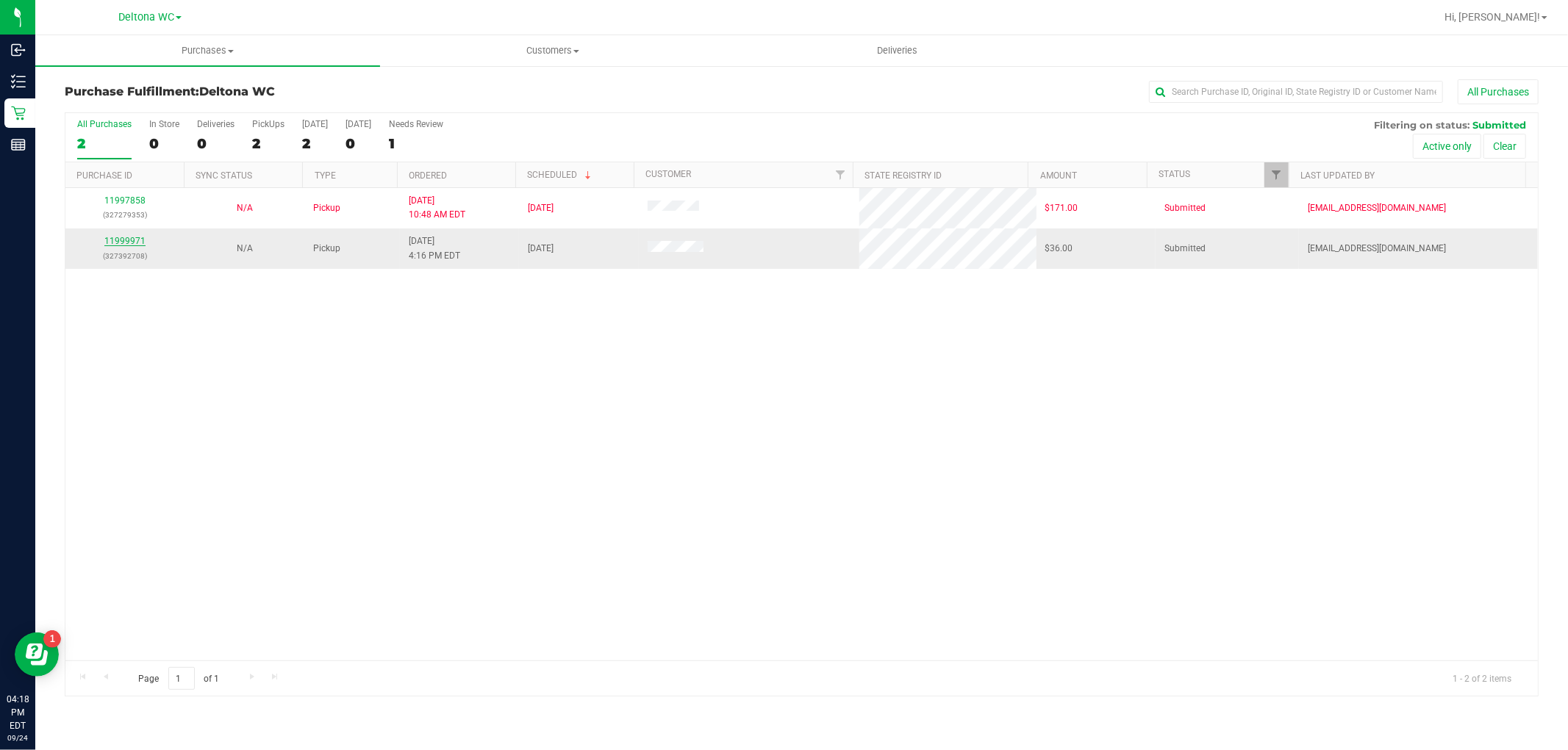
click at [133, 237] on link "11999971" at bounding box center [125, 241] width 41 height 10
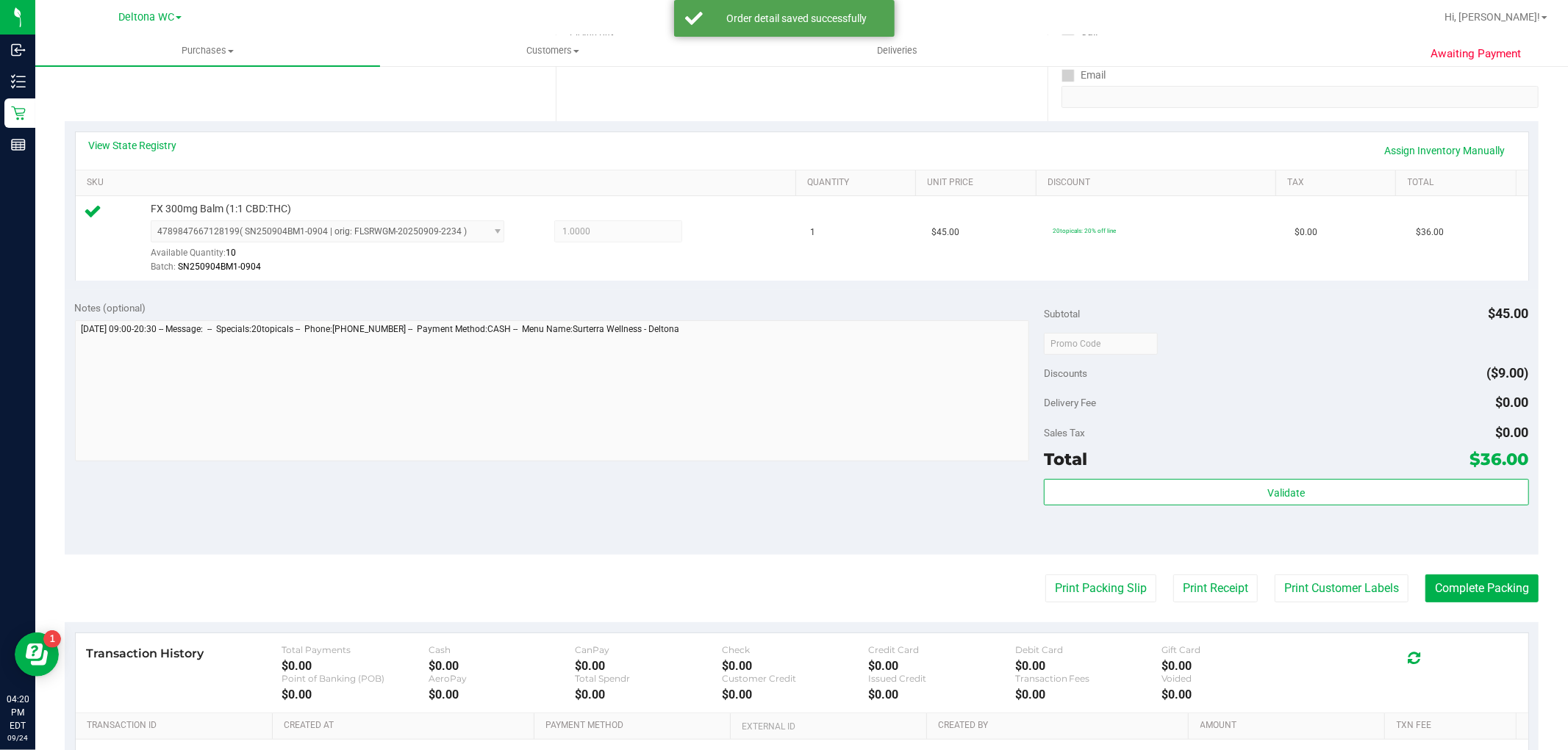
scroll to position [452, 0]
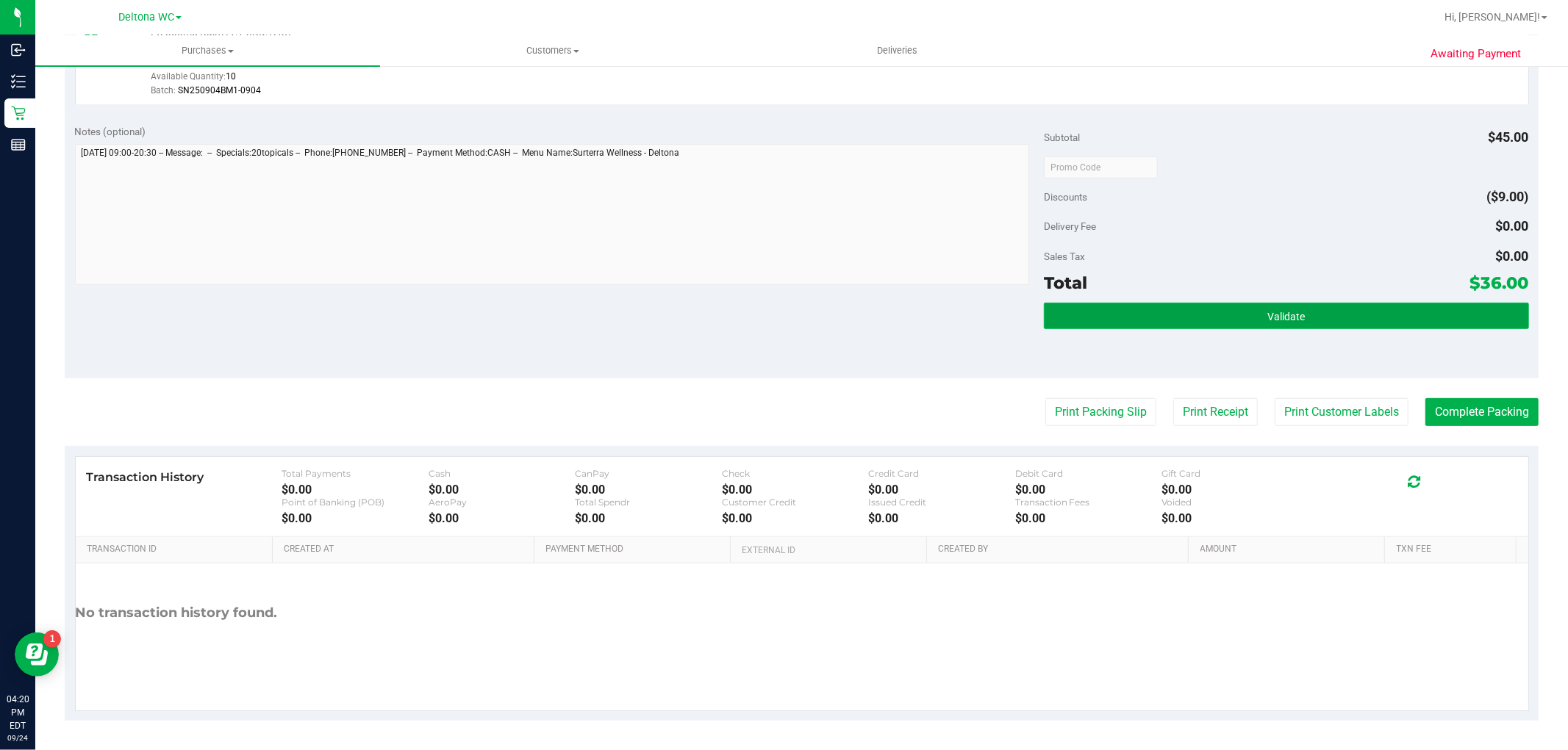
drag, startPoint x: 1152, startPoint y: 313, endPoint x: 1179, endPoint y: 301, distance: 29.5
click at [1154, 313] on button "Validate" at bounding box center [1286, 316] width 484 height 26
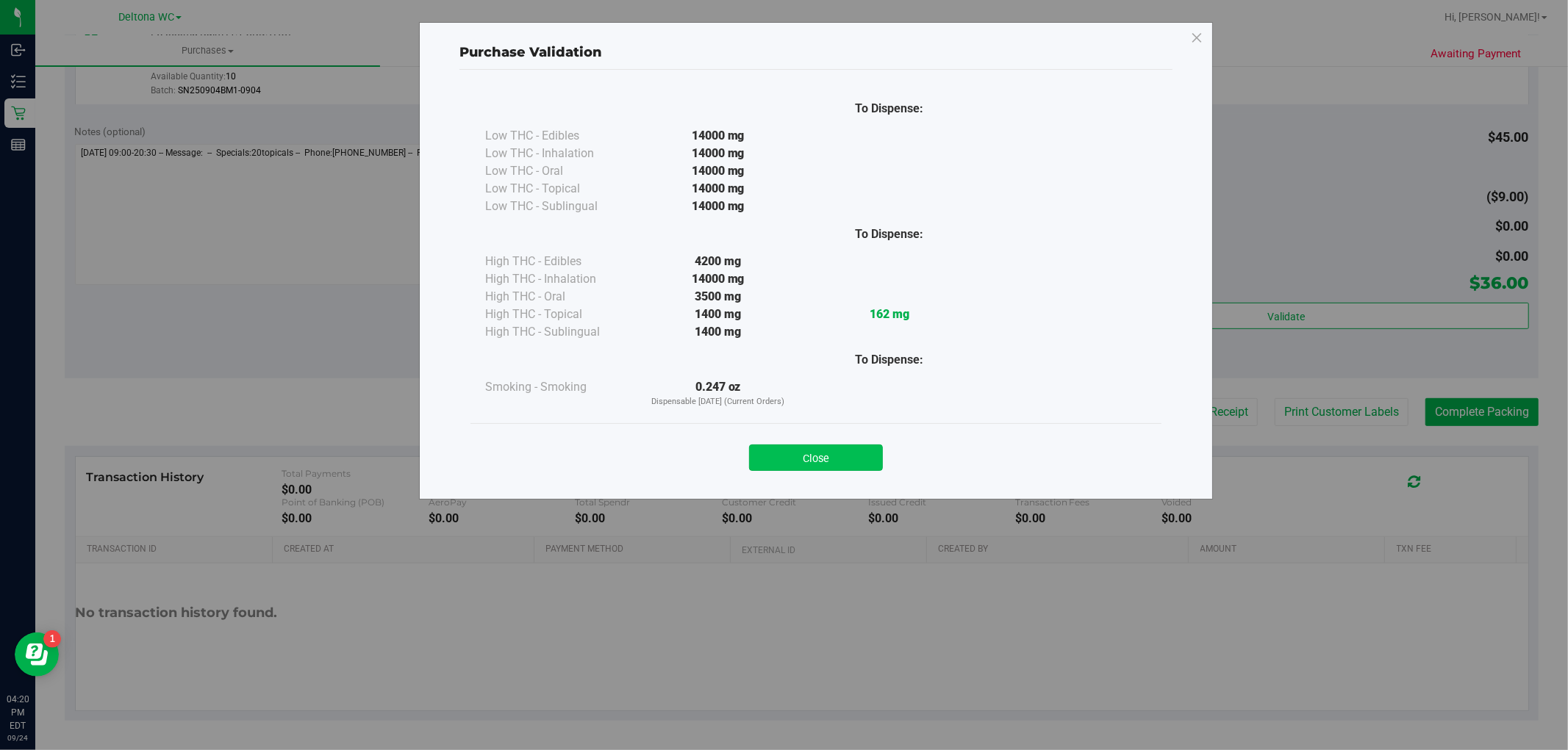
click at [875, 453] on button "Close" at bounding box center [815, 457] width 134 height 26
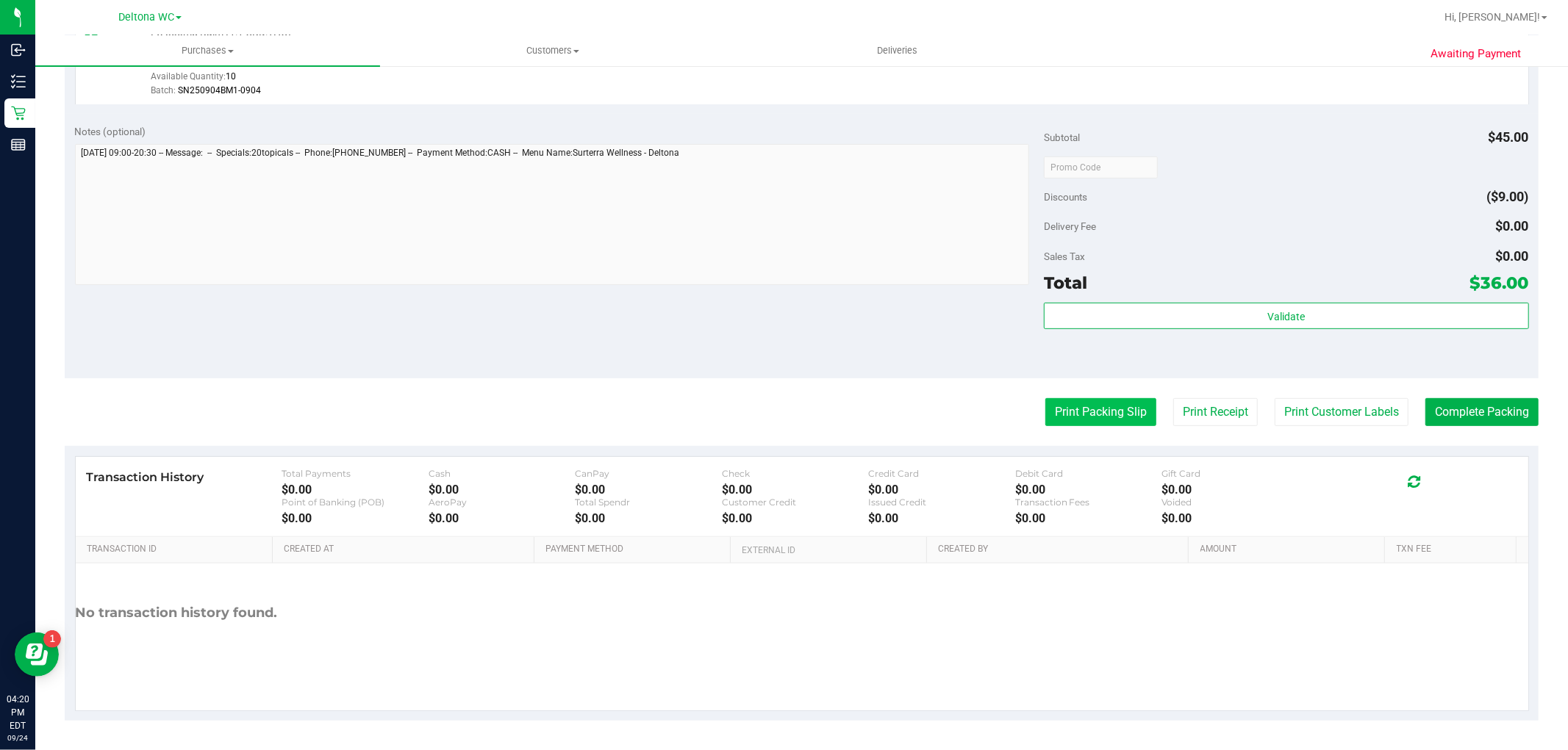
click at [1063, 404] on button "Print Packing Slip" at bounding box center [1100, 411] width 111 height 28
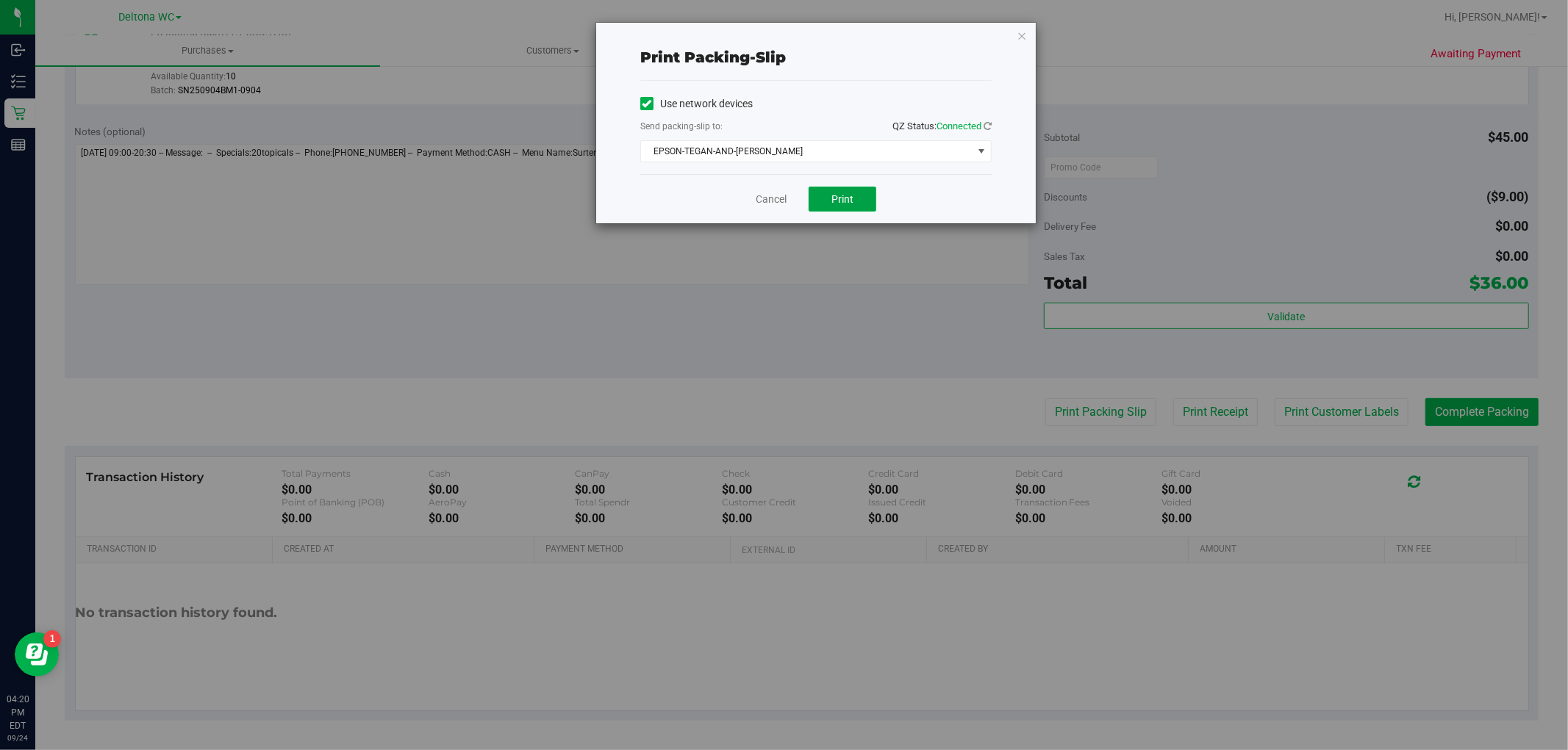
drag, startPoint x: 844, startPoint y: 196, endPoint x: 888, endPoint y: 240, distance: 62.2
click at [844, 196] on span "Print" at bounding box center [842, 199] width 22 height 12
click at [1022, 32] on icon "button" at bounding box center [1021, 35] width 10 height 17
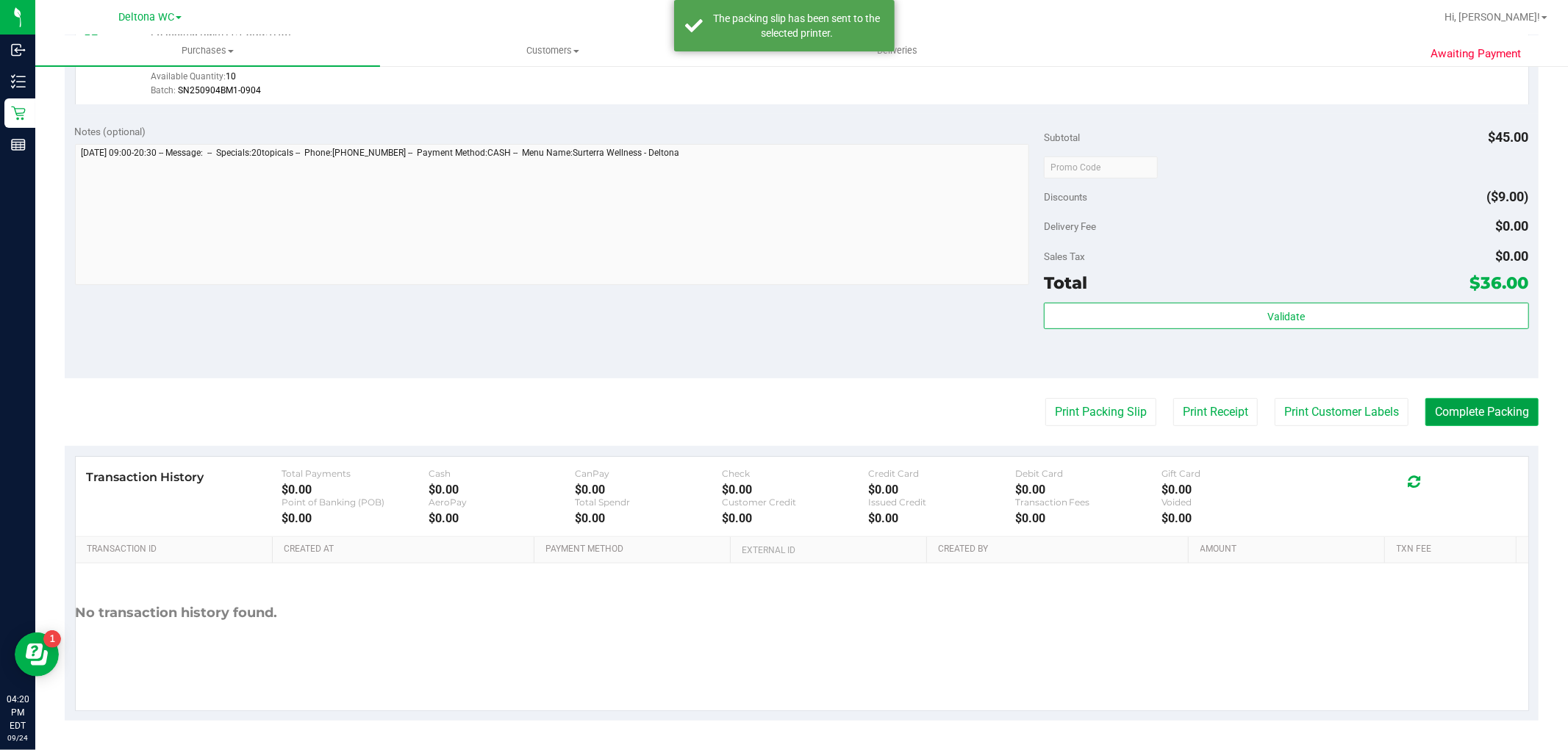
click at [1487, 403] on button "Complete Packing" at bounding box center [1481, 411] width 113 height 28
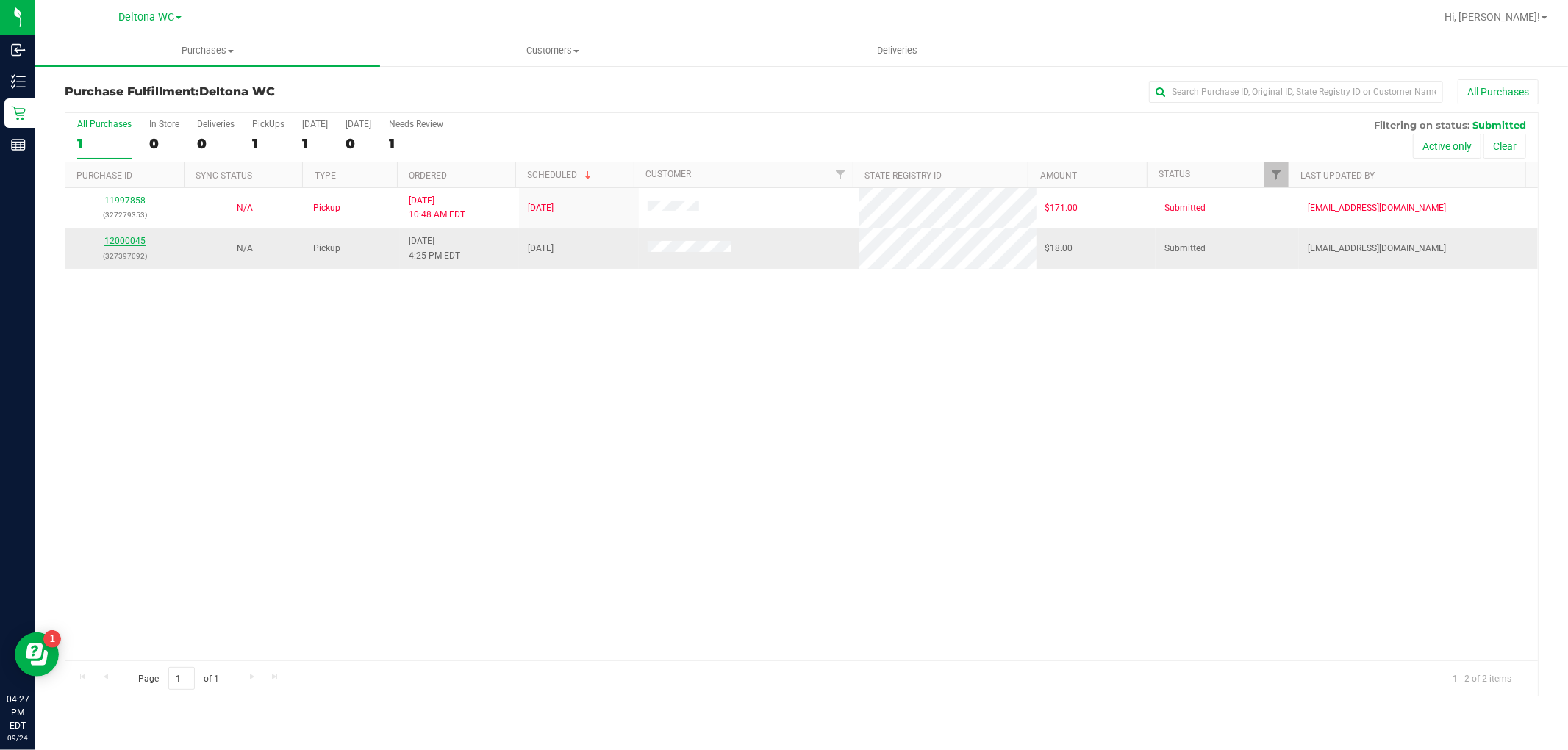
click at [120, 242] on link "12000045" at bounding box center [125, 241] width 41 height 10
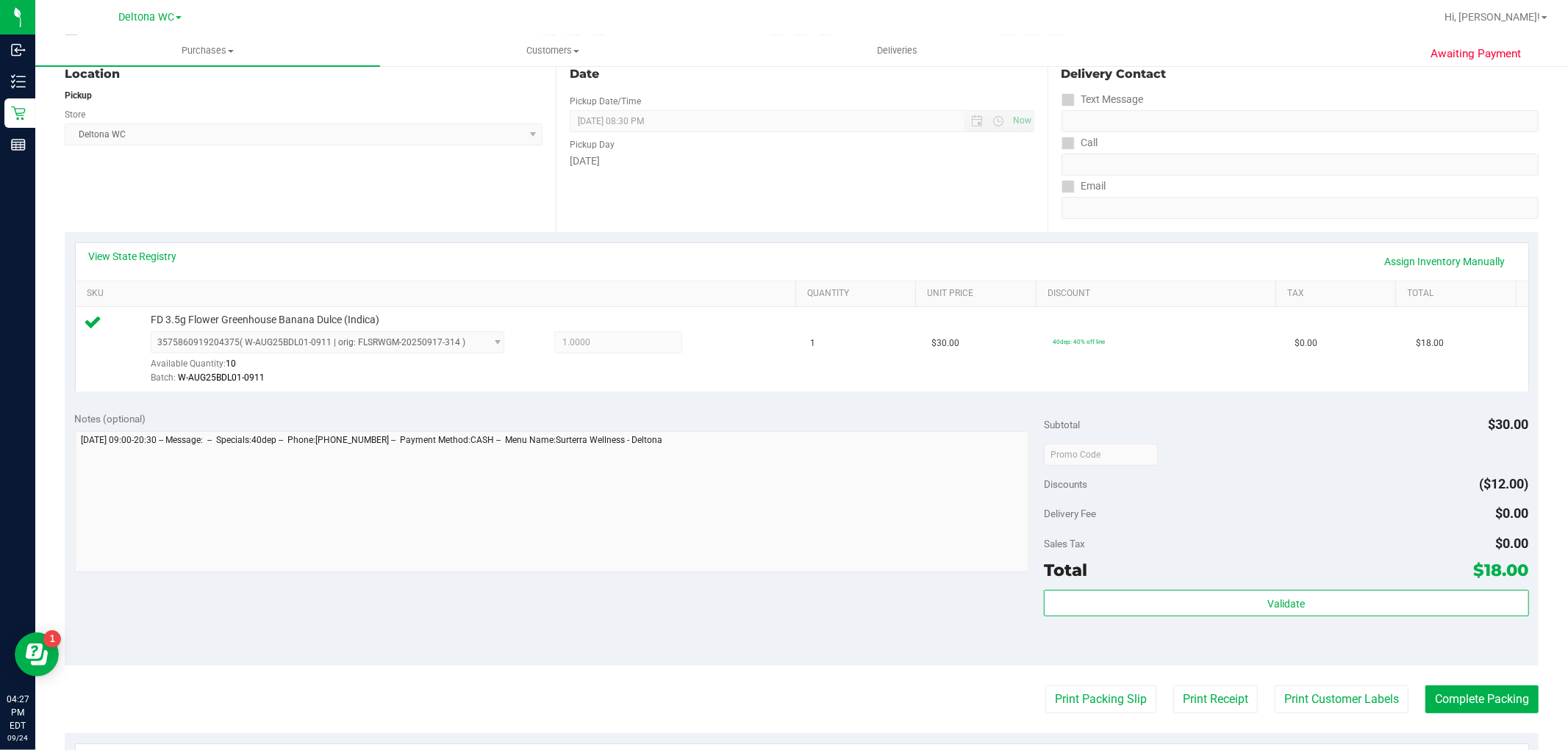
scroll to position [326, 0]
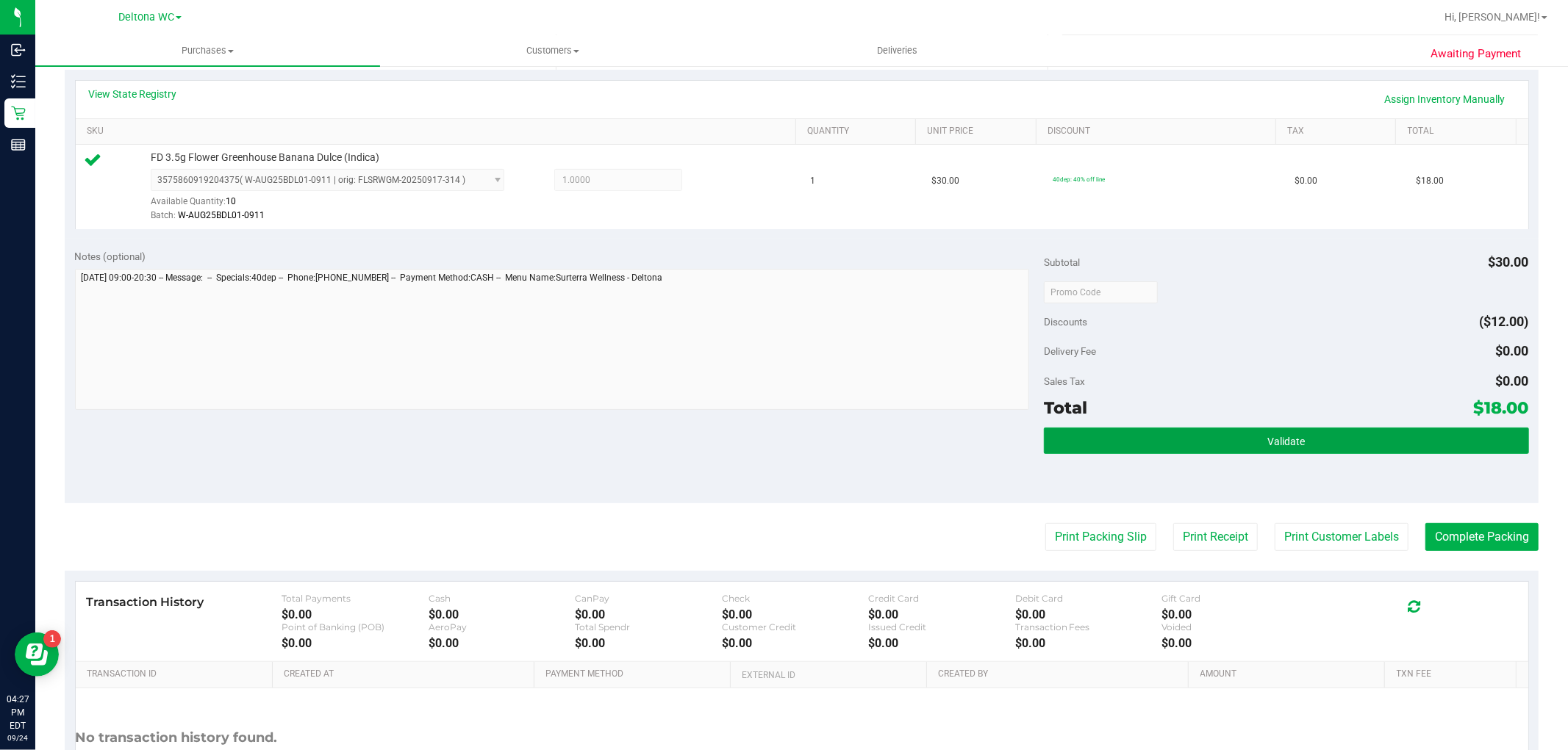
drag, startPoint x: 1279, startPoint y: 431, endPoint x: 1266, endPoint y: 408, distance: 26.4
click at [1276, 427] on button "Validate" at bounding box center [1286, 440] width 484 height 26
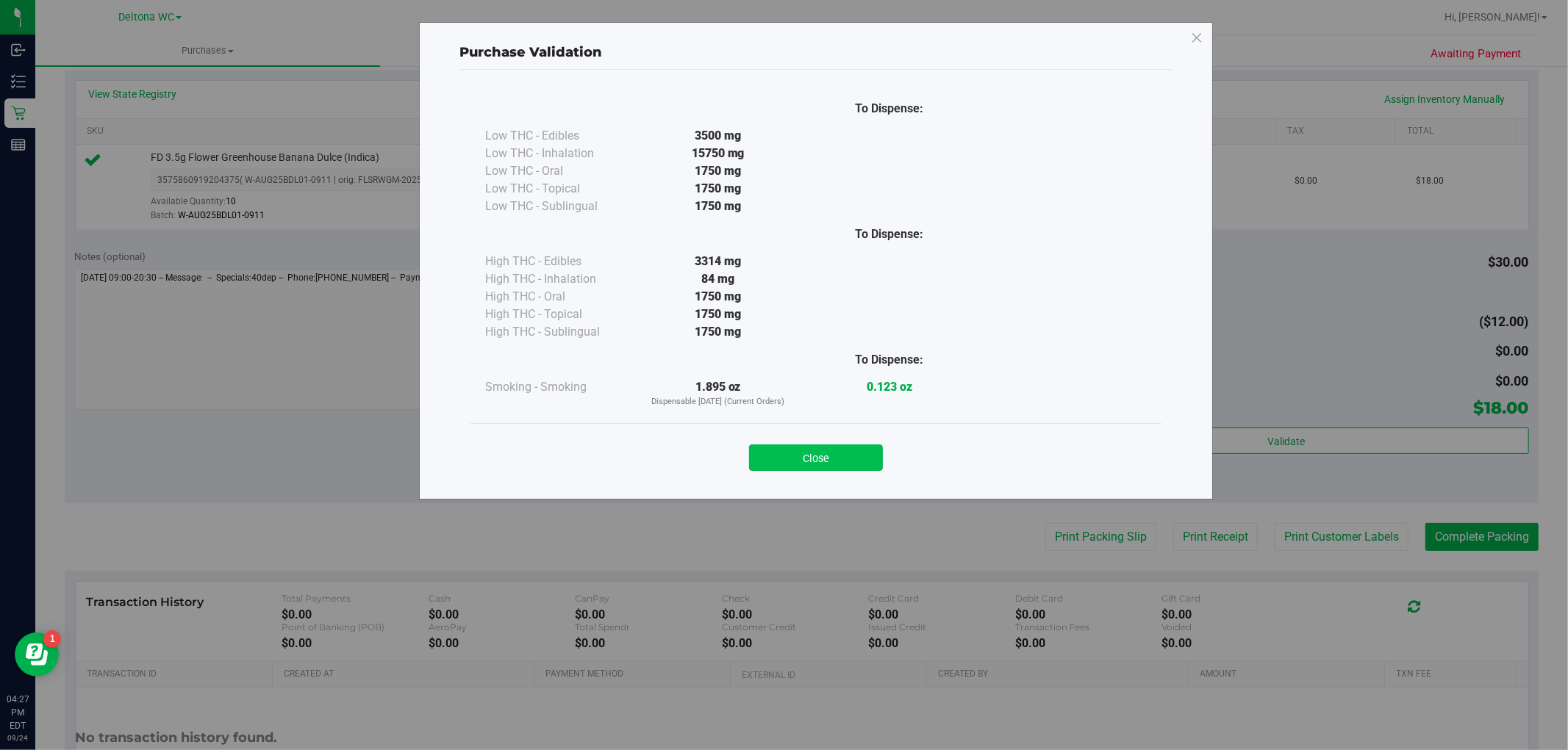
drag, startPoint x: 841, startPoint y: 472, endPoint x: 849, endPoint y: 463, distance: 12.0
click at [841, 472] on div "Close" at bounding box center [815, 453] width 691 height 59
drag, startPoint x: 849, startPoint y: 460, endPoint x: 1017, endPoint y: 503, distance: 173.4
click at [849, 460] on button "Close" at bounding box center [815, 457] width 134 height 26
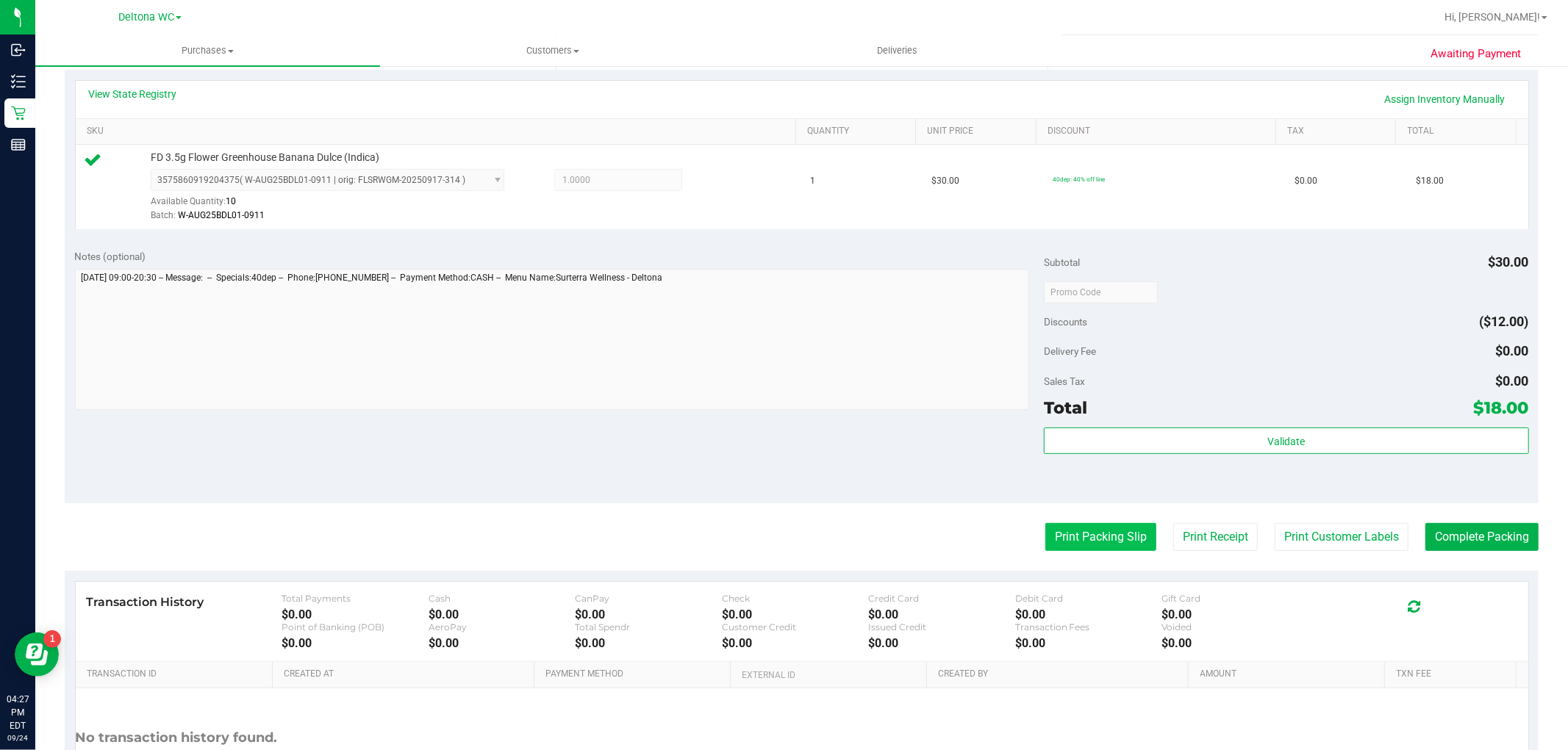
click at [1068, 533] on button "Print Packing Slip" at bounding box center [1100, 536] width 111 height 28
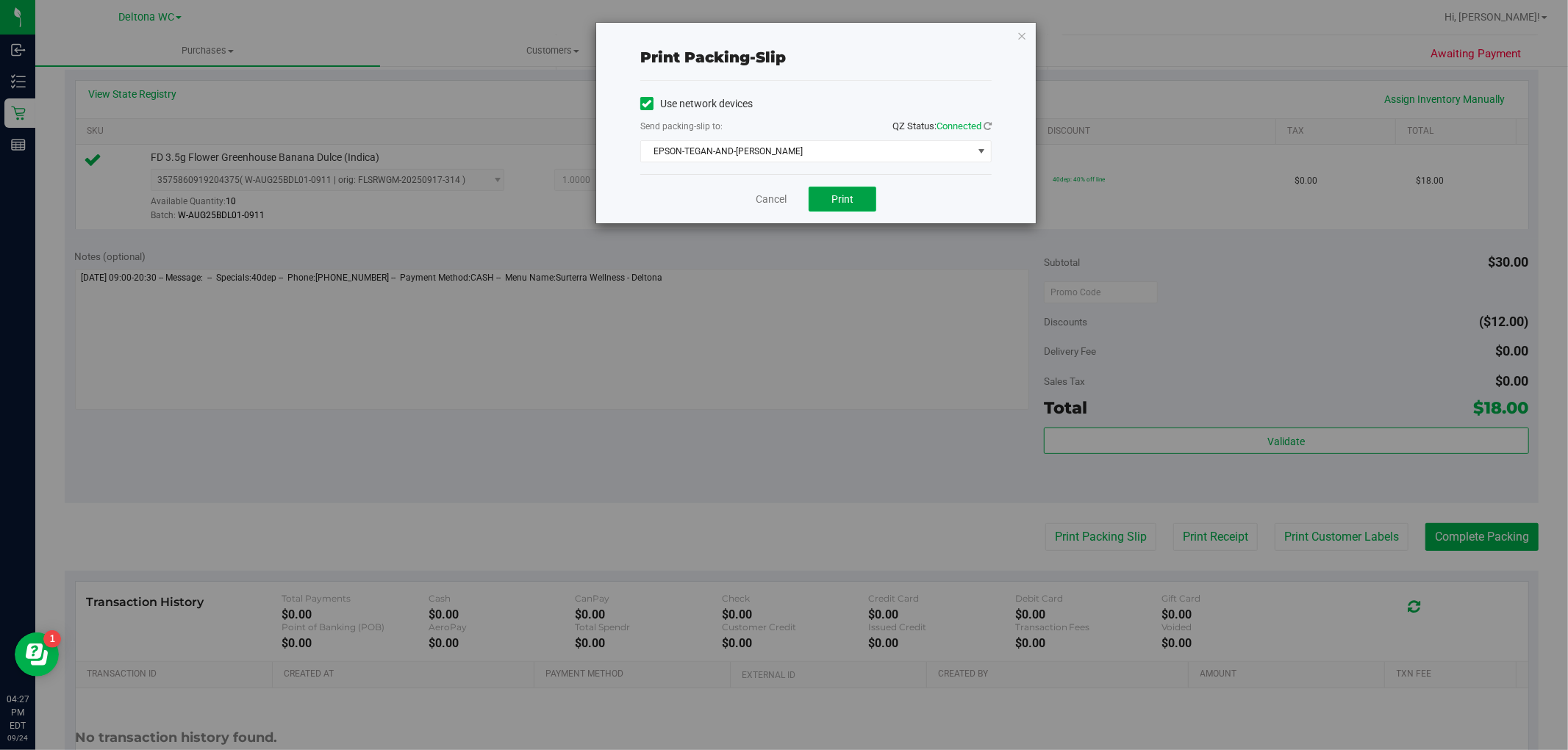
click at [853, 188] on button "Print" at bounding box center [841, 199] width 67 height 25
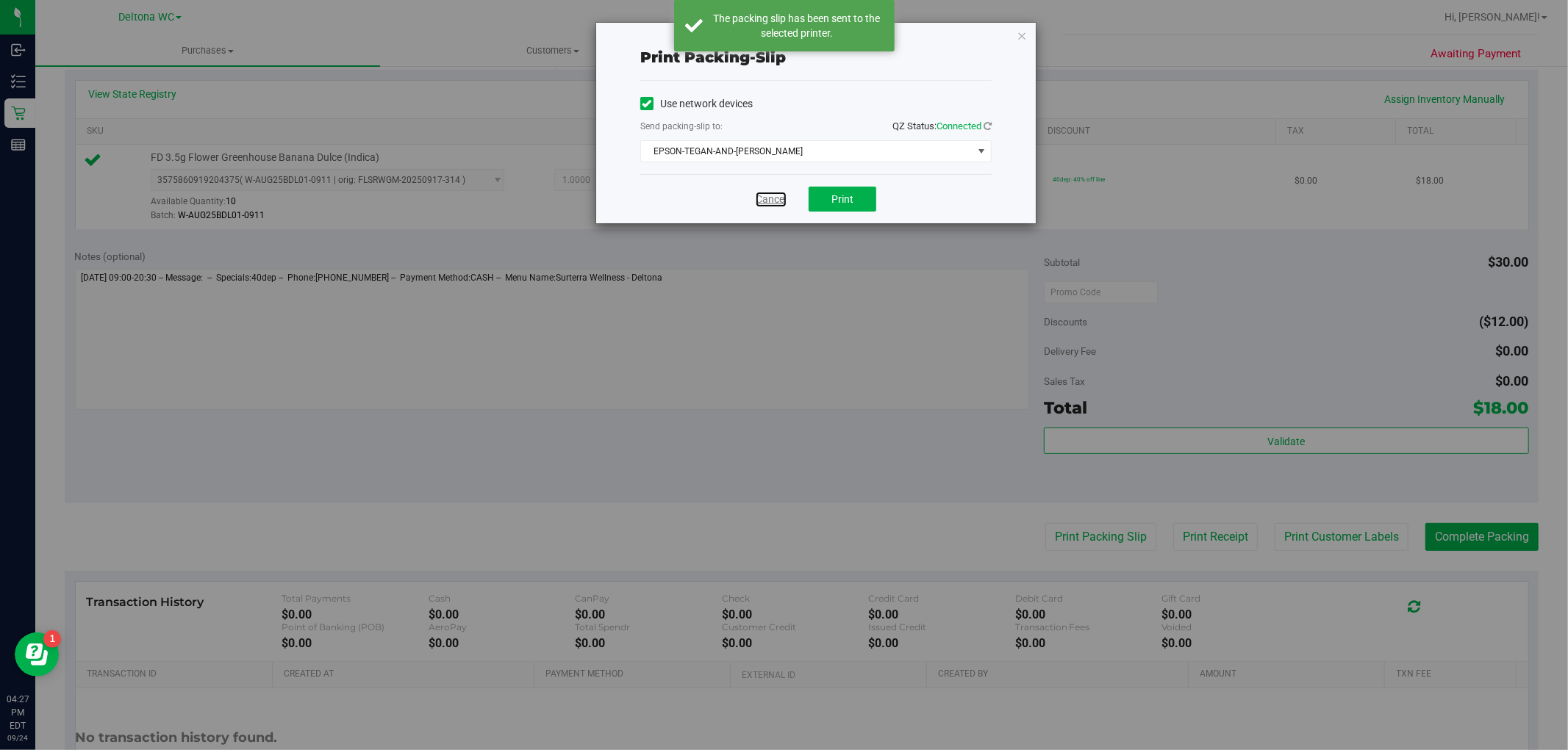
drag, startPoint x: 777, startPoint y: 204, endPoint x: 785, endPoint y: 203, distance: 8.1
click at [777, 203] on link "Cancel" at bounding box center [771, 199] width 31 height 15
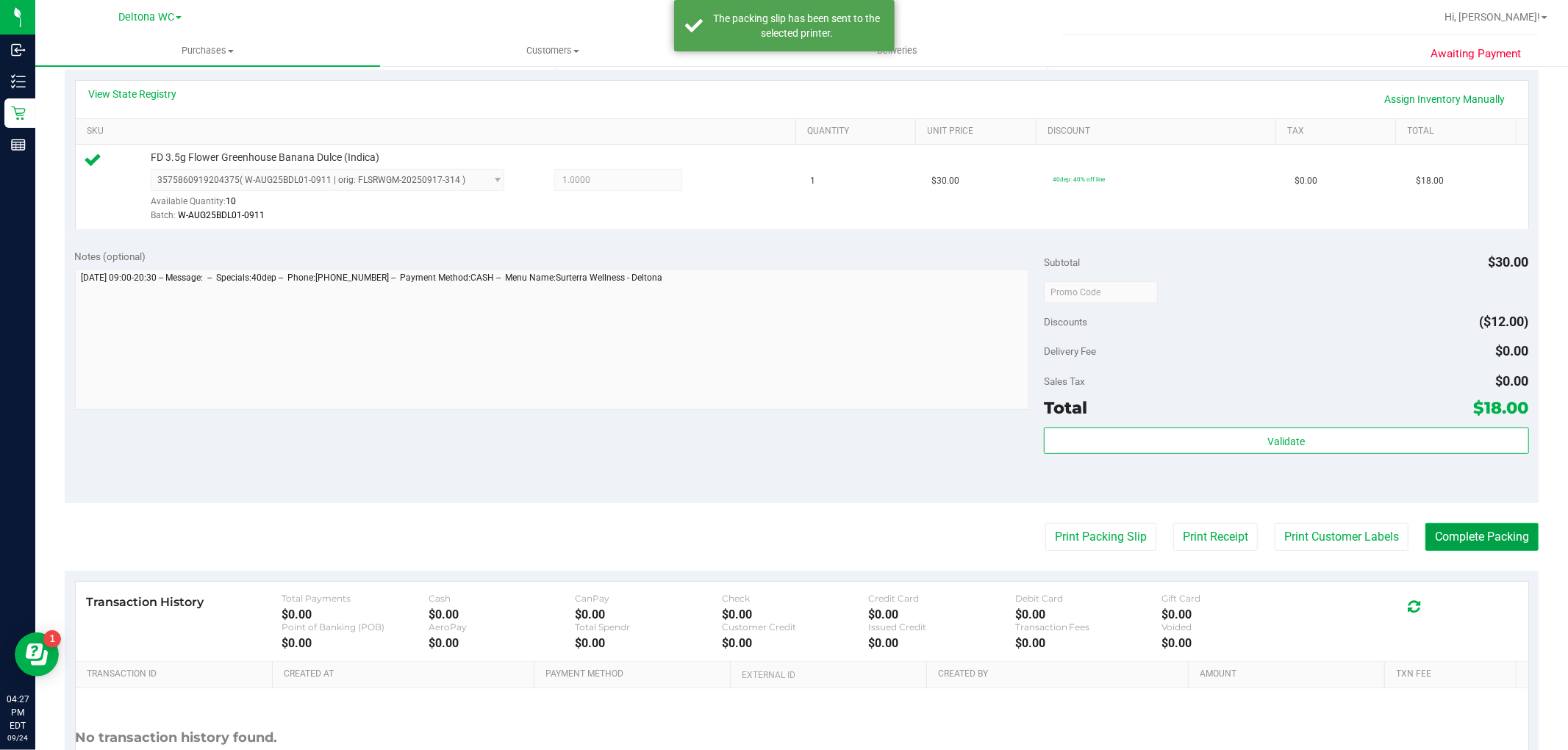
click at [1448, 536] on button "Complete Packing" at bounding box center [1481, 536] width 113 height 28
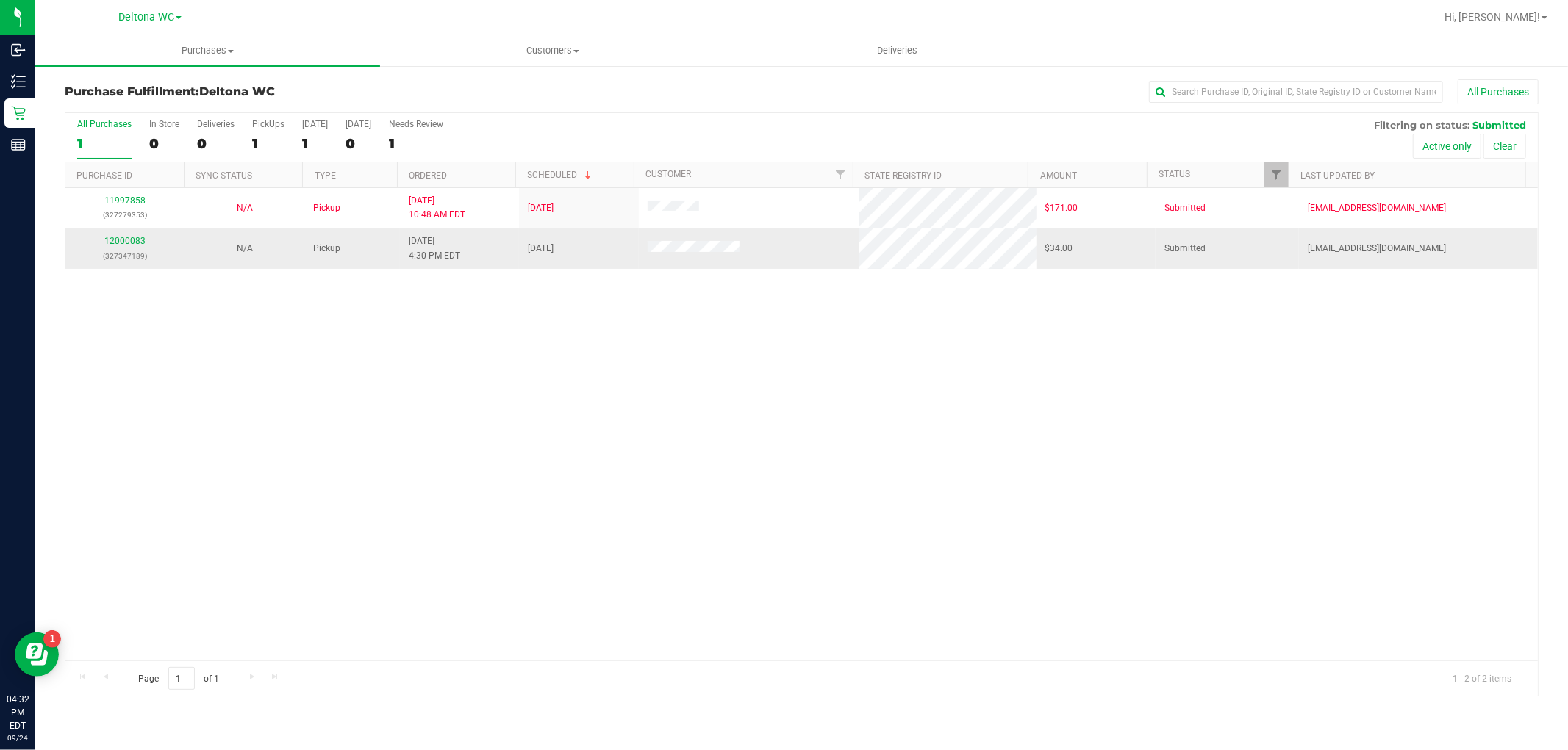
click at [116, 234] on div "12000083 (327347189)" at bounding box center [125, 248] width 101 height 28
click at [126, 242] on link "12000083" at bounding box center [125, 241] width 41 height 10
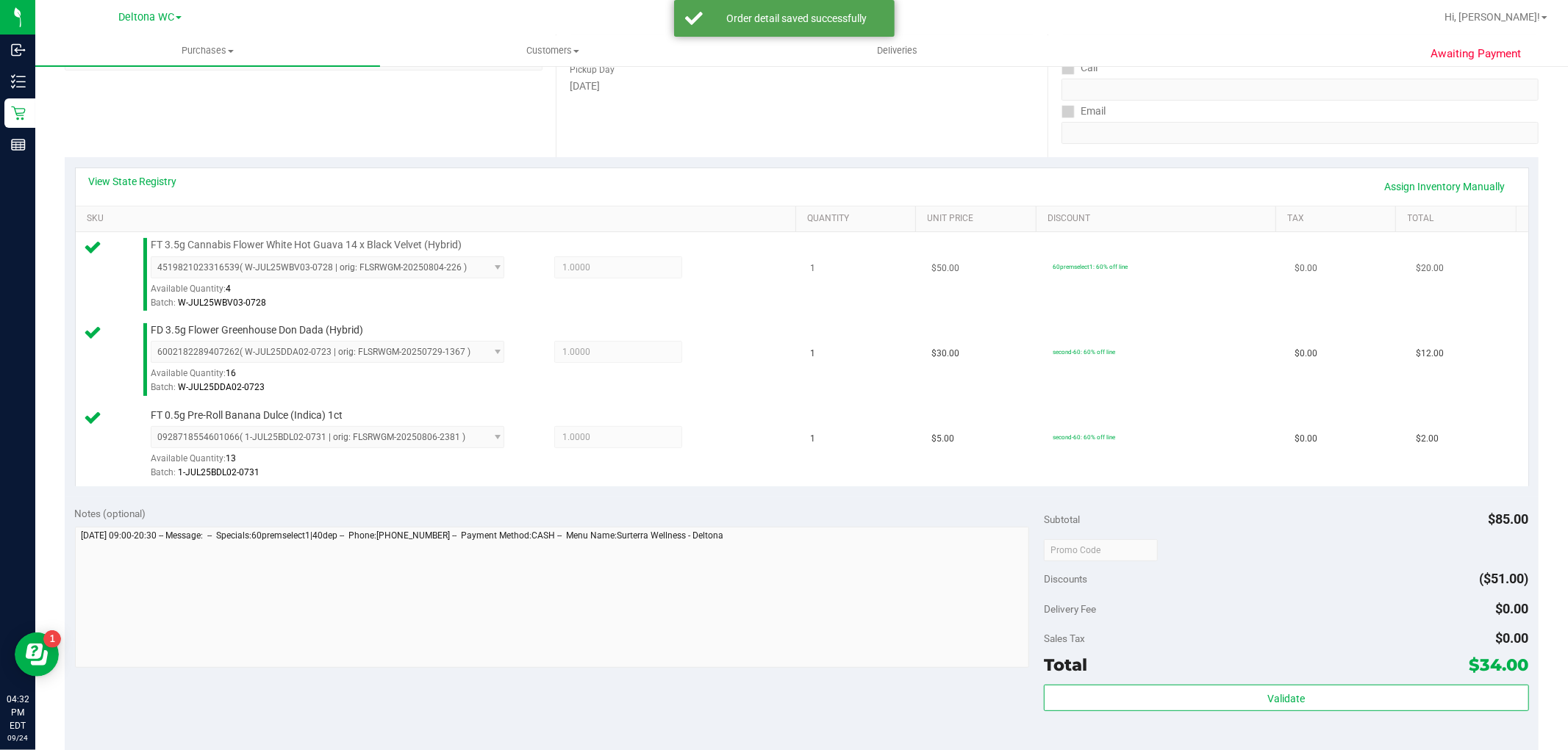
scroll to position [244, 0]
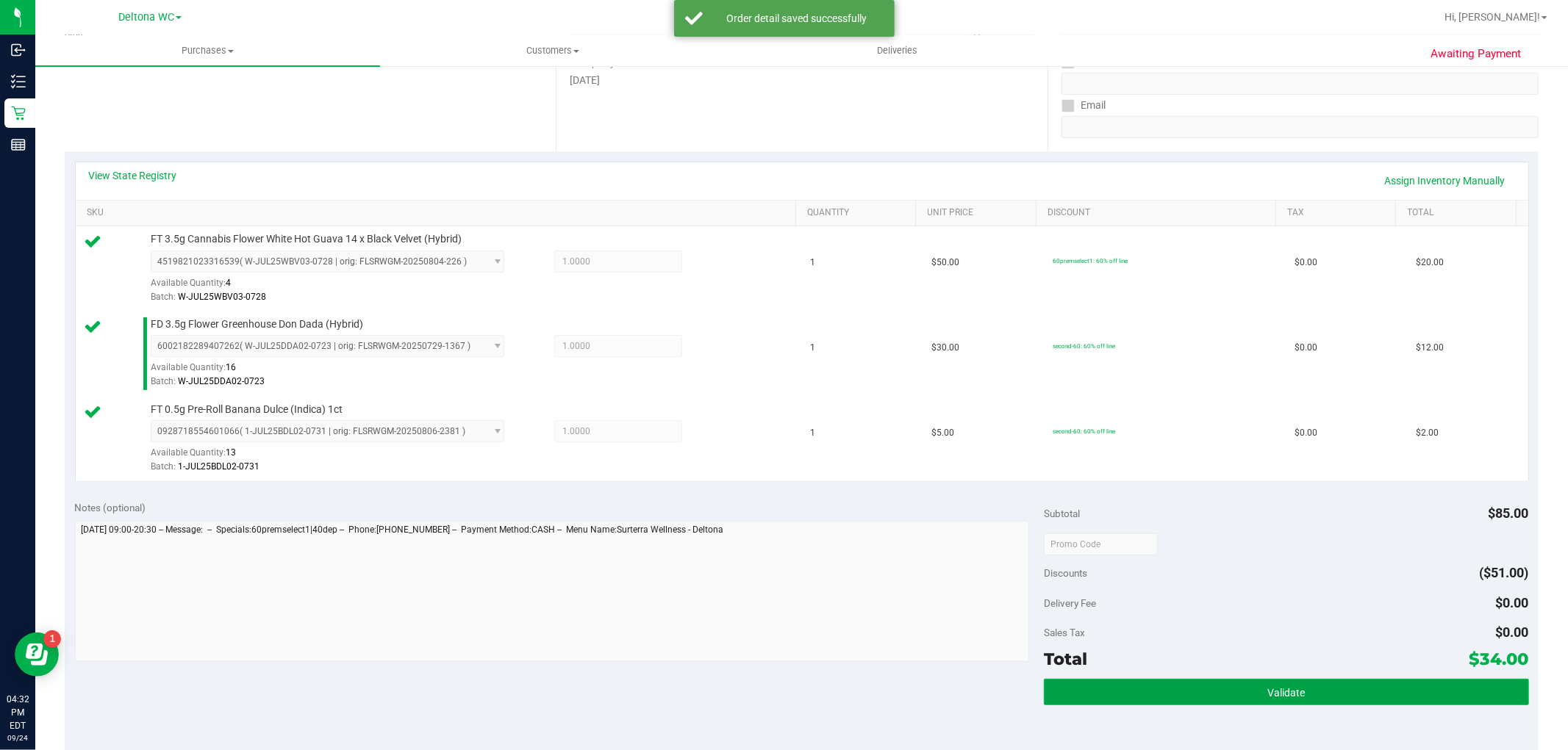
click at [1331, 688] on button "Validate" at bounding box center [1286, 691] width 484 height 26
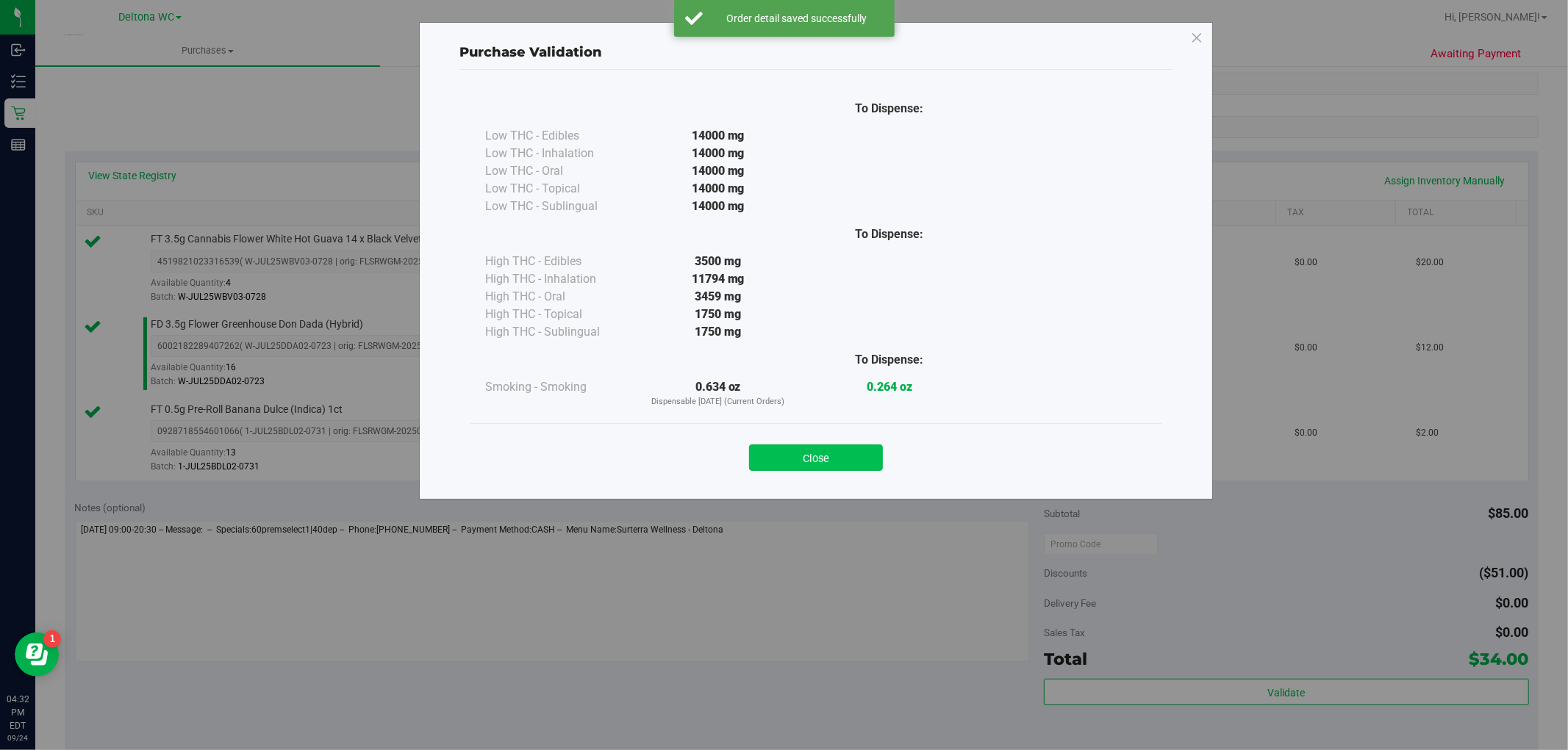
click at [813, 460] on button "Close" at bounding box center [815, 457] width 134 height 26
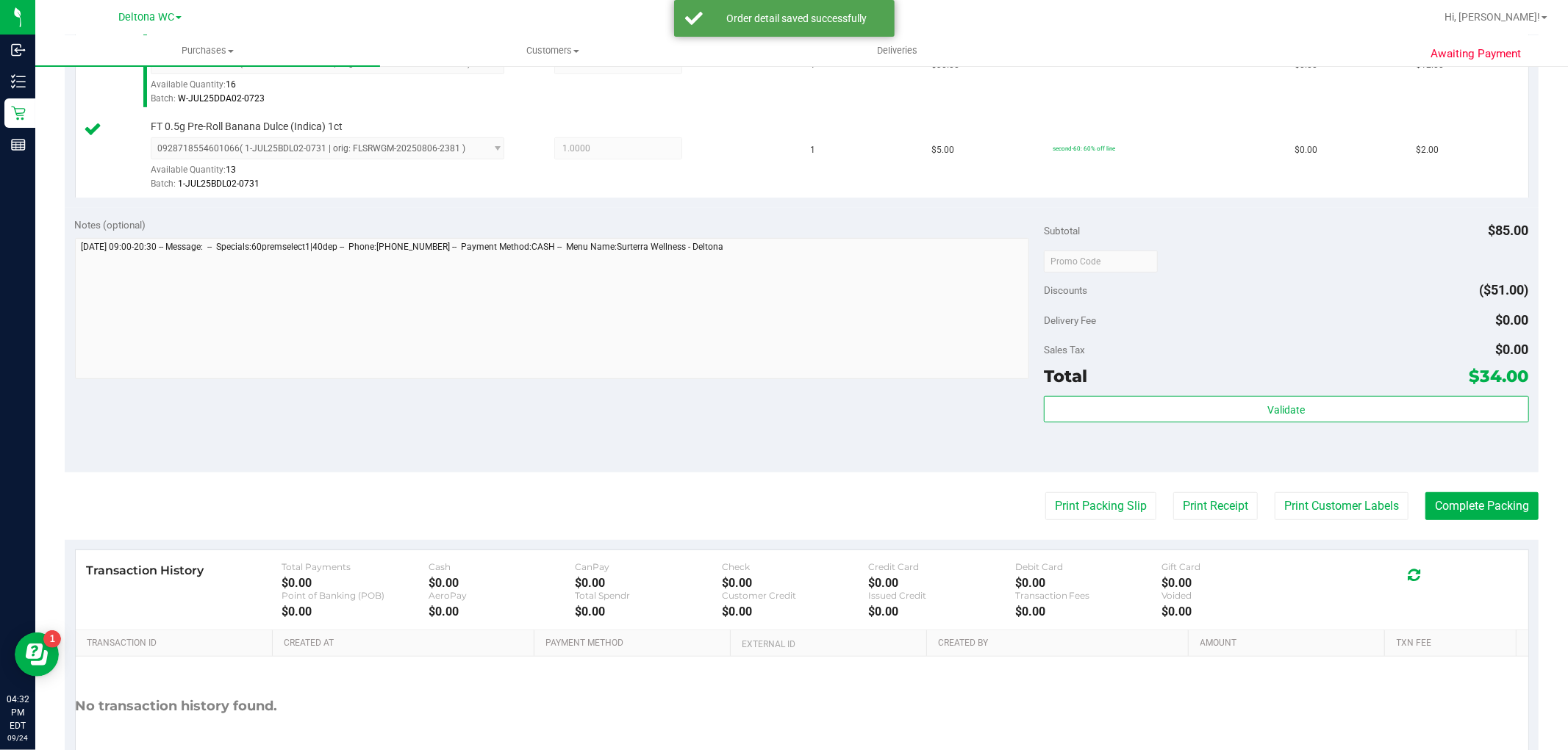
scroll to position [622, 0]
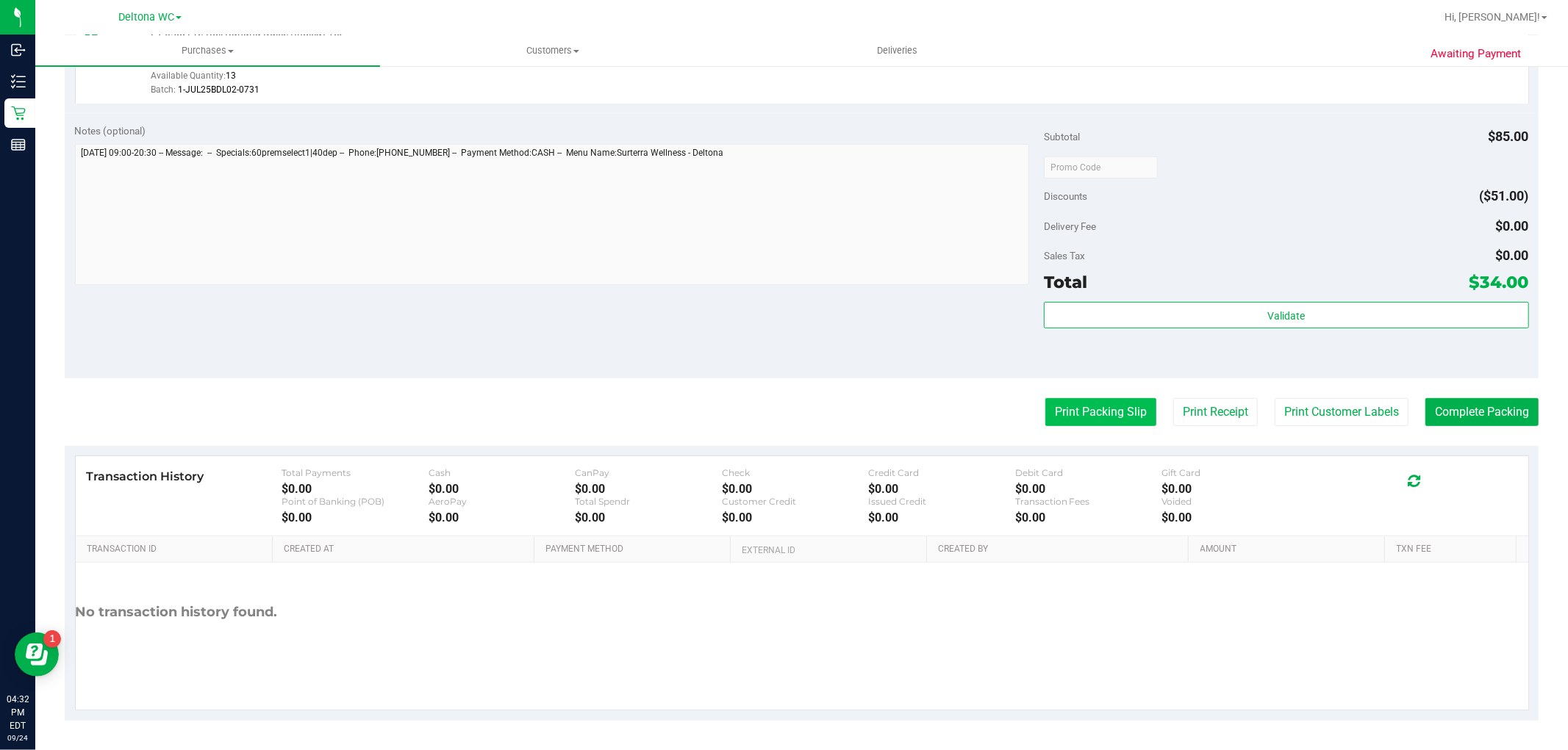
click at [1063, 413] on button "Print Packing Slip" at bounding box center [1100, 411] width 111 height 28
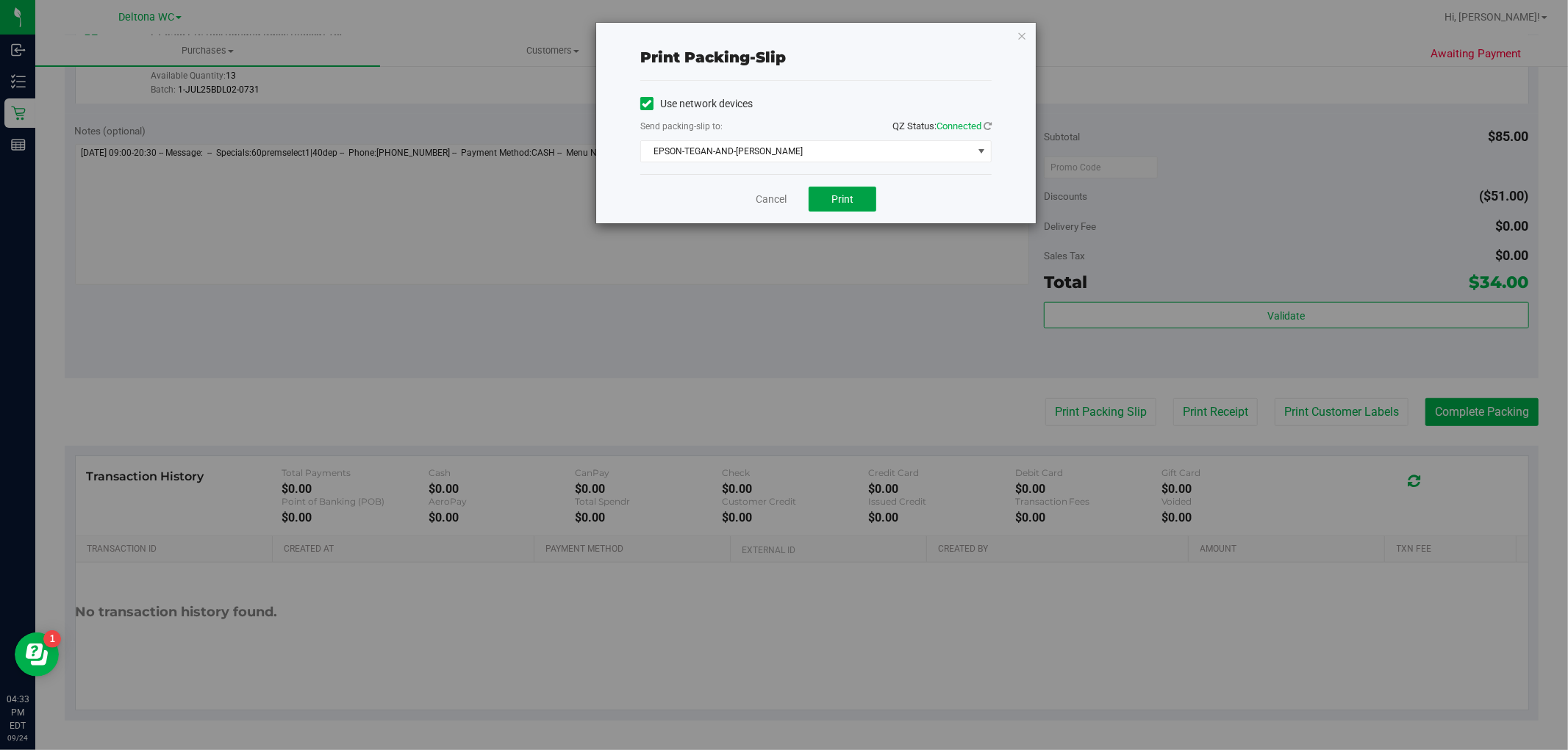
drag, startPoint x: 819, startPoint y: 203, endPoint x: 821, endPoint y: 237, distance: 34.1
click at [819, 203] on button "Print" at bounding box center [841, 199] width 67 height 25
click at [1019, 36] on icon "button" at bounding box center [1021, 35] width 10 height 17
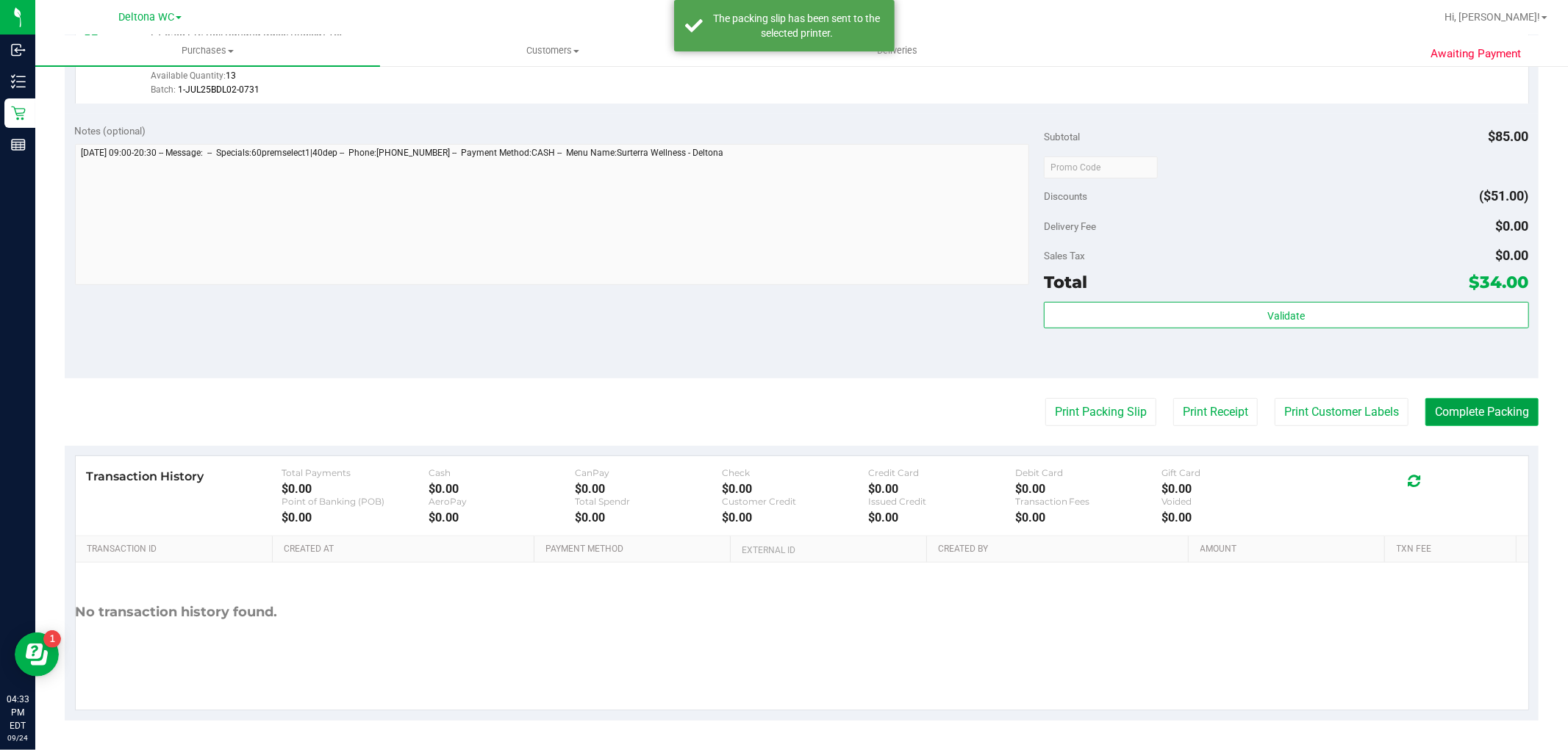
click at [1479, 404] on button "Complete Packing" at bounding box center [1481, 411] width 113 height 28
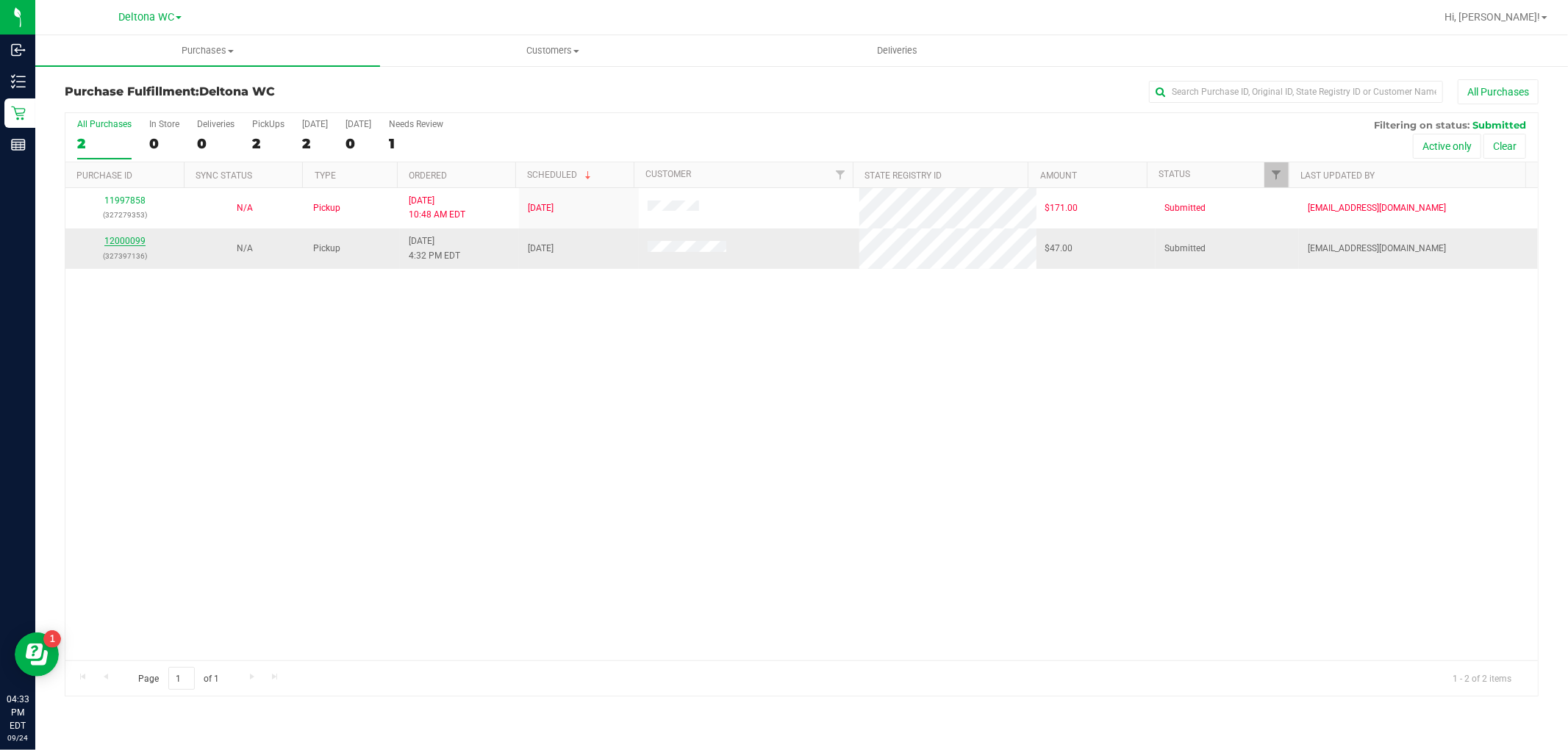
click at [140, 240] on link "12000099" at bounding box center [125, 241] width 41 height 10
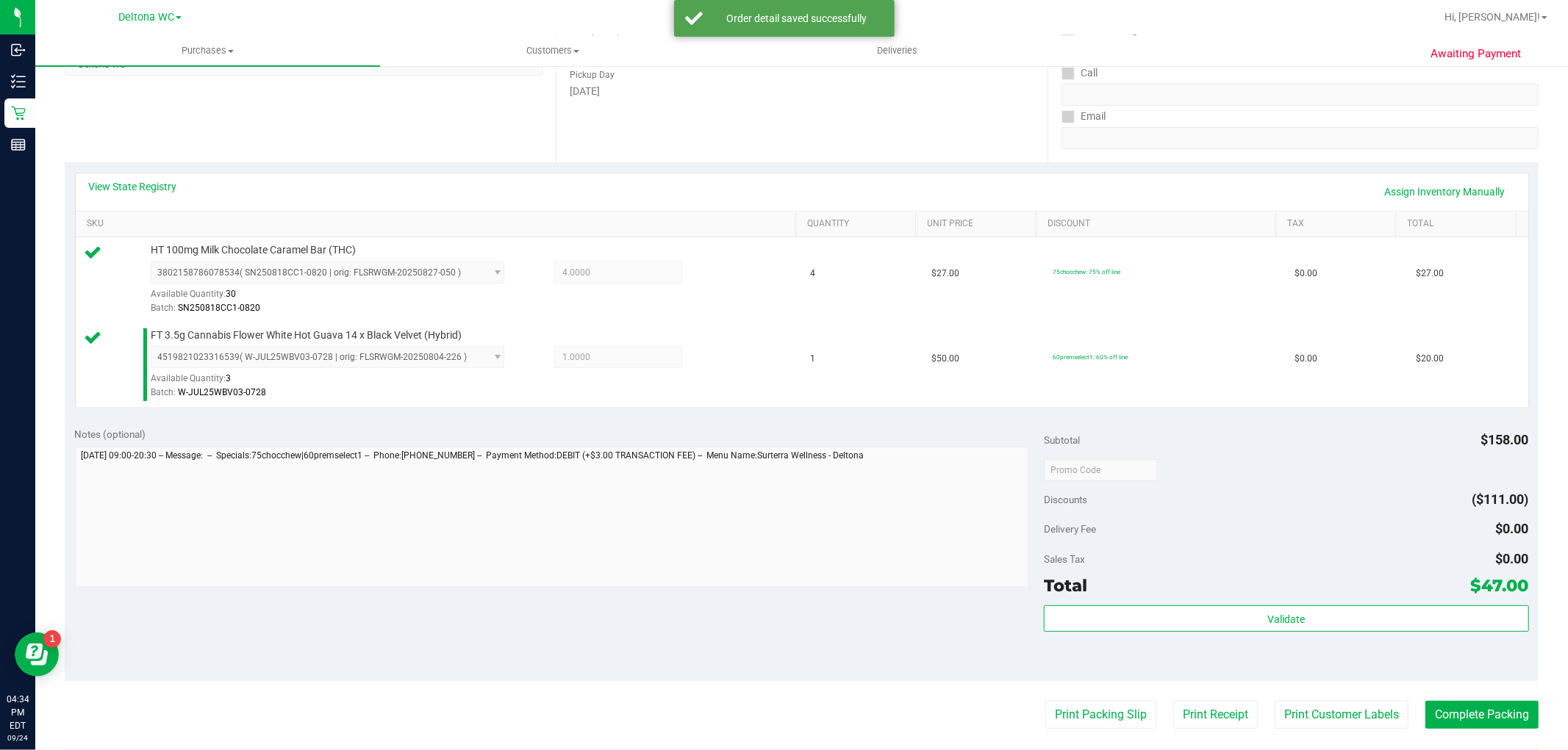
scroll to position [407, 0]
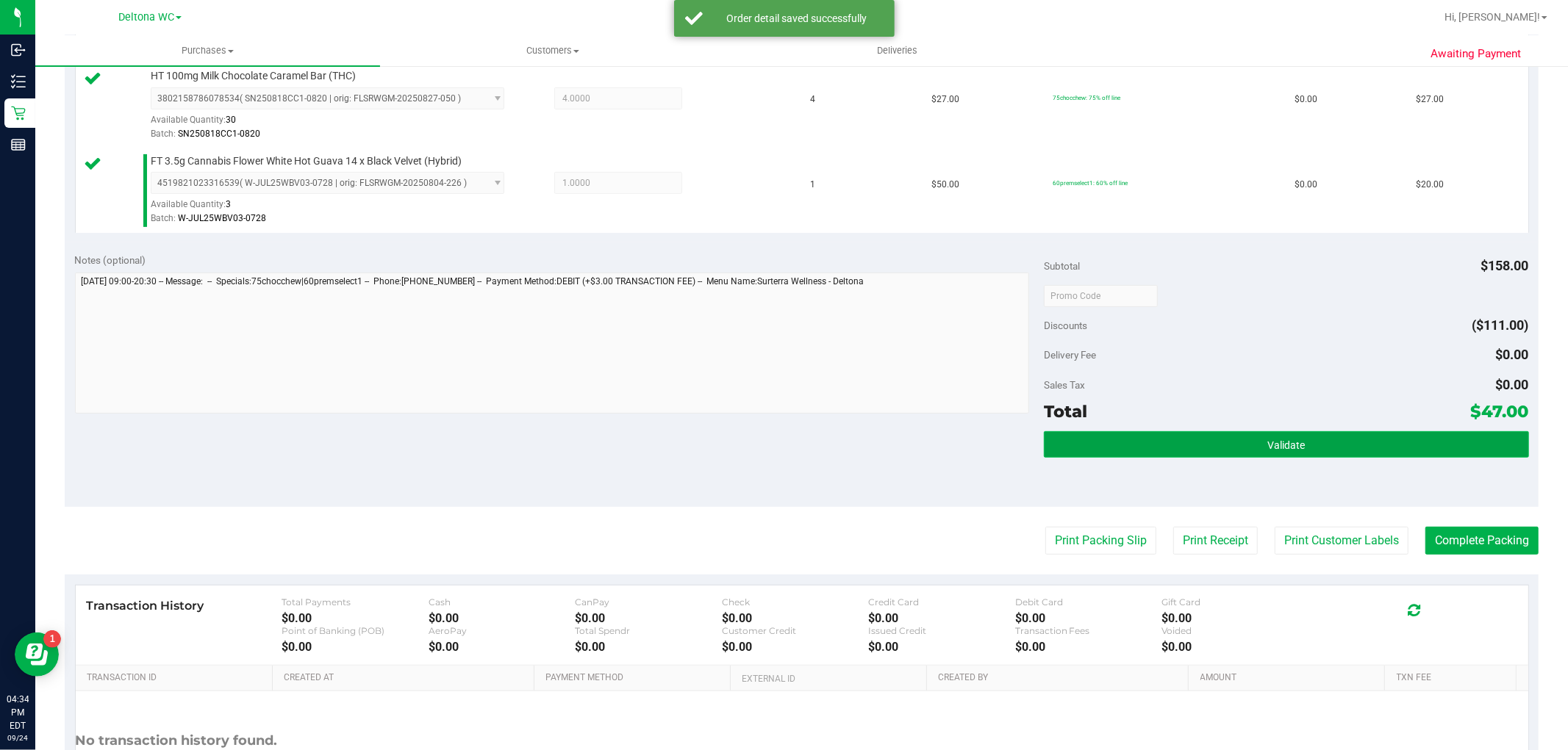
click at [1245, 448] on button "Validate" at bounding box center [1286, 444] width 484 height 26
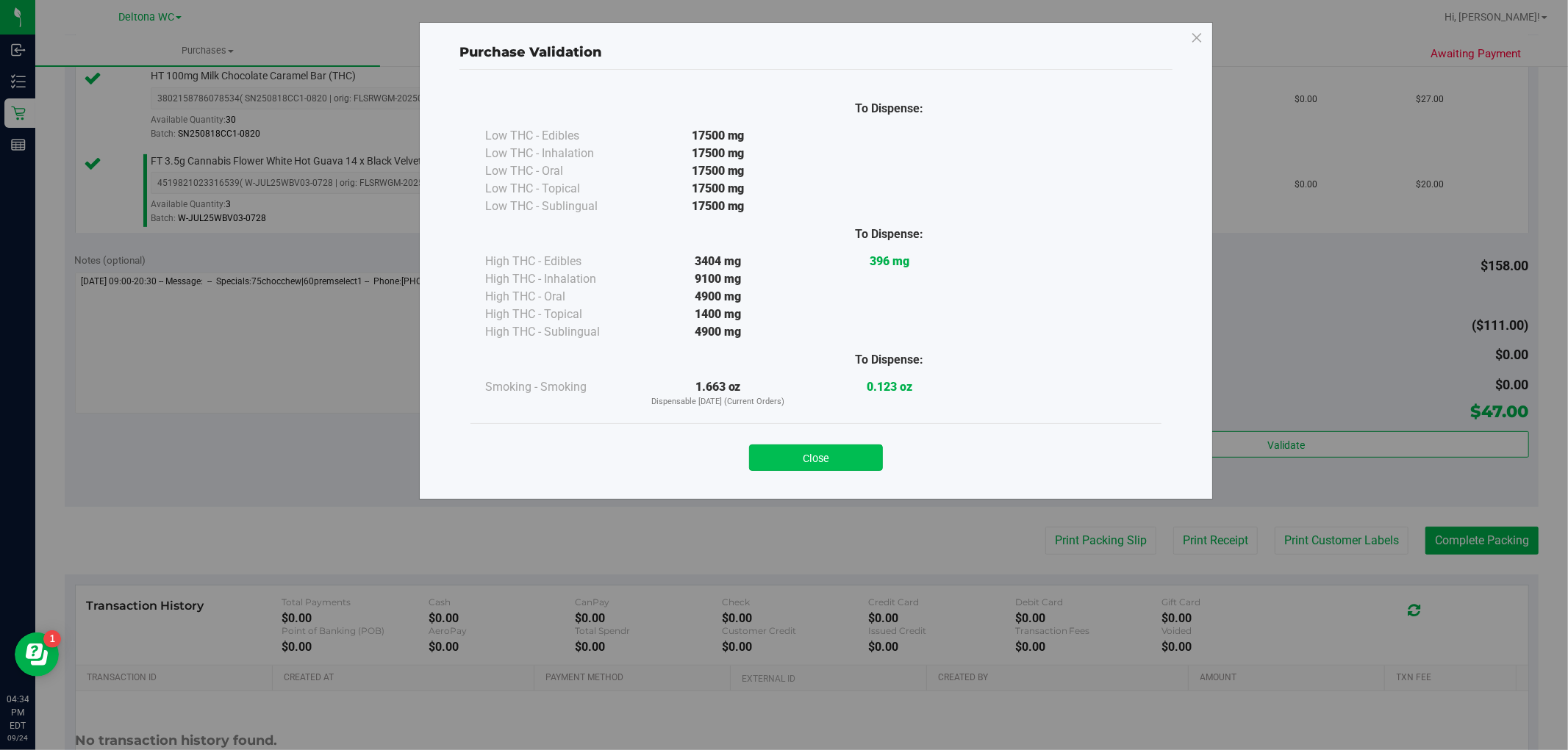
drag, startPoint x: 856, startPoint y: 444, endPoint x: 944, endPoint y: 445, distance: 88.0
click at [860, 445] on button "Close" at bounding box center [815, 457] width 134 height 26
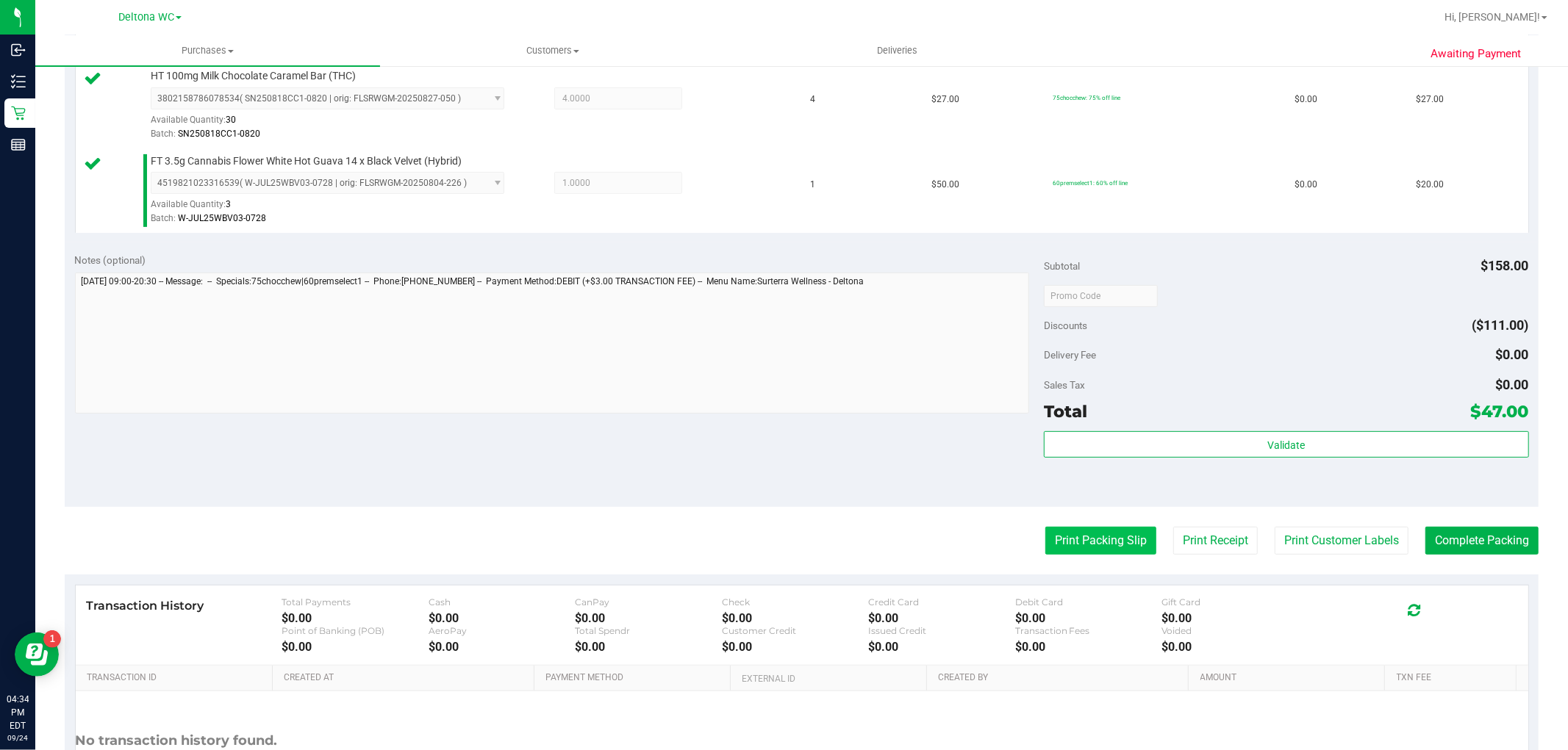
click at [1068, 532] on button "Print Packing Slip" at bounding box center [1100, 540] width 111 height 28
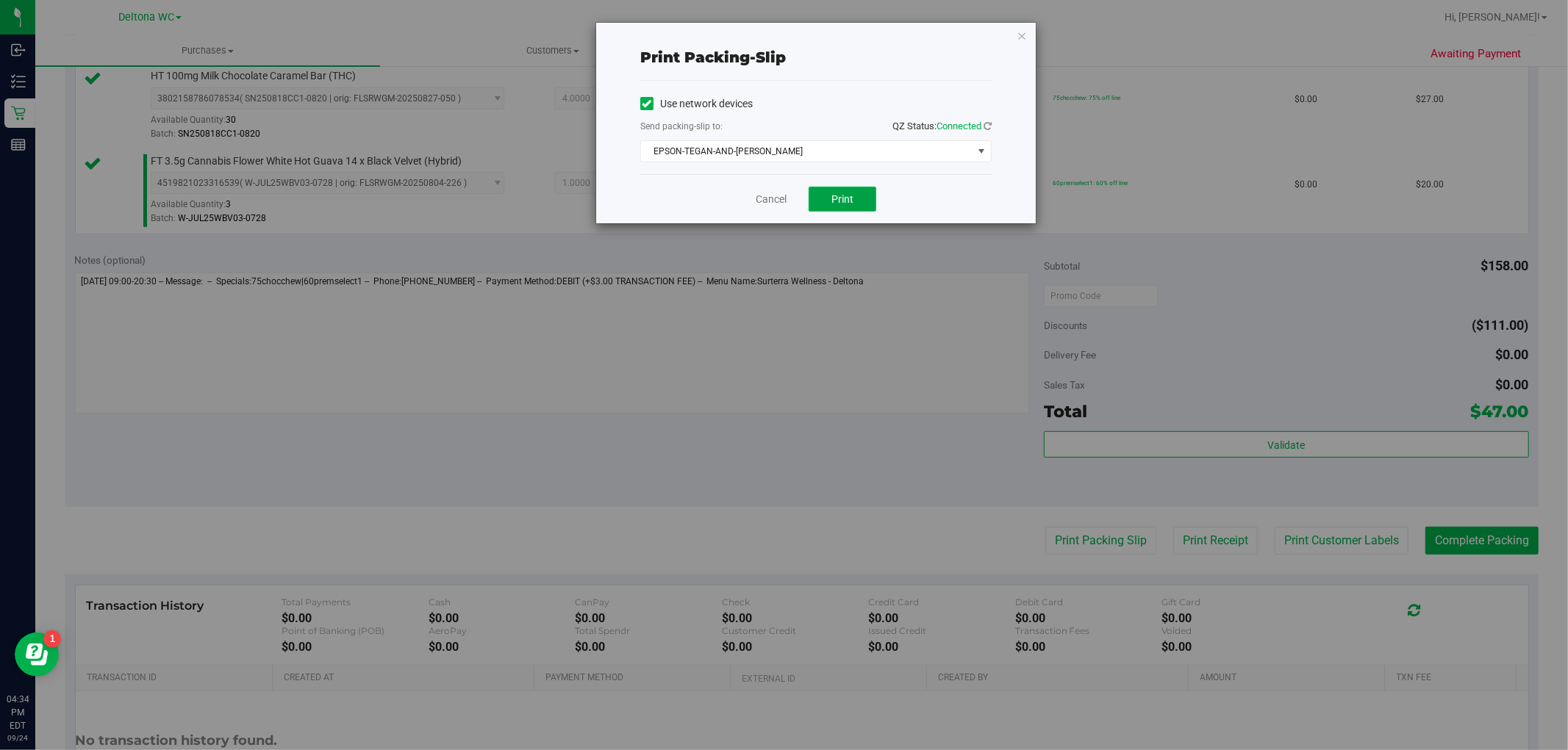
click at [856, 196] on button "Print" at bounding box center [841, 199] width 67 height 25
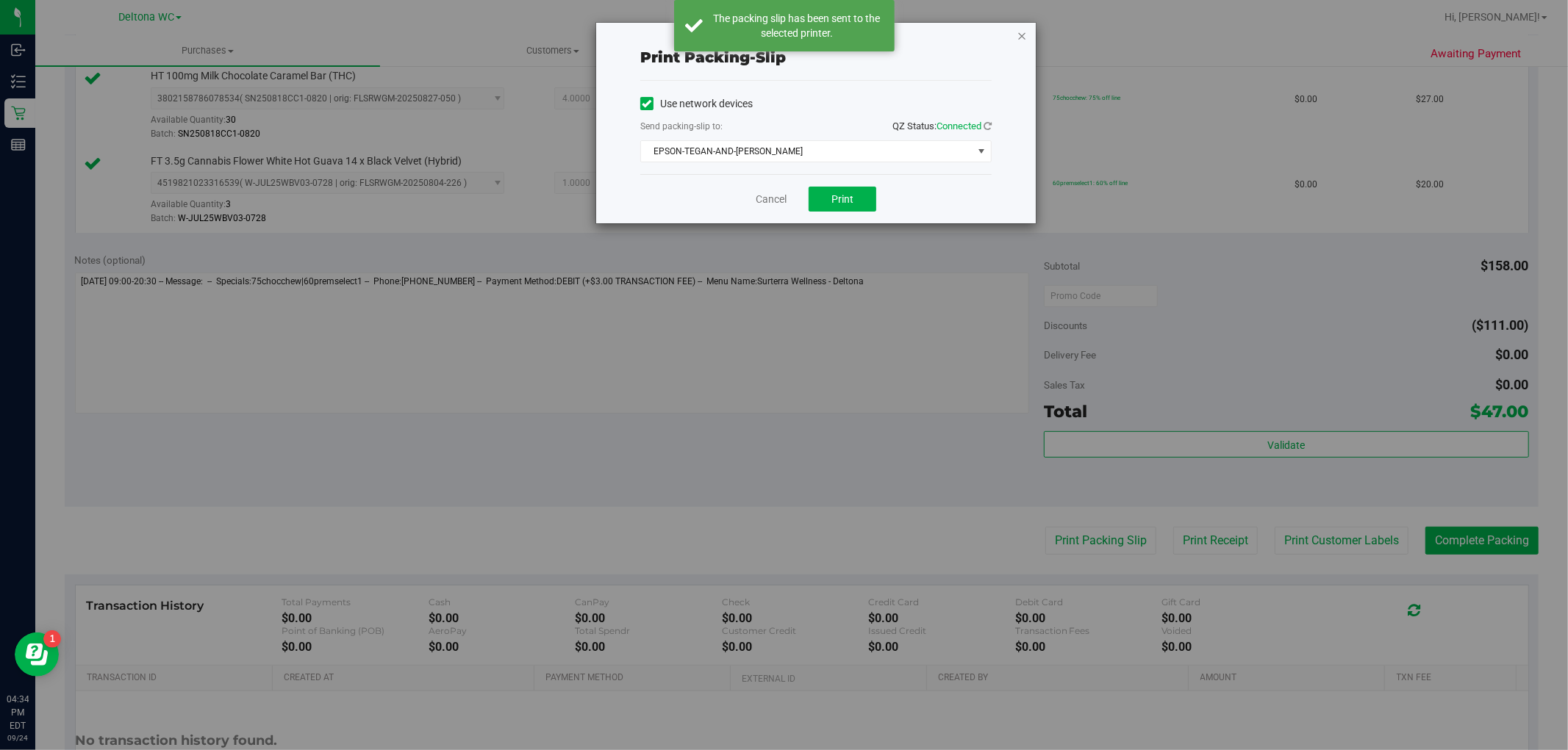
click at [1023, 32] on icon "button" at bounding box center [1021, 35] width 10 height 17
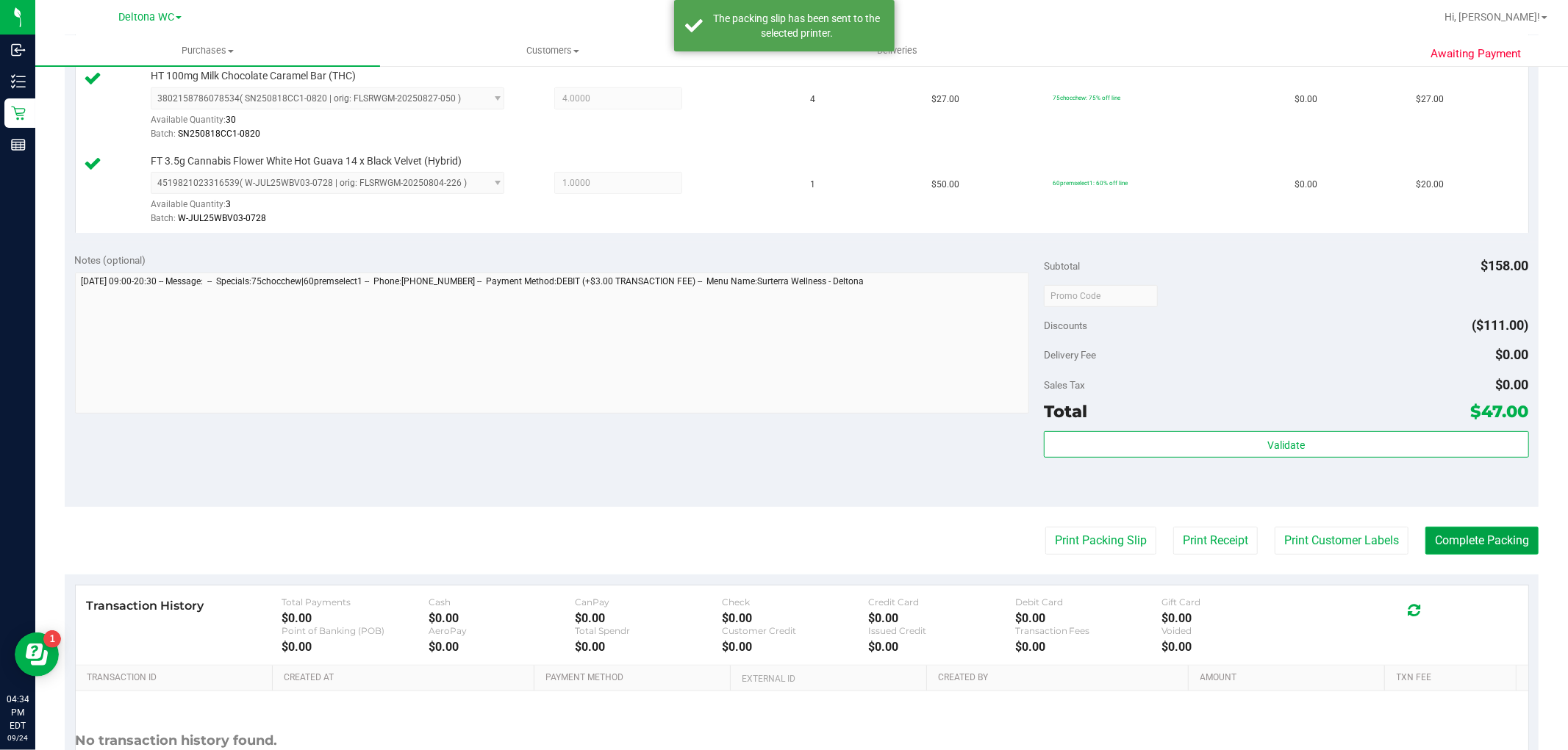
click at [1475, 540] on button "Complete Packing" at bounding box center [1481, 540] width 113 height 28
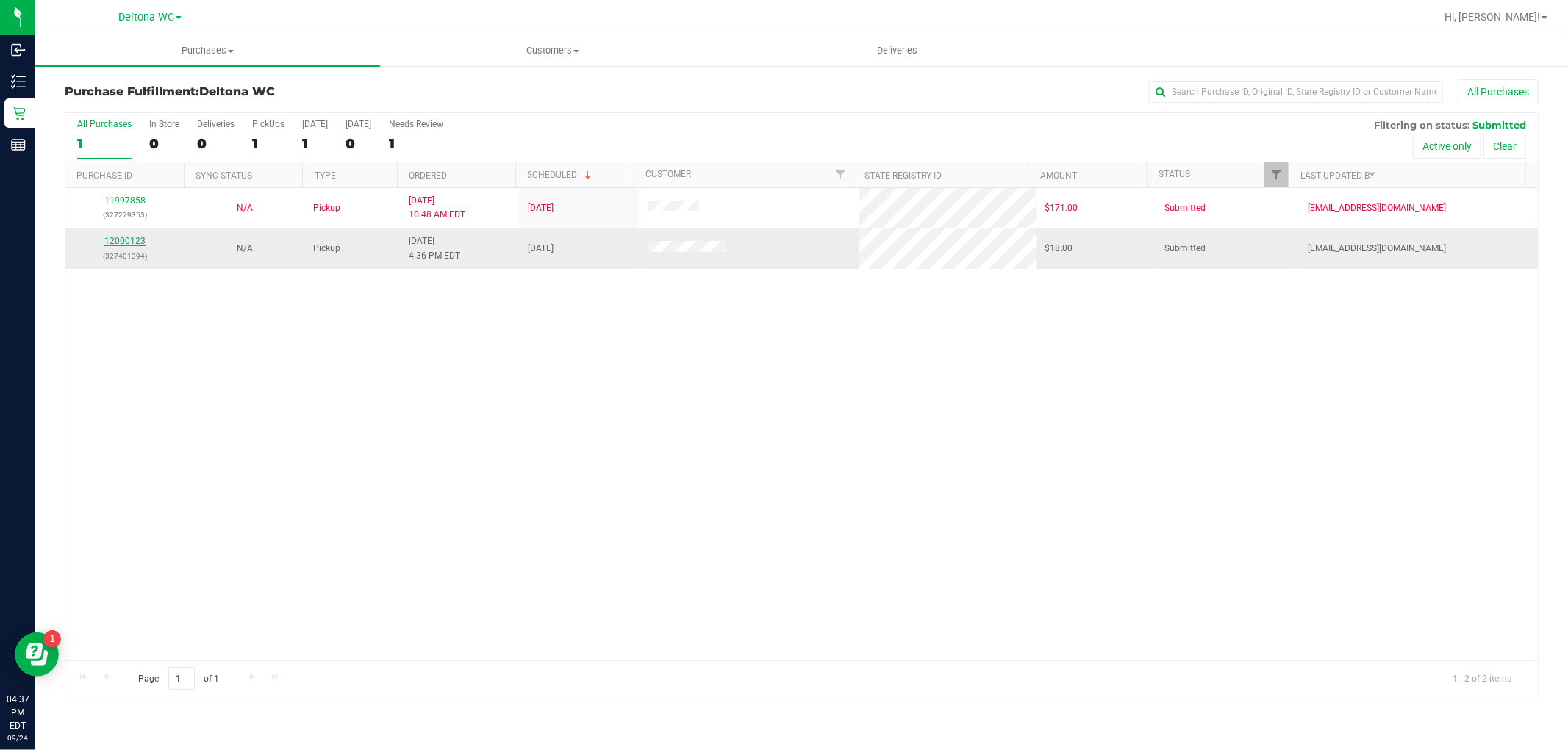
click at [134, 242] on link "12000123" at bounding box center [125, 241] width 41 height 10
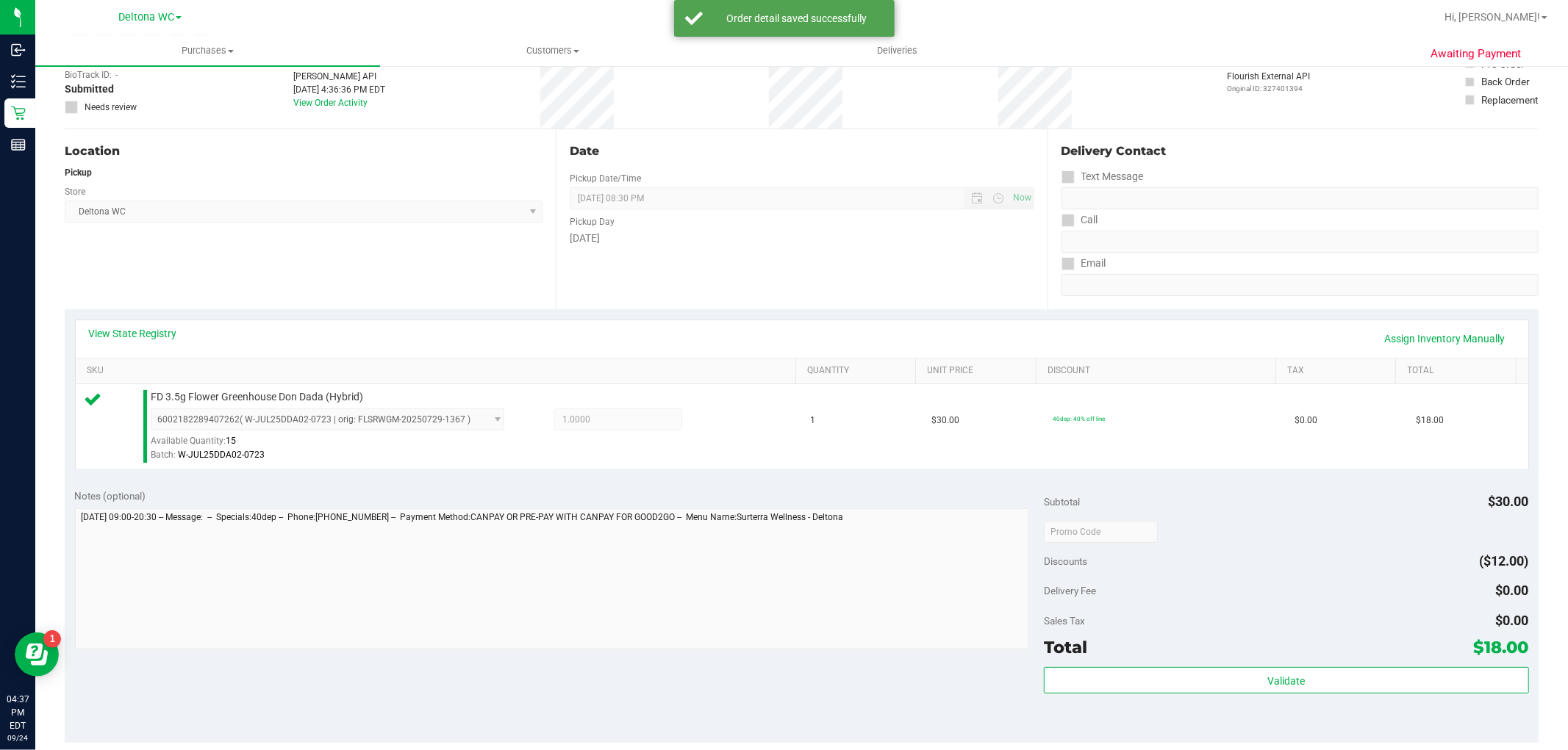
scroll to position [163, 0]
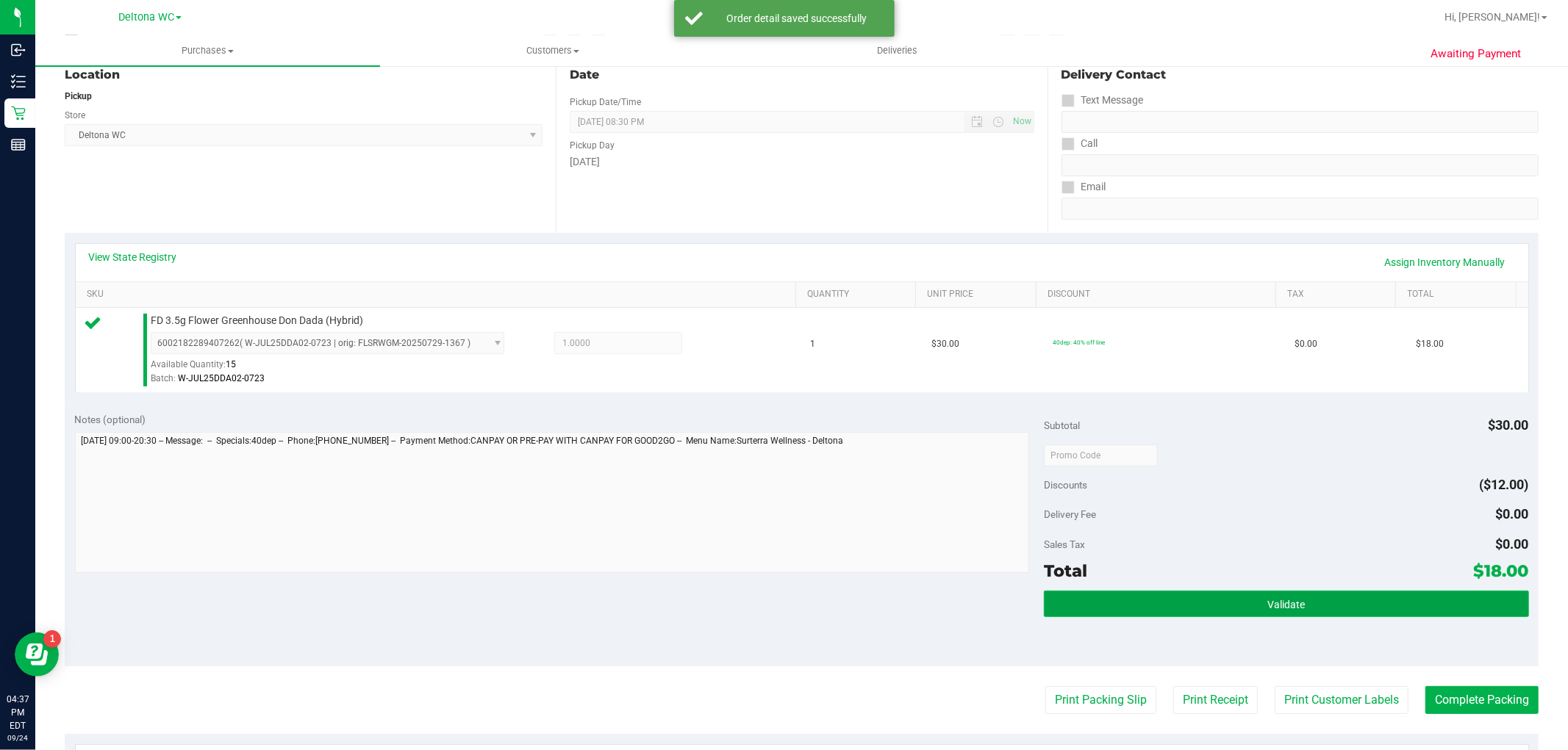
click at [1133, 604] on button "Validate" at bounding box center [1286, 604] width 484 height 26
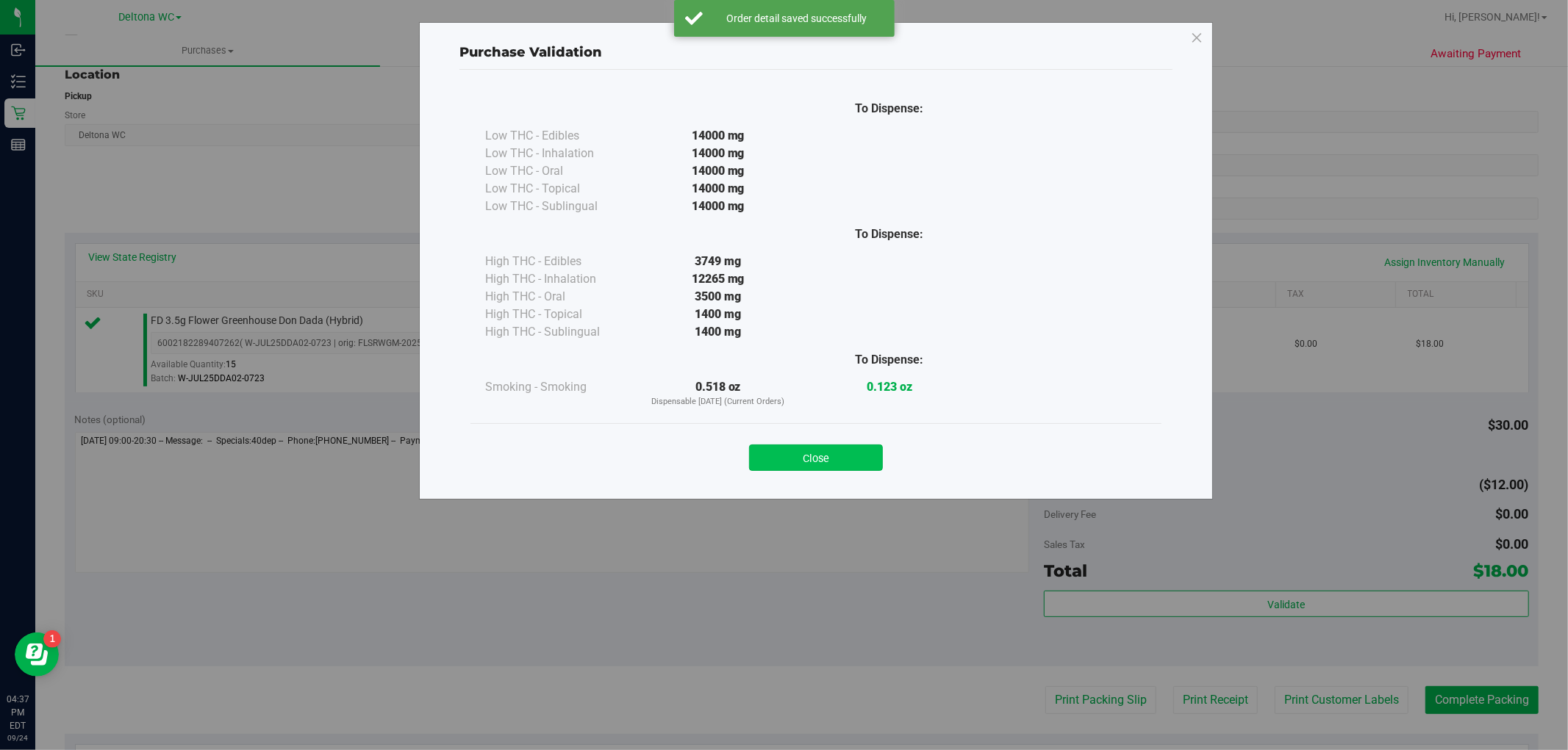
click at [878, 458] on button "Close" at bounding box center [815, 457] width 134 height 26
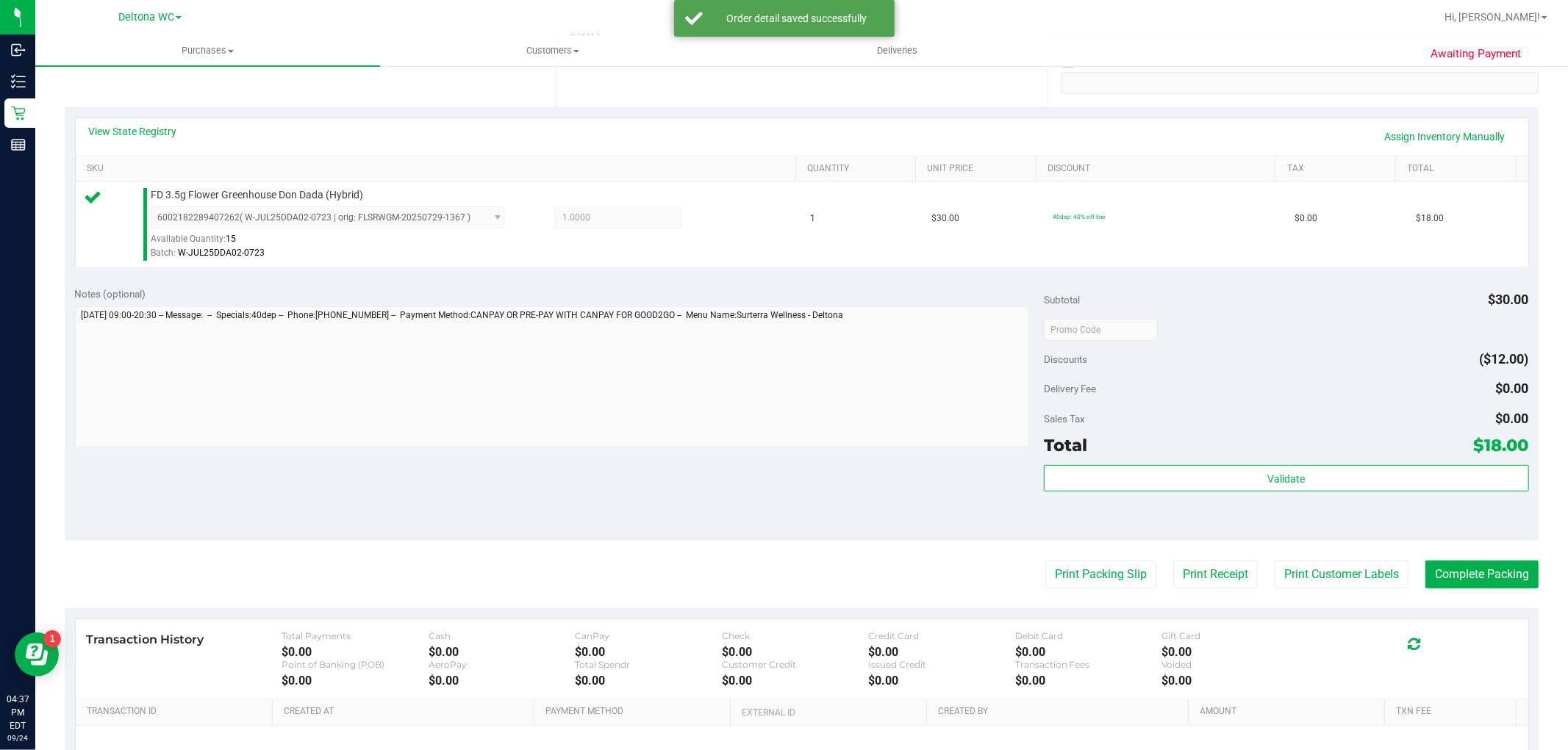
scroll to position [407, 0]
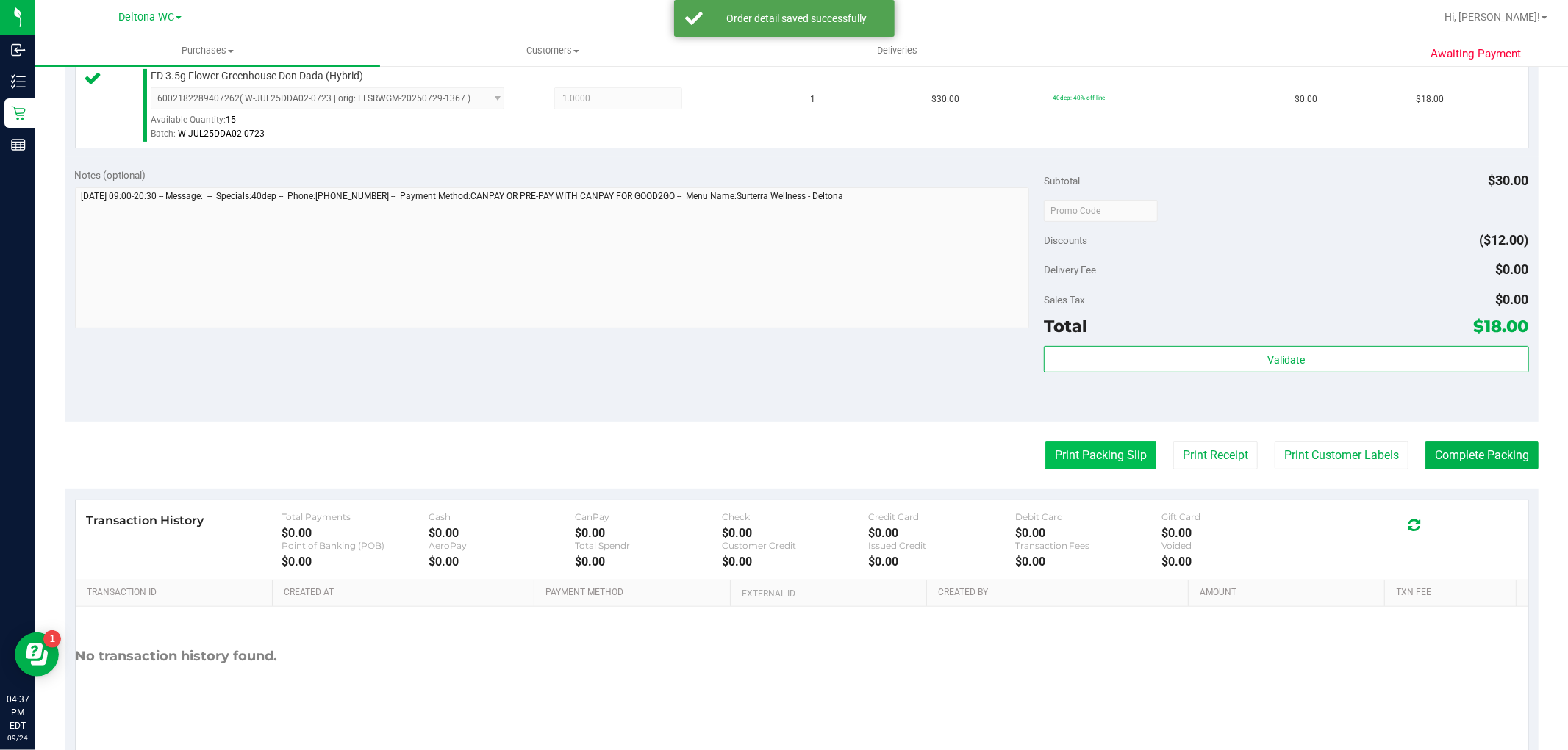
click at [1093, 445] on button "Print Packing Slip" at bounding box center [1100, 455] width 111 height 28
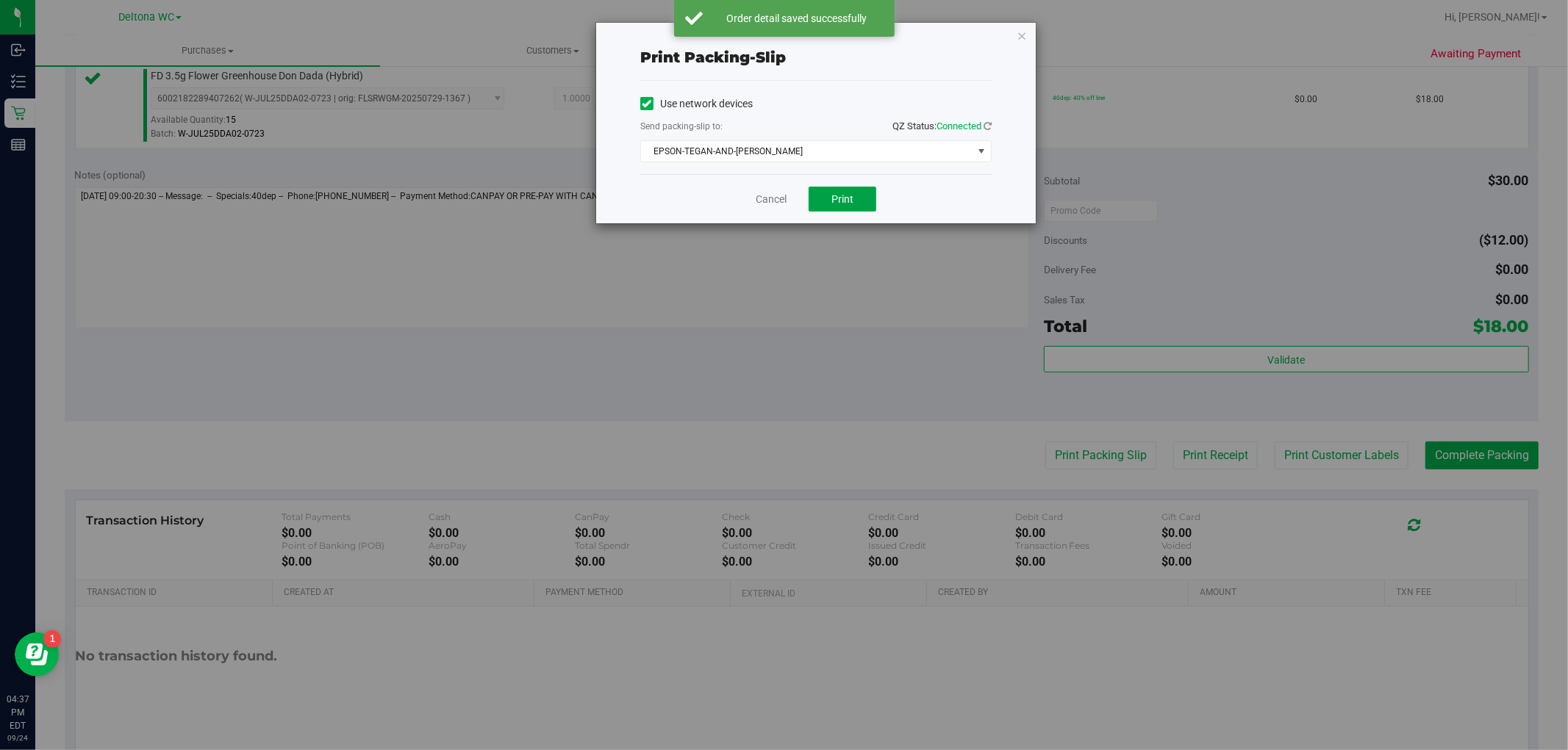
drag, startPoint x: 870, startPoint y: 191, endPoint x: 879, endPoint y: 252, distance: 61.7
click at [871, 192] on button "Print" at bounding box center [841, 199] width 67 height 25
drag, startPoint x: 1019, startPoint y: 30, endPoint x: 1129, endPoint y: 179, distance: 185.2
click at [1019, 31] on icon "button" at bounding box center [1021, 35] width 10 height 17
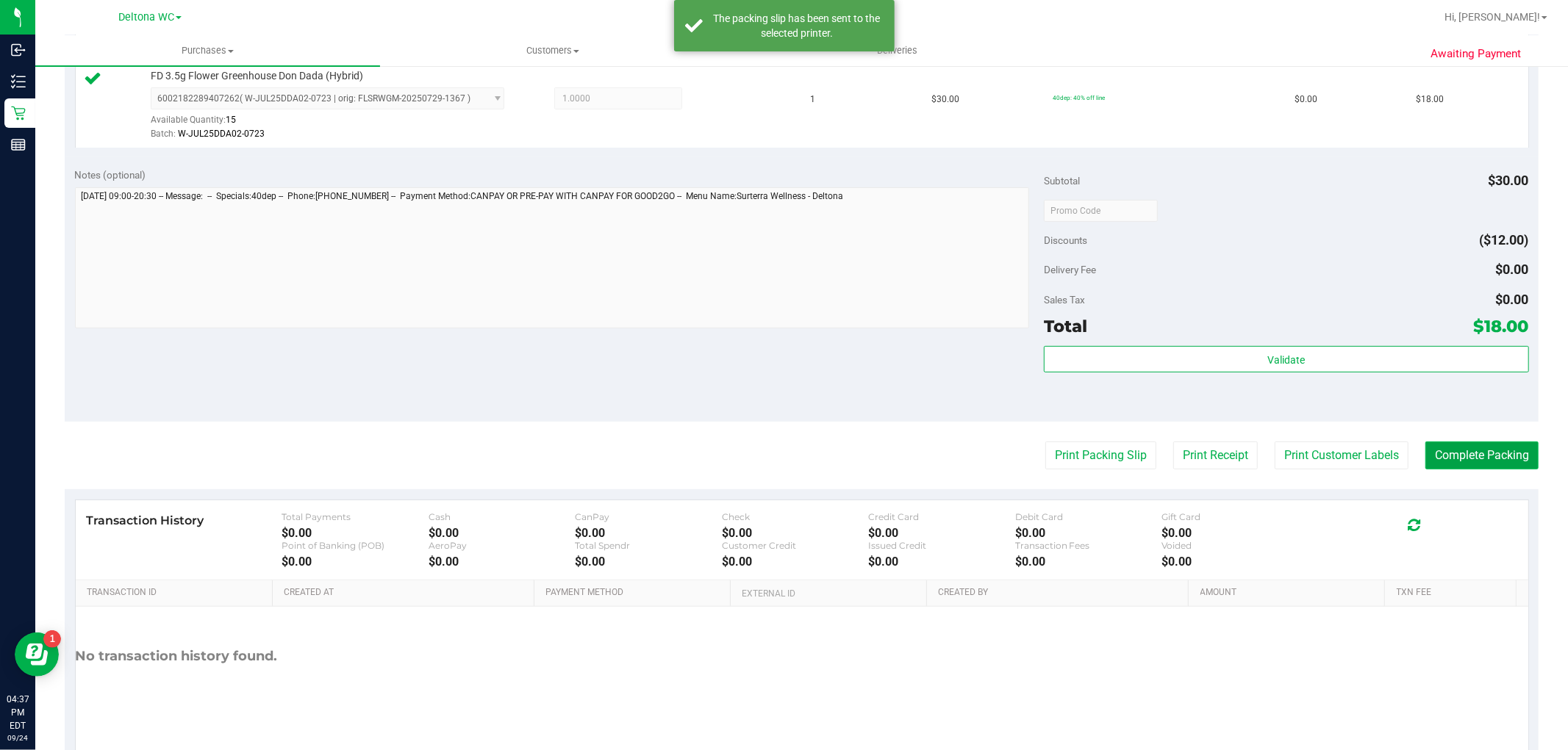
click at [1450, 450] on button "Complete Packing" at bounding box center [1481, 455] width 113 height 28
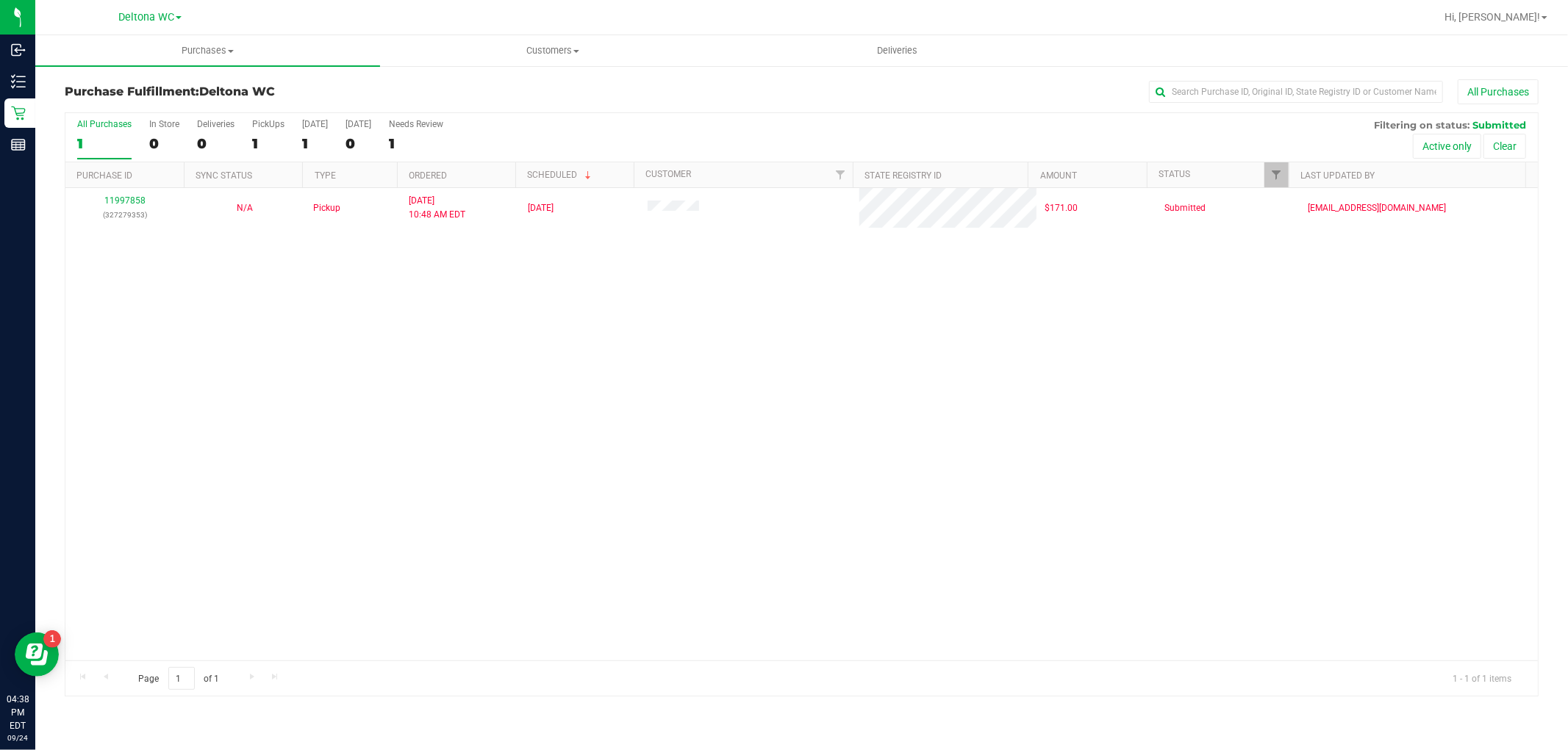
click at [1389, 541] on div "11997858 (327279353) N/A Pickup [DATE] 10:48 AM EDT 9/24/2025 $171.00 Submitted…" at bounding box center [802, 424] width 1472 height 472
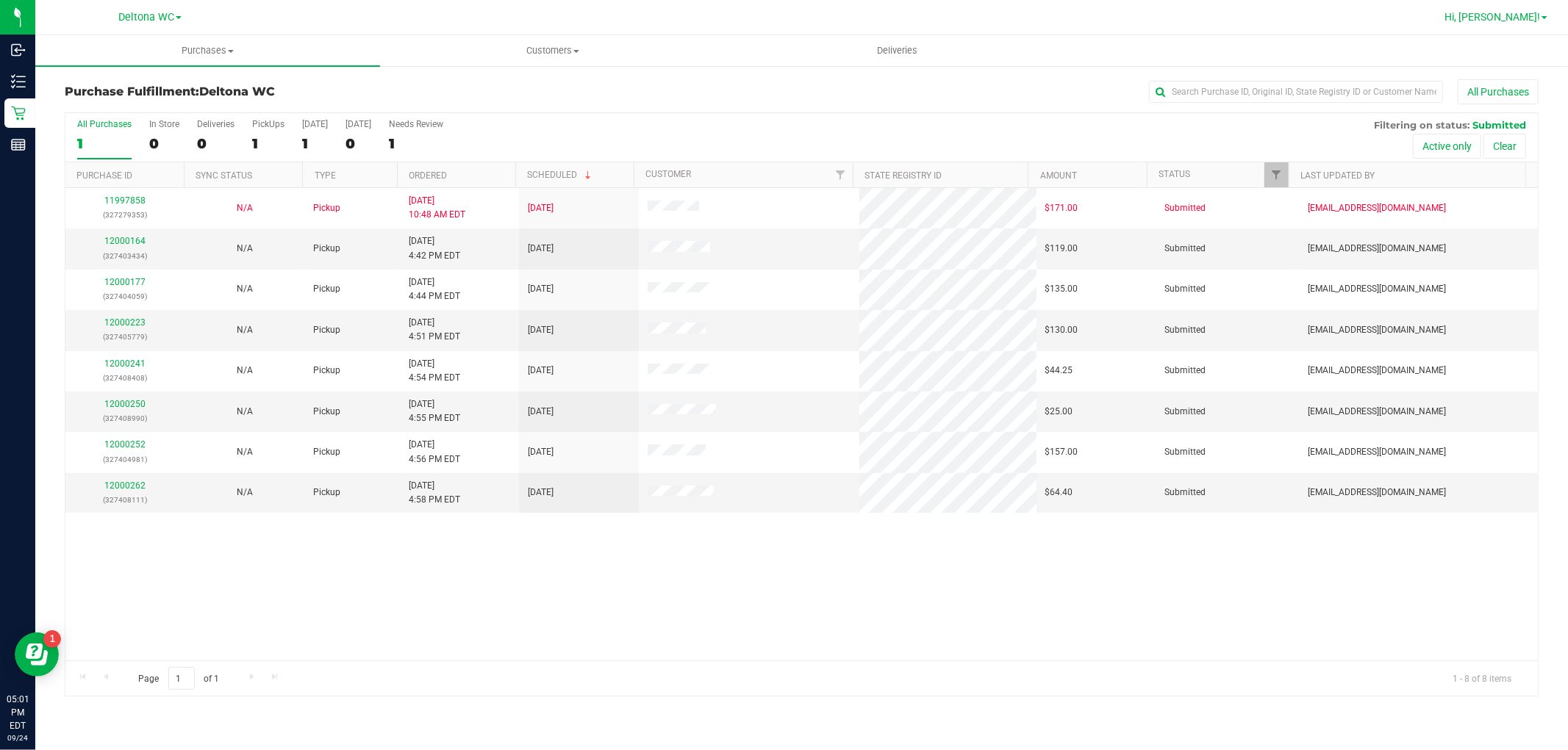
click at [1537, 13] on span "Hi, [PERSON_NAME]!" at bounding box center [1492, 17] width 96 height 12
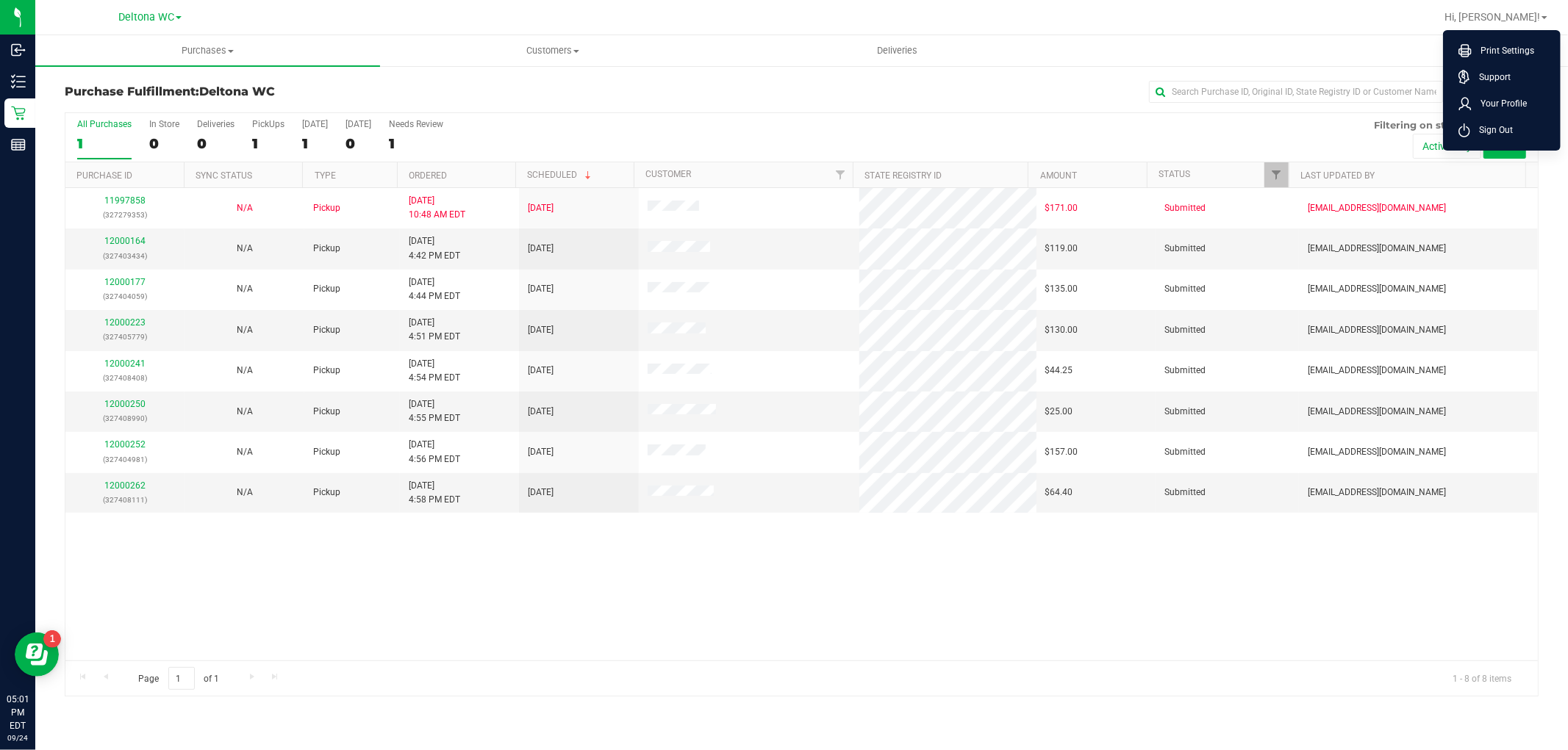
click at [1490, 134] on span "Sign Out" at bounding box center [1491, 130] width 43 height 15
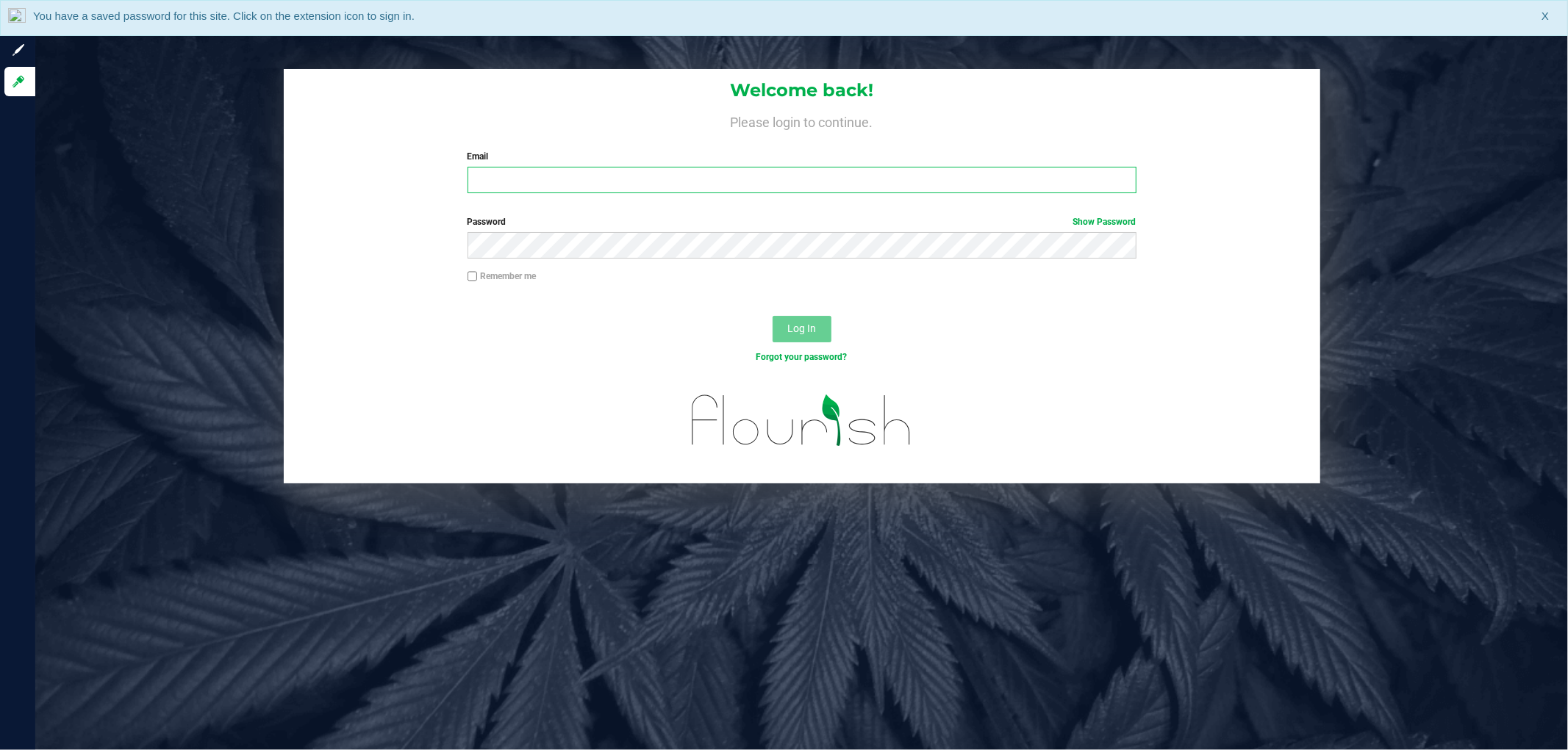
click at [872, 181] on input "Email" at bounding box center [802, 180] width 669 height 26
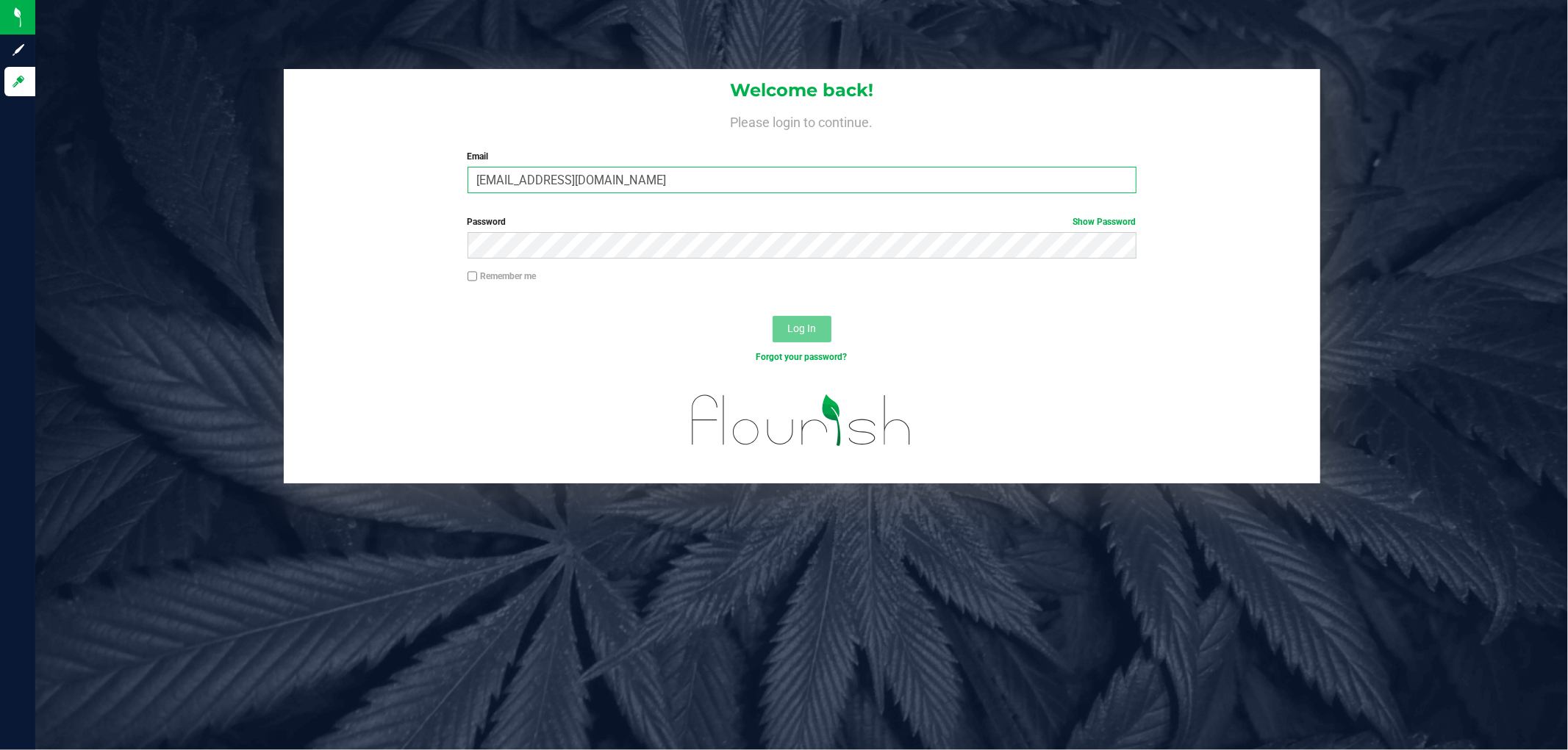
type input "[EMAIL_ADDRESS][DOMAIN_NAME]"
click at [773, 316] on button "Log In" at bounding box center [802, 328] width 59 height 26
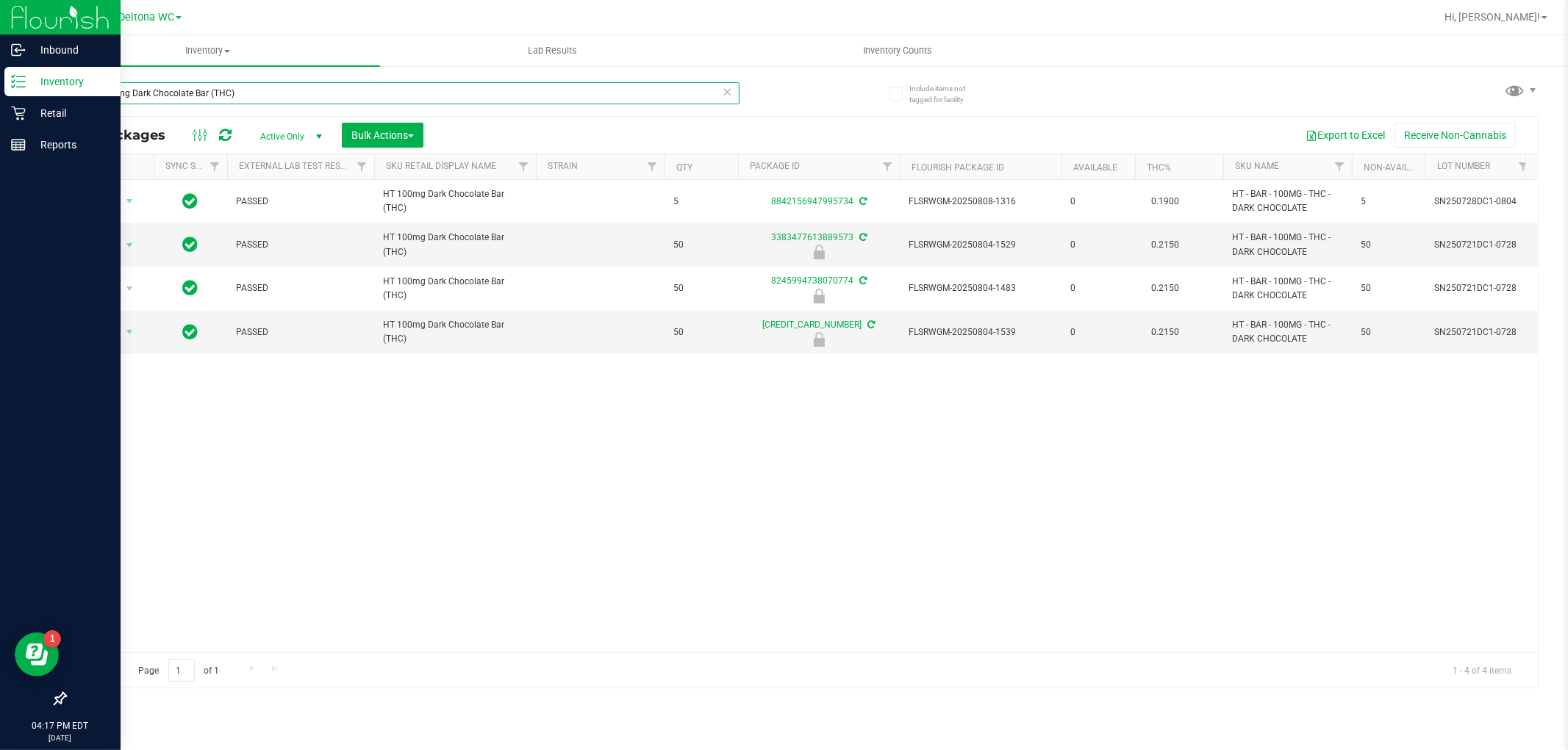
drag, startPoint x: 384, startPoint y: 90, endPoint x: 0, endPoint y: 93, distance: 384.0
click at [0, 93] on div "Inbound Inventory Retail Reports 04:17 PM EDT 09/24/2025 09/24 Deltona WC Hi, A…" at bounding box center [784, 375] width 1568 height 750
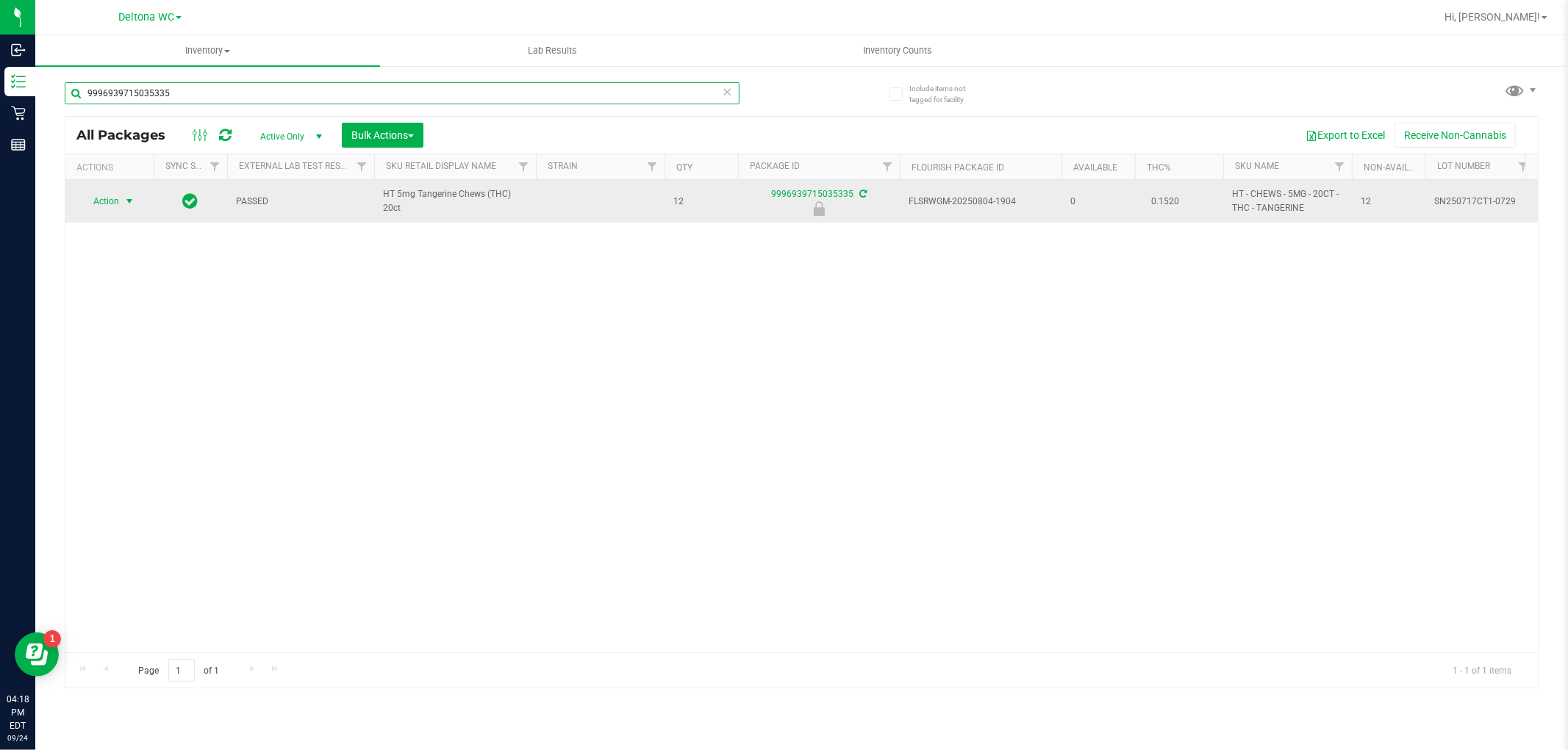
type input "9996939715035335"
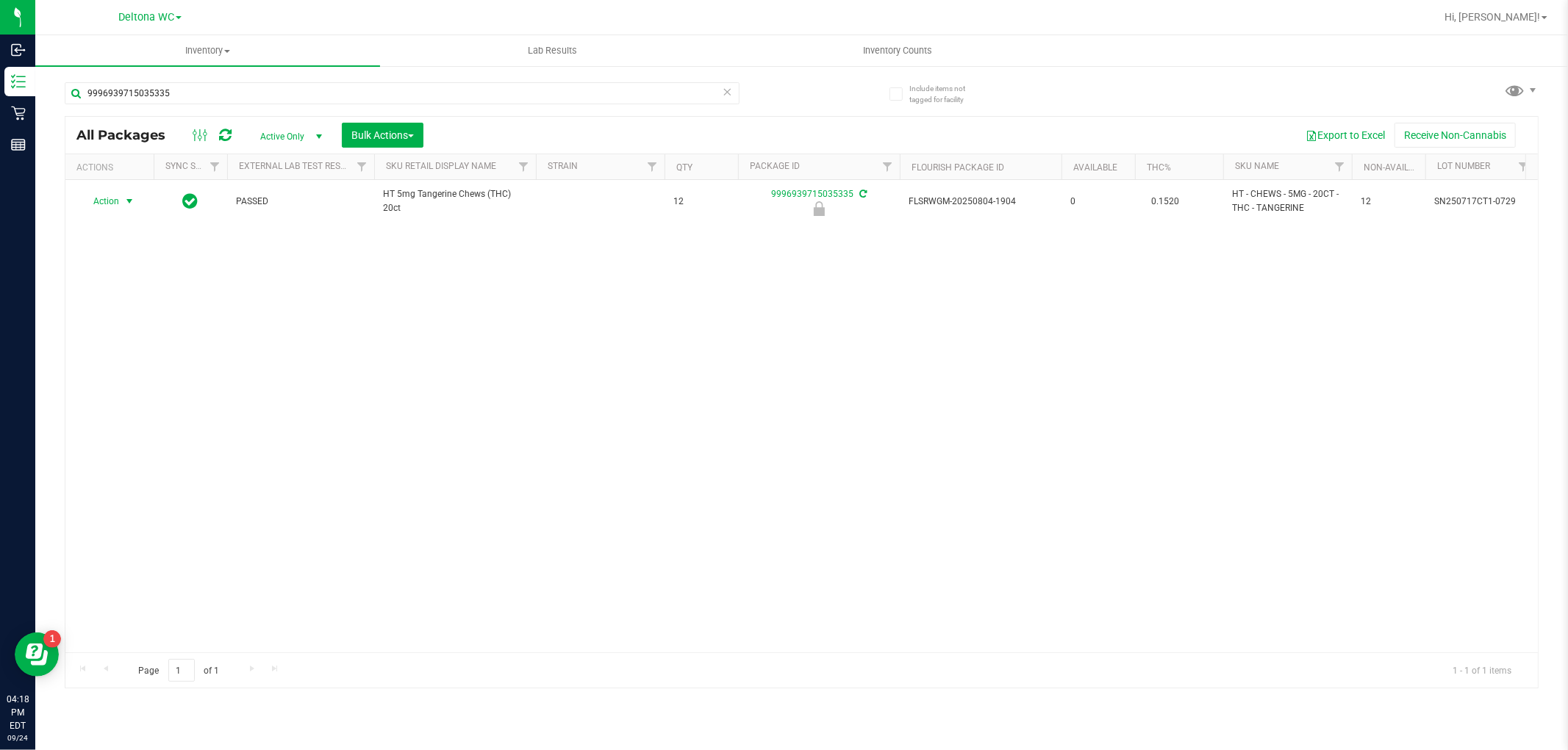
drag, startPoint x: 120, startPoint y: 204, endPoint x: 110, endPoint y: 216, distance: 15.6
click at [120, 206] on span "select" at bounding box center [129, 201] width 18 height 21
click at [146, 364] on ul "Edit attributes Global inventory Locate package Package audit log Print package…" at bounding box center [127, 301] width 94 height 172
click at [108, 373] on li "Unlock package" at bounding box center [127, 376] width 94 height 22
